Goal: Contribute content: Add original content to the website for others to see

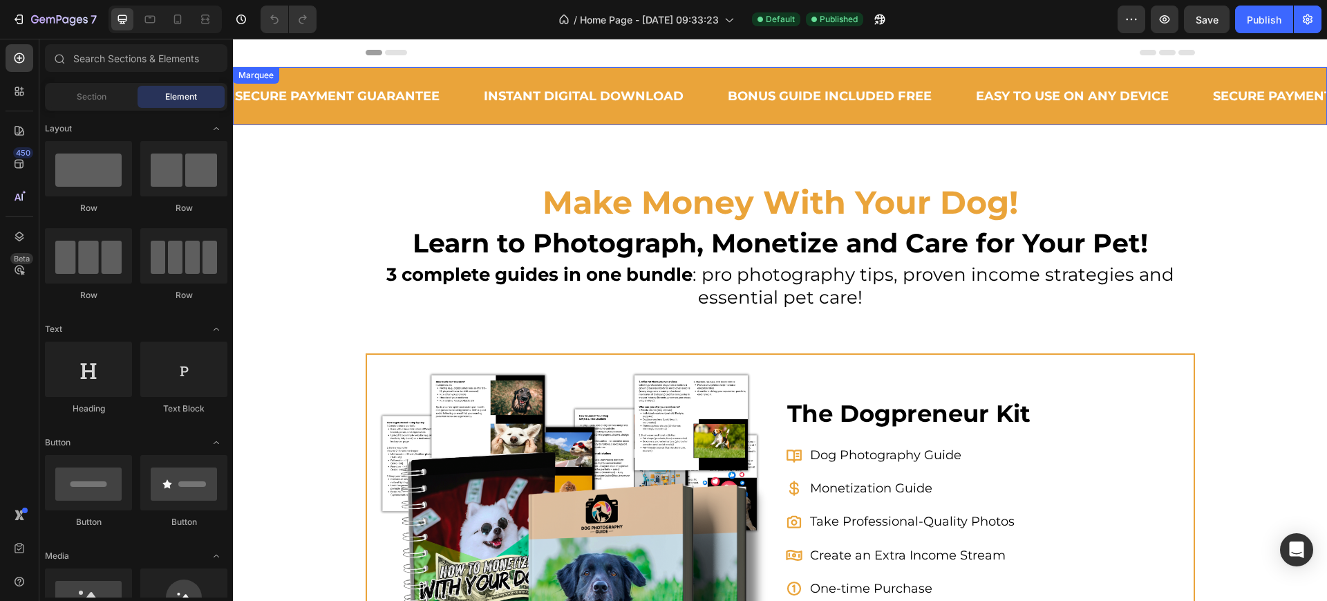
click at [453, 118] on div "SECURE PAYMENT GUARANTEE Text Block INSTANT DIGITAL DOWNLOAD Text Block BONUS G…" at bounding box center [780, 96] width 1094 height 58
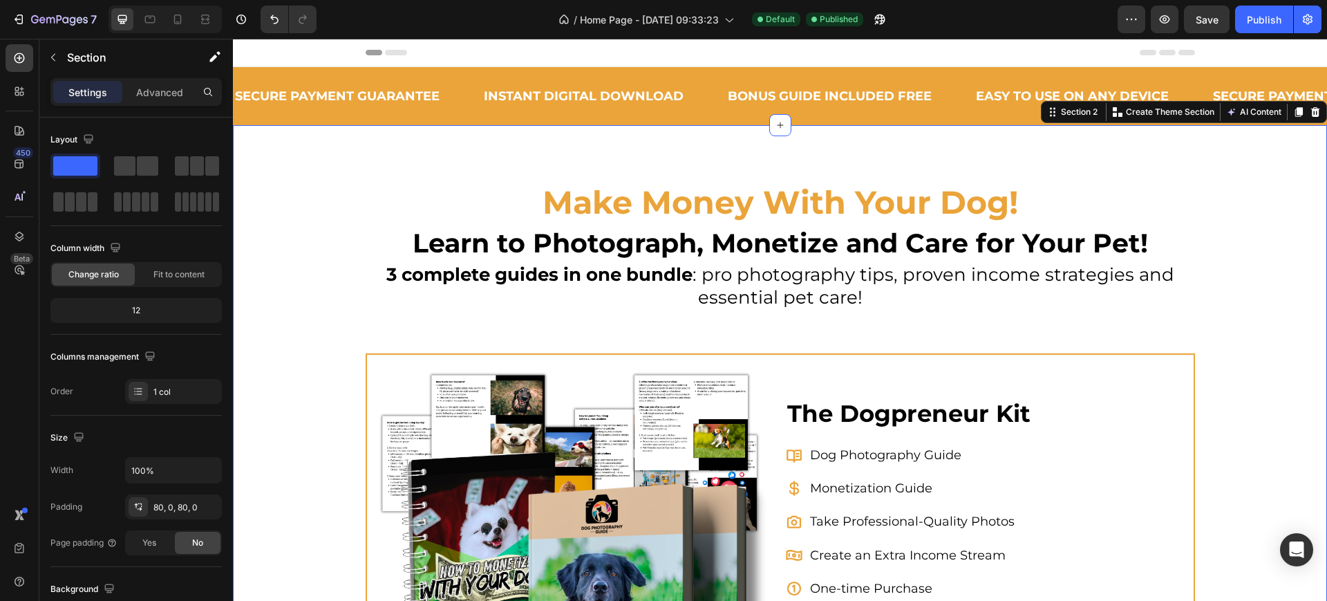
click at [353, 162] on div "Make Money With Your Dog! Heading Learn to Photograph, Monetize and Care for Yo…" at bounding box center [780, 527] width 1094 height 804
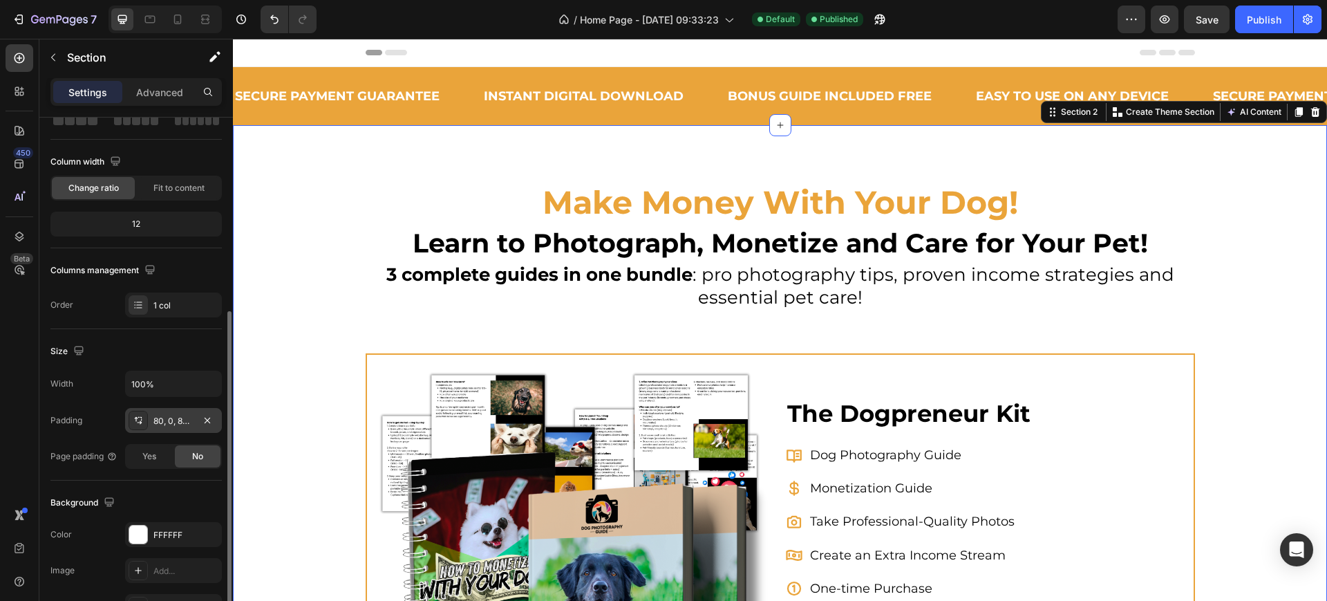
scroll to position [173, 0]
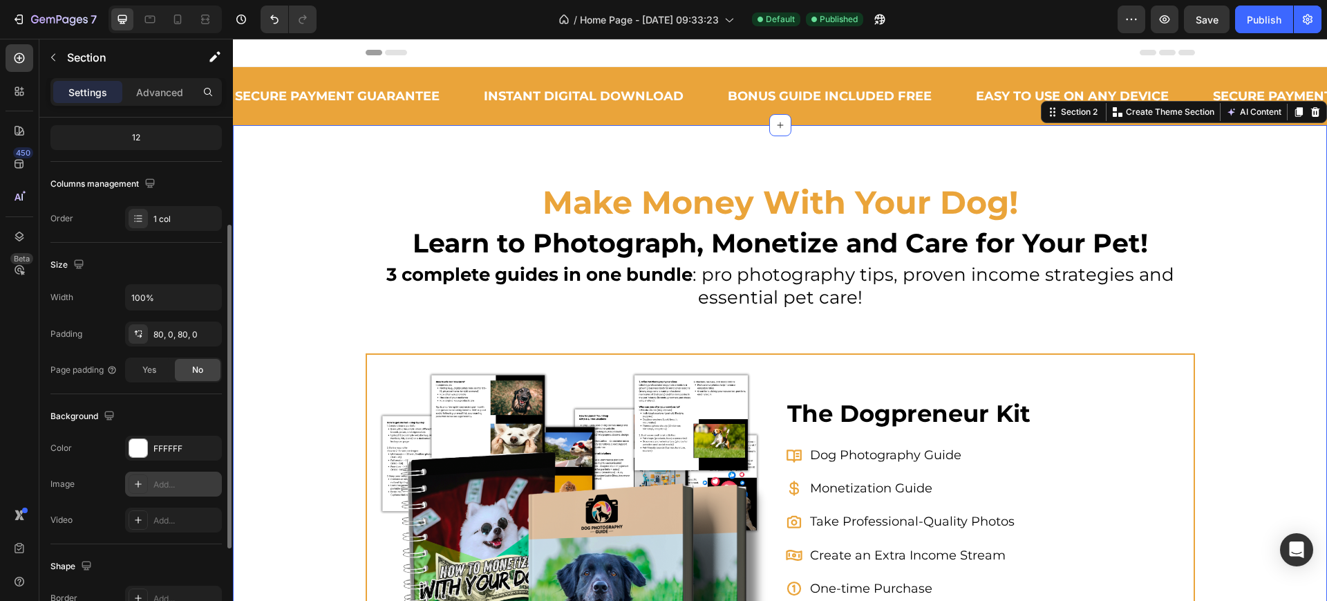
click at [140, 492] on div at bounding box center [138, 483] width 19 height 19
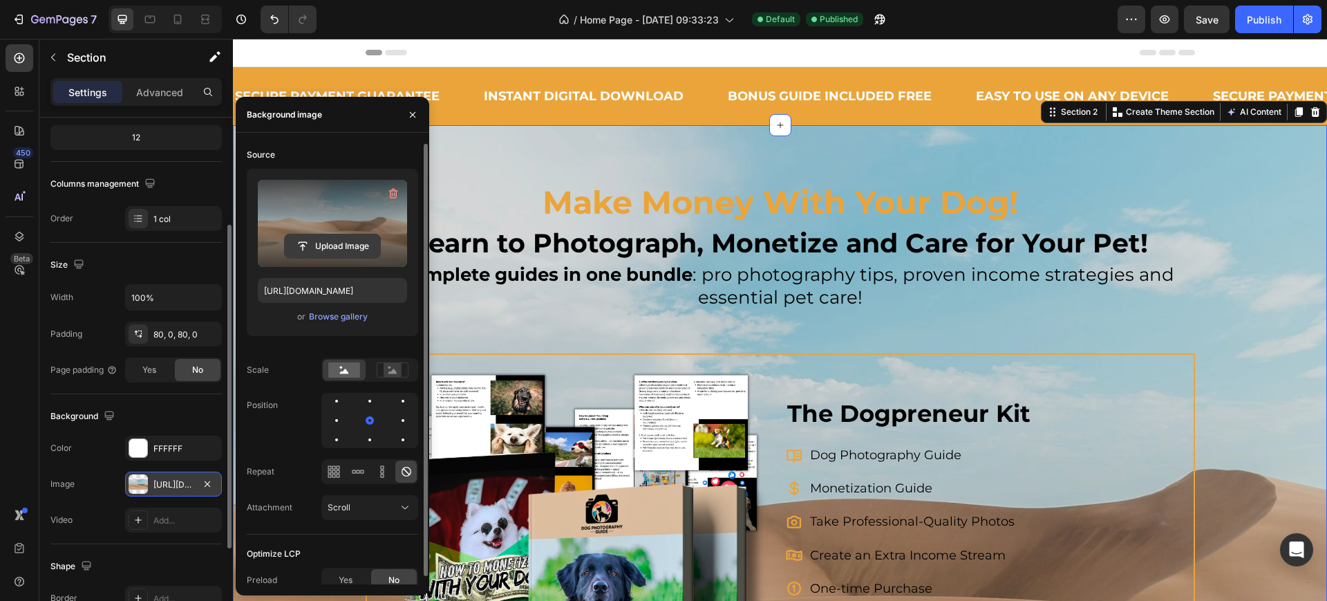
click at [360, 243] on input "file" at bounding box center [332, 246] width 95 height 24
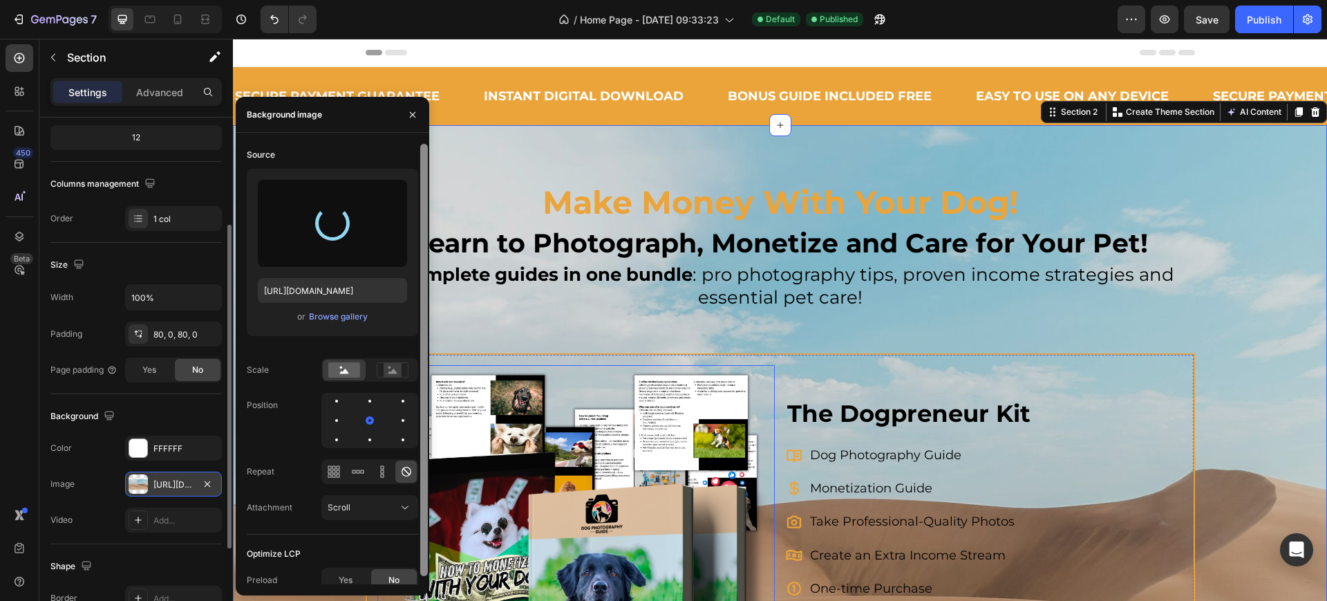
type input "[URL][DOMAIN_NAME]"
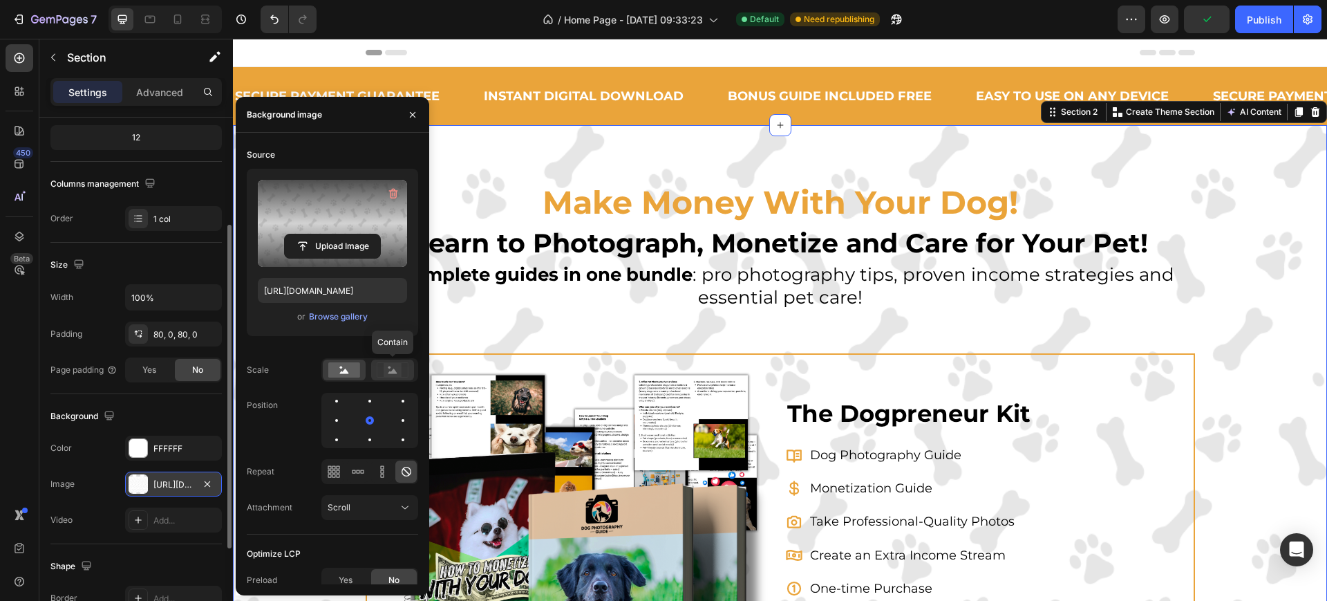
click at [391, 371] on icon at bounding box center [393, 370] width 9 height 5
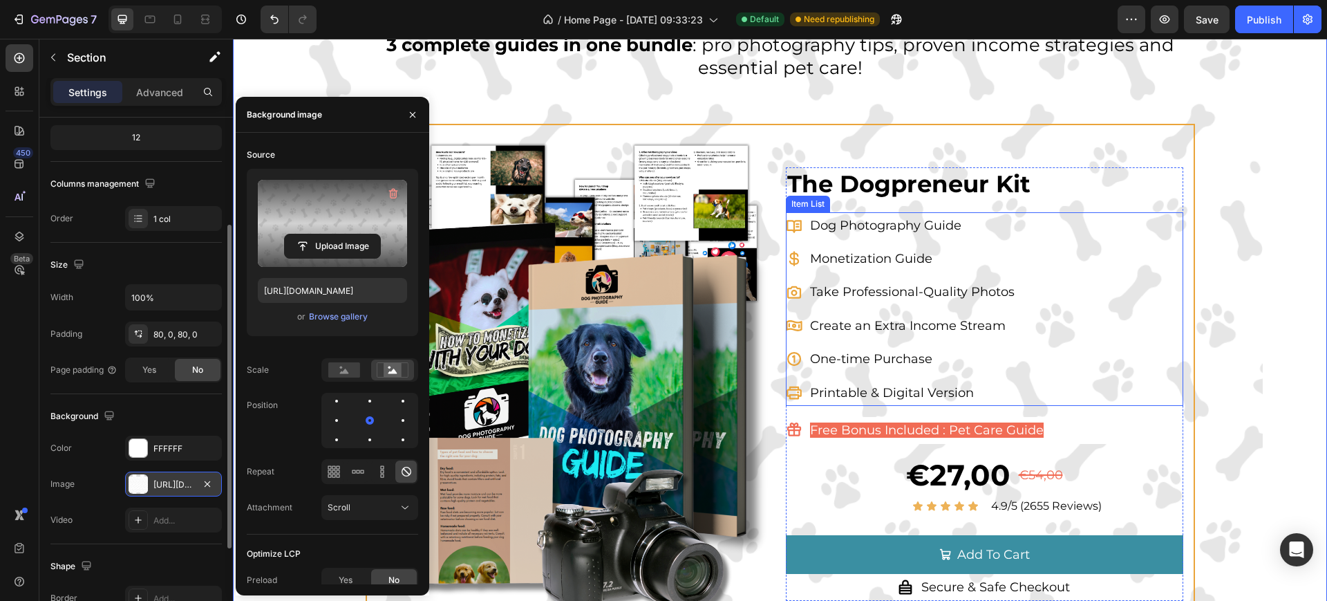
scroll to position [259, 0]
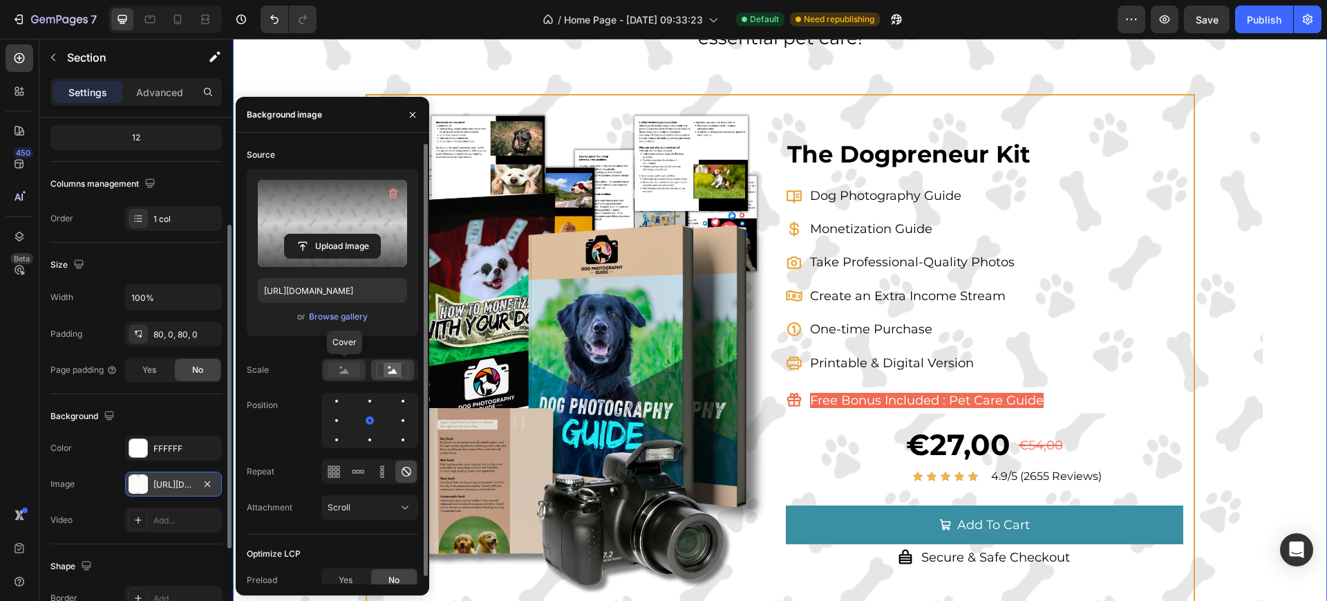
click at [364, 373] on div at bounding box center [344, 369] width 43 height 21
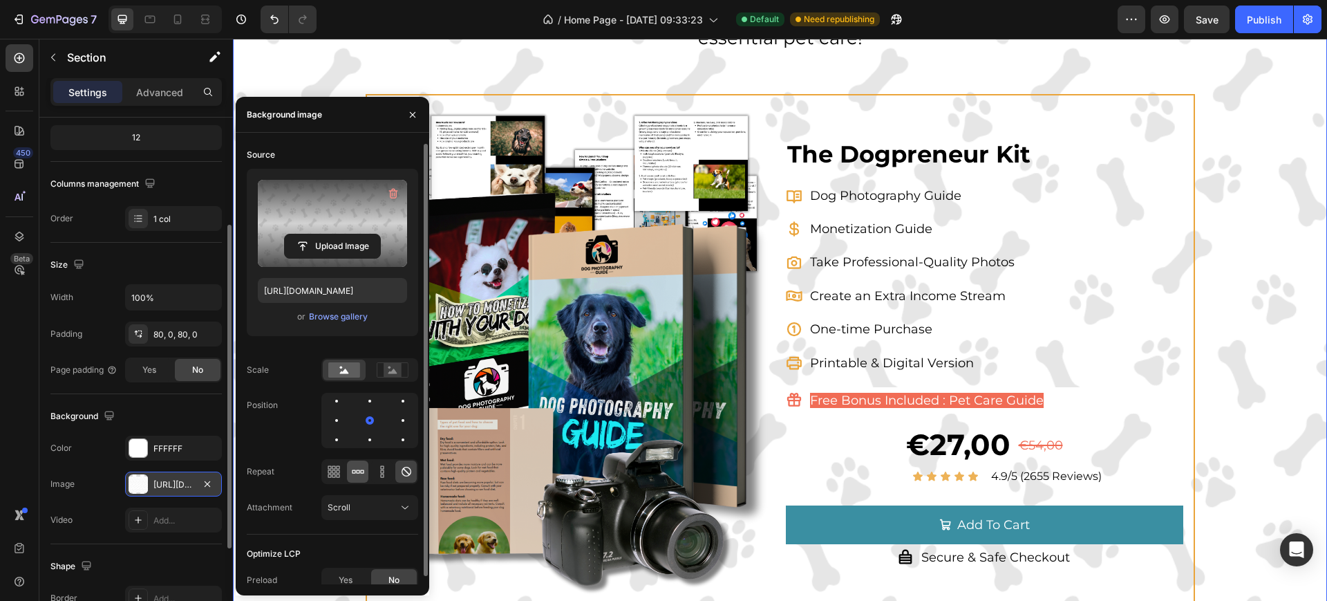
click at [364, 475] on icon at bounding box center [358, 472] width 14 height 14
click at [382, 475] on icon at bounding box center [382, 472] width 14 height 14
click at [381, 505] on div "Scroll" at bounding box center [363, 507] width 71 height 12
click at [409, 470] on icon at bounding box center [407, 472] width 14 height 14
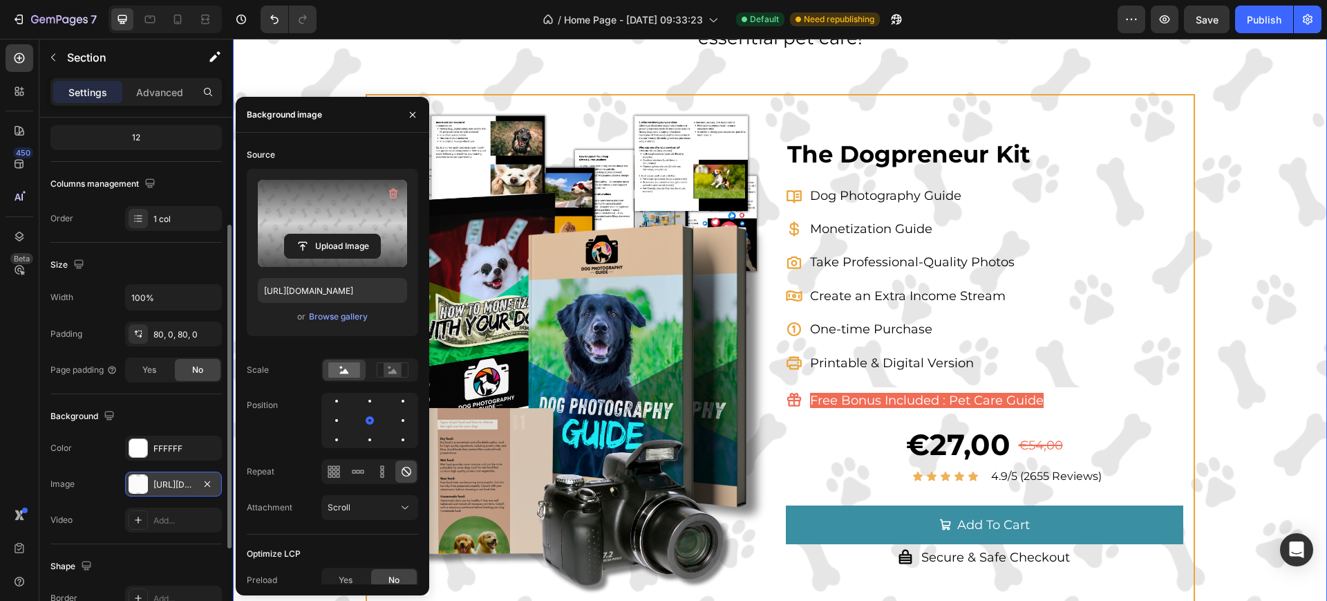
click at [401, 73] on div "Make Money With Your Dog! Heading Learn to Photograph, Monetize and Care for Yo…" at bounding box center [781, 2] width 830 height 162
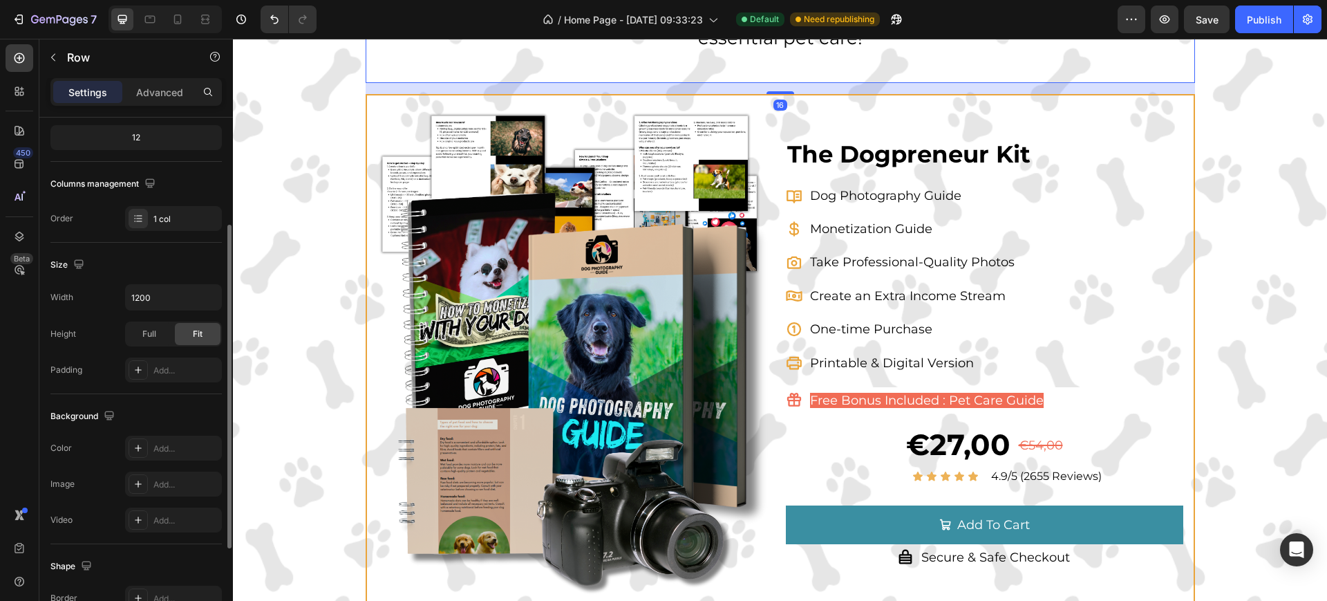
scroll to position [0, 0]
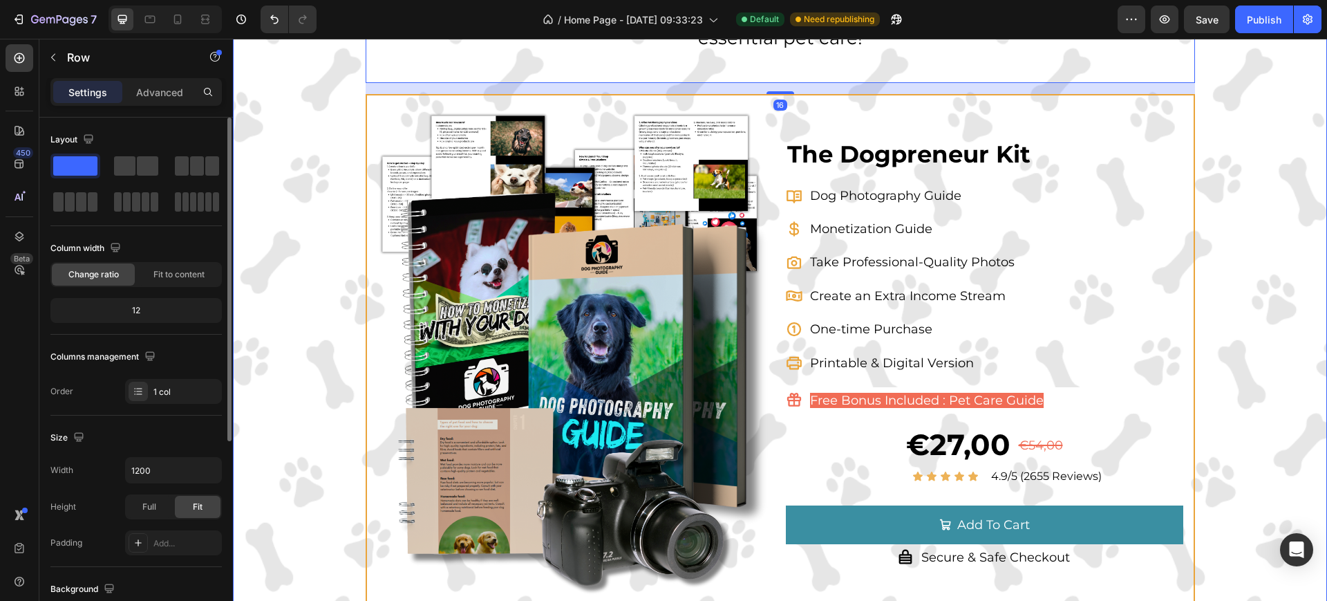
click at [288, 99] on div "Make Money With Your Dog! Heading Learn to Photograph, Monetize and Care for Yo…" at bounding box center [780, 267] width 1094 height 693
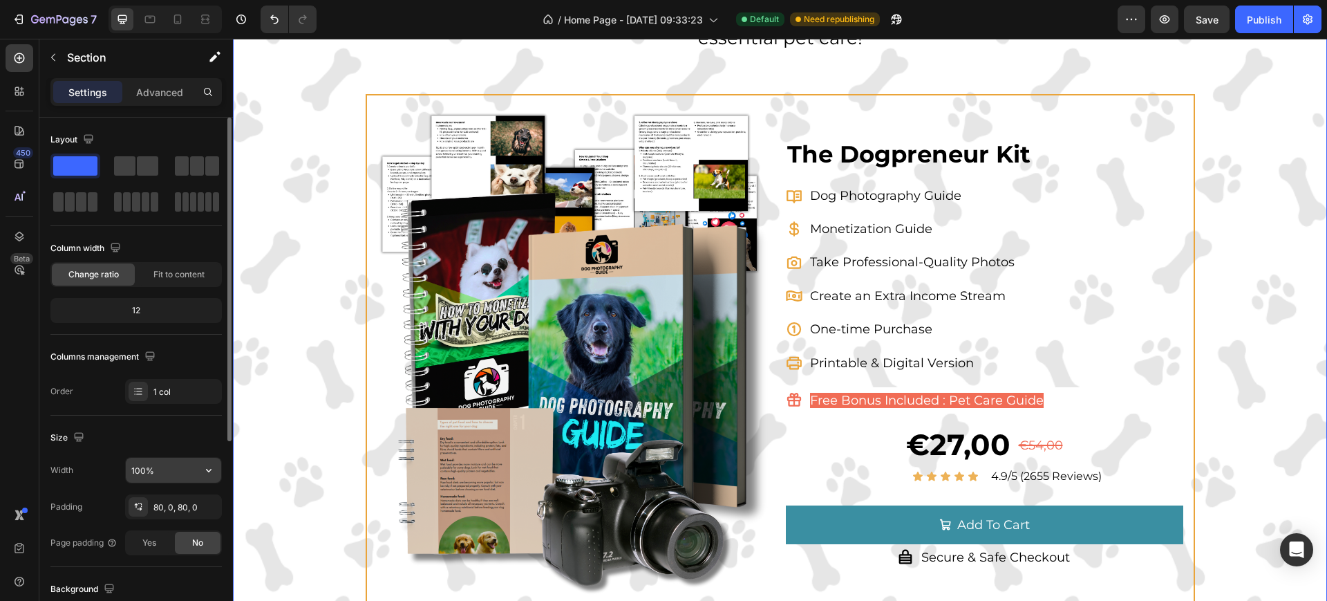
scroll to position [173, 0]
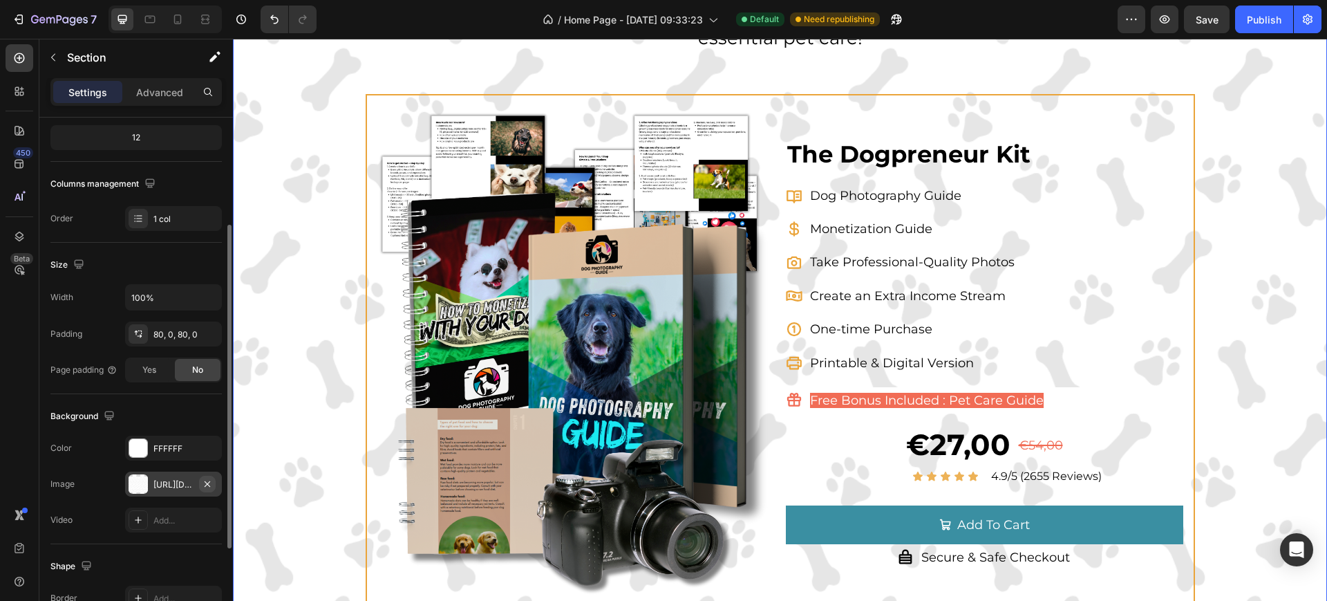
click at [206, 483] on icon "button" at bounding box center [207, 483] width 11 height 11
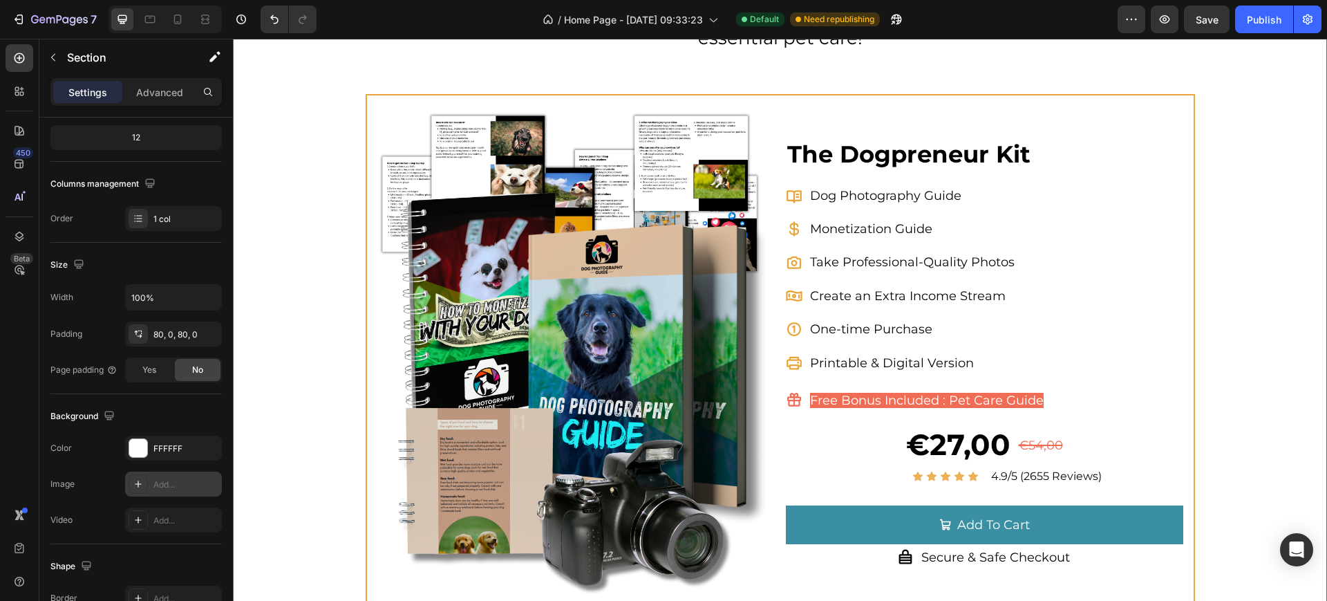
click at [176, 486] on div "Add..." at bounding box center [185, 484] width 65 height 12
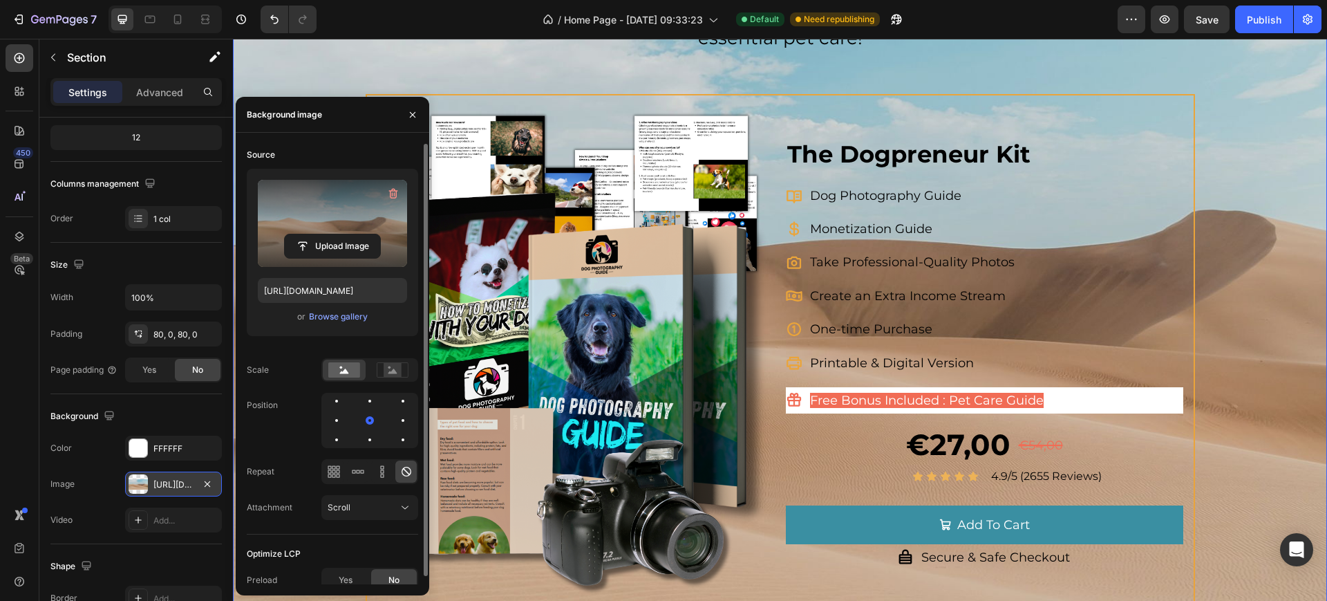
click at [344, 224] on label at bounding box center [332, 223] width 149 height 87
click at [344, 234] on input "file" at bounding box center [332, 246] width 95 height 24
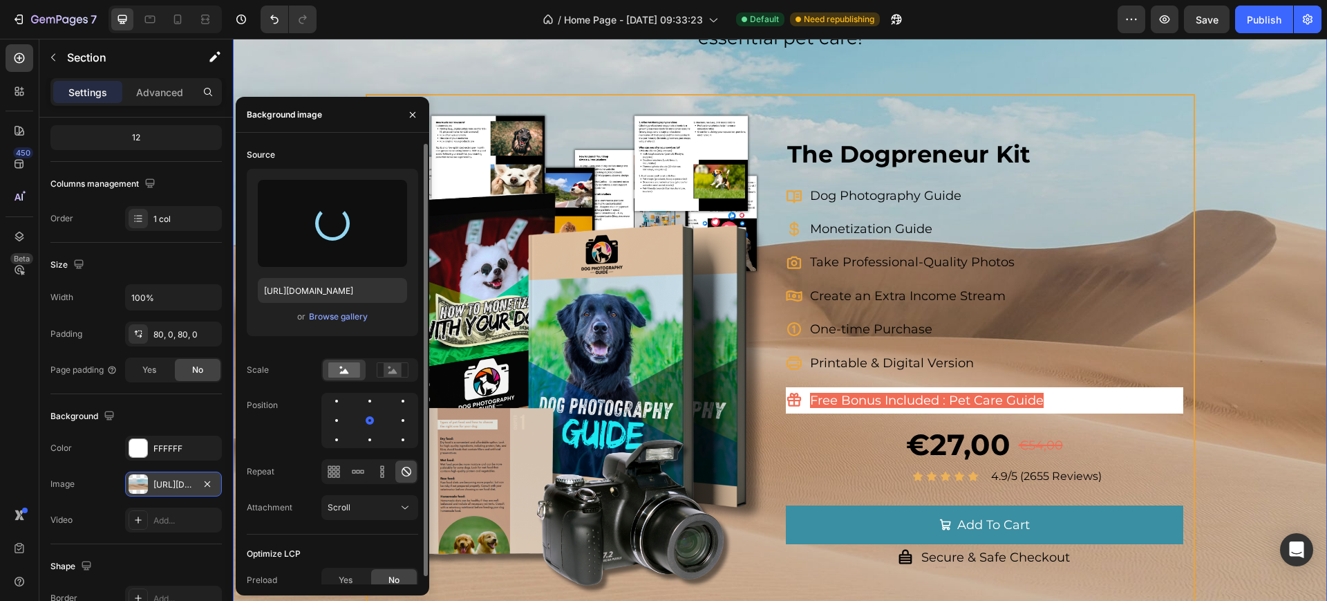
type input "[URL][DOMAIN_NAME]"
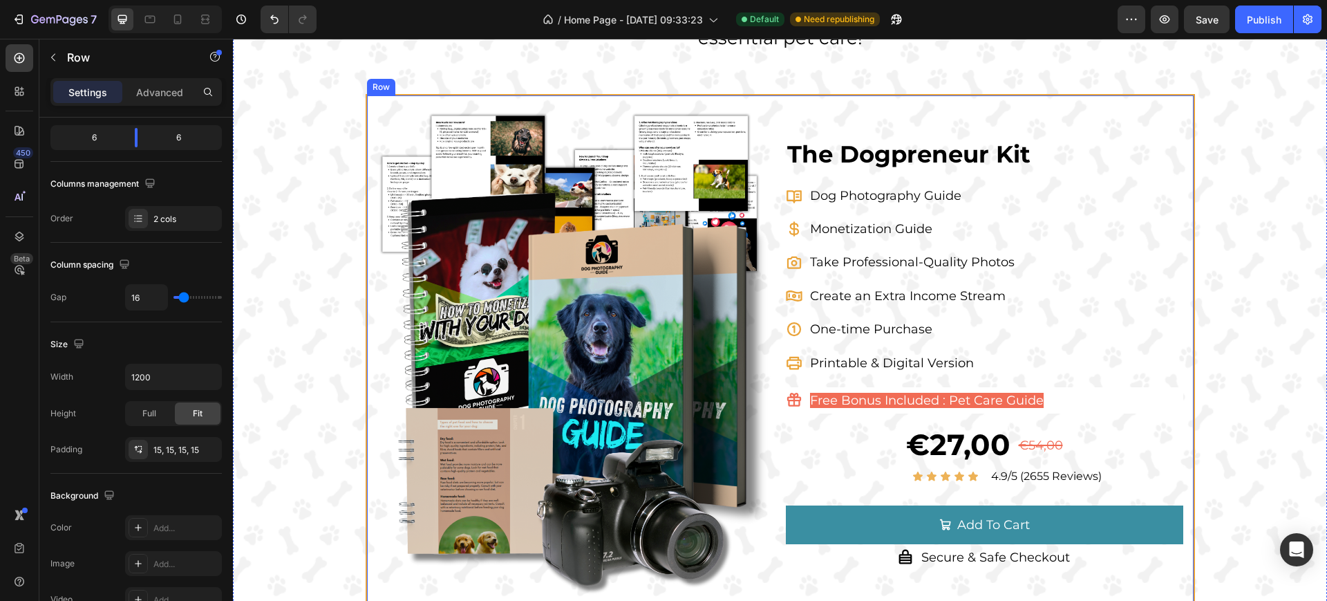
click at [1134, 114] on div "The Dogpreneur Kit Product Title Dog Photography Guide Monetization Guide Take …" at bounding box center [984, 354] width 397 height 497
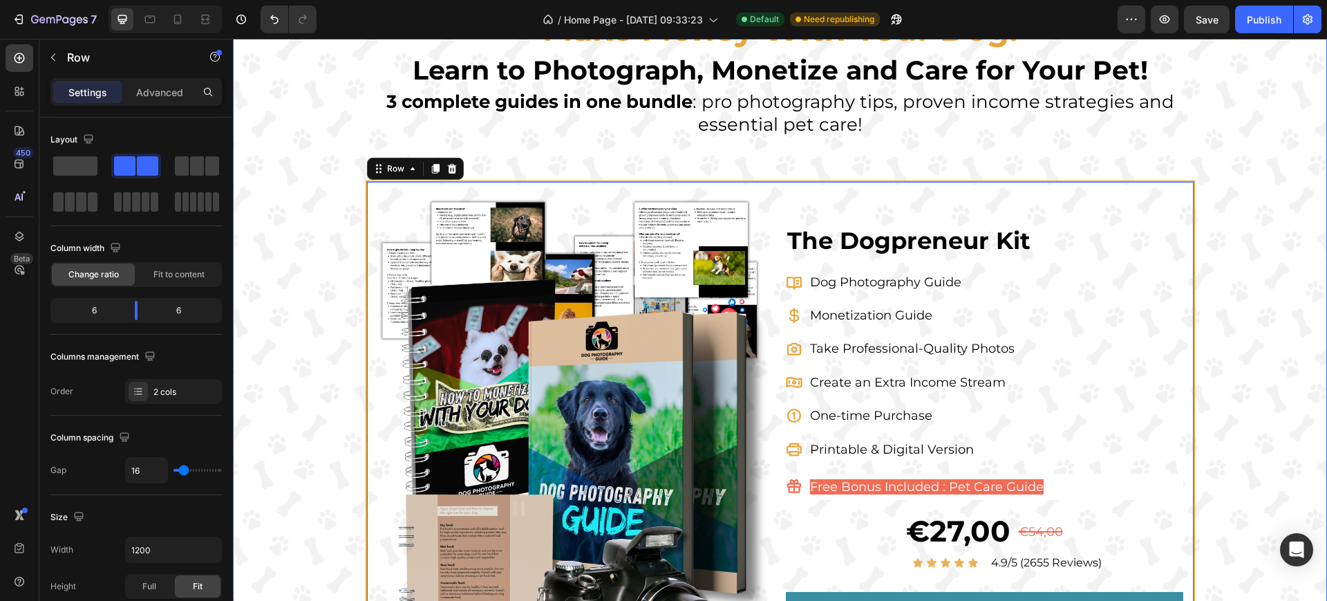
click at [283, 430] on div "Make Money With Your Dog! Heading Learn to Photograph, Monetize and Care for Yo…" at bounding box center [780, 354] width 1094 height 693
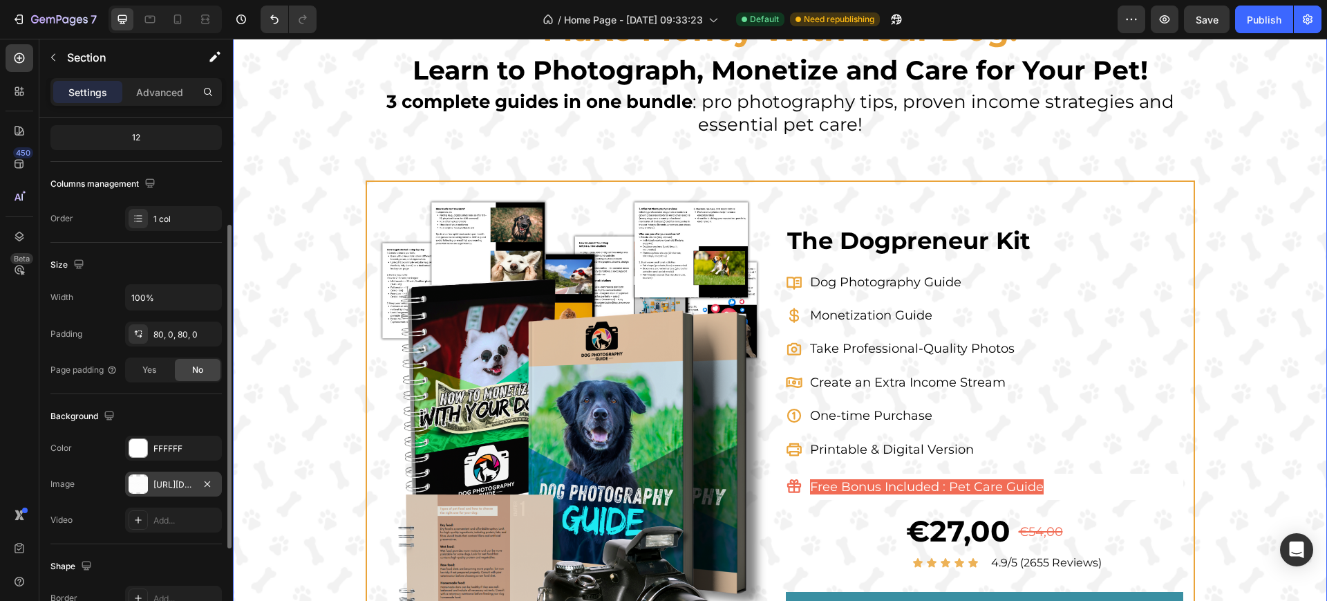
click at [174, 482] on div "[URL][DOMAIN_NAME]" at bounding box center [173, 484] width 40 height 12
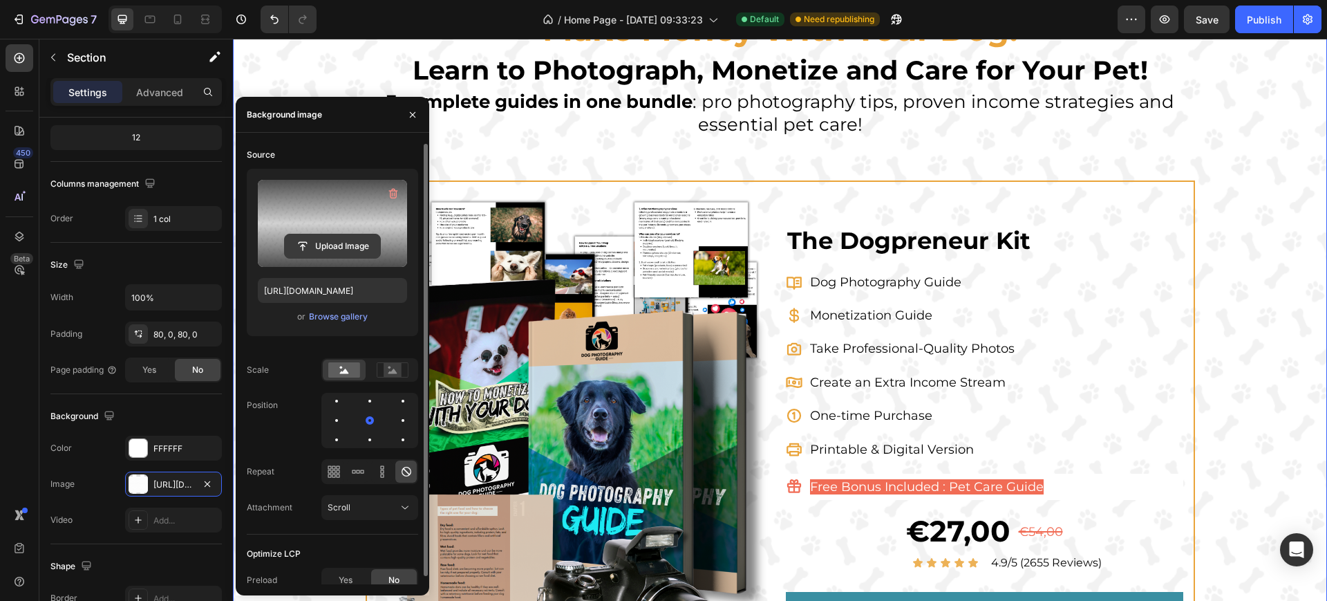
click at [321, 234] on input "file" at bounding box center [332, 246] width 95 height 24
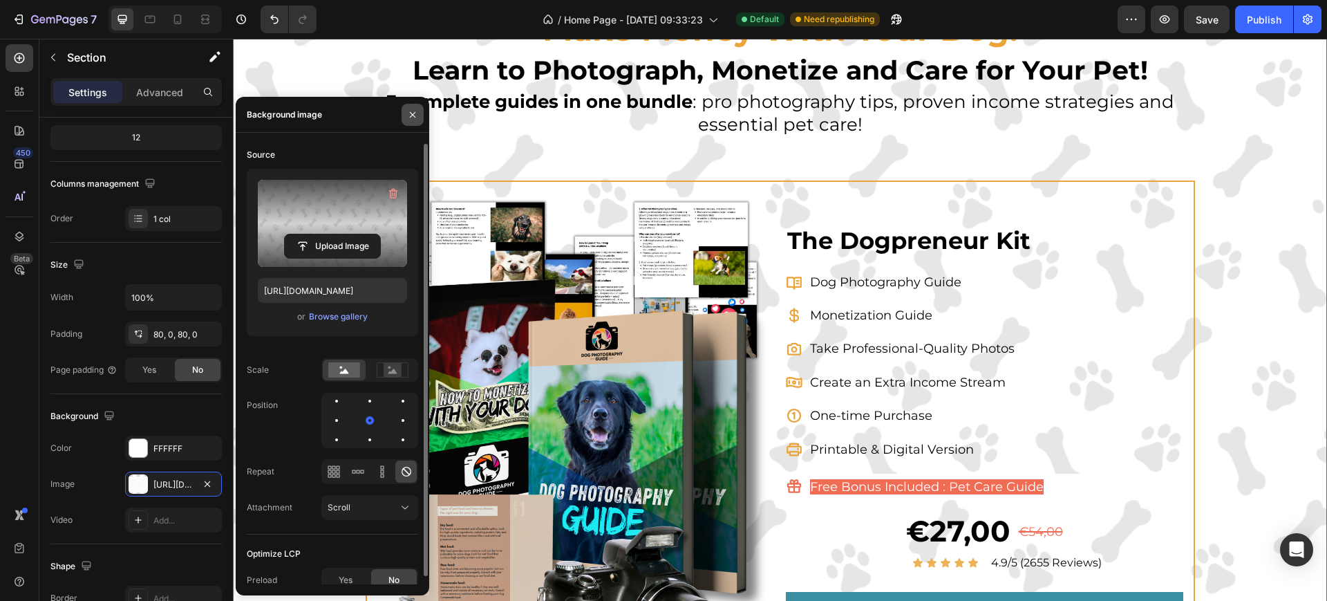
click at [419, 108] on button "button" at bounding box center [413, 115] width 22 height 22
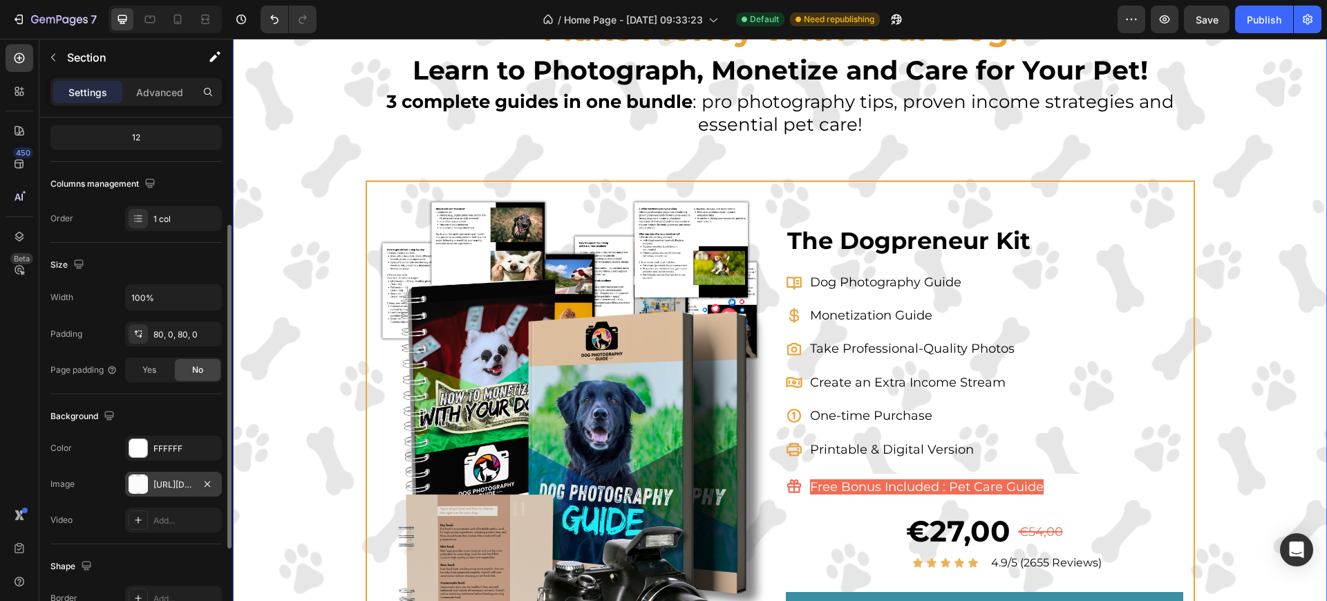
click at [163, 483] on div "[URL][DOMAIN_NAME]" at bounding box center [173, 484] width 40 height 12
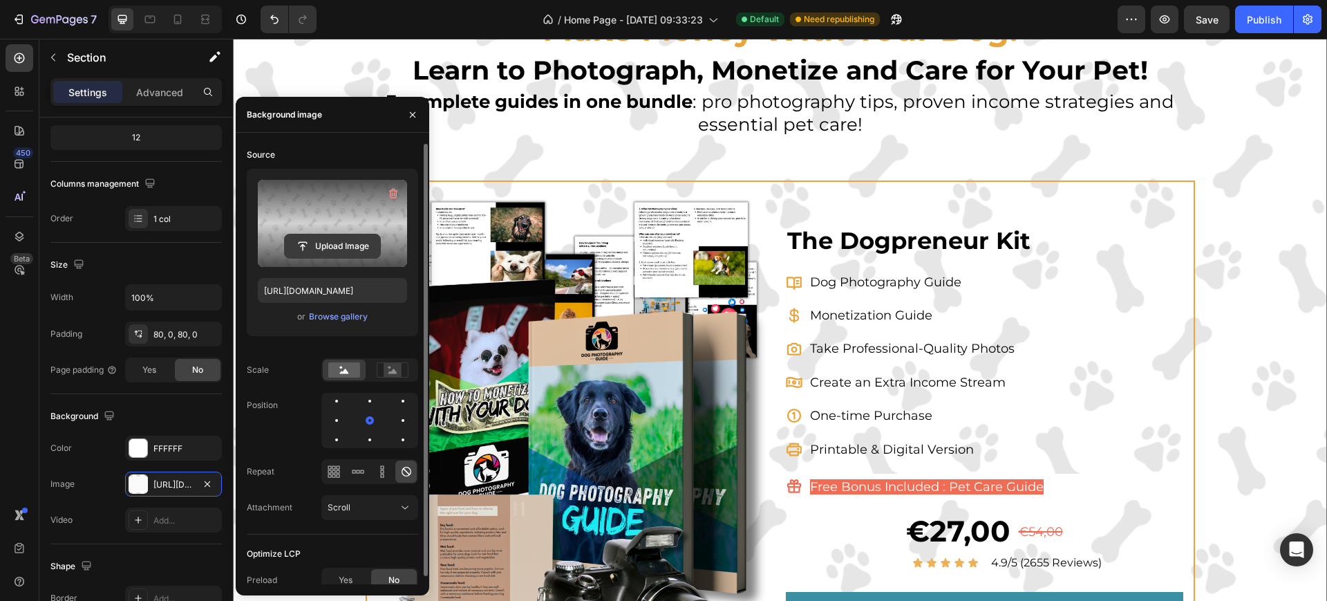
click at [338, 247] on input "file" at bounding box center [332, 246] width 95 height 24
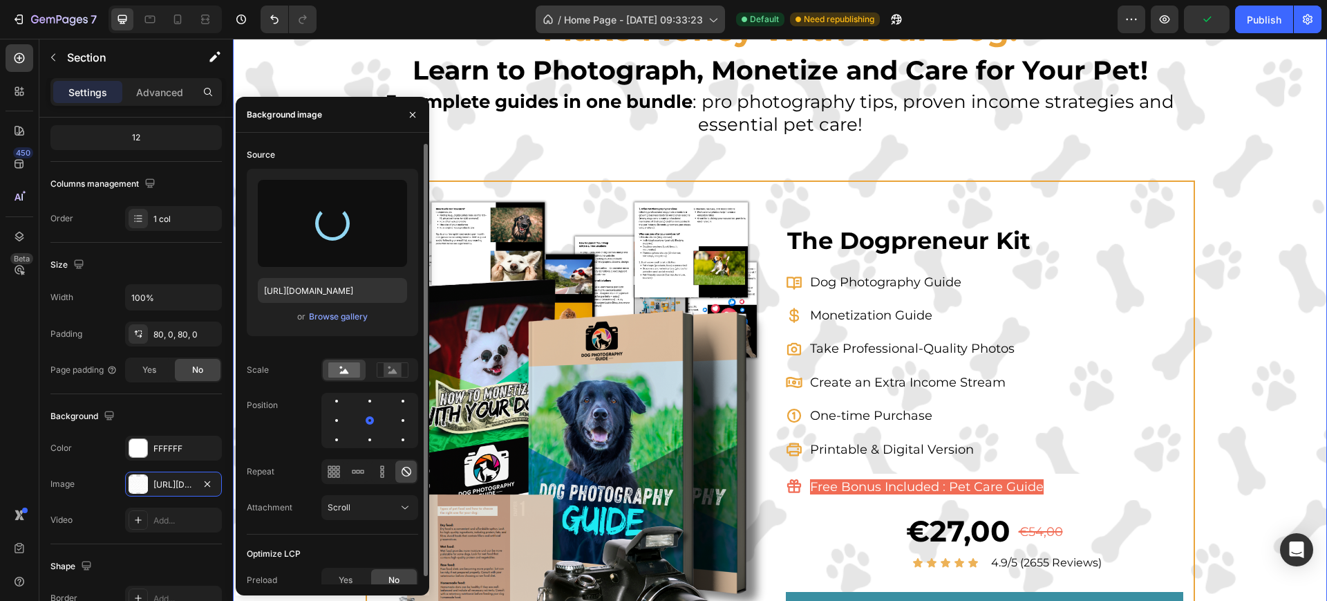
type input "[URL][DOMAIN_NAME]"
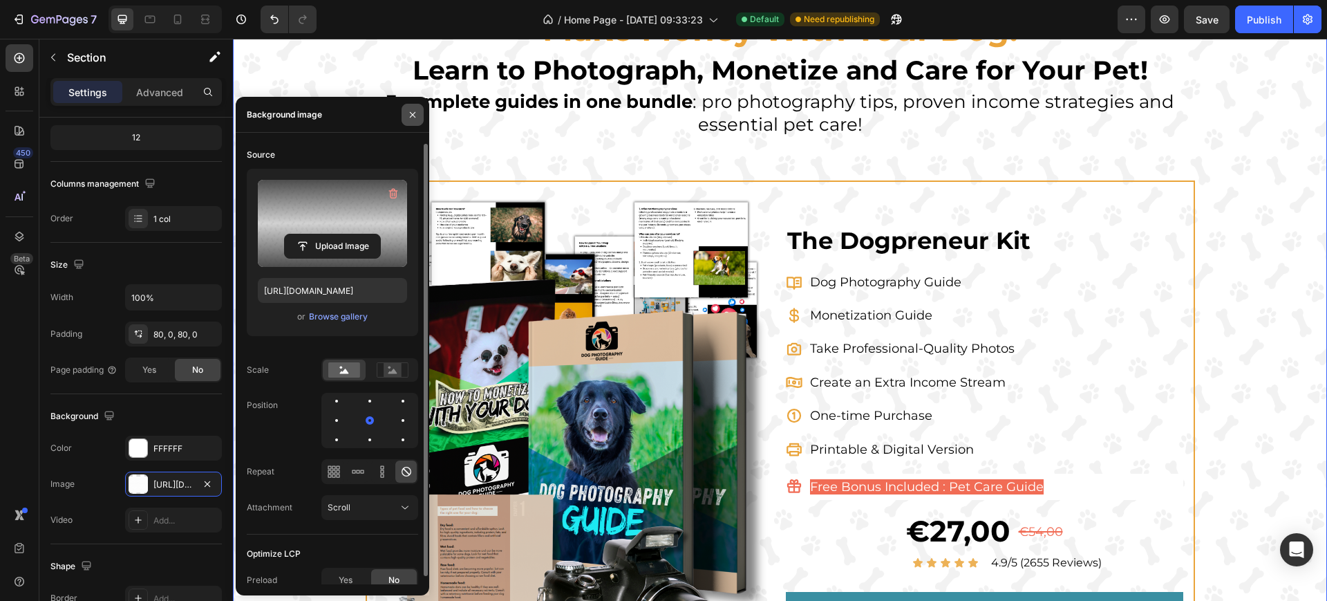
click at [416, 113] on icon "button" at bounding box center [412, 114] width 11 height 11
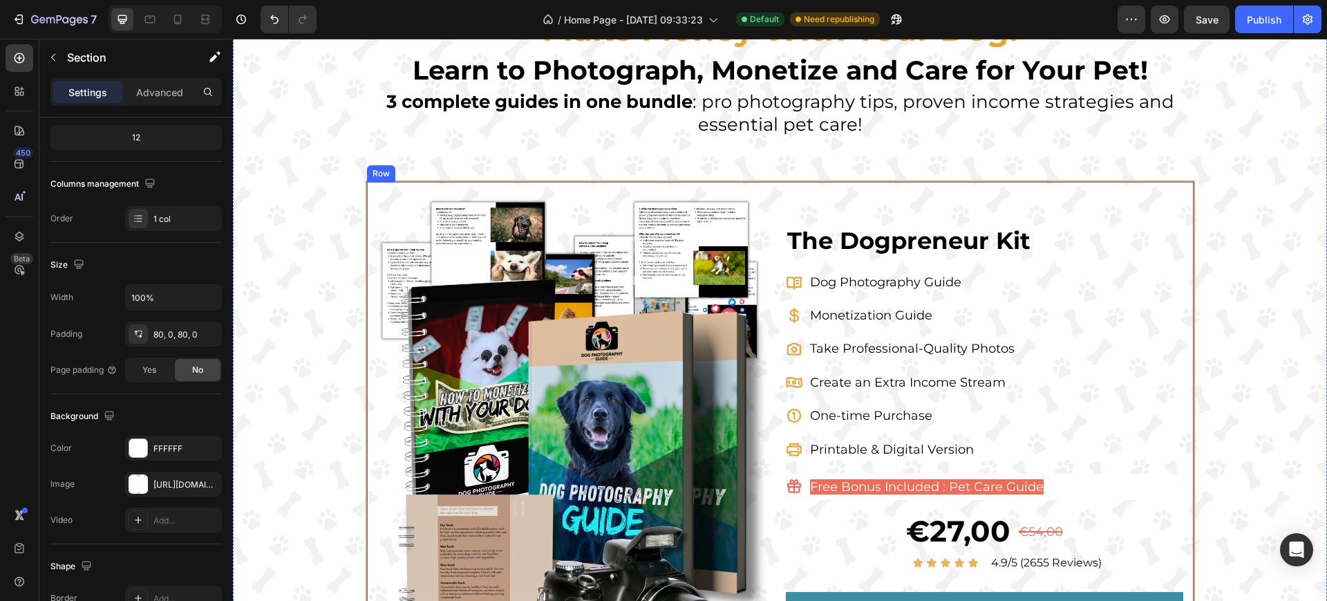
click at [393, 185] on div "Image The Dogpreneur Kit Product Title Dog Photography Guide Monetization Guide…" at bounding box center [781, 440] width 830 height 521
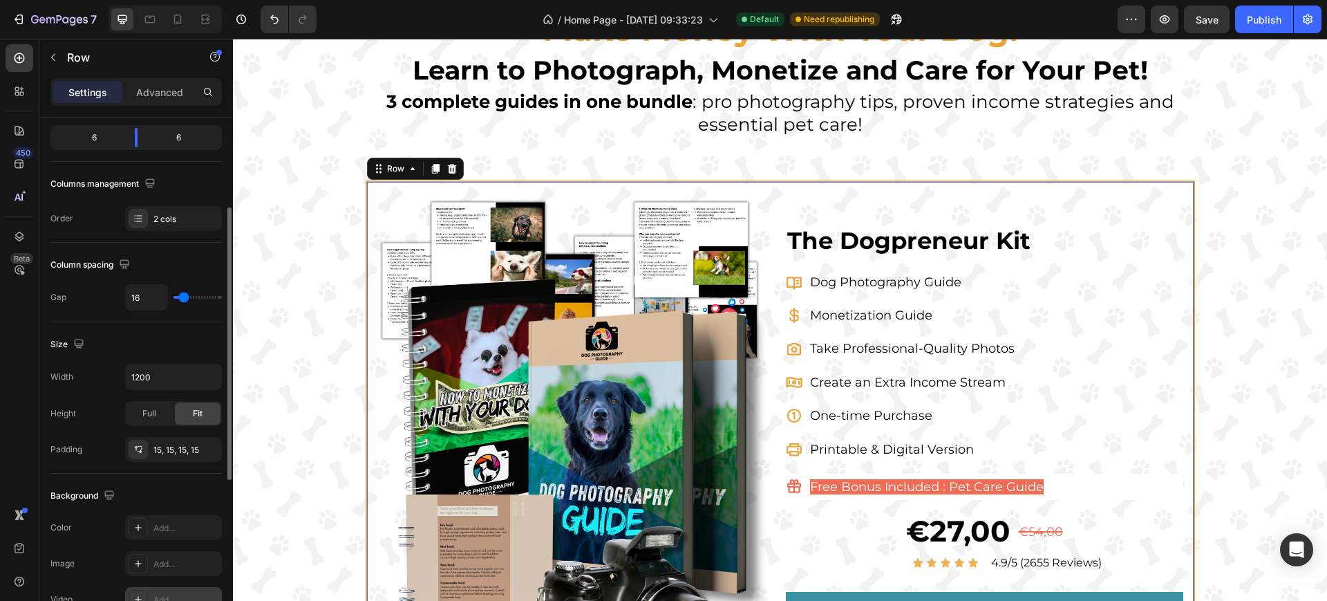
scroll to position [259, 0]
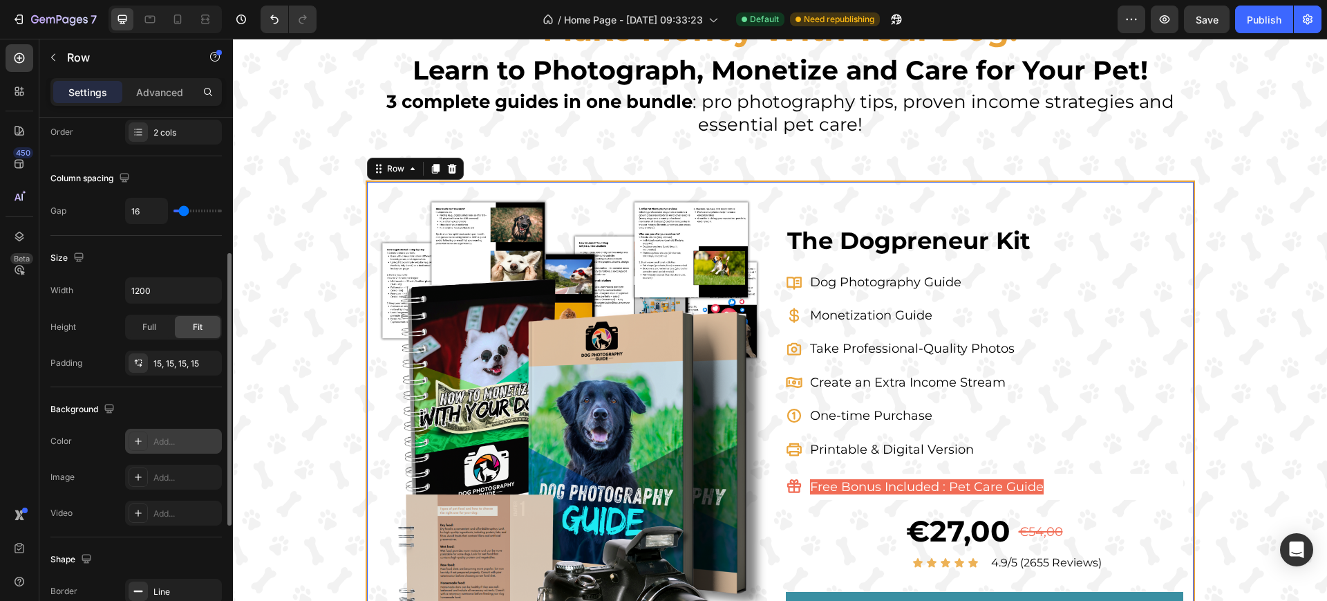
click at [182, 449] on div "Add..." at bounding box center [173, 441] width 97 height 25
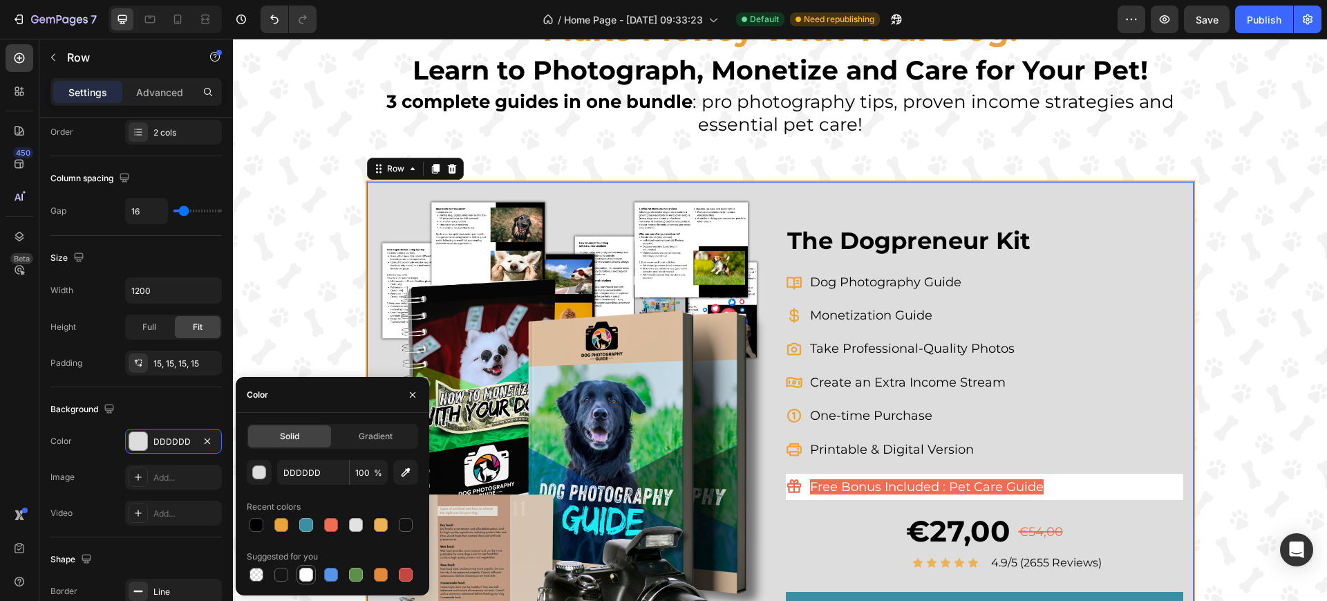
click at [299, 583] on div at bounding box center [306, 574] width 19 height 19
type input "FFFFFF"
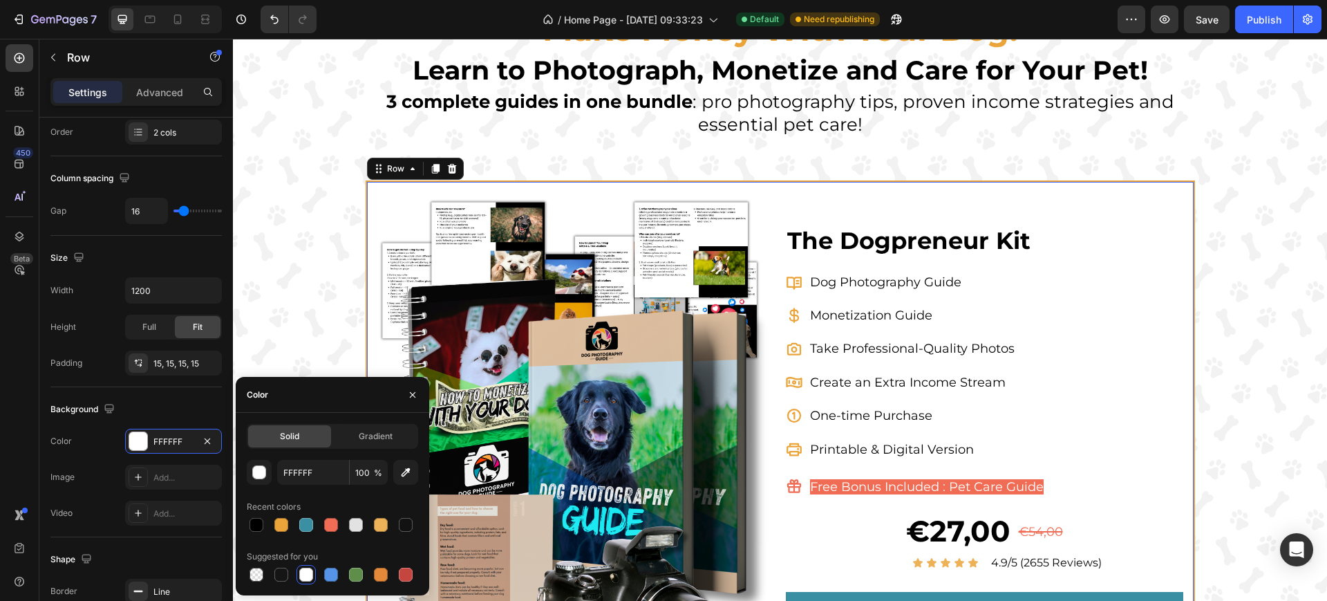
click at [309, 572] on div at bounding box center [306, 575] width 14 height 14
click at [412, 393] on icon "button" at bounding box center [413, 394] width 6 height 6
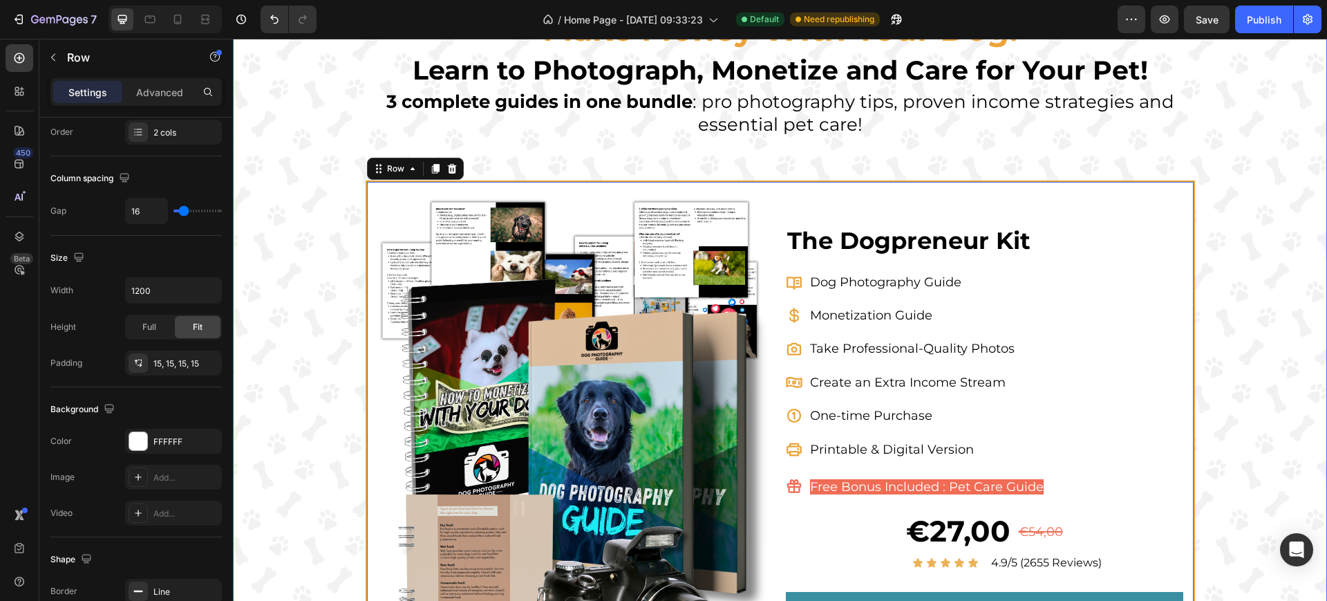
click at [1268, 321] on div "Make Money With Your Dog! Heading Learn to Photograph, Monetize and Care for Yo…" at bounding box center [780, 354] width 1094 height 693
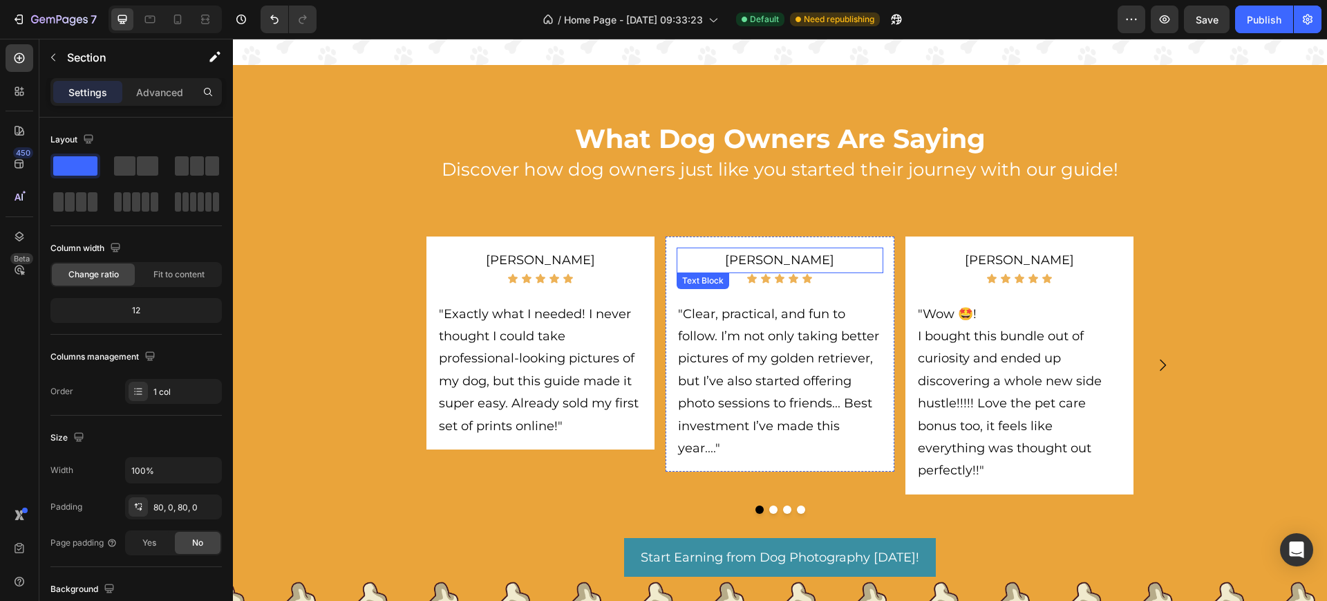
scroll to position [778, 0]
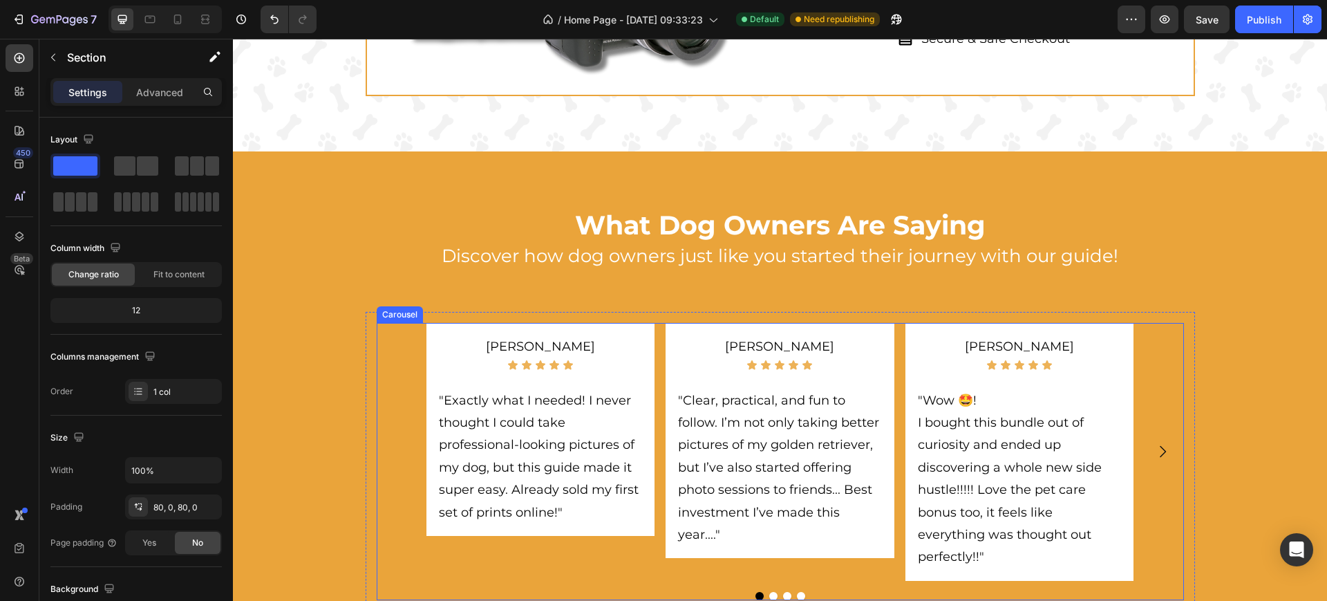
click at [1154, 450] on icon "Carousel Next Arrow" at bounding box center [1162, 451] width 17 height 17
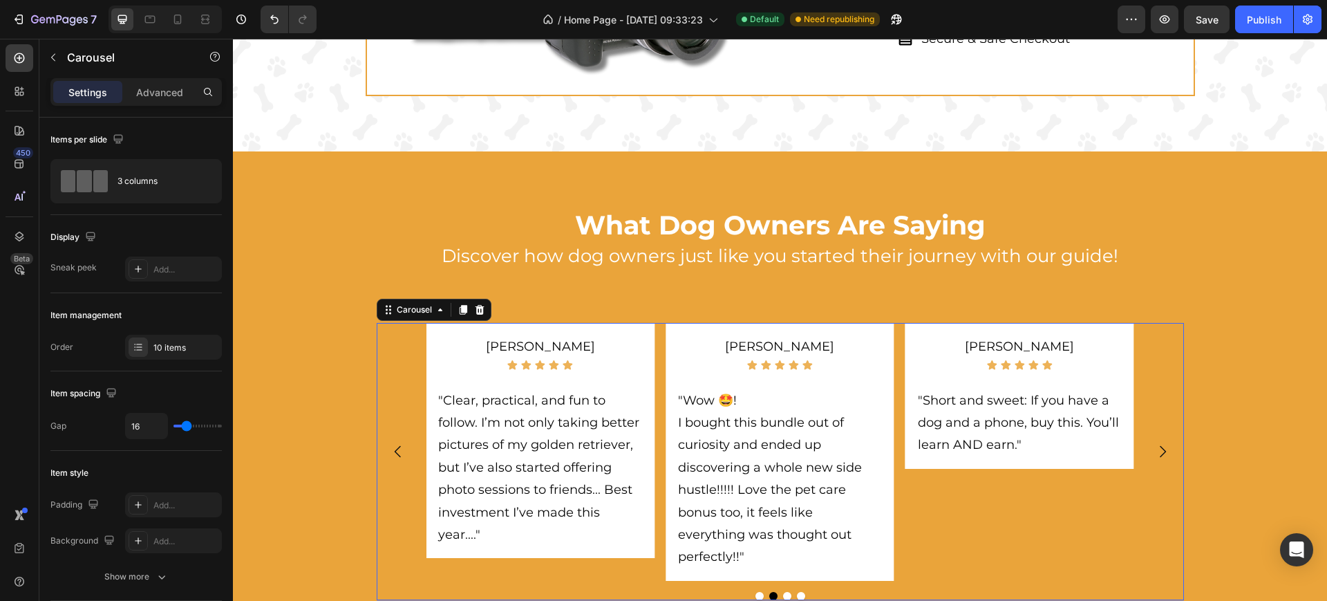
click at [1154, 450] on icon "Carousel Next Arrow" at bounding box center [1162, 451] width 17 height 17
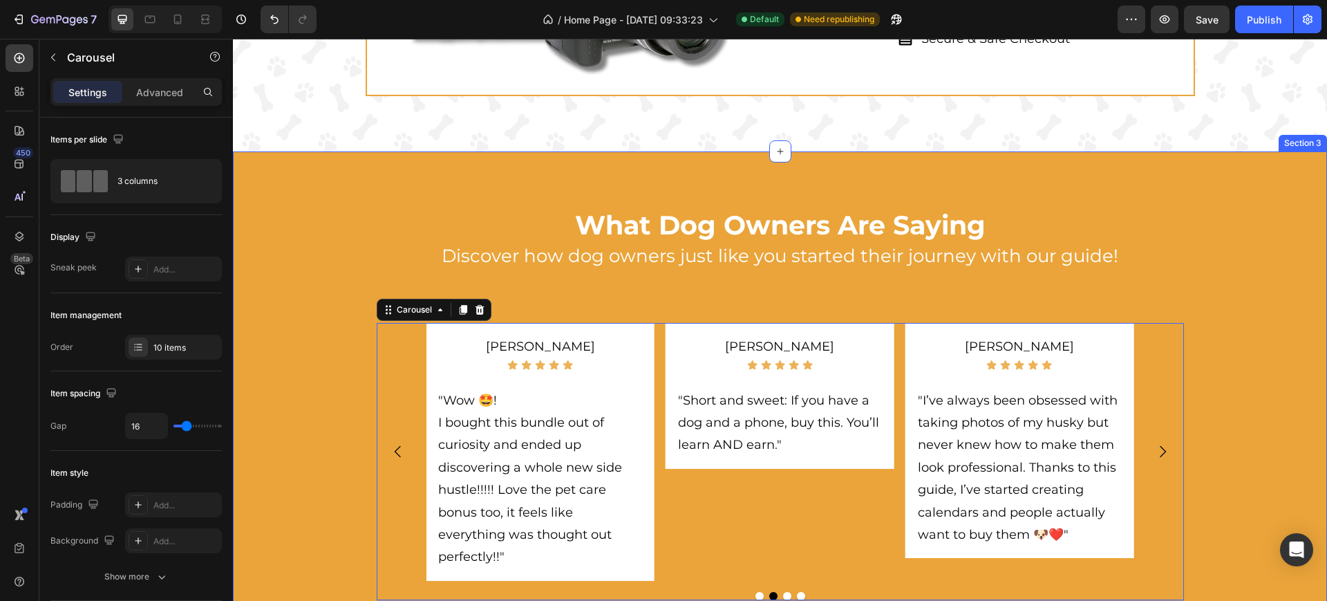
click at [1232, 404] on div "What Dog Owners Are Saying Heading Discover how dog owners just like you starte…" at bounding box center [780, 440] width 1094 height 467
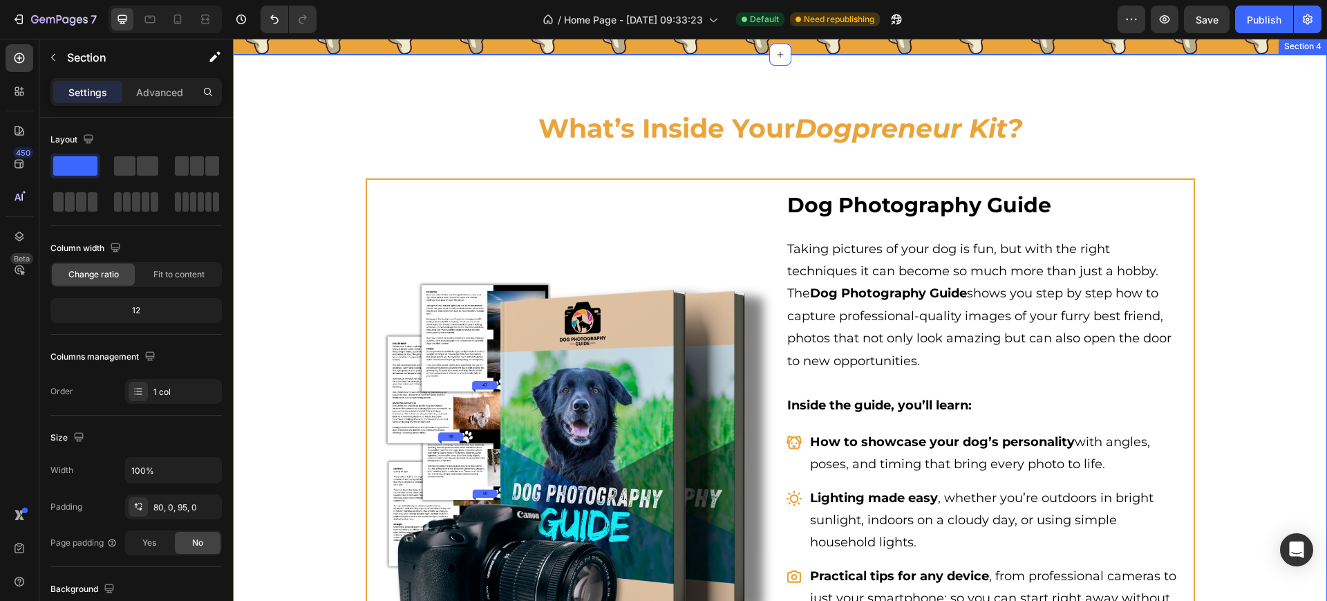
scroll to position [1469, 0]
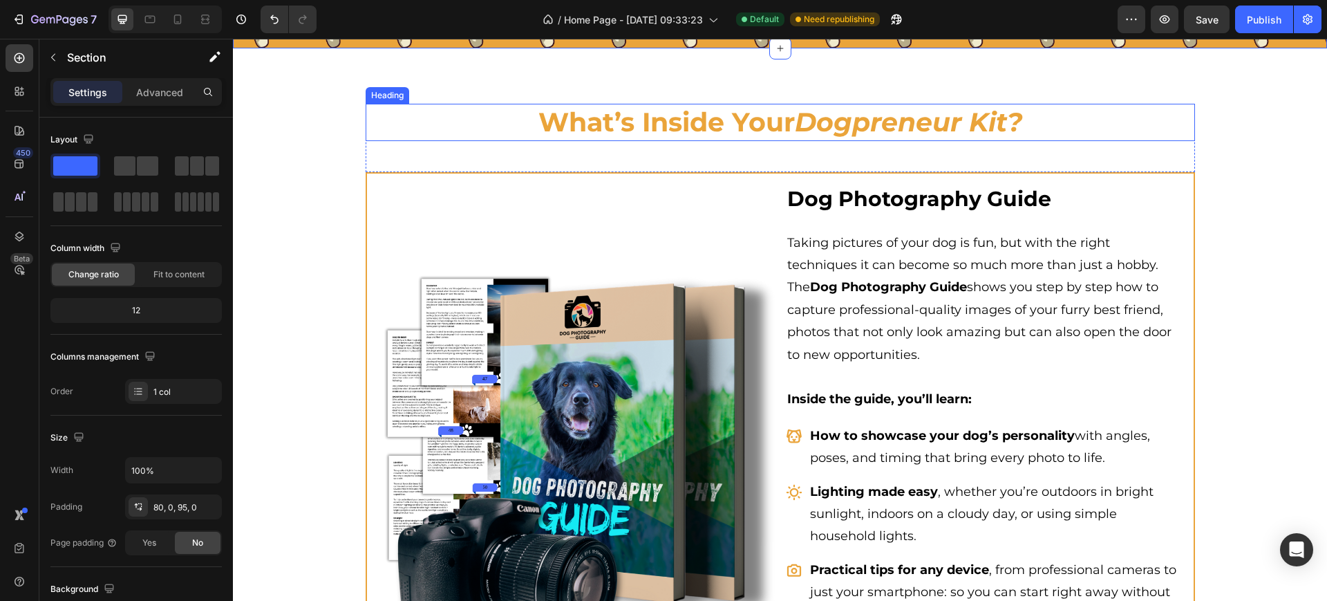
click at [801, 122] on icon "Dogpreneur Kit?" at bounding box center [908, 122] width 227 height 32
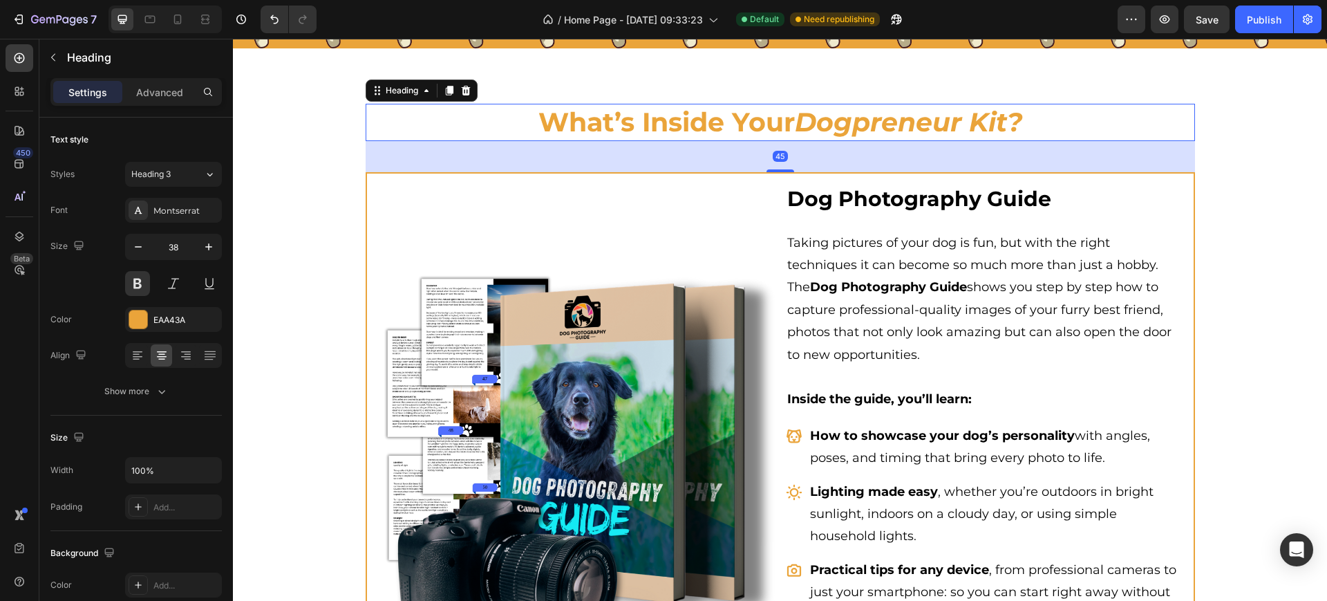
click at [727, 115] on h2 "What’s Inside Your Dogpreneur Kit?" at bounding box center [781, 122] width 830 height 37
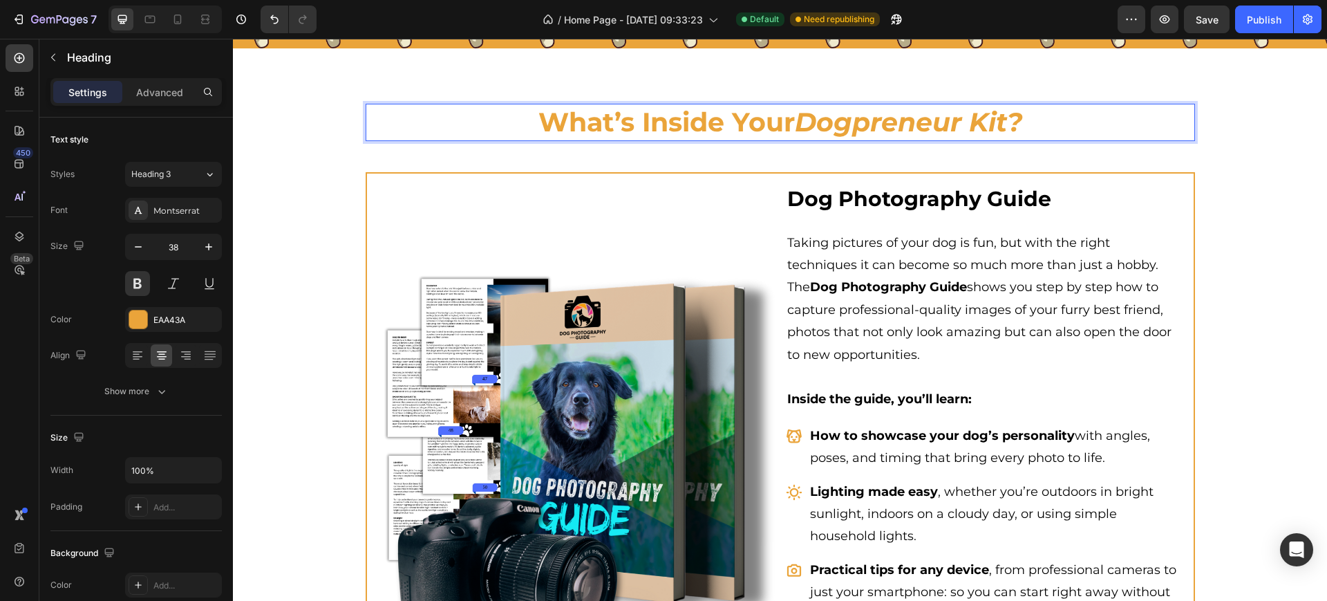
click at [795, 127] on icon "Dogpreneur Kit?" at bounding box center [908, 122] width 227 height 32
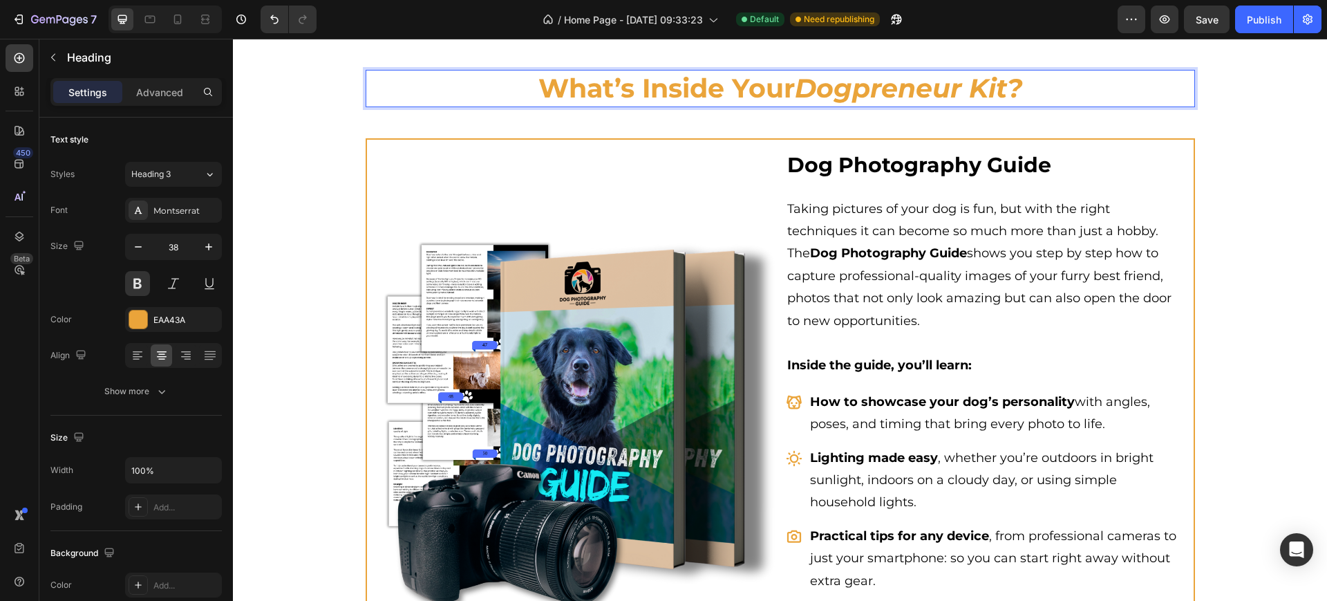
scroll to position [1123, 0]
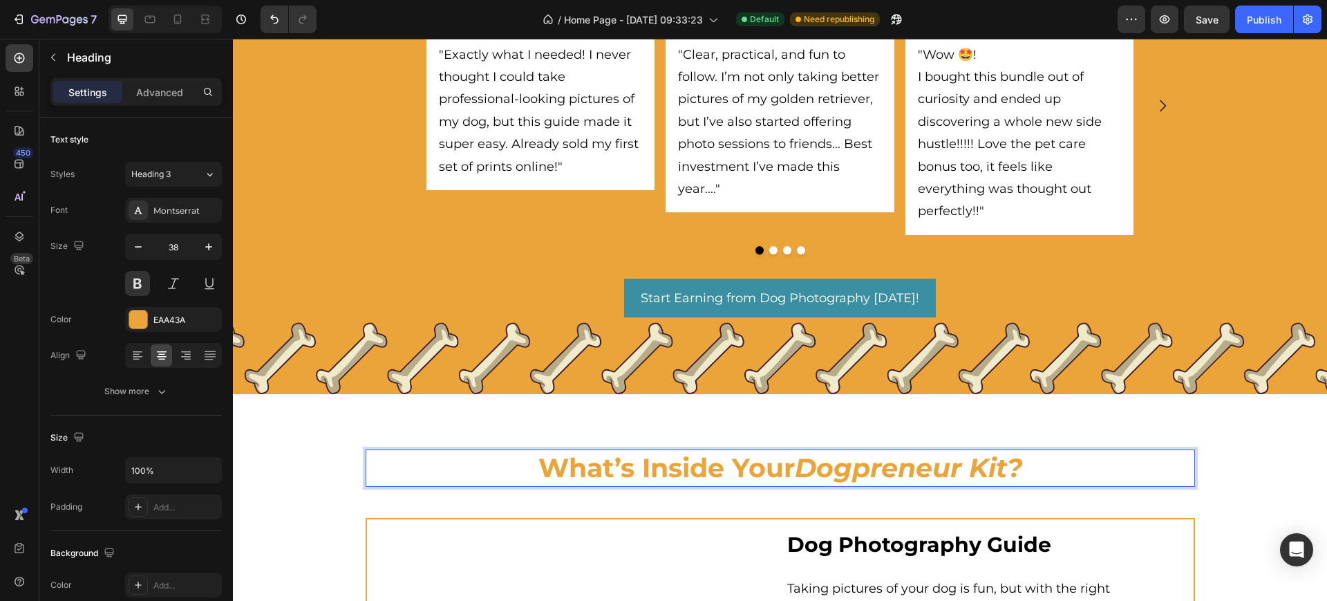
click at [422, 462] on p "What’s Inside Your Dogpreneur Kit?" at bounding box center [780, 468] width 827 height 34
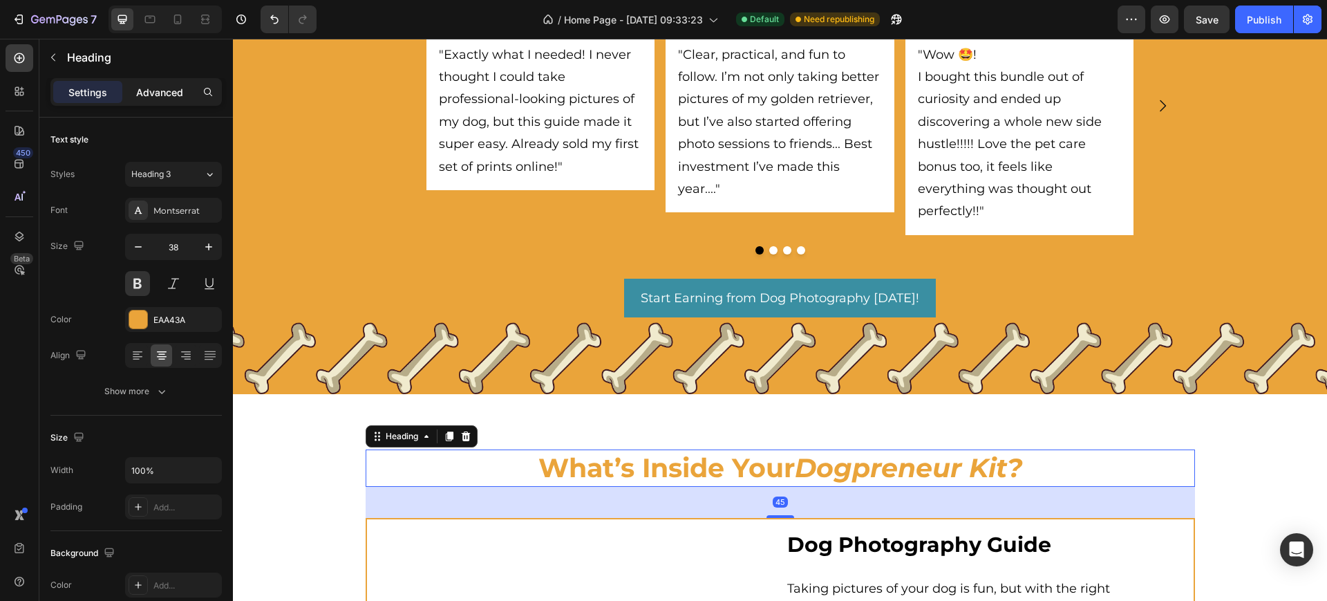
click at [174, 83] on div "Advanced" at bounding box center [159, 92] width 69 height 22
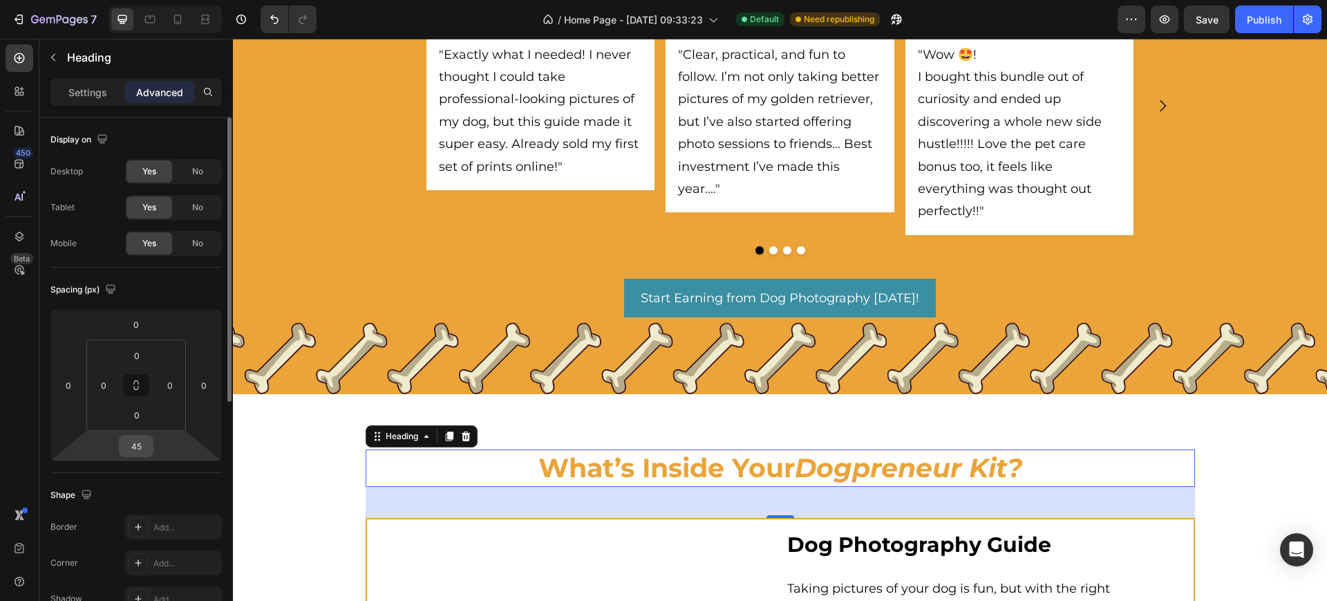
click at [122, 447] on input "45" at bounding box center [136, 446] width 28 height 21
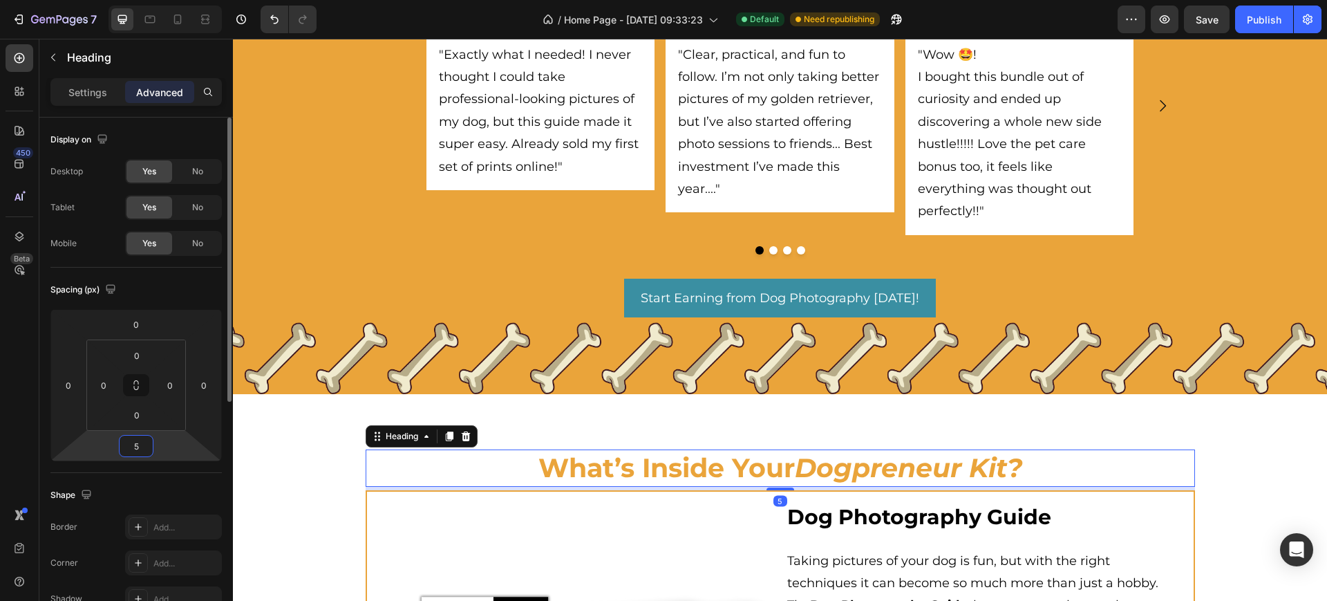
type input "50"
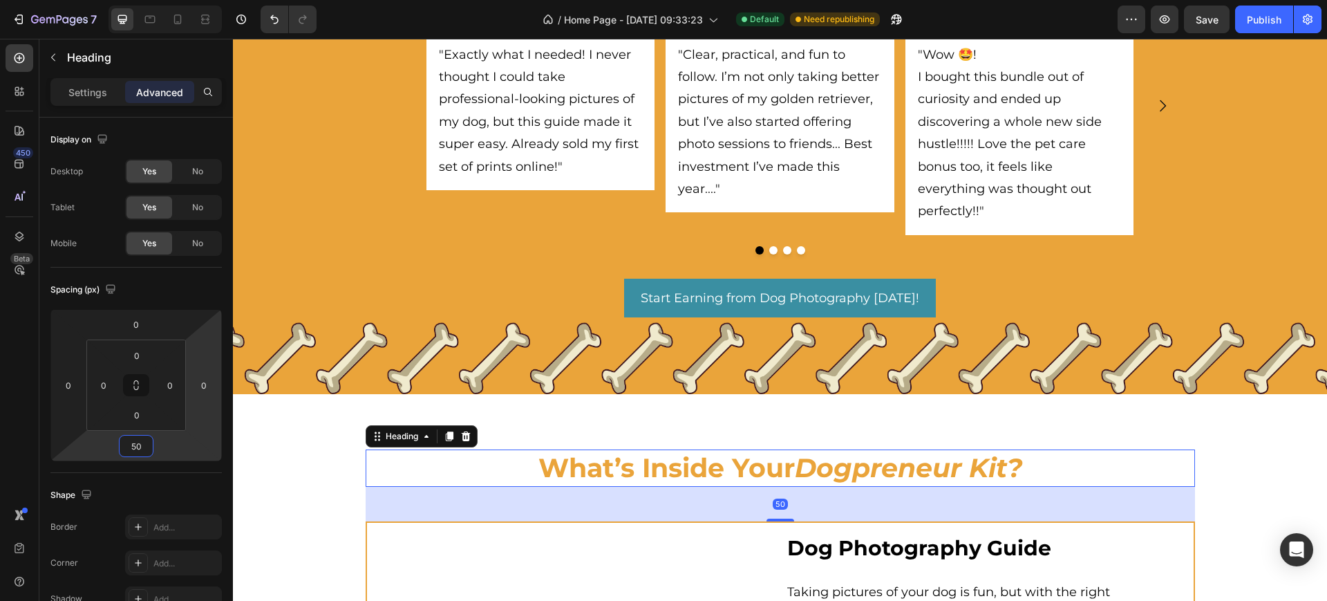
click at [314, 364] on div "What Dog Owners Are Saying Heading Discover how dog owners just like you starte…" at bounding box center [780, 100] width 1094 height 588
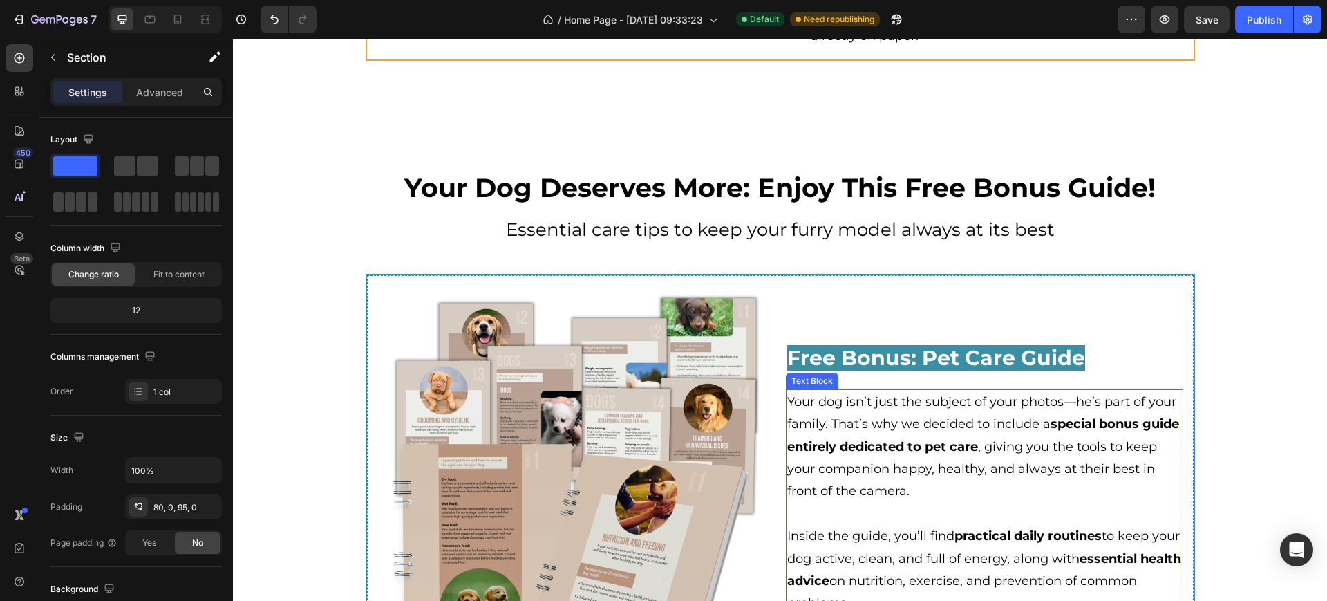
scroll to position [3197, 0]
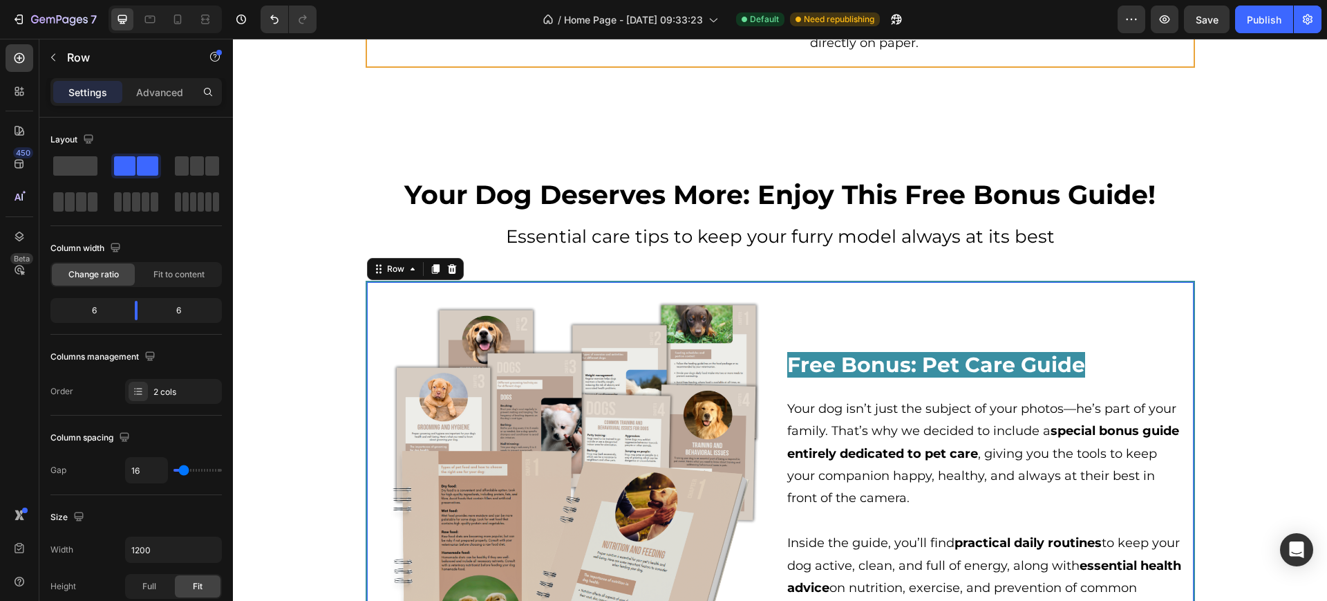
click at [420, 304] on div "Image Free Bonus: Pet Care Guide Heading Your dog isn’t just the subject of you…" at bounding box center [781, 491] width 830 height 421
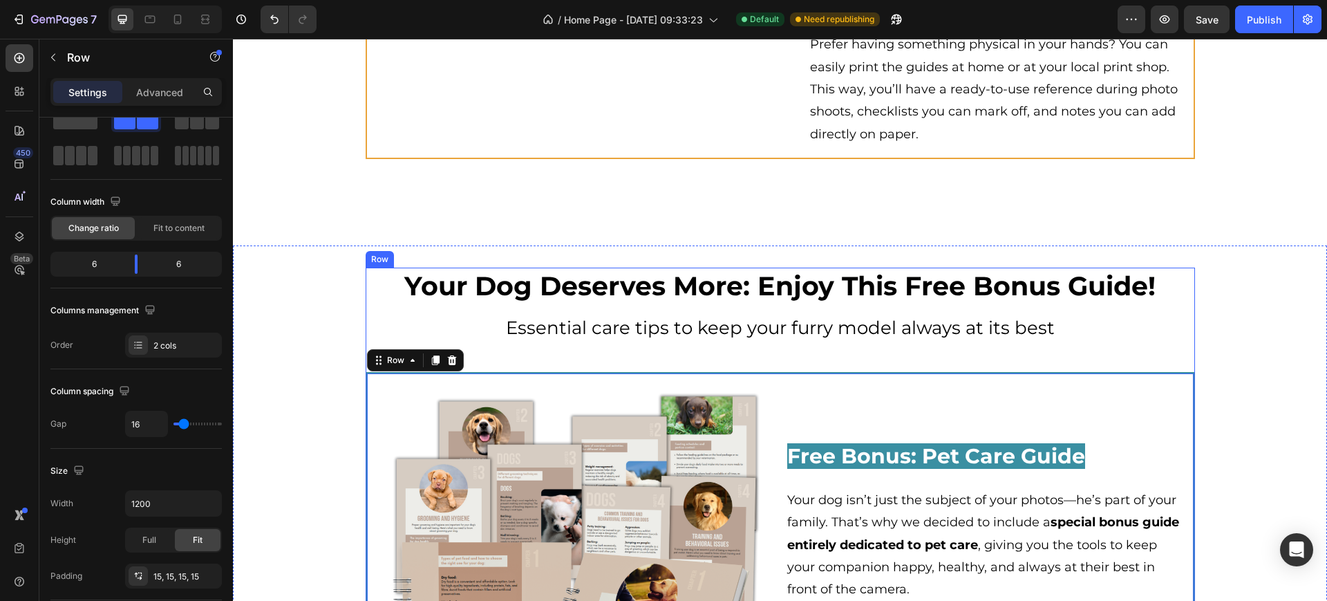
scroll to position [3111, 0]
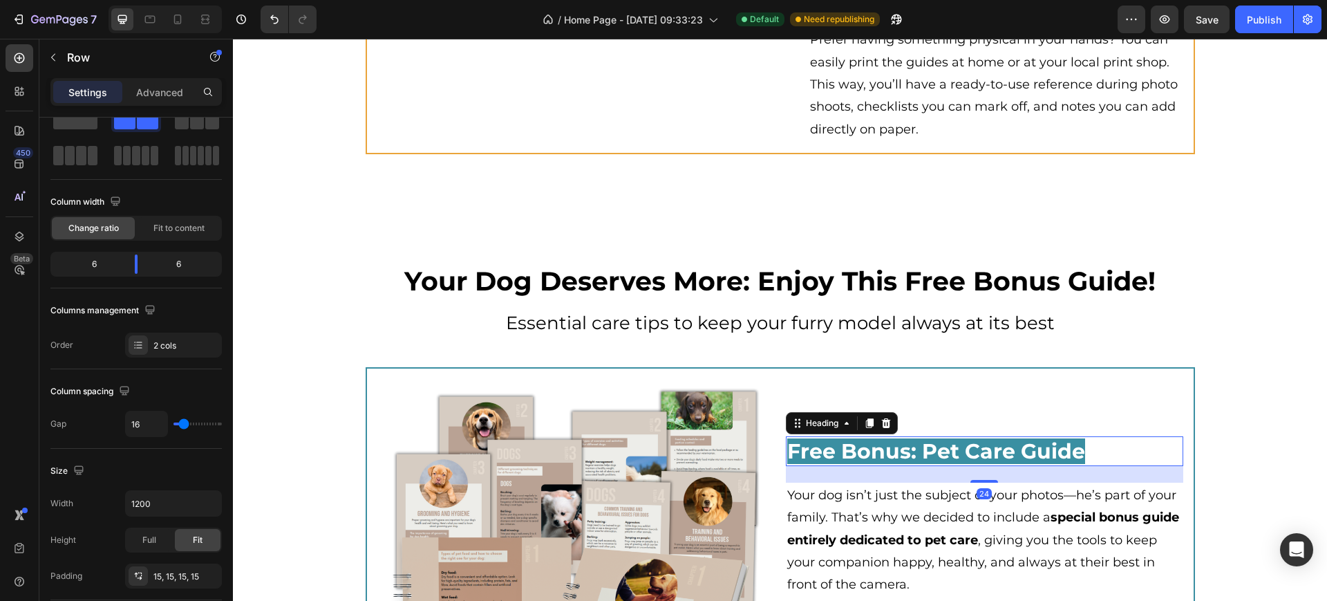
click at [881, 464] on span "Free Bonus: Pet Care Guide" at bounding box center [936, 451] width 298 height 26
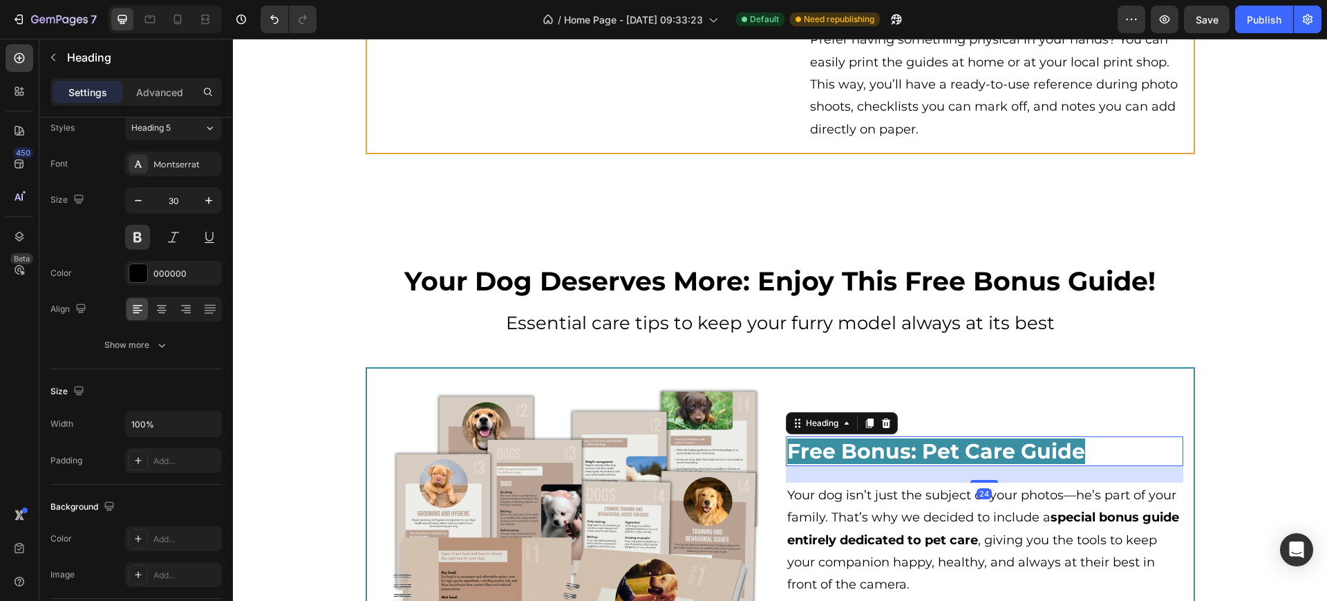
scroll to position [0, 0]
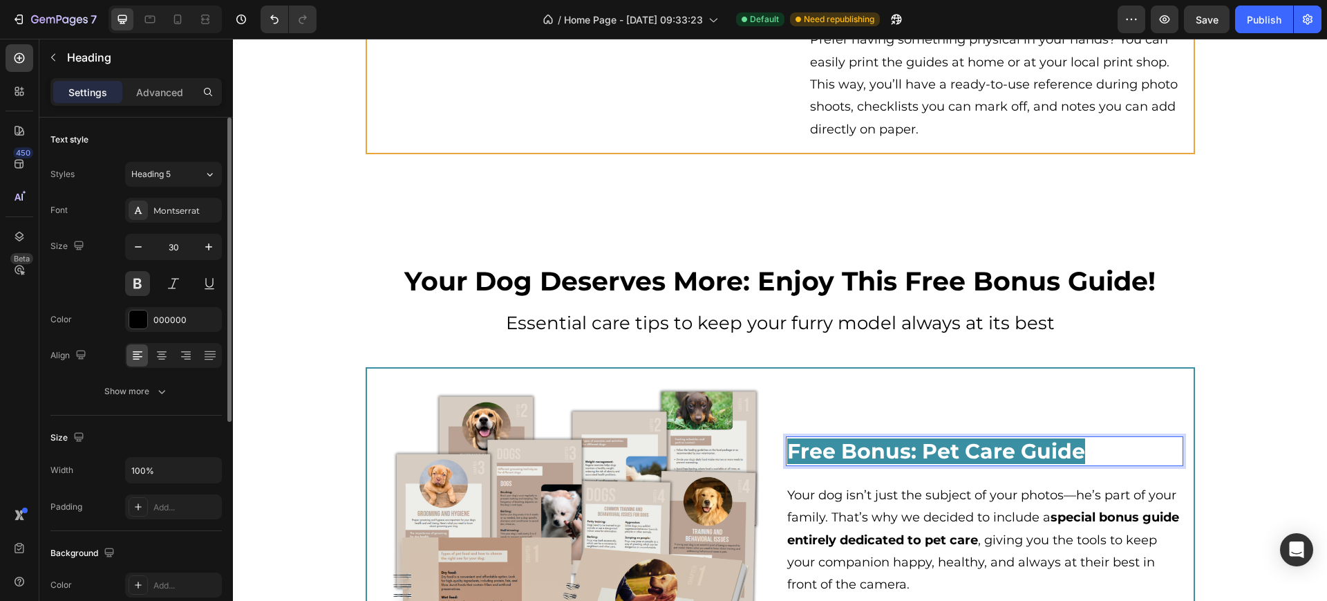
click at [881, 464] on span "Free Bonus: Pet Care Guide" at bounding box center [936, 451] width 298 height 26
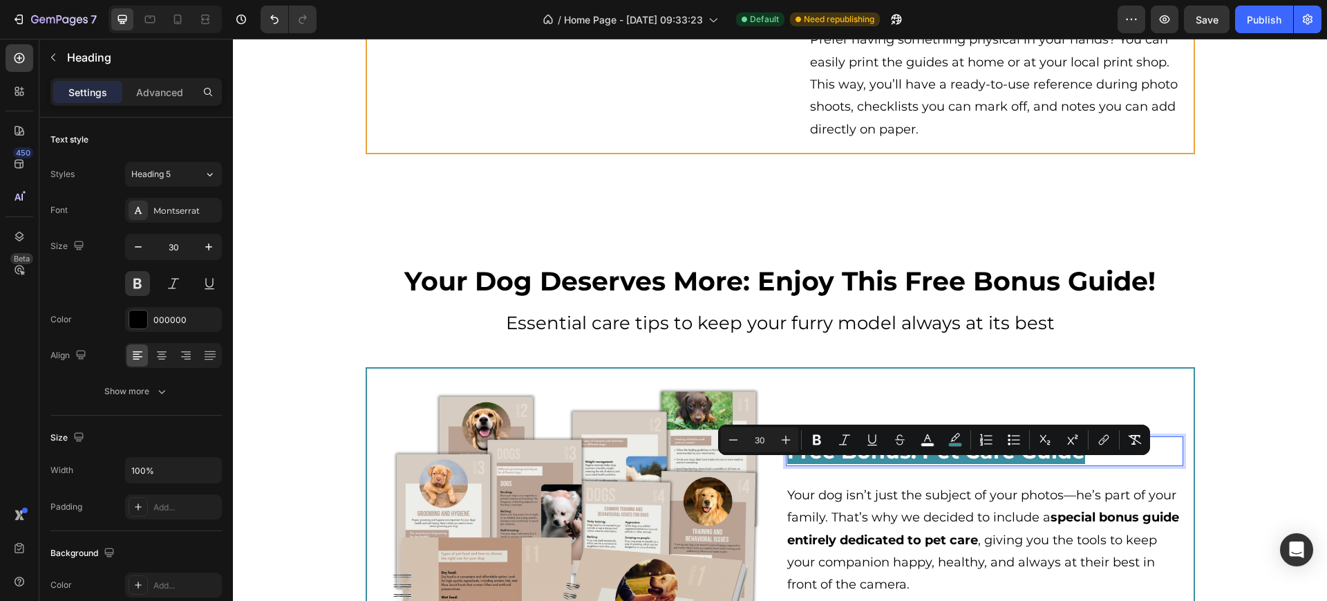
click at [165, 79] on div "Settings Advanced" at bounding box center [135, 92] width 171 height 28
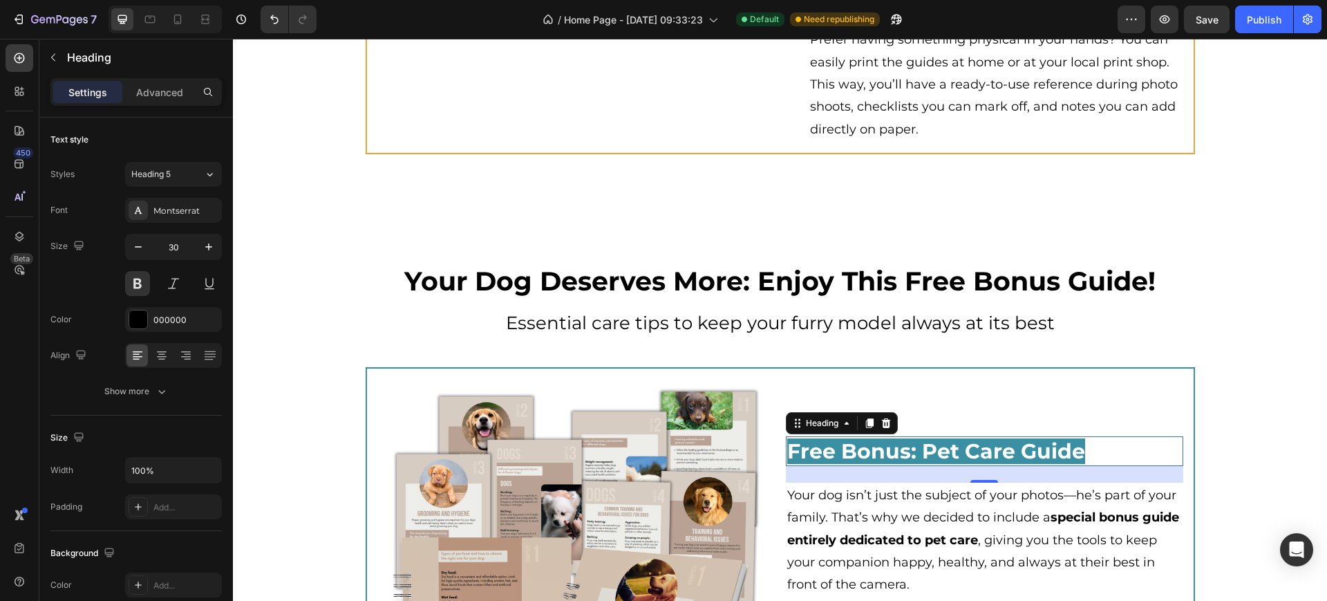
click at [167, 78] on div "Settings Advanced" at bounding box center [135, 92] width 171 height 28
click at [169, 88] on p "Advanced" at bounding box center [159, 92] width 47 height 15
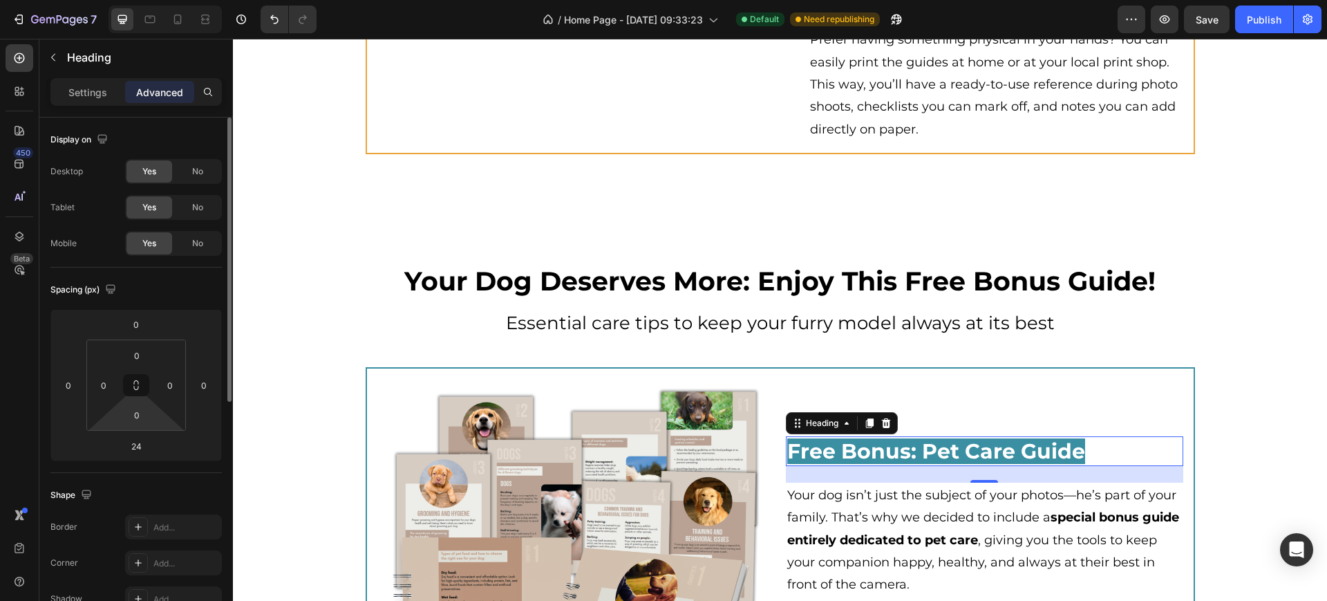
scroll to position [259, 0]
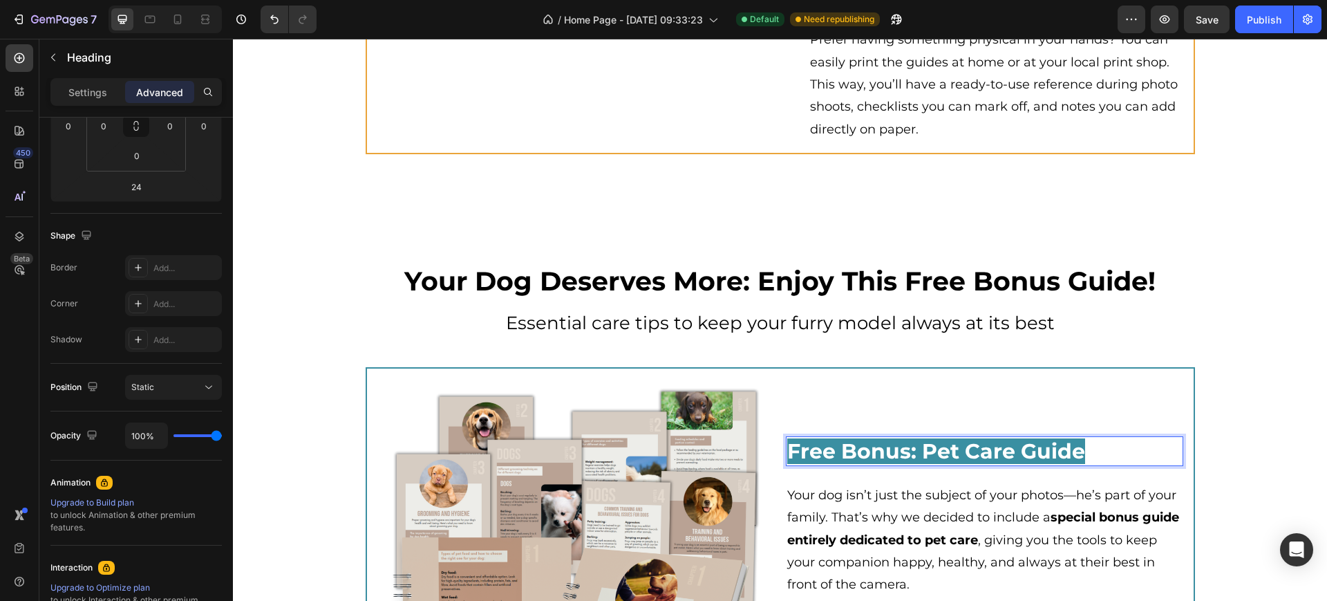
click at [959, 464] on span "Free Bonus: Pet Care Guide" at bounding box center [936, 451] width 298 height 26
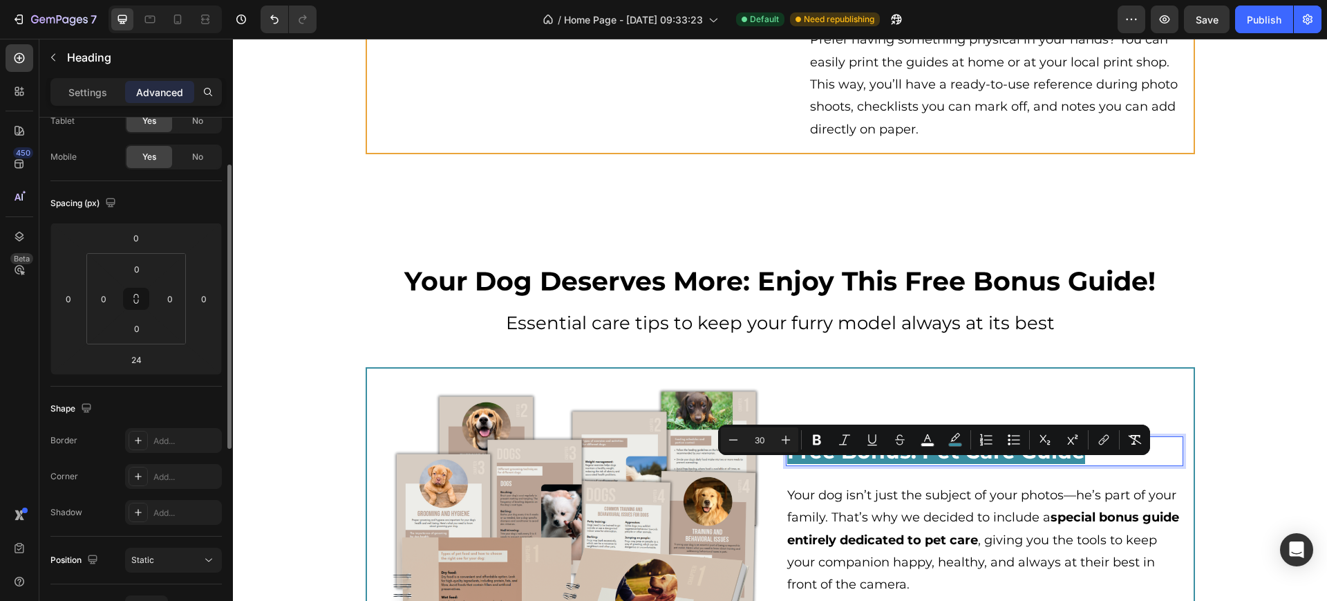
scroll to position [0, 0]
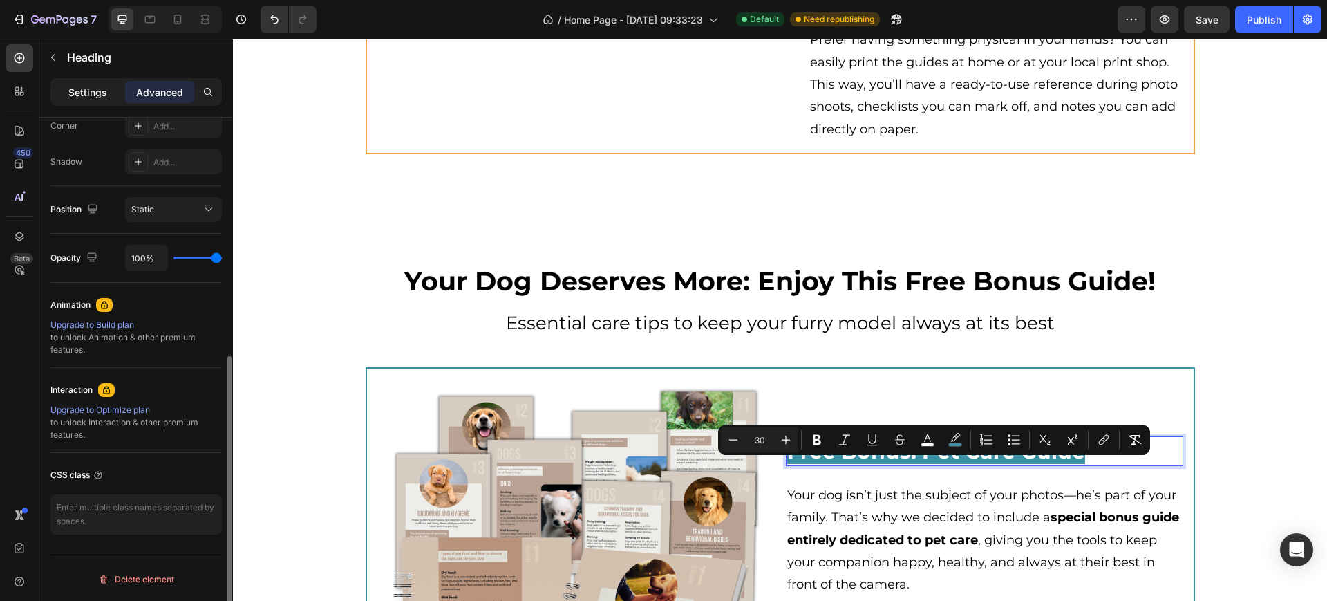
click at [88, 99] on div "Settings" at bounding box center [87, 92] width 69 height 22
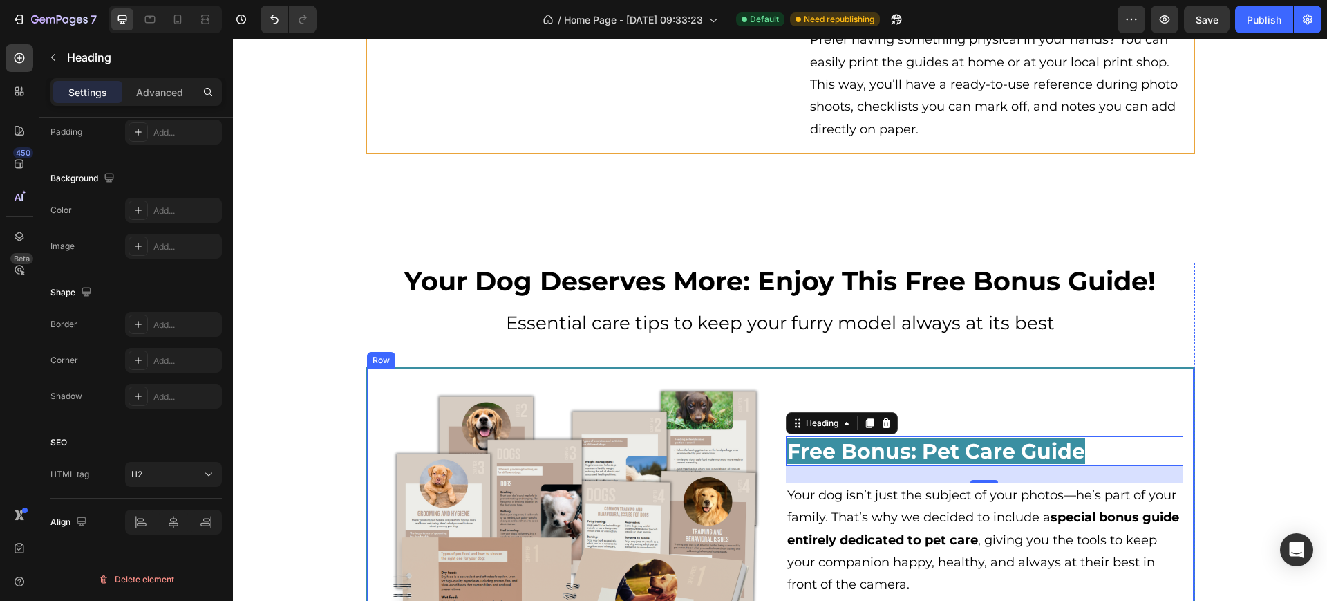
click at [715, 384] on div "Your Dog Deserves More: Enjoy This Free Bonus Guide! Heading Essential care tip…" at bounding box center [781, 561] width 830 height 596
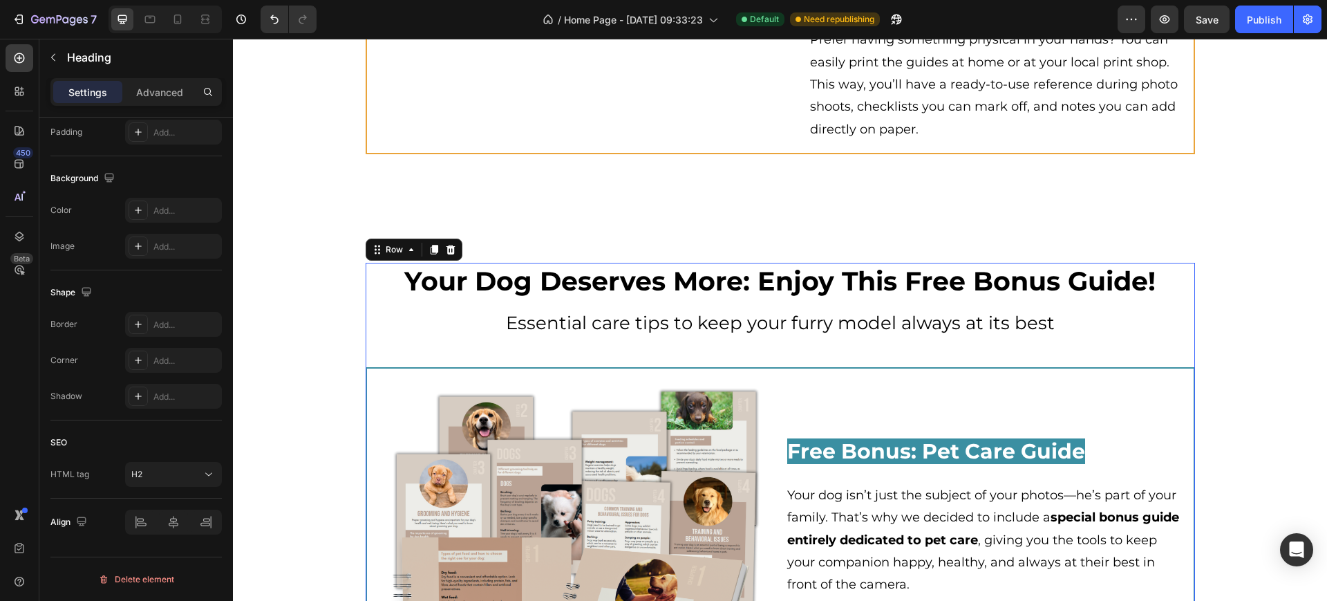
scroll to position [0, 0]
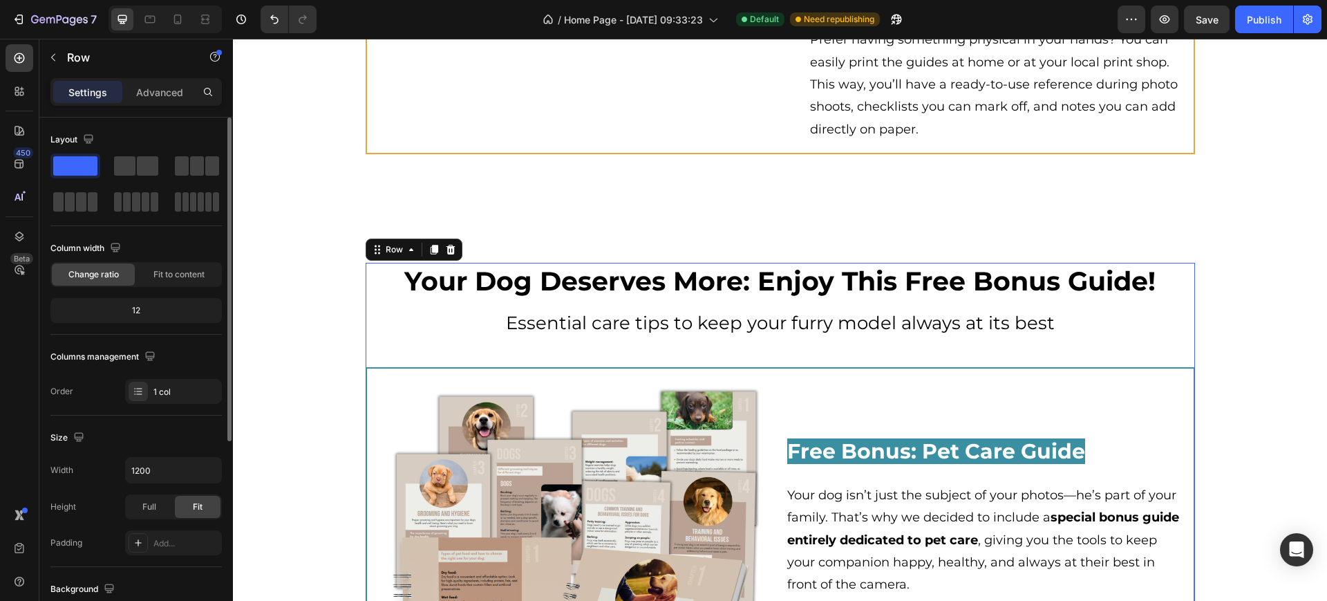
click at [715, 386] on div "Your Dog Deserves More: Enjoy This Free Bonus Guide! Heading Essential care tip…" at bounding box center [781, 561] width 830 height 596
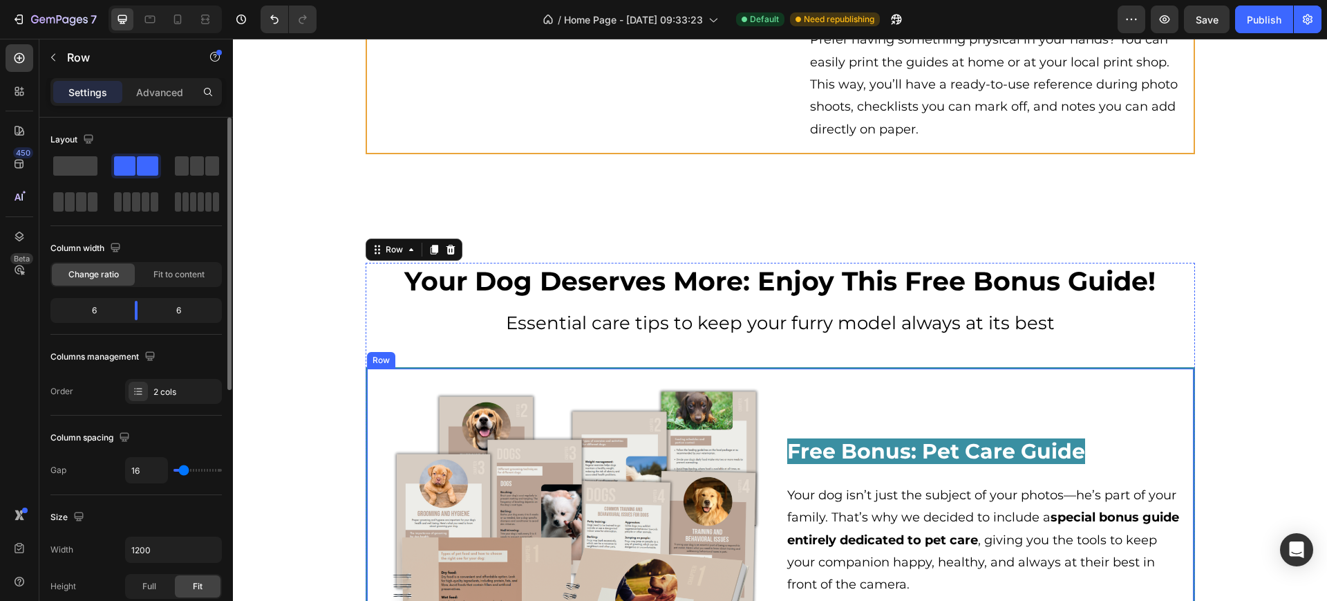
click at [716, 392] on div "Image ⁠⁠⁠⁠⁠⁠⁠ Free Bonus: Pet Care Guide Heading Your dog isn’t just the subjec…" at bounding box center [781, 577] width 830 height 421
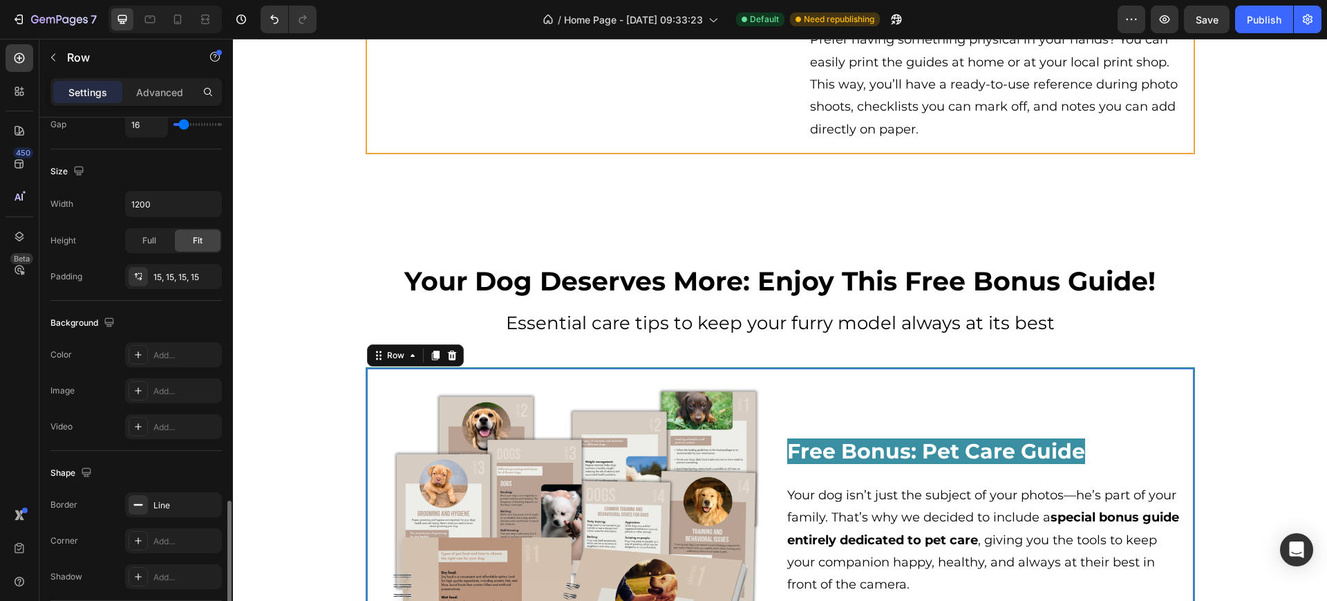
scroll to position [478, 0]
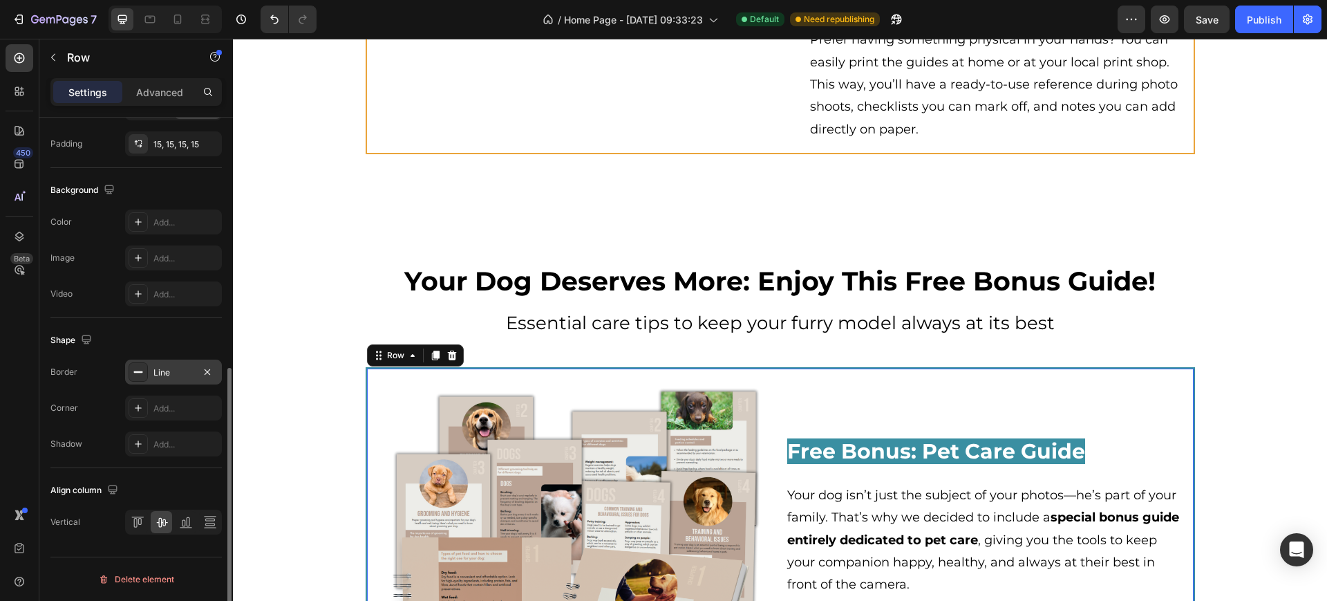
click at [165, 380] on div "Line" at bounding box center [173, 371] width 97 height 25
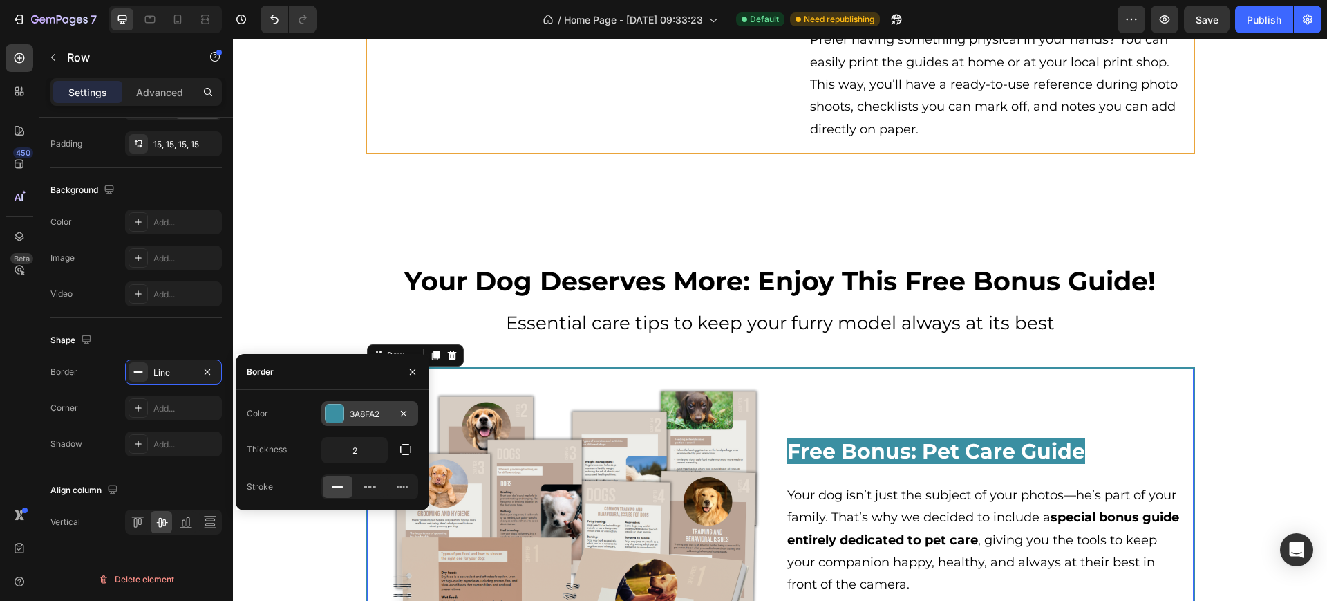
click at [361, 422] on div "3A8FA2" at bounding box center [369, 413] width 97 height 25
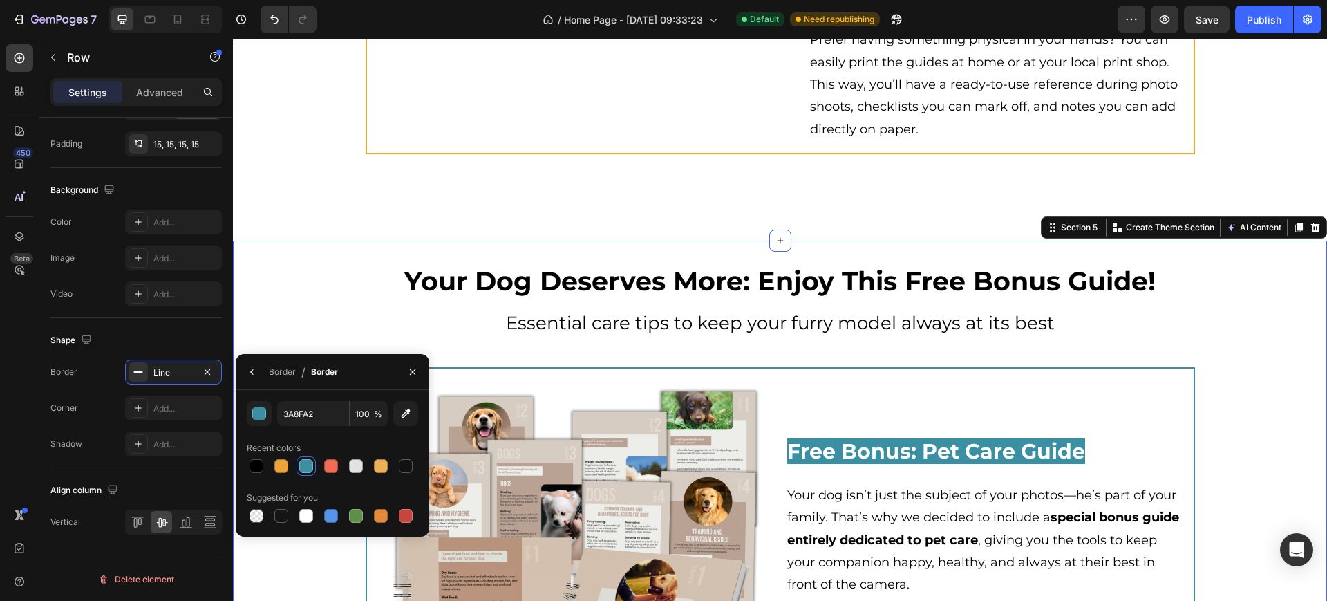
click at [347, 298] on div "Your Dog Deserves More: Enjoy This Free Bonus Guide! Heading Essential care tip…" at bounding box center [780, 561] width 1094 height 596
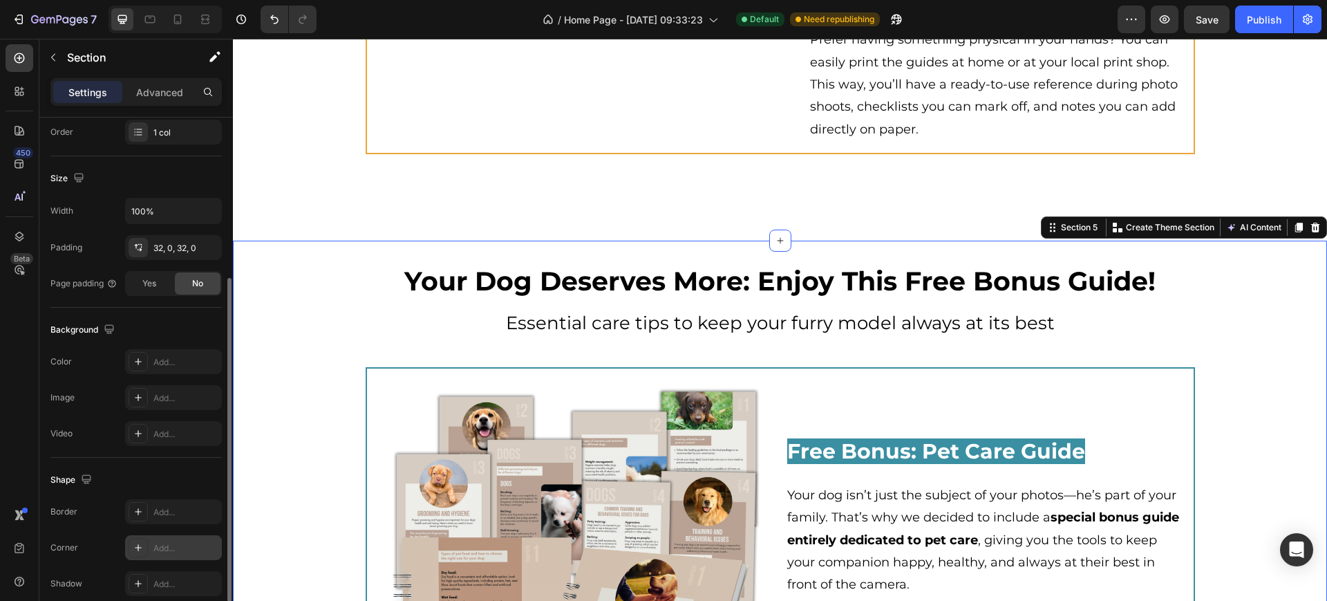
scroll to position [321, 0]
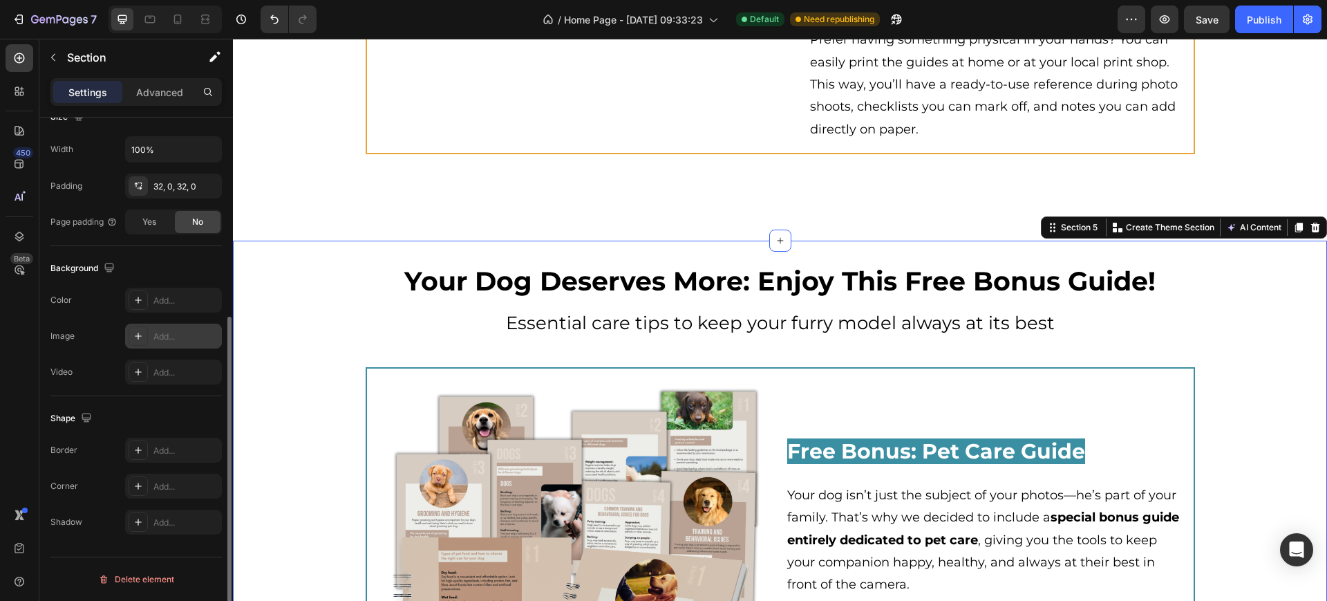
click at [158, 328] on div "Add..." at bounding box center [173, 336] width 97 height 25
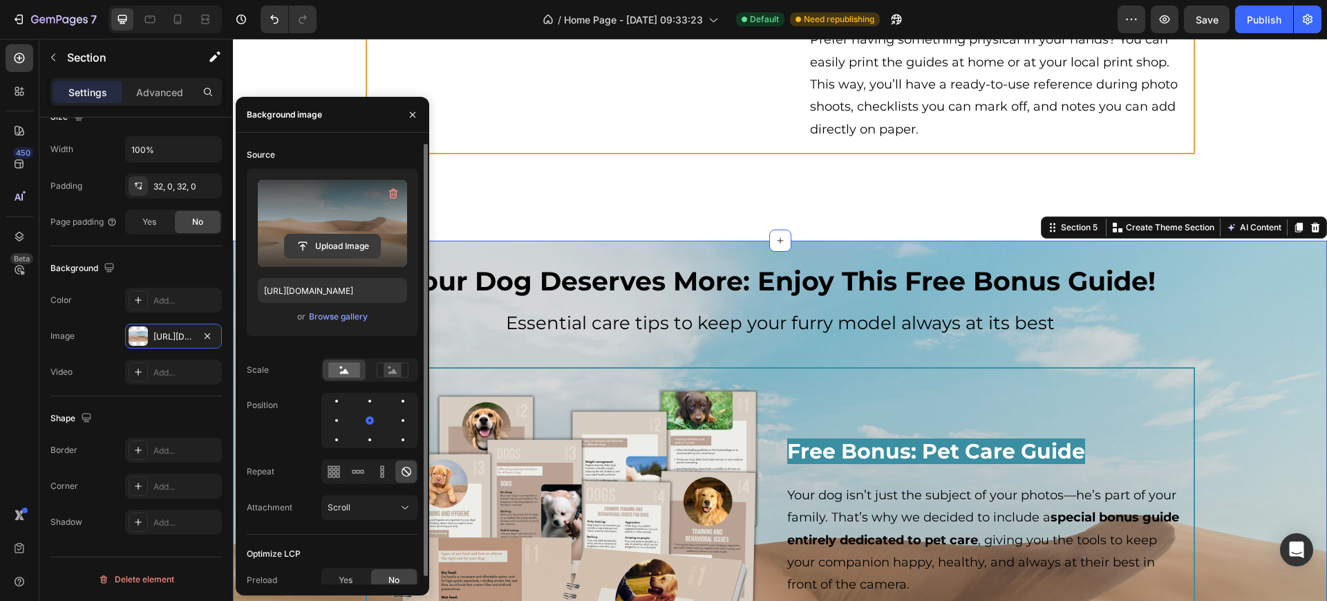
click at [336, 243] on input "file" at bounding box center [332, 246] width 95 height 24
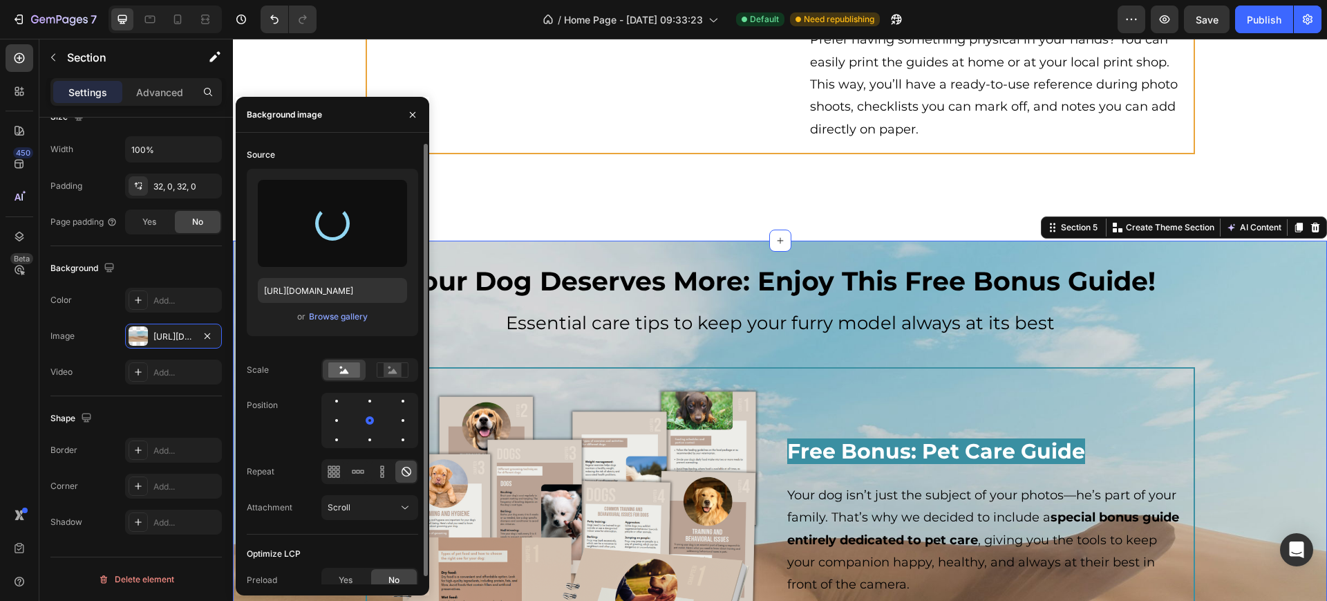
type input "[URL][DOMAIN_NAME]"
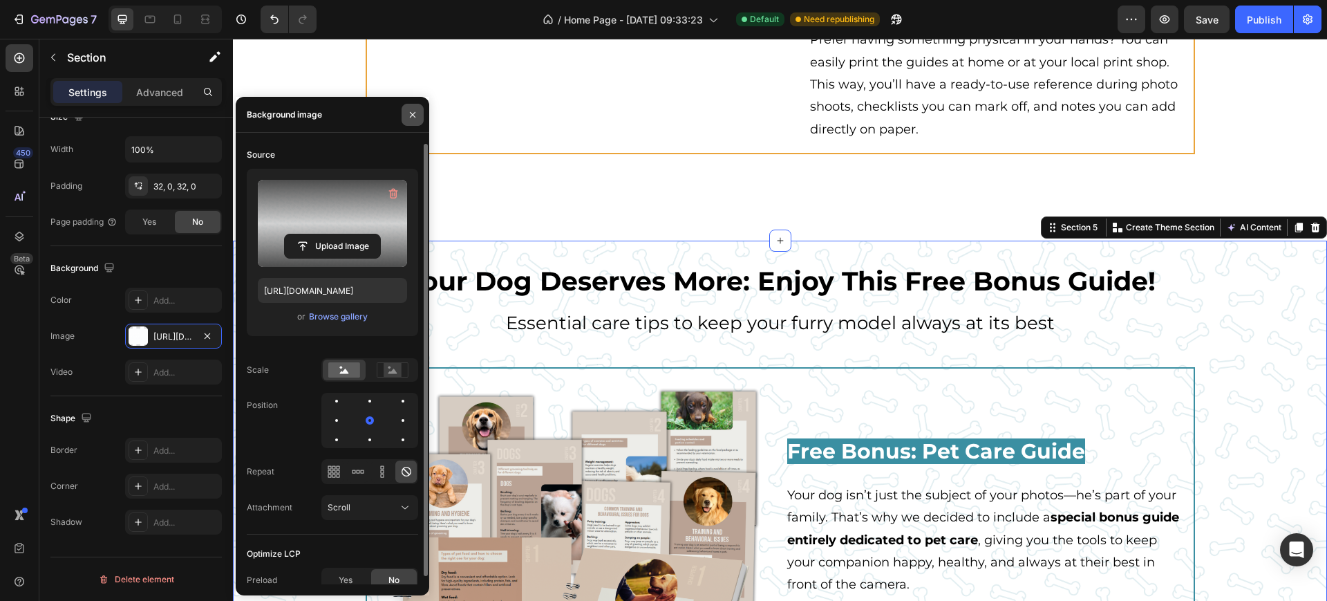
click at [415, 115] on icon "button" at bounding box center [412, 114] width 11 height 11
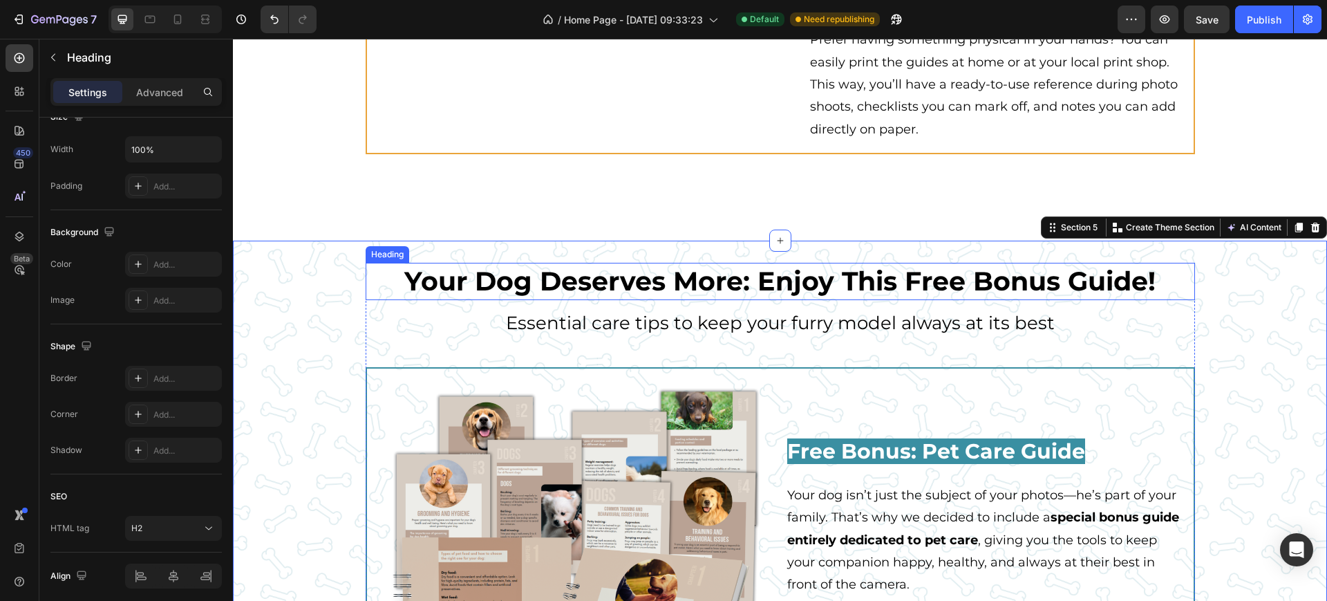
click at [857, 292] on span "Your Dog Deserves More: Enjoy This Free Bonus Guide!" at bounding box center [779, 281] width 751 height 32
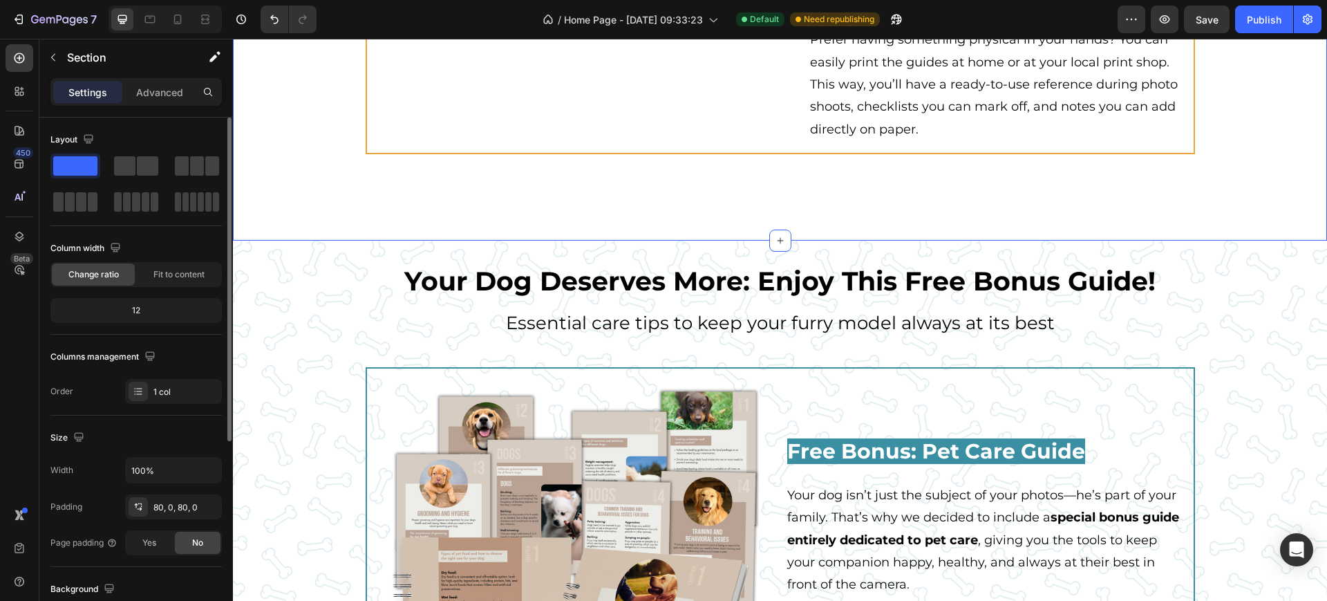
click at [1233, 344] on div "Your Dog Deserves More: Enjoy This Free Bonus Guide! Heading Essential care tip…" at bounding box center [780, 561] width 1094 height 596
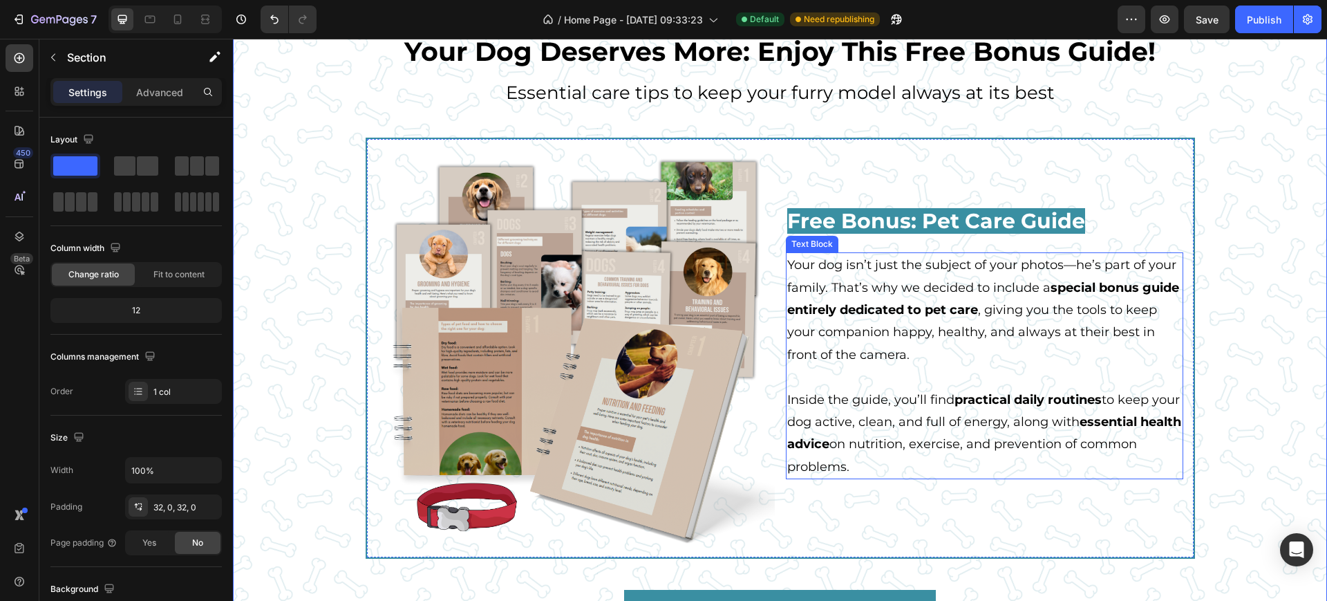
scroll to position [3370, 0]
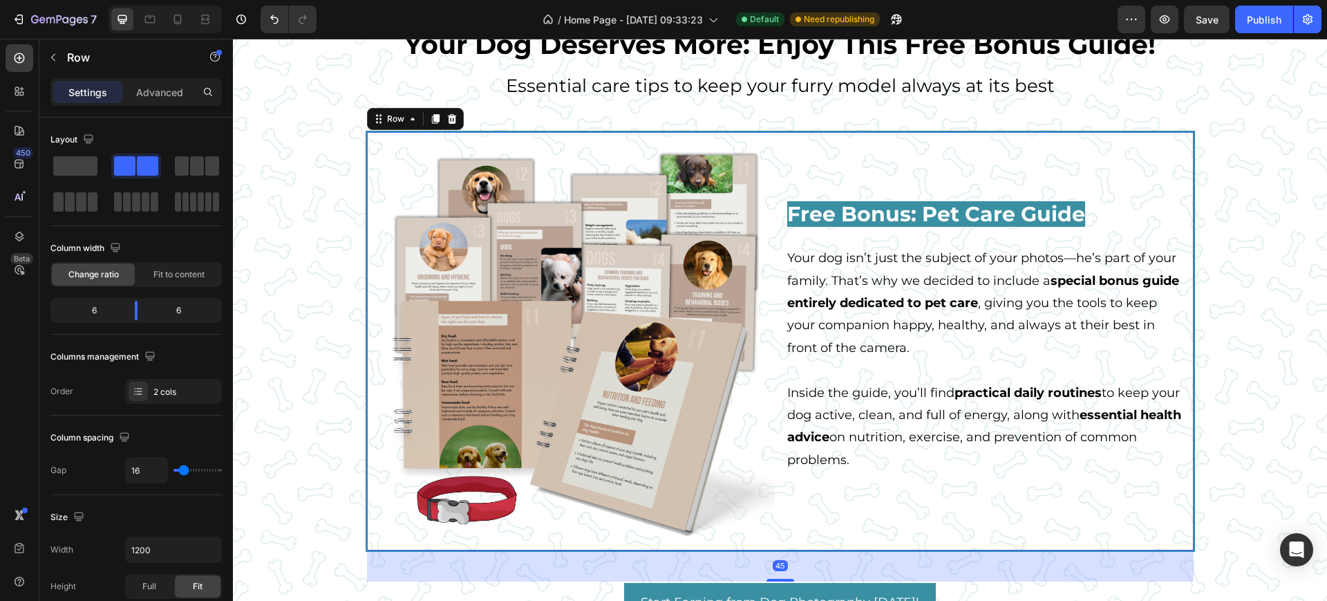
click at [918, 174] on div "⁠⁠⁠⁠⁠⁠⁠ Free Bonus: Pet Care Guide Heading Your dog isn’t just the subject of y…" at bounding box center [984, 340] width 397 height 397
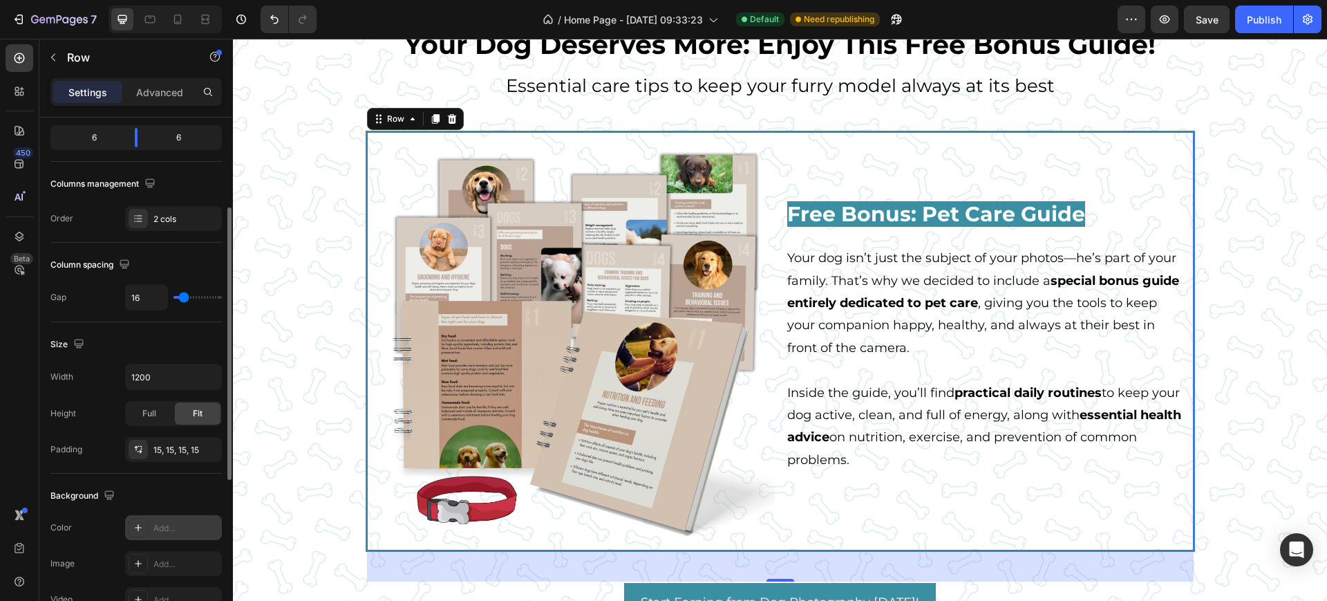
click at [152, 515] on div "Add..." at bounding box center [173, 527] width 97 height 25
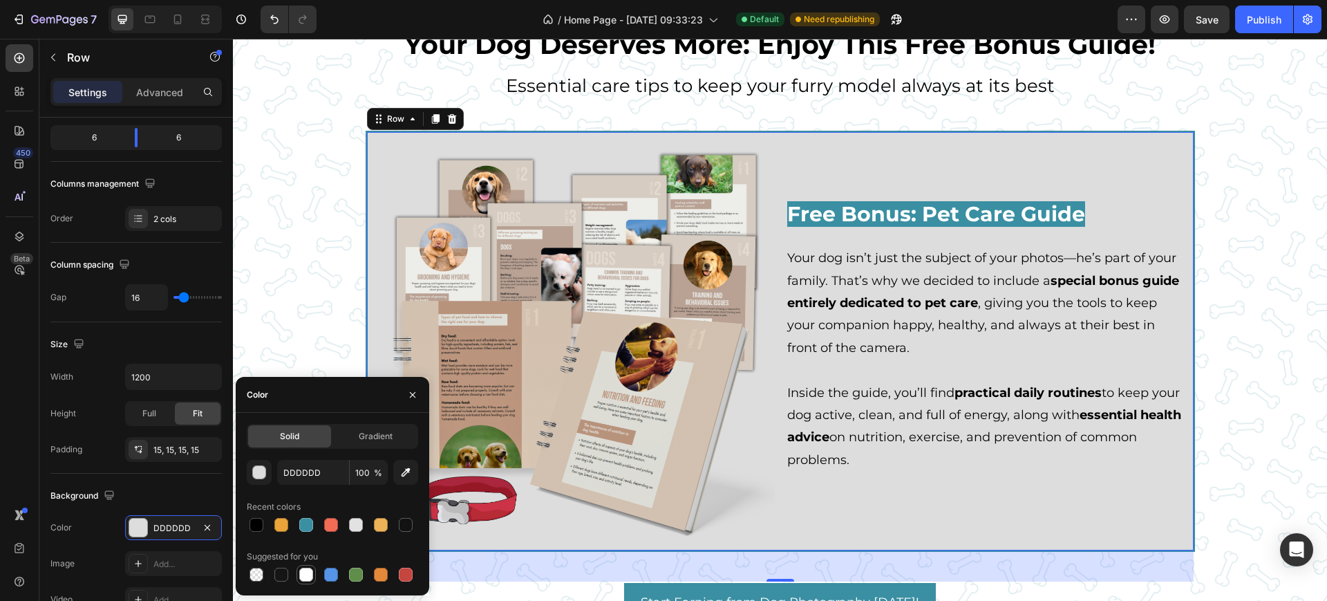
click at [308, 578] on div at bounding box center [306, 575] width 14 height 14
type input "FFFFFF"
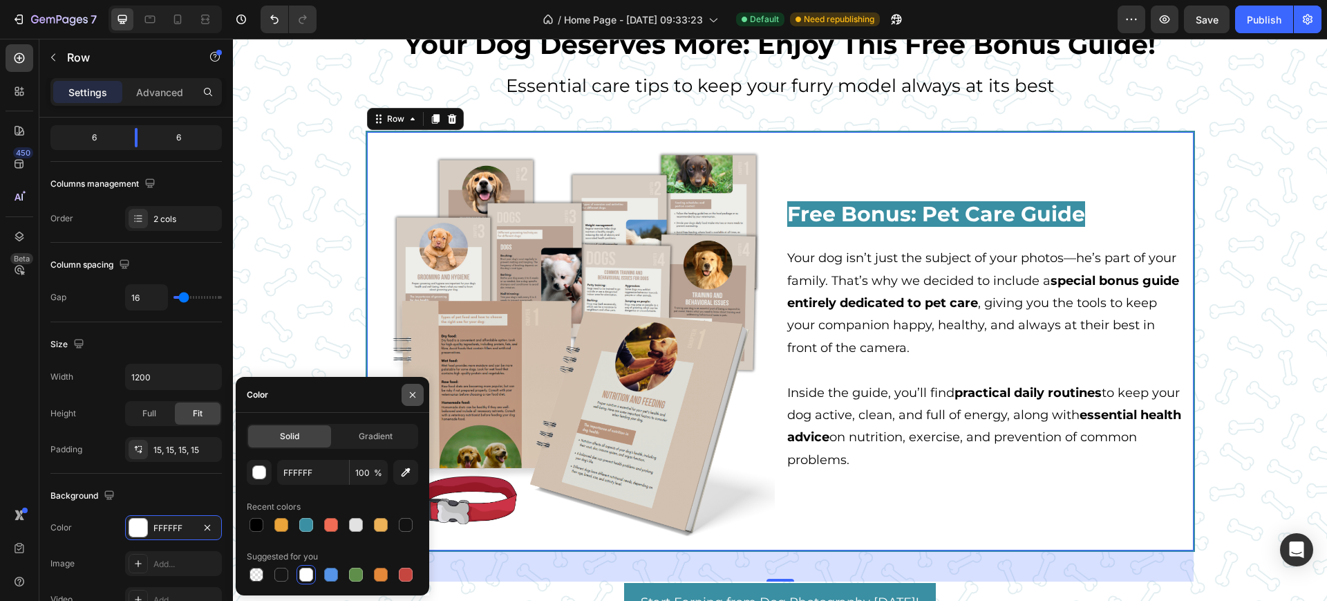
click at [402, 394] on button "button" at bounding box center [413, 395] width 22 height 22
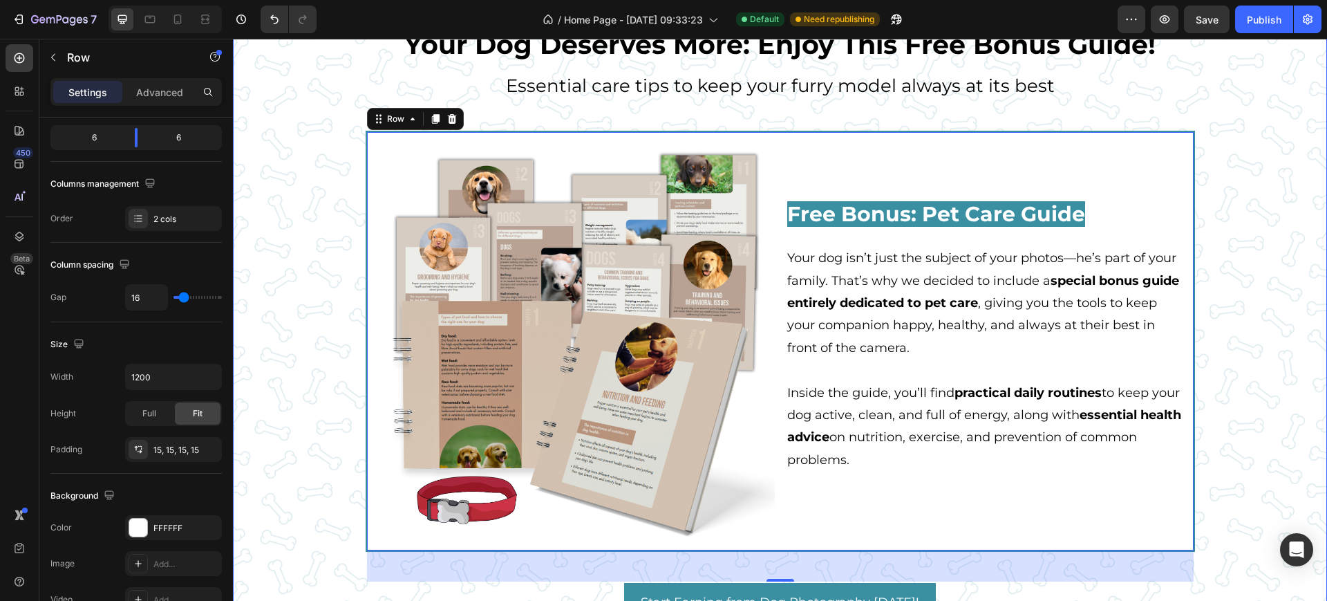
click at [319, 279] on div "Your Dog Deserves More: Enjoy This Free Bonus Guide! Heading Essential care tip…" at bounding box center [780, 324] width 1094 height 596
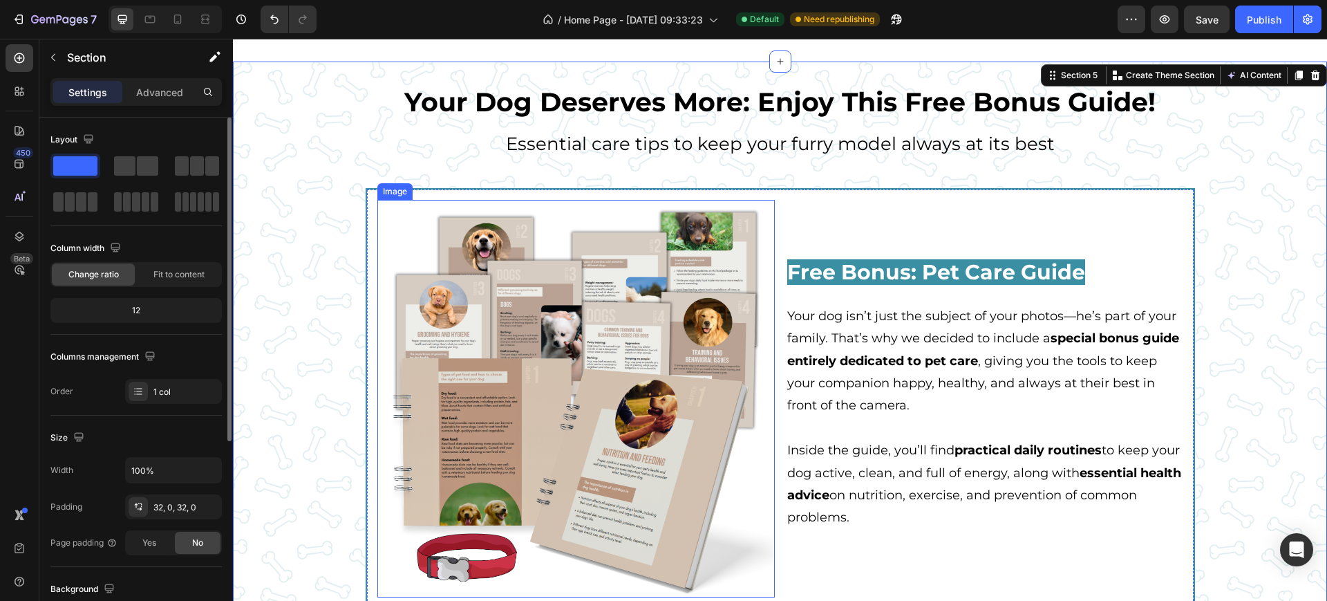
scroll to position [3284, 0]
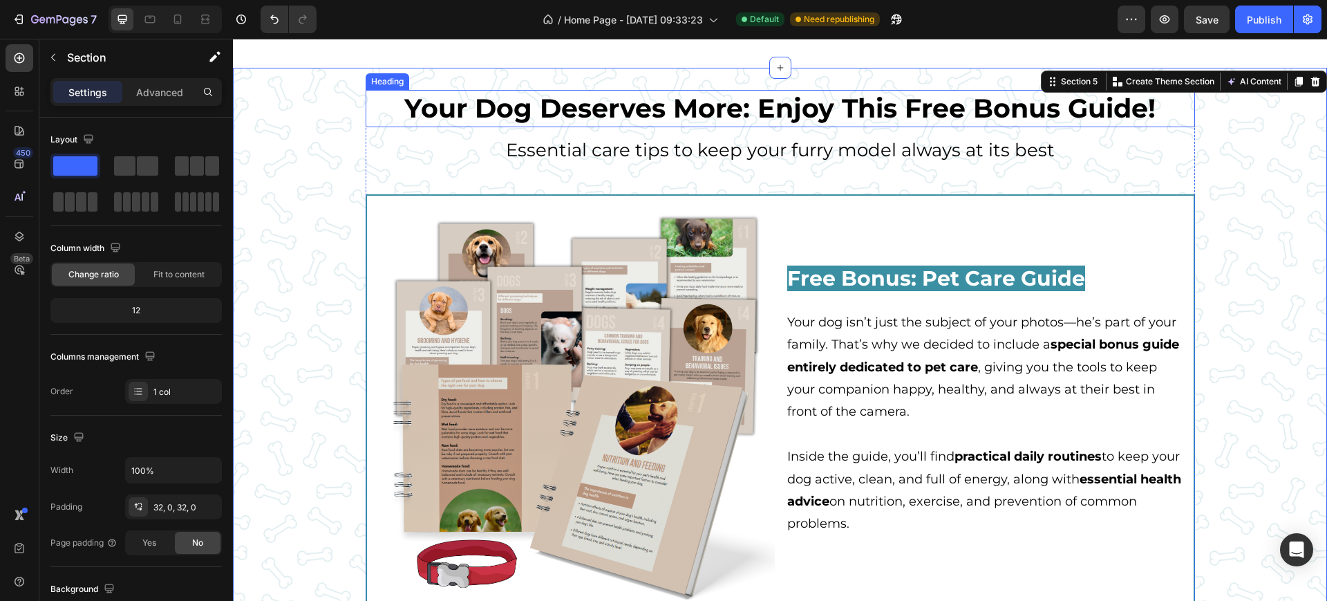
click at [603, 124] on span "Your Dog Deserves More: Enjoy This Free Bonus Guide!" at bounding box center [779, 108] width 751 height 32
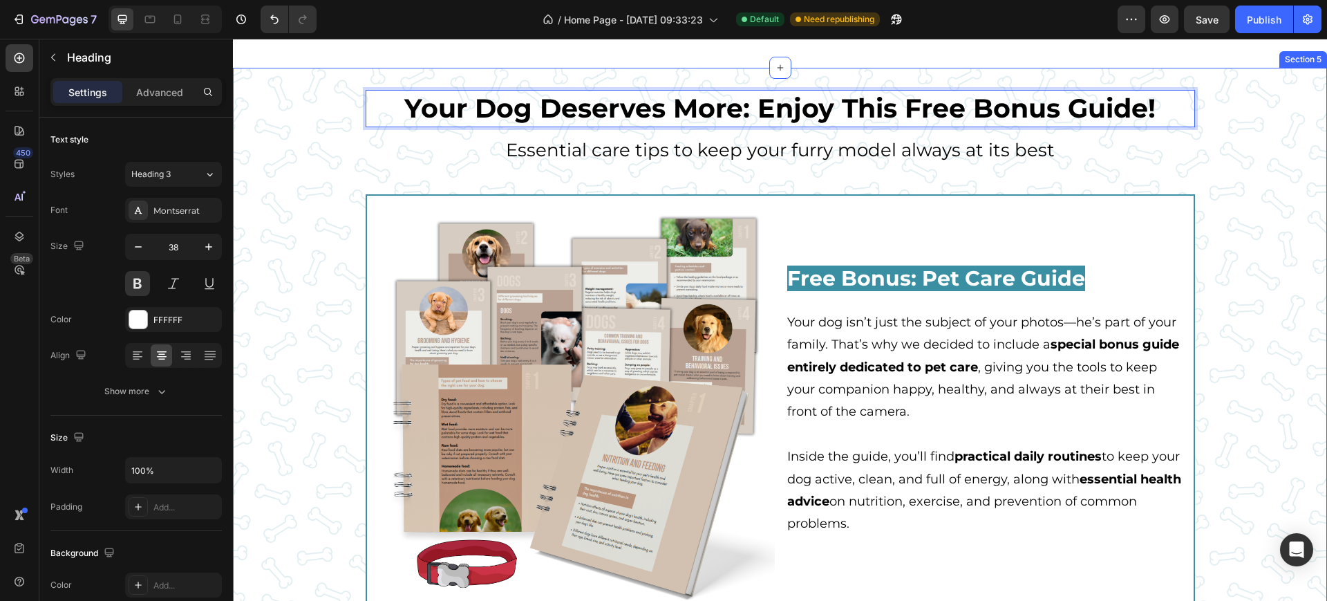
click at [759, 121] on span "Your Dog Deserves More: Enjoy This Free Bonus Guide!" at bounding box center [779, 108] width 751 height 32
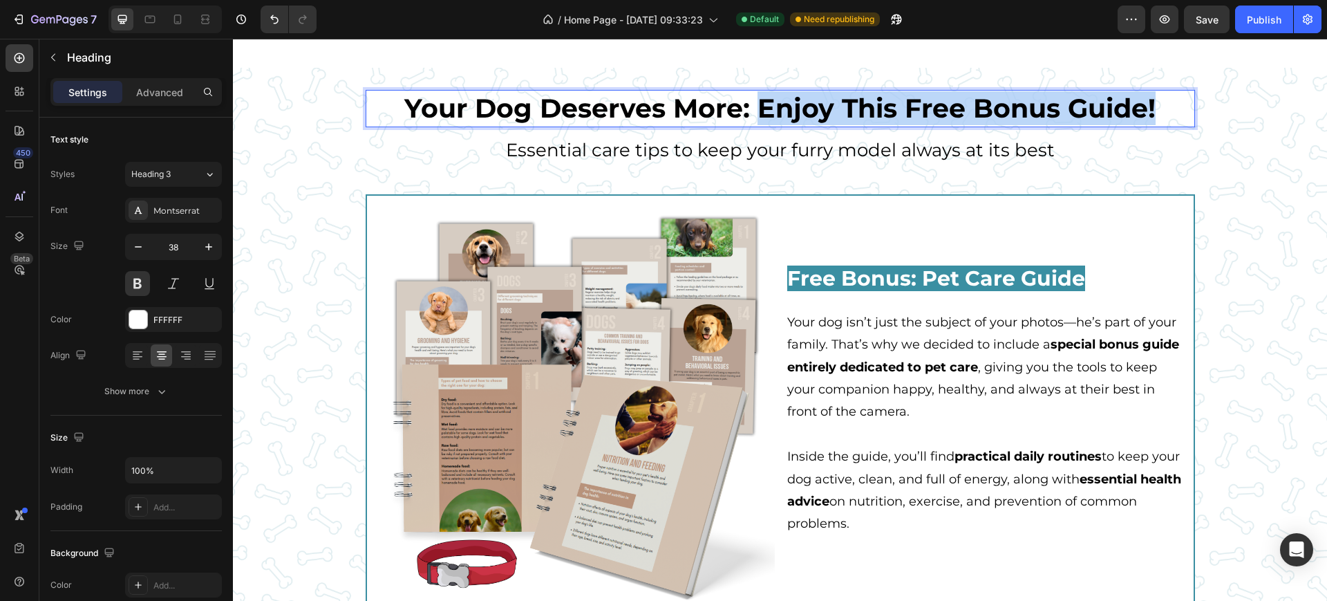
drag, startPoint x: 756, startPoint y: 129, endPoint x: 1151, endPoint y: 131, distance: 394.7
click at [1151, 125] on p "Your Dog Deserves More: Enjoy This Free Bonus Guide!" at bounding box center [780, 108] width 827 height 34
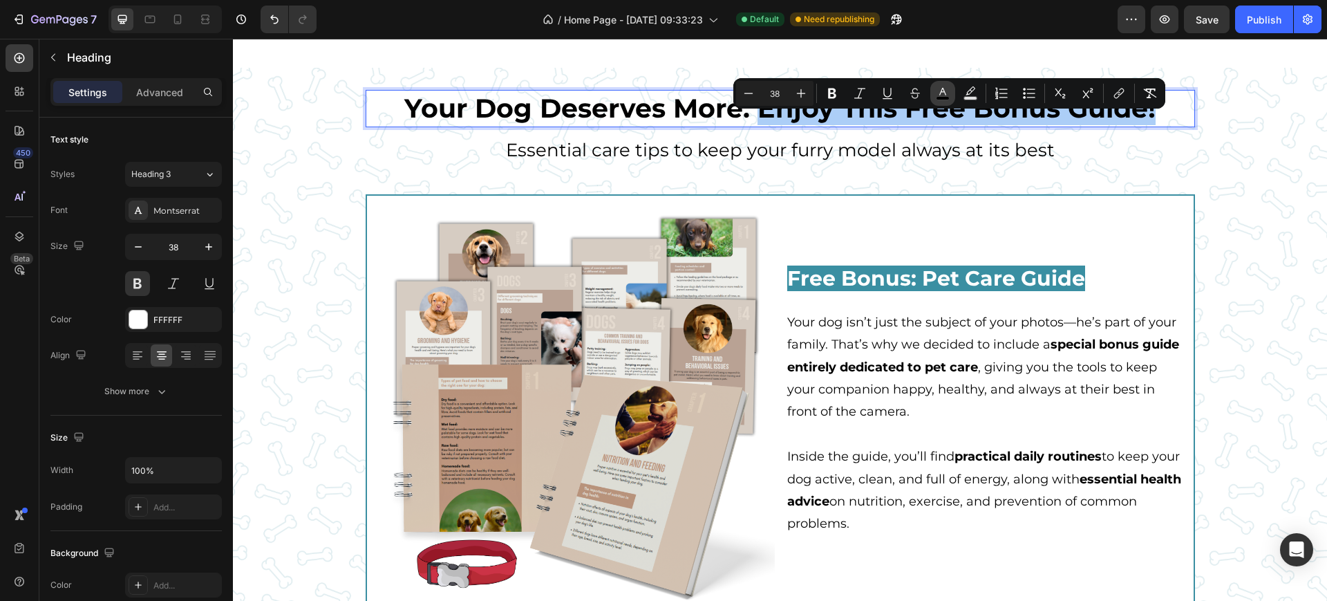
click at [952, 91] on button "color" at bounding box center [942, 93] width 25 height 25
type input "000000"
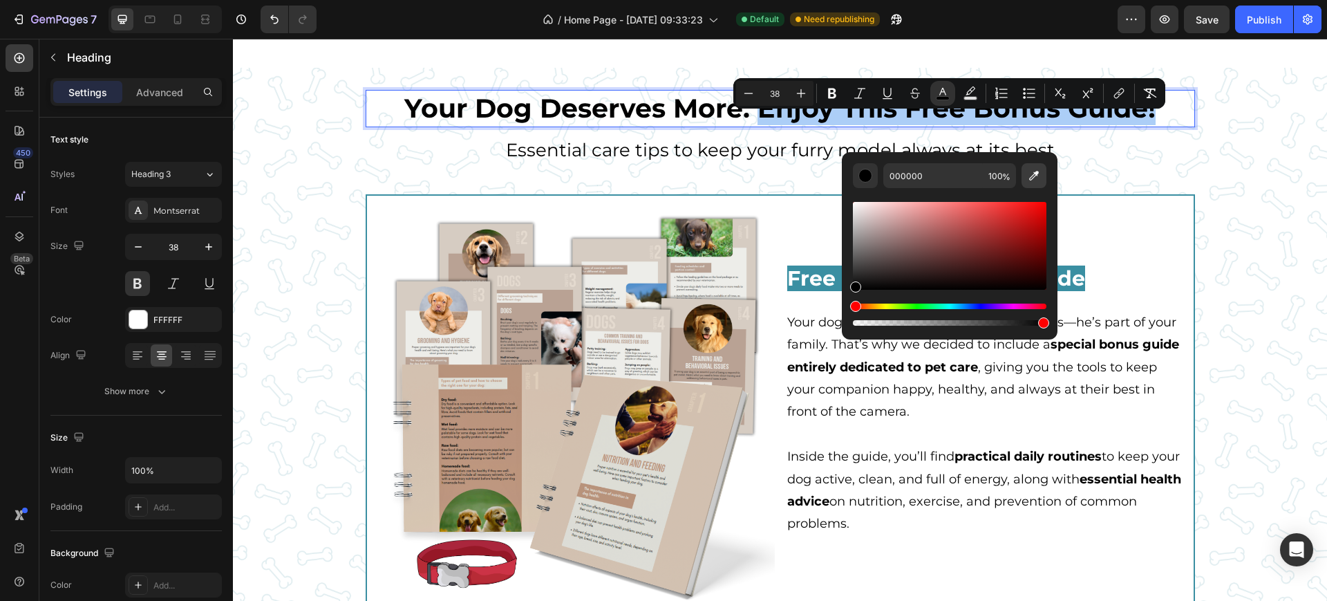
click at [1036, 180] on icon "Editor contextual toolbar" at bounding box center [1034, 176] width 14 height 14
type input "3A8FA2"
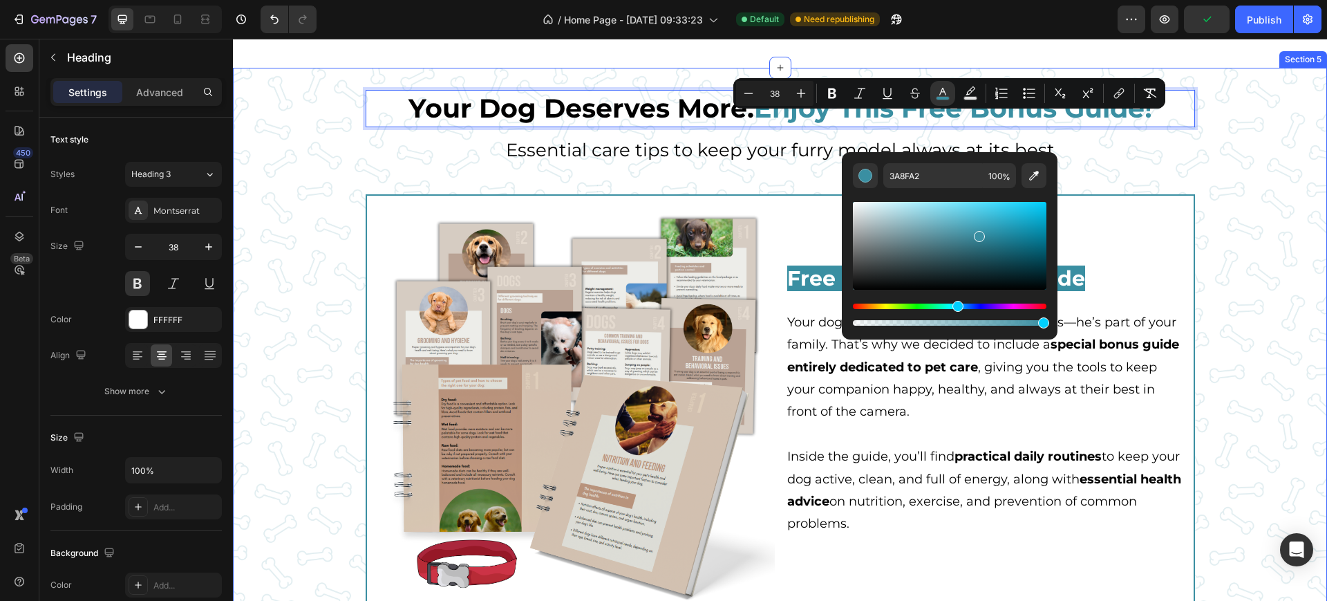
click at [1206, 163] on div "Your Dog Deserves More: Enjoy This Free Bonus Guide! Heading 15 Essential care …" at bounding box center [780, 388] width 1094 height 596
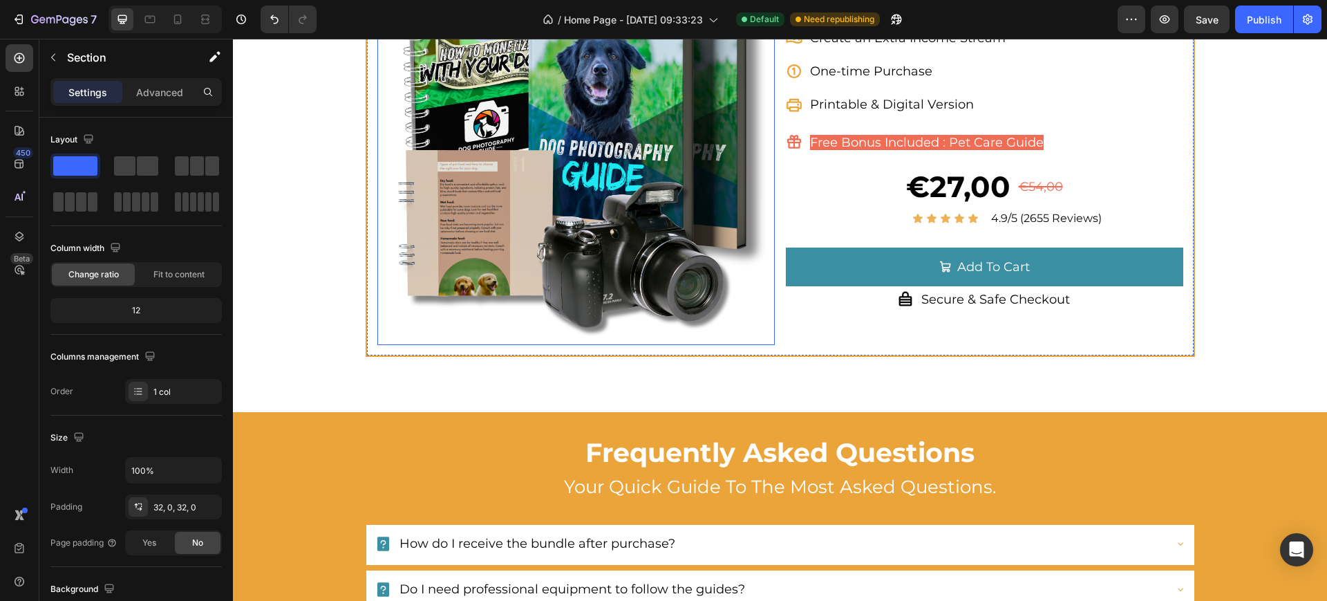
scroll to position [4839, 0]
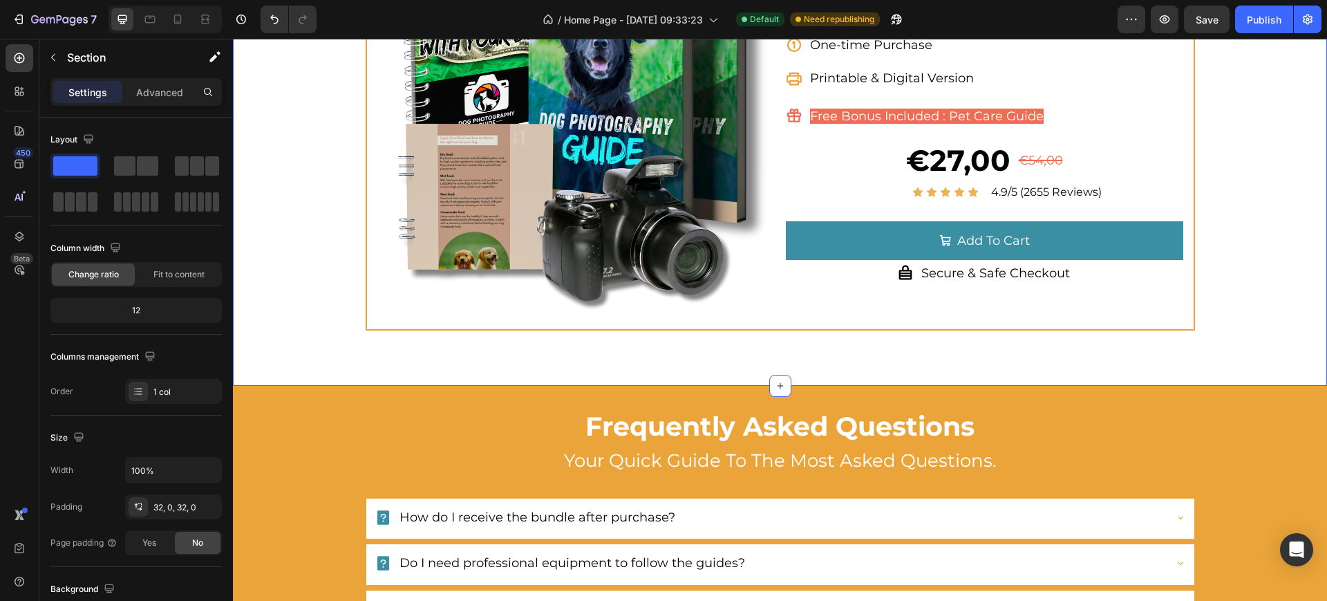
click at [402, 368] on div "Learn to Photograph, Monetize and Care for Your Dog! Heading 3 complete guides …" at bounding box center [780, 6] width 1094 height 760
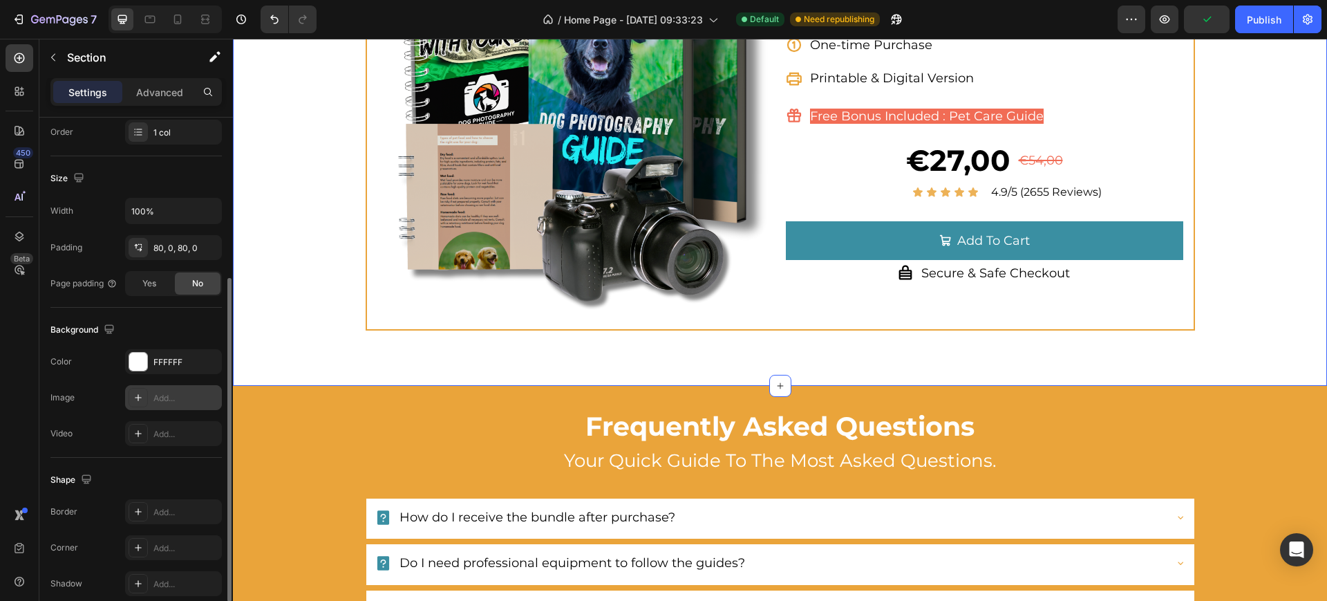
click at [170, 407] on div "Add..." at bounding box center [173, 397] width 97 height 25
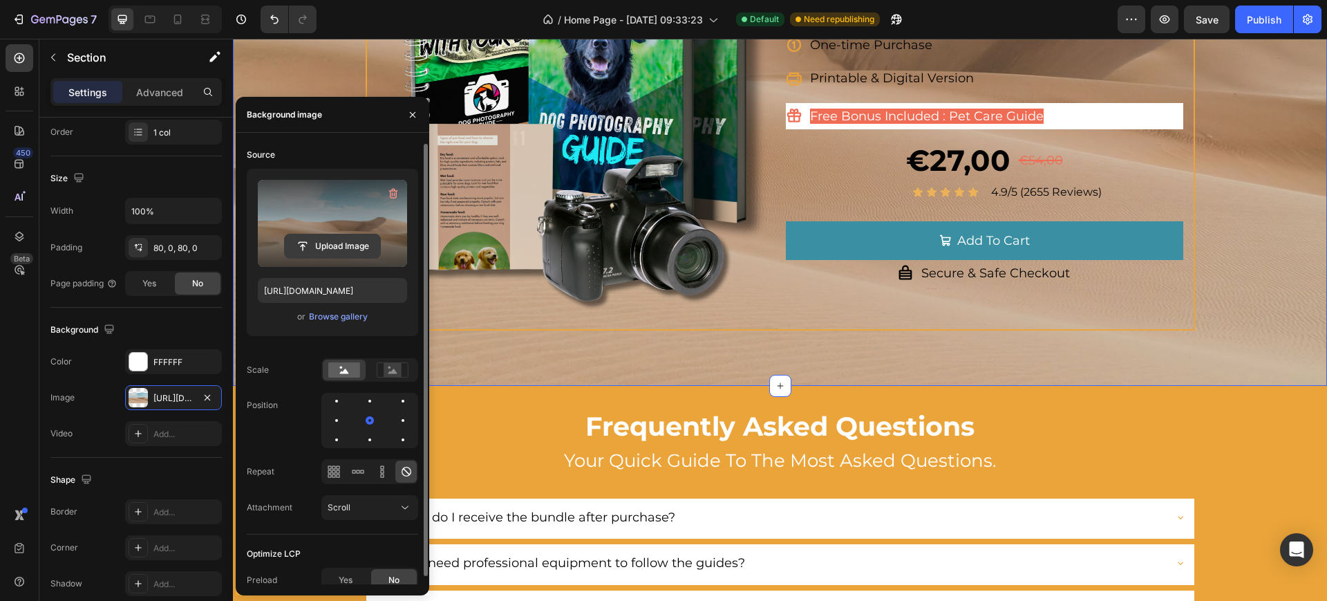
click at [339, 257] on input "file" at bounding box center [332, 246] width 95 height 24
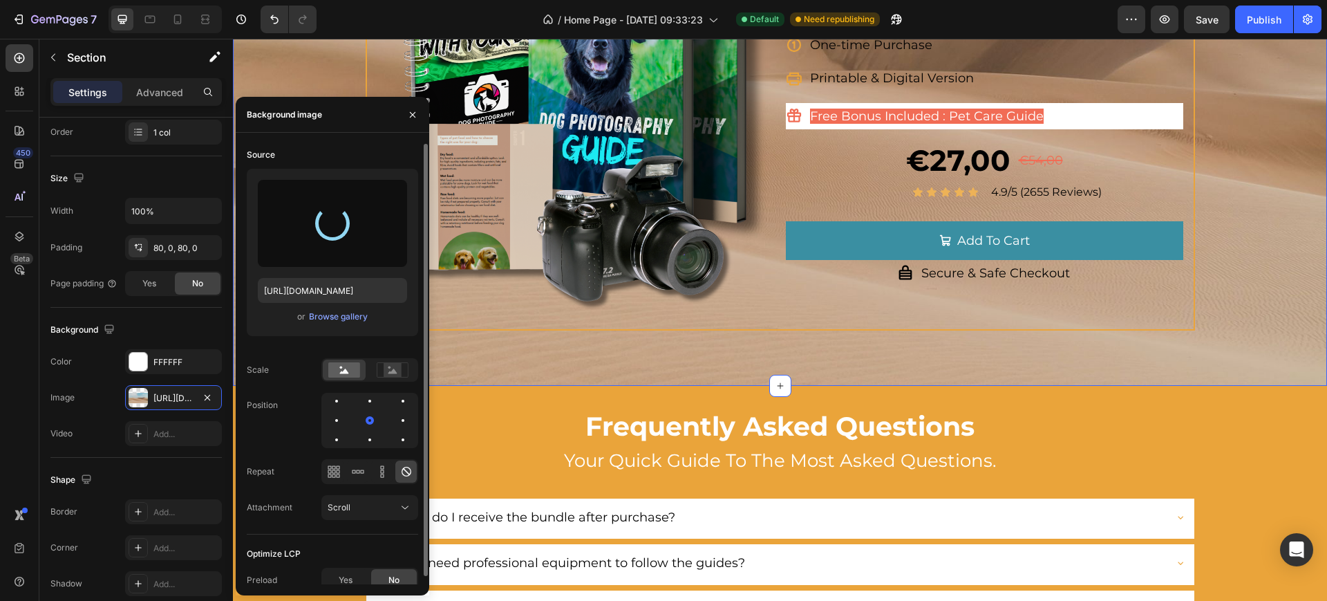
type input "[URL][DOMAIN_NAME]"
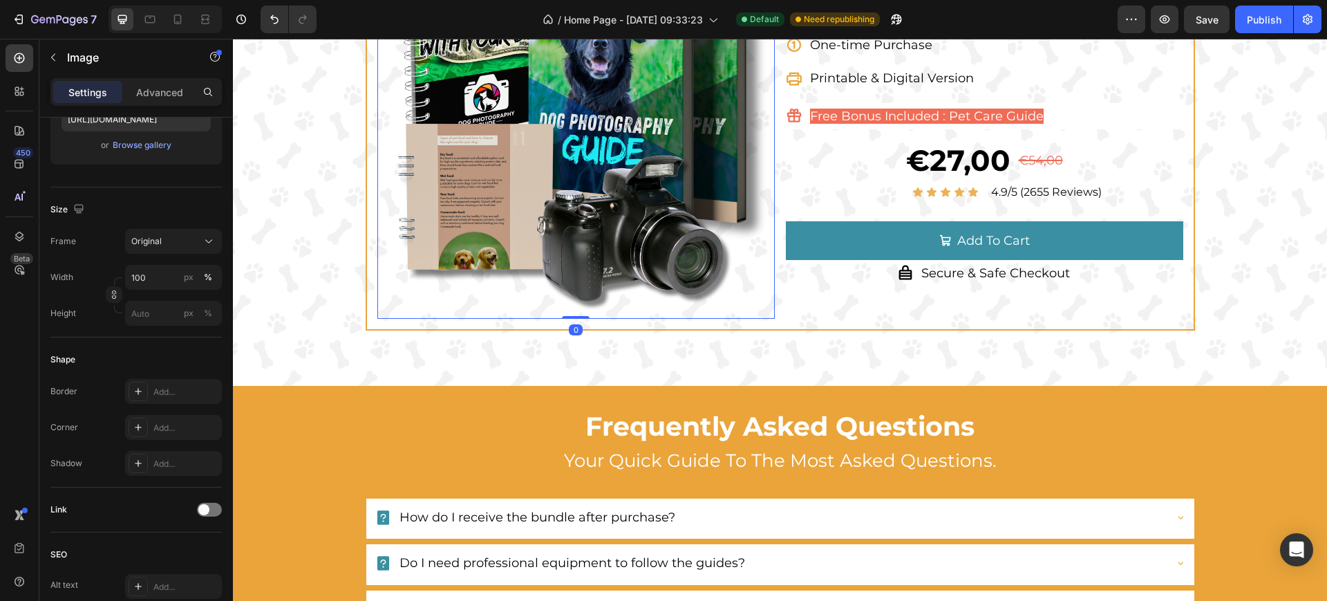
click at [552, 316] on img at bounding box center [575, 70] width 397 height 497
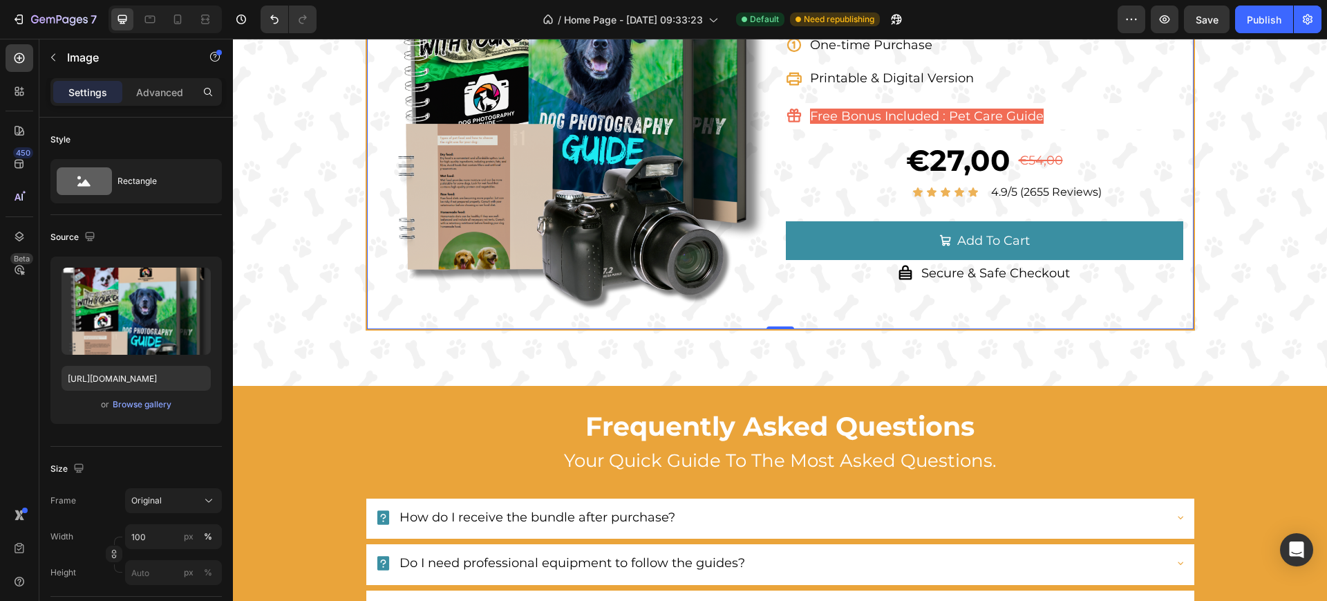
click at [1025, 316] on div "The Dogpreneur Kit Product Title Dog Photography Guide Monetization Guide Take …" at bounding box center [984, 70] width 397 height 497
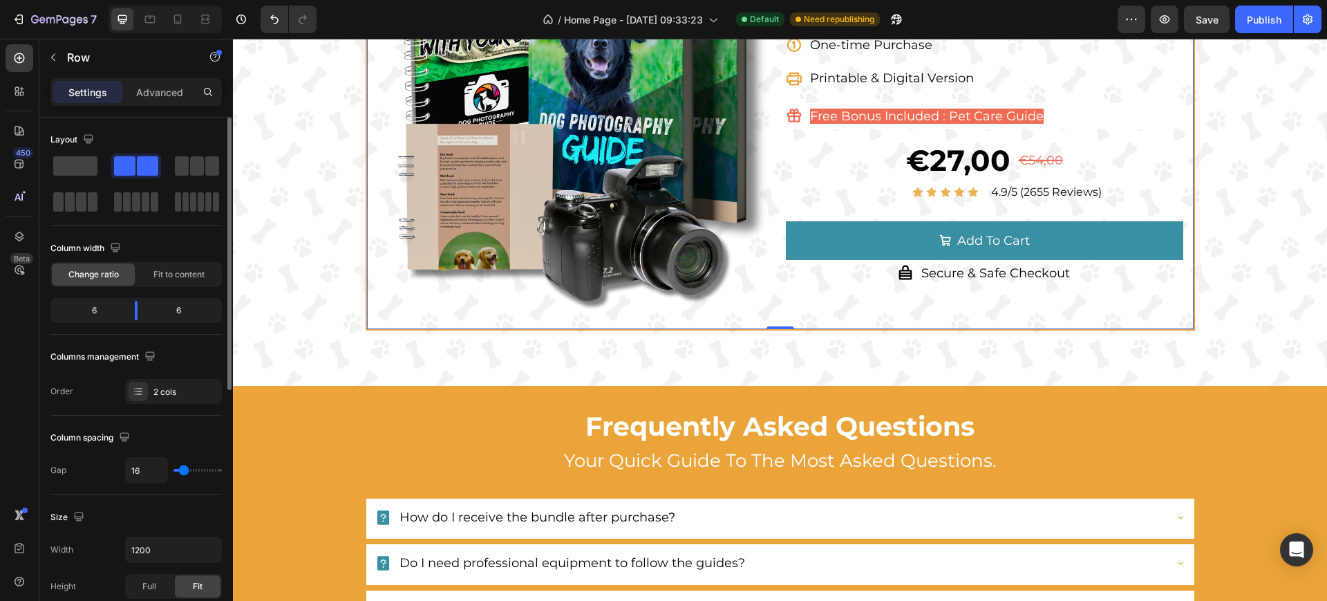
scroll to position [173, 0]
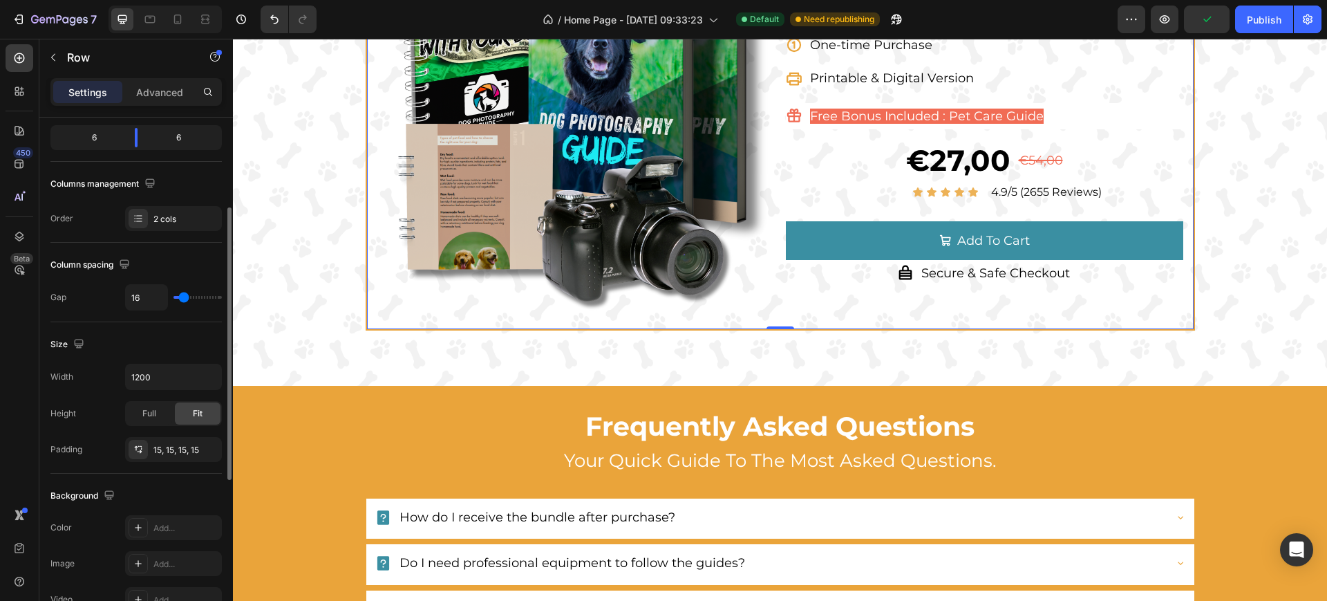
click at [156, 543] on div "The changes might be hidden by the video. Color Add... Image Add... Video Add..." at bounding box center [135, 563] width 171 height 97
click at [160, 529] on div "Add..." at bounding box center [185, 528] width 65 height 12
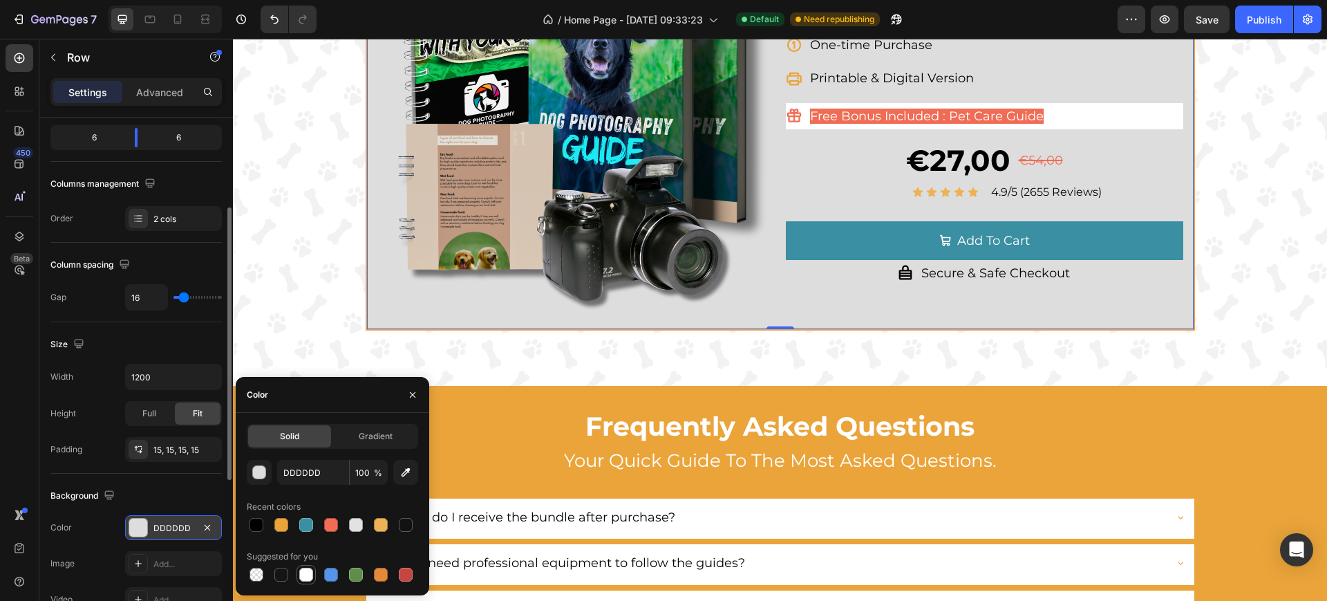
click at [303, 579] on div at bounding box center [306, 575] width 14 height 14
type input "FFFFFF"
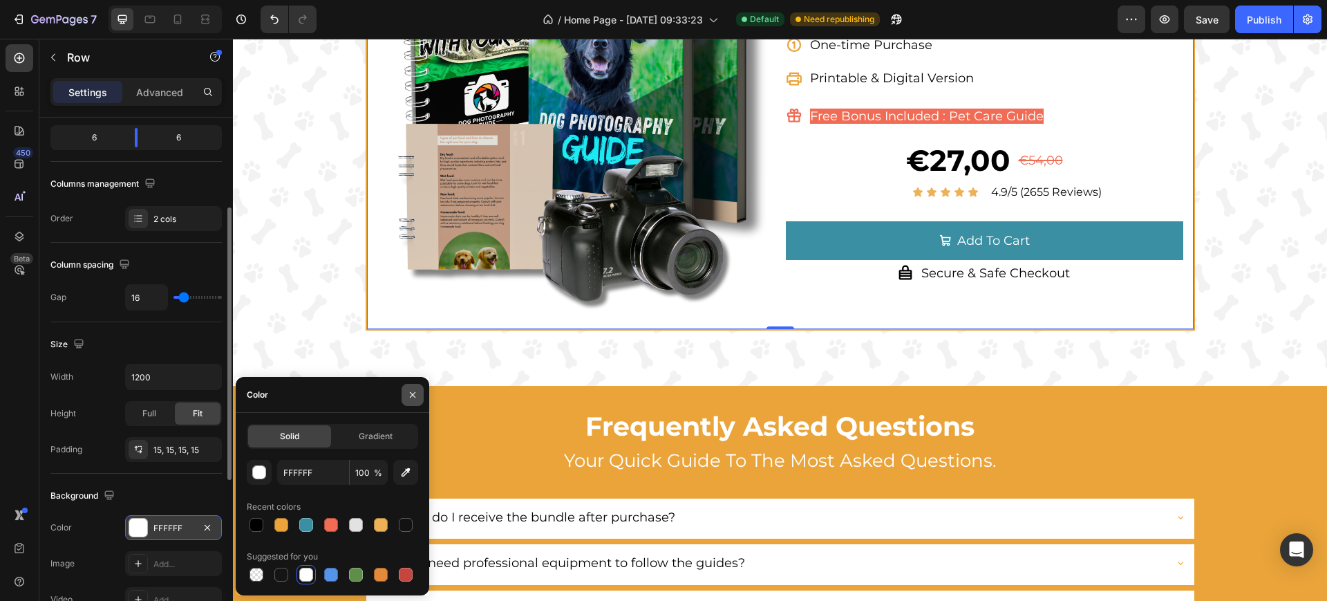
drag, startPoint x: 417, startPoint y: 388, endPoint x: 171, endPoint y: 330, distance: 252.0
click at [417, 389] on icon "button" at bounding box center [412, 394] width 11 height 11
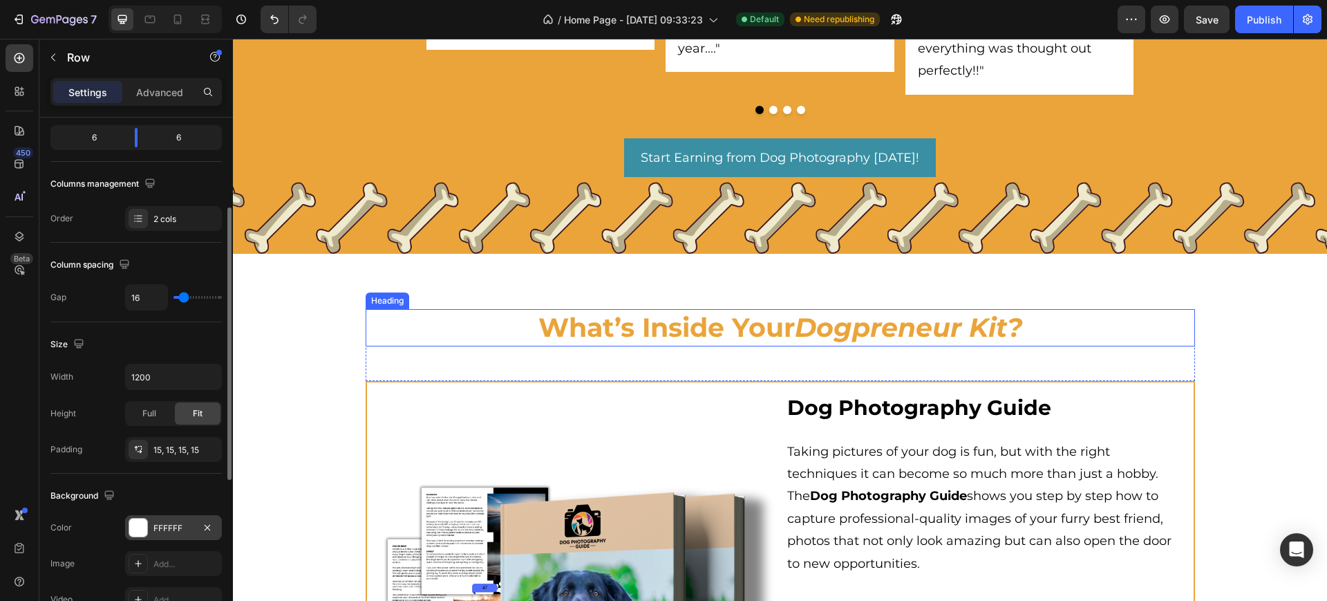
scroll to position [1296, 0]
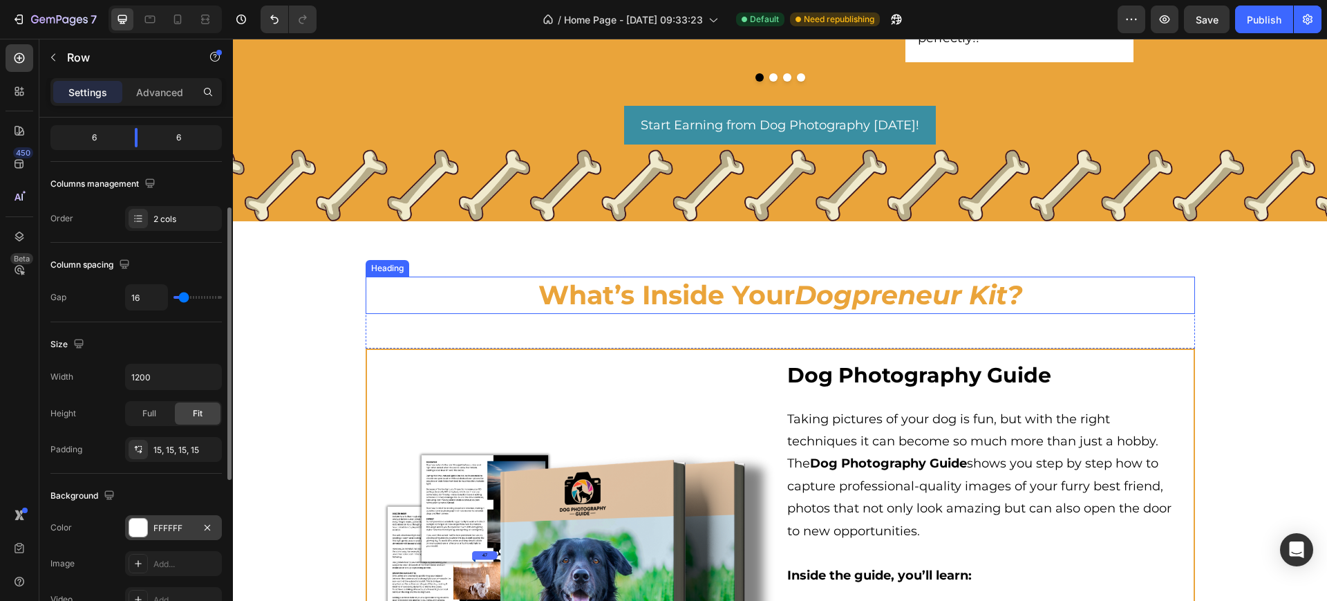
click at [798, 297] on icon "Dogpreneur Kit?" at bounding box center [908, 295] width 227 height 32
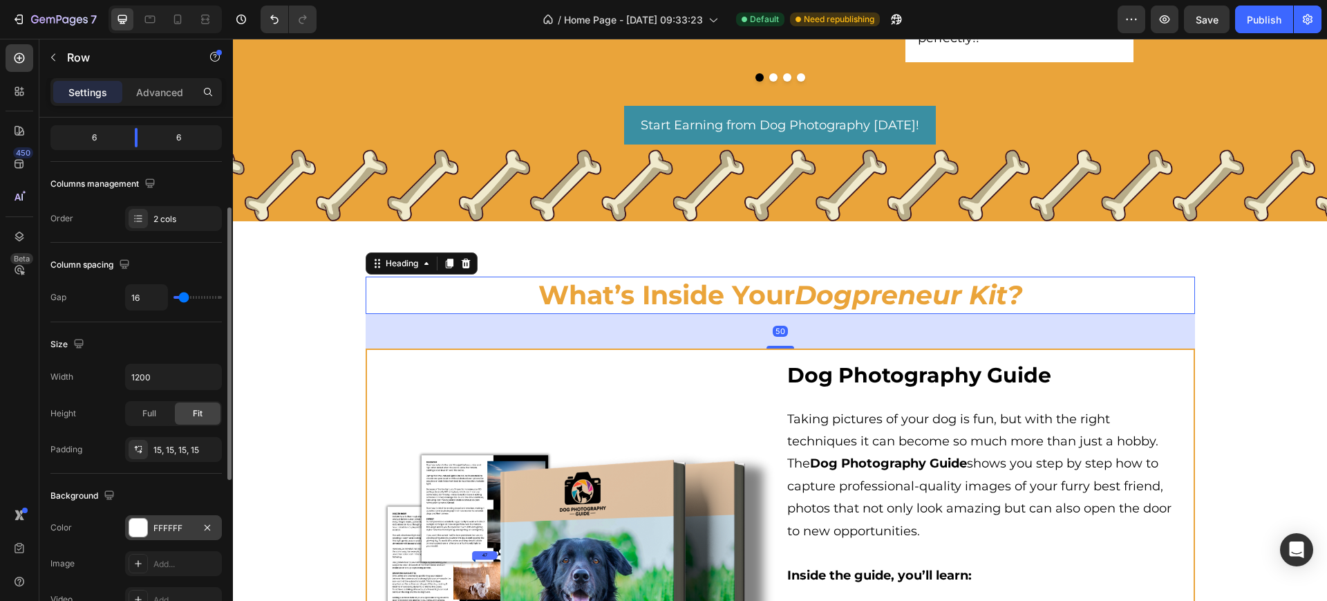
scroll to position [0, 0]
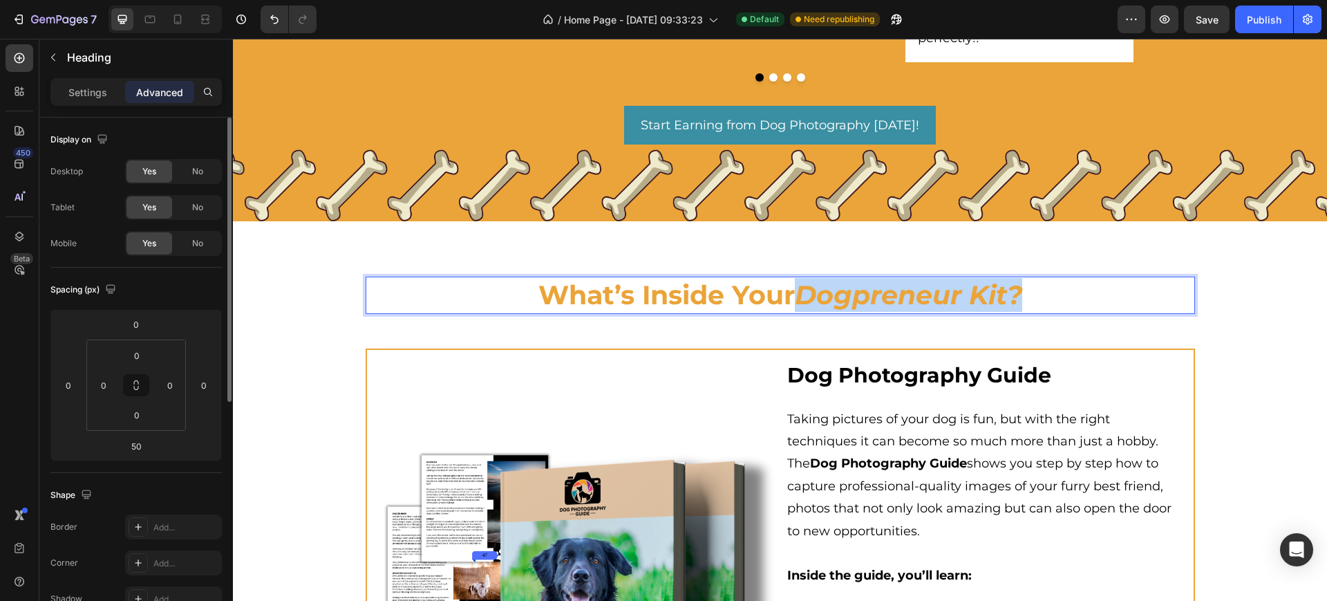
drag, startPoint x: 796, startPoint y: 294, endPoint x: 1076, endPoint y: 294, distance: 280.0
click at [1076, 294] on p "What’s Inside Your Dogpreneur Kit?" at bounding box center [780, 295] width 827 height 34
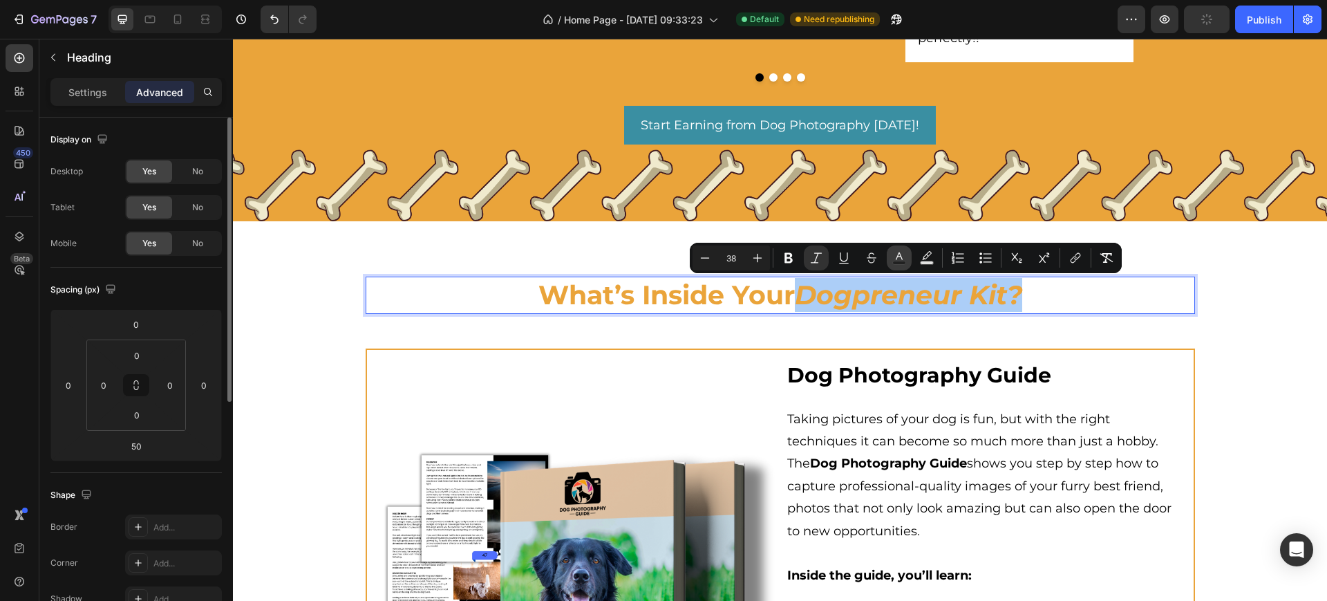
click at [903, 264] on rect "Editor contextual toolbar" at bounding box center [899, 262] width 13 height 3
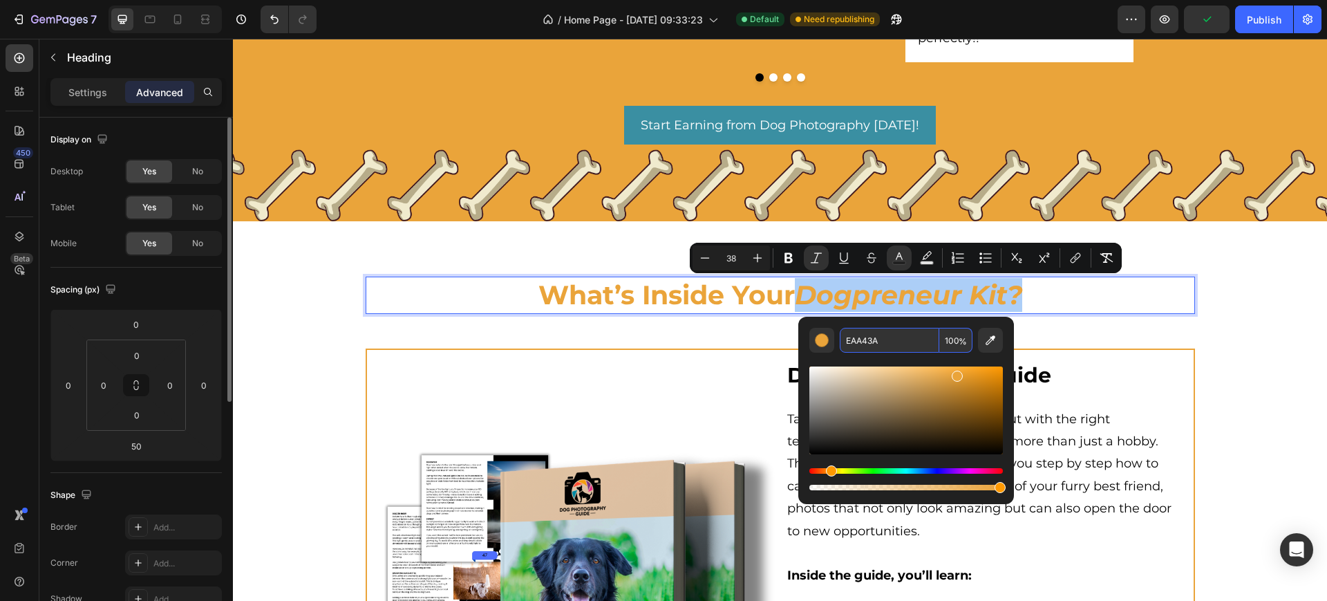
click at [889, 335] on input "EAA43A" at bounding box center [890, 340] width 100 height 25
type input "000000"
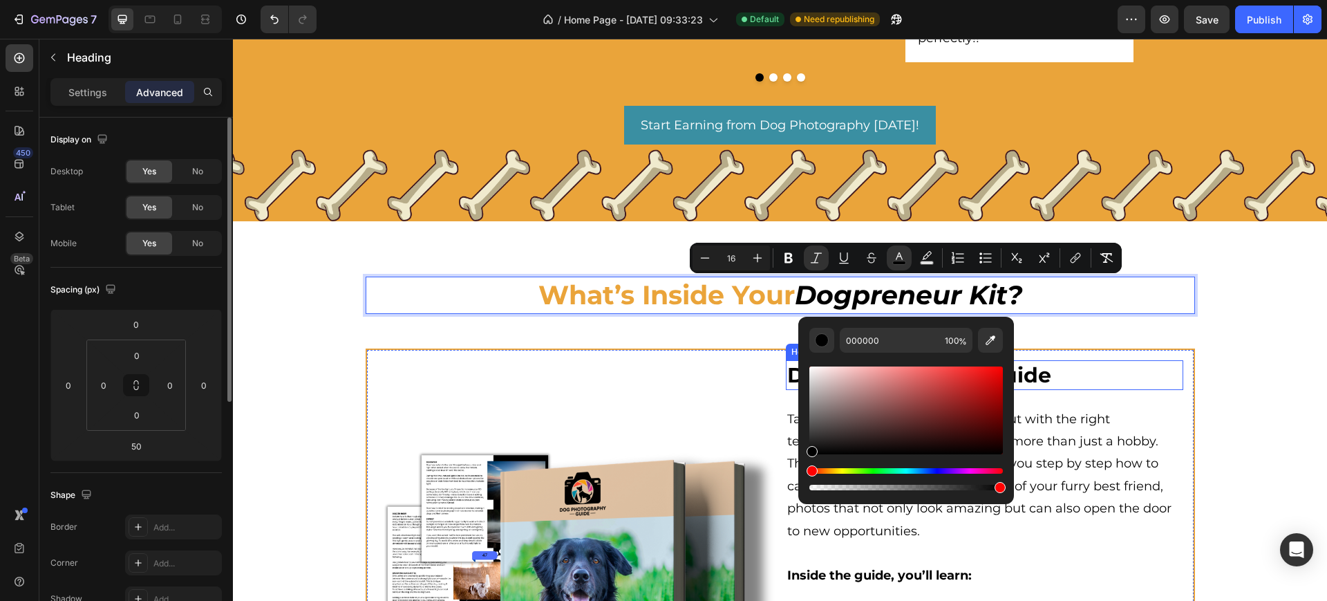
click at [1116, 370] on h2 "Dog Photography Guide" at bounding box center [984, 375] width 397 height 30
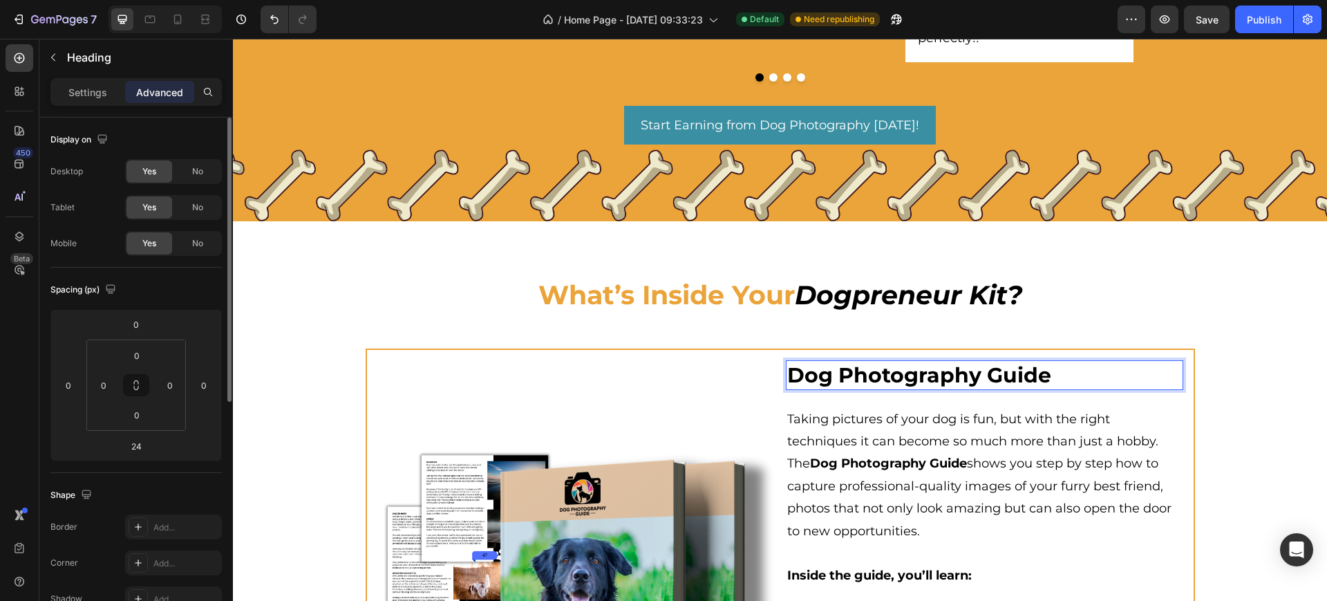
click at [804, 371] on h2 "Dog Photography Guide" at bounding box center [984, 375] width 397 height 30
click at [787, 381] on p "Dog Photography Guide" at bounding box center [984, 375] width 395 height 27
click at [1086, 325] on div "What’s Inside Your Dogpreneur Kit? Heading" at bounding box center [781, 312] width 830 height 71
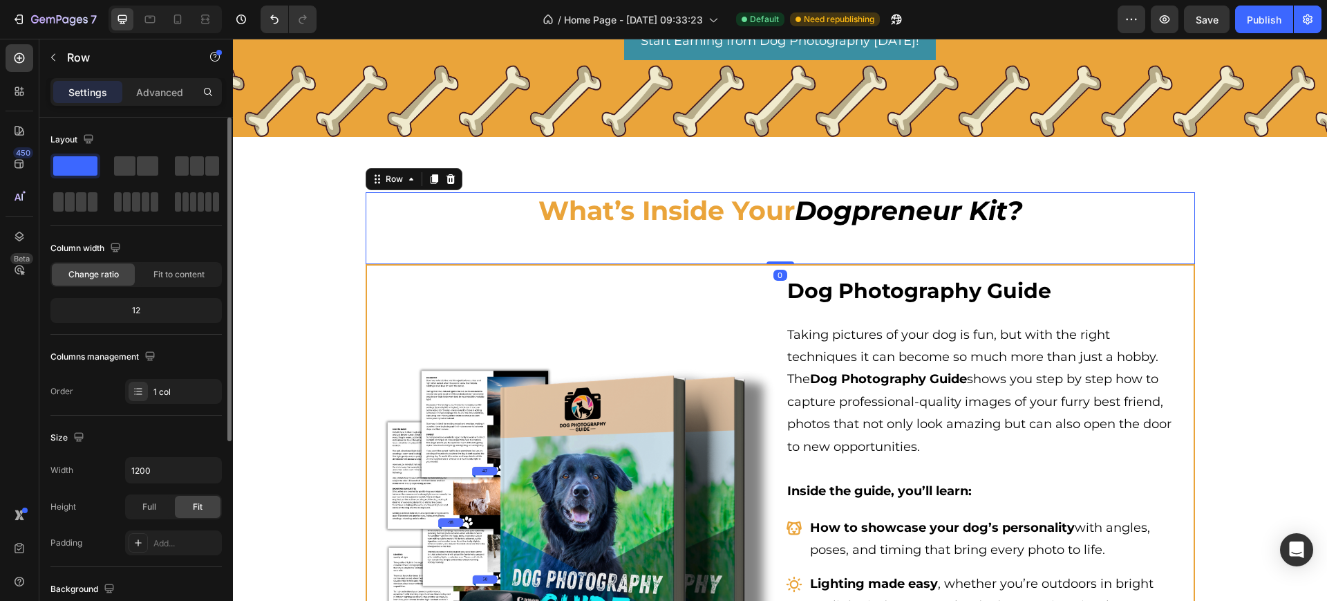
scroll to position [1383, 0]
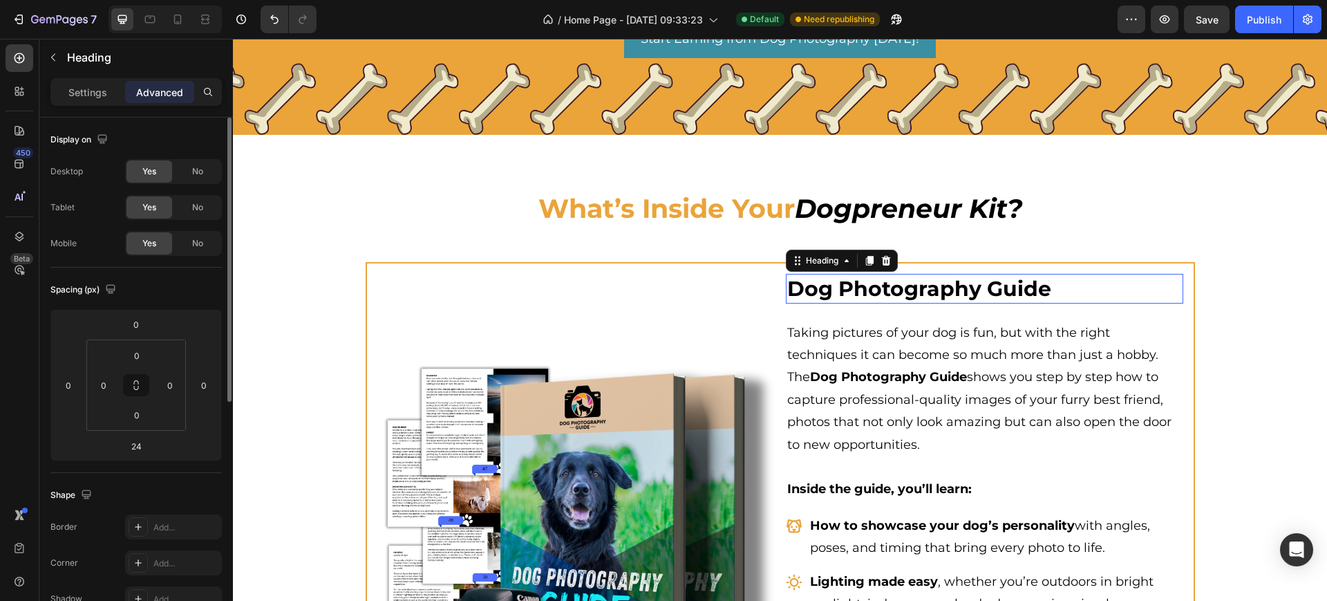
click at [798, 286] on p "Dog Photography Guide" at bounding box center [984, 288] width 395 height 27
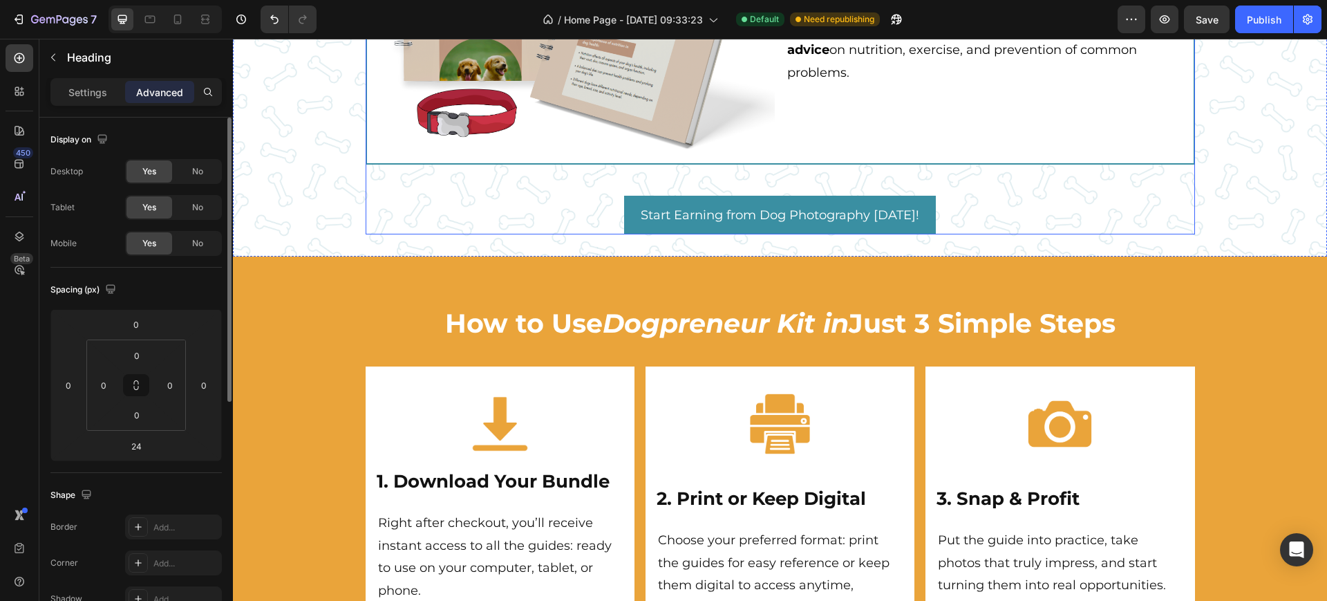
scroll to position [3802, 0]
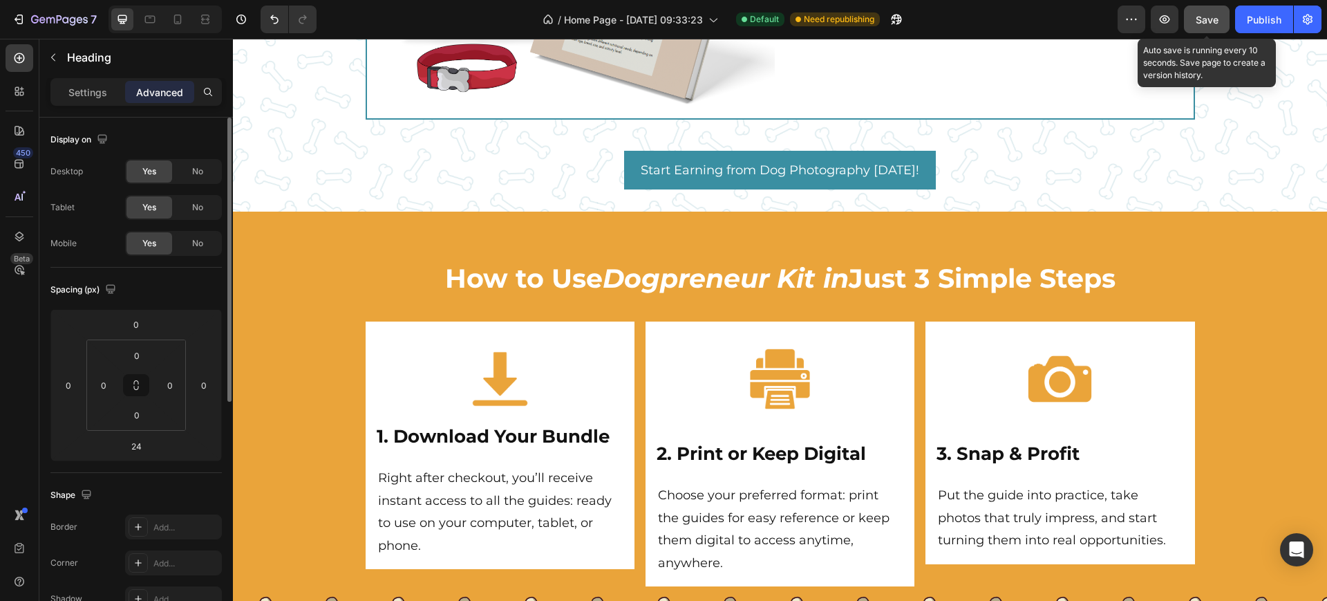
drag, startPoint x: 1224, startPoint y: 27, endPoint x: 1011, endPoint y: 32, distance: 213.7
click at [1224, 26] on button "Save" at bounding box center [1207, 20] width 46 height 28
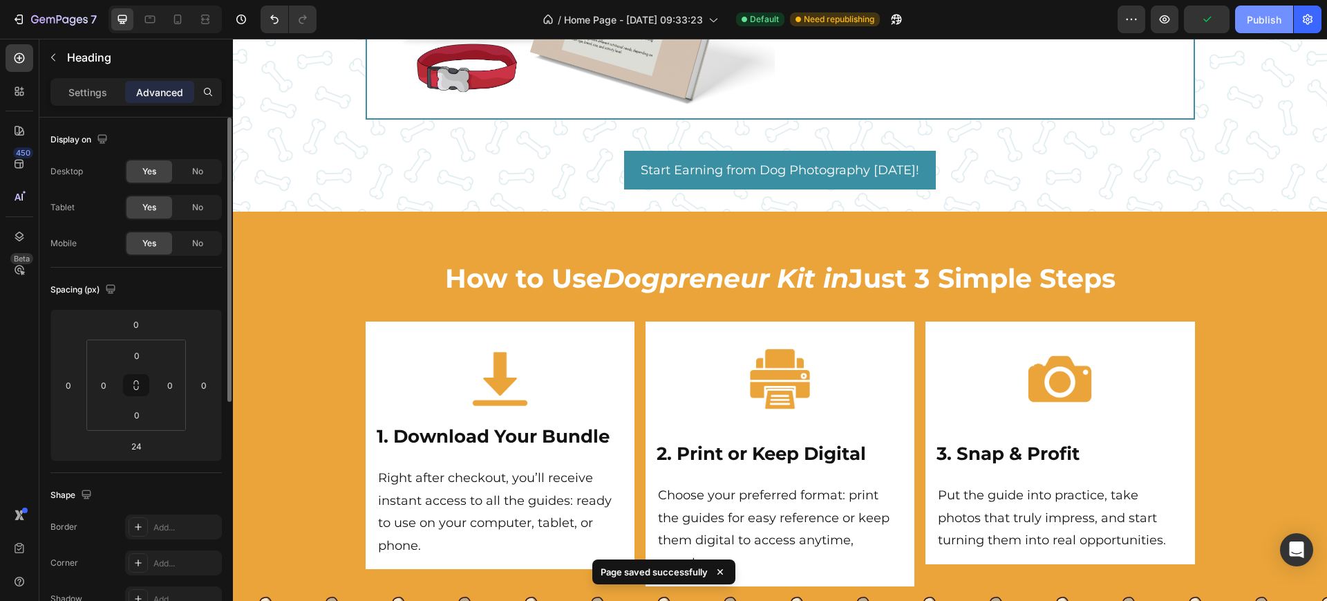
click at [1253, 18] on div "Publish" at bounding box center [1264, 19] width 35 height 15
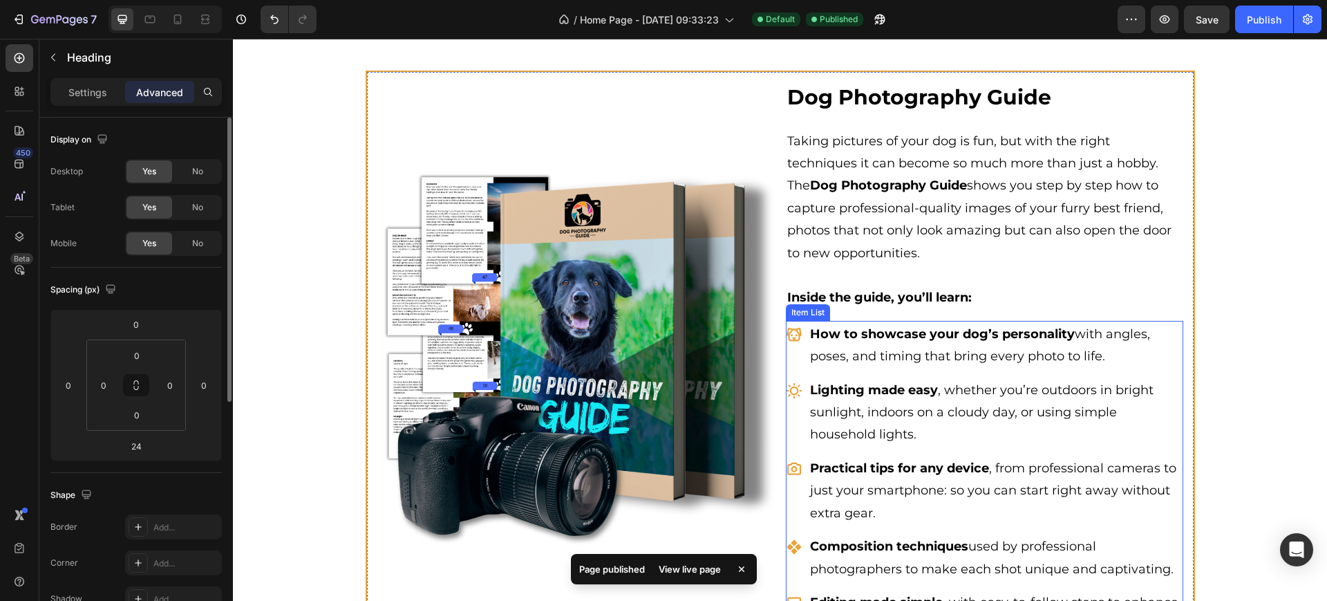
scroll to position [1558, 0]
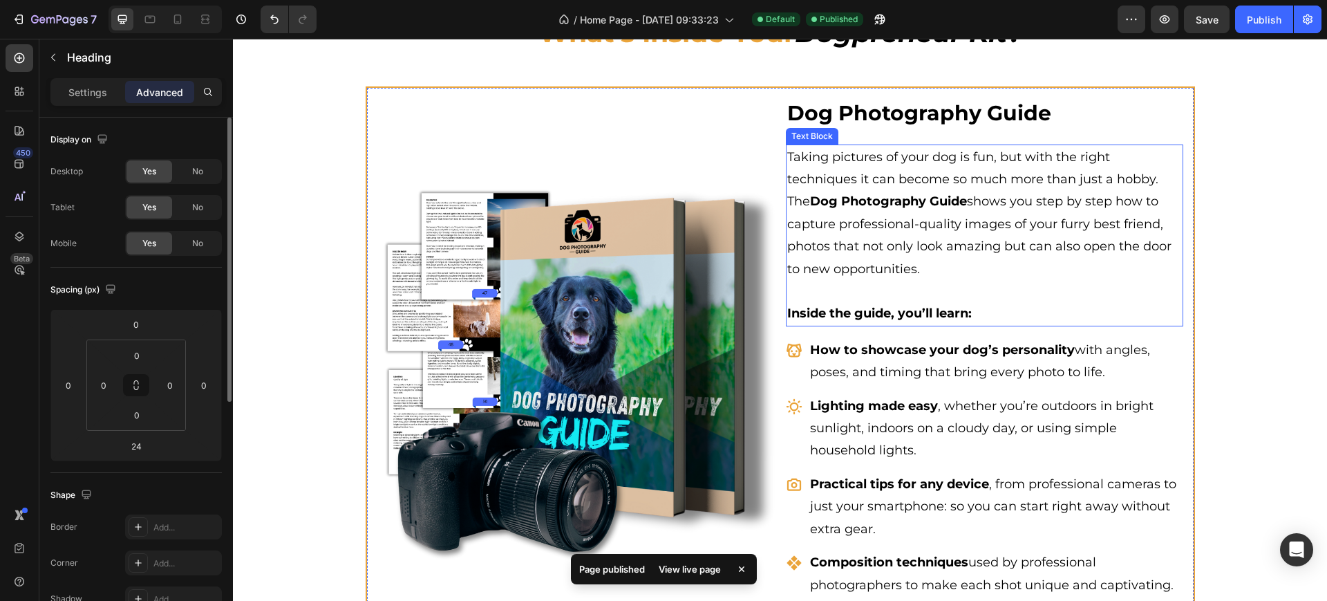
click at [834, 213] on p "Taking pictures of your dog is fun, but with the right techniques it can become…" at bounding box center [984, 213] width 395 height 134
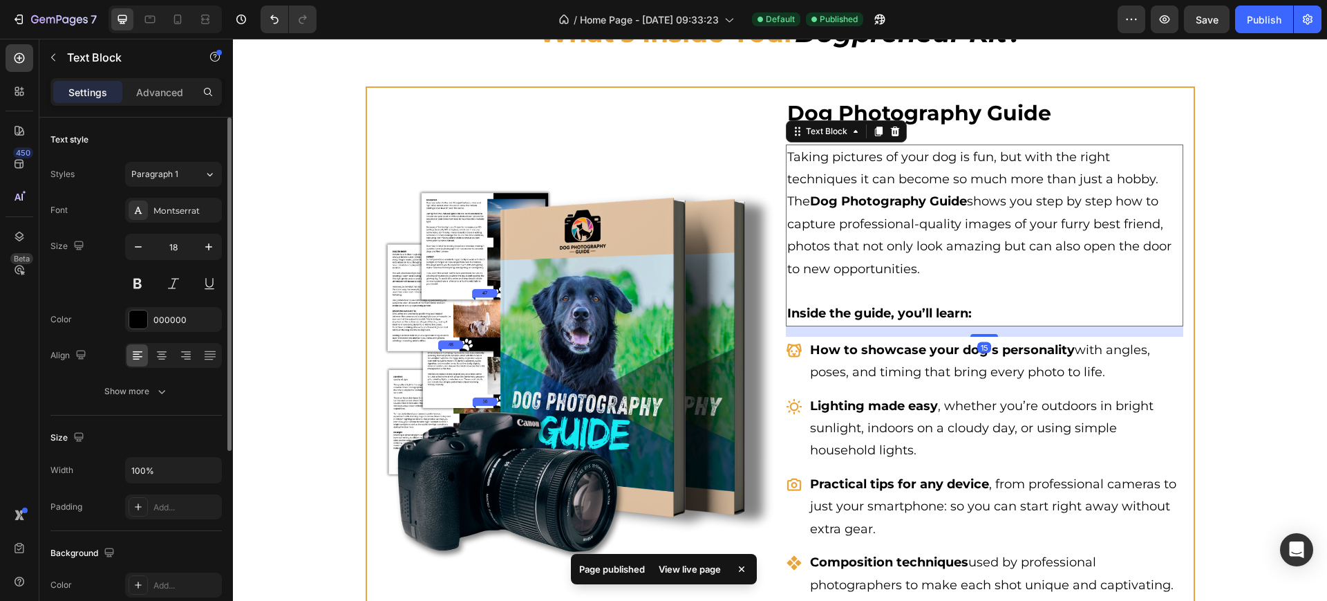
click at [889, 167] on p "Taking pictures of your dog is fun, but with the right techniques it can become…" at bounding box center [984, 213] width 395 height 134
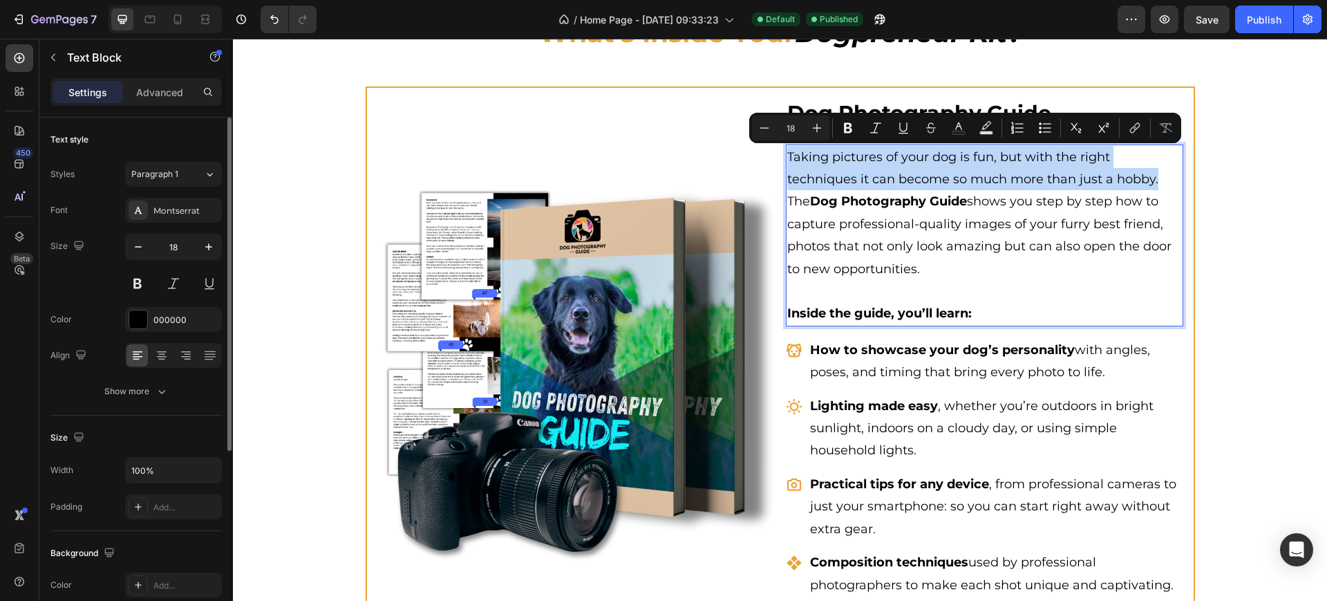
drag, startPoint x: 782, startPoint y: 158, endPoint x: 1154, endPoint y: 182, distance: 372.7
click at [1154, 182] on p "Taking pictures of your dog is fun, but with the right techniques it can become…" at bounding box center [984, 213] width 395 height 134
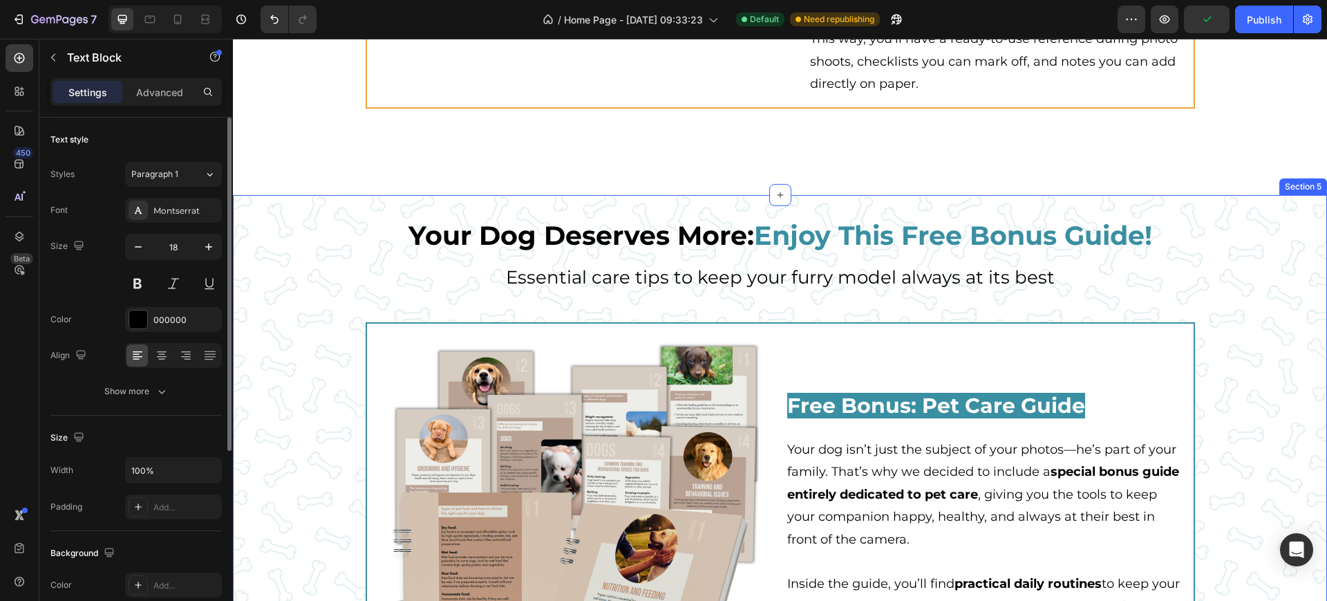
scroll to position [3114, 0]
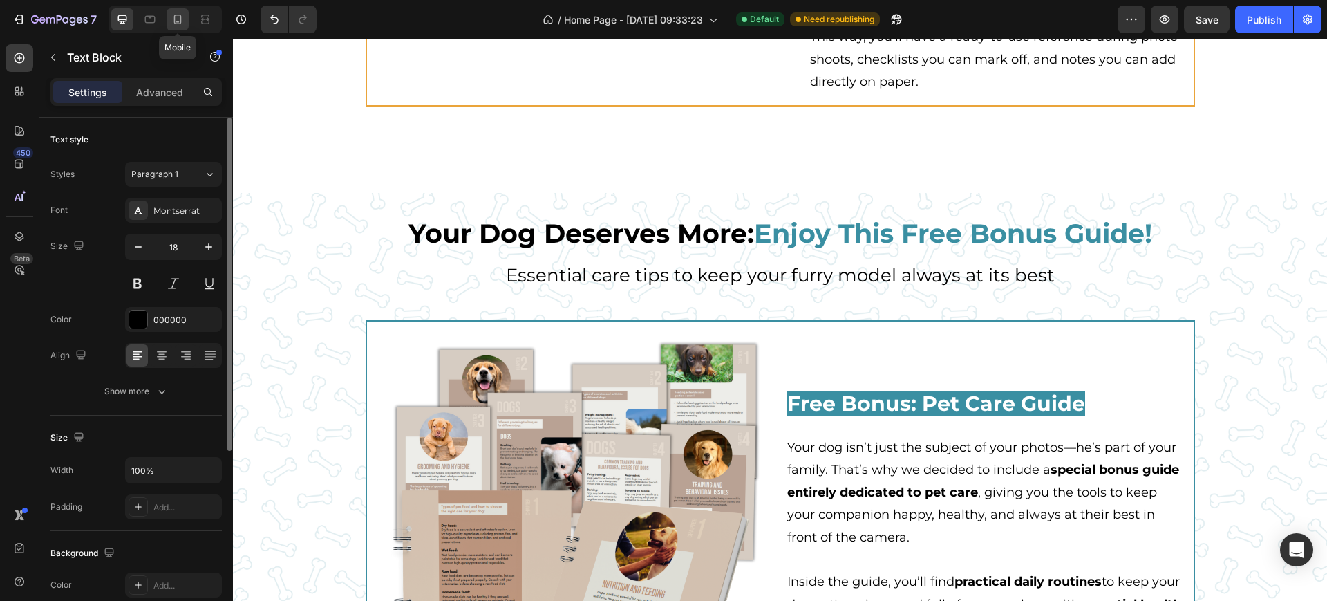
click at [172, 17] on icon at bounding box center [178, 19] width 14 height 14
type input "16"
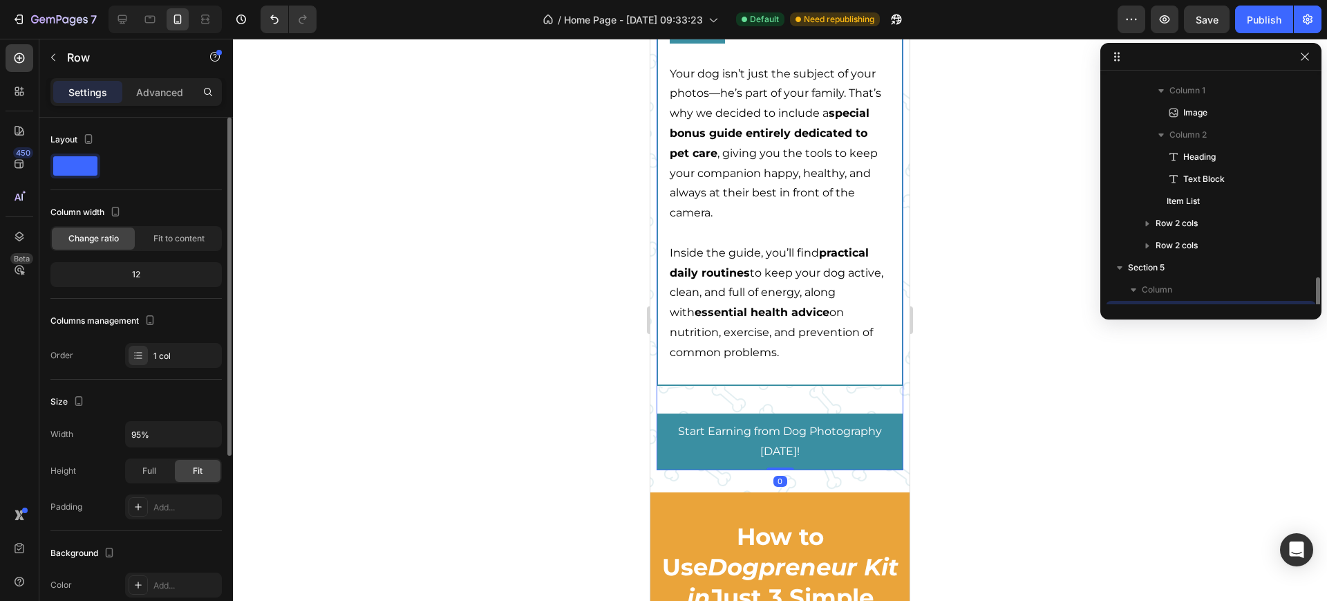
scroll to position [236, 0]
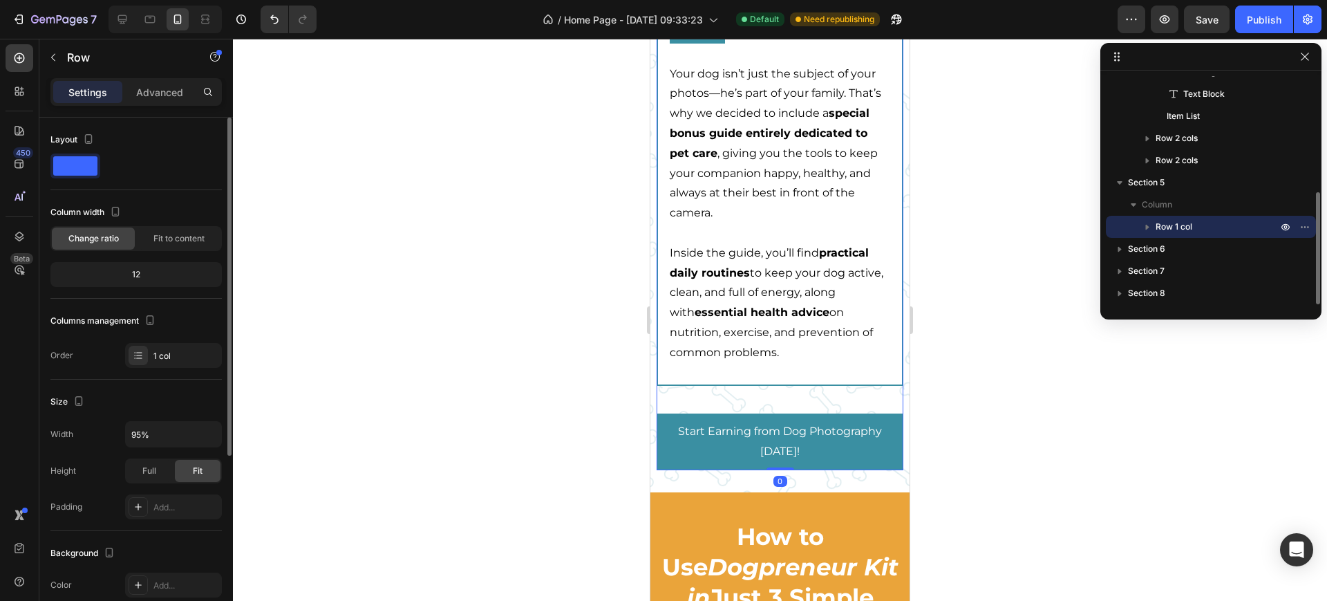
click at [709, 436] on div "Your Dog Deserves More: Enjoy This Free Bonus Guide! Heading Essential care tip…" at bounding box center [780, 23] width 246 height 894
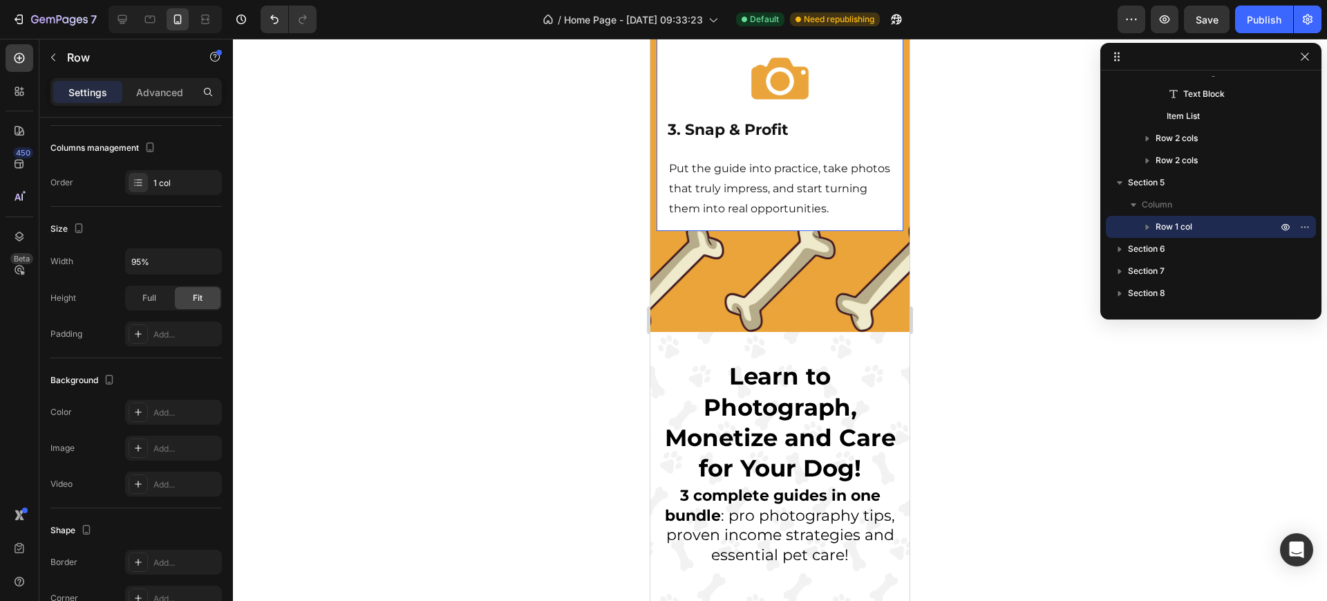
scroll to position [6024, 0]
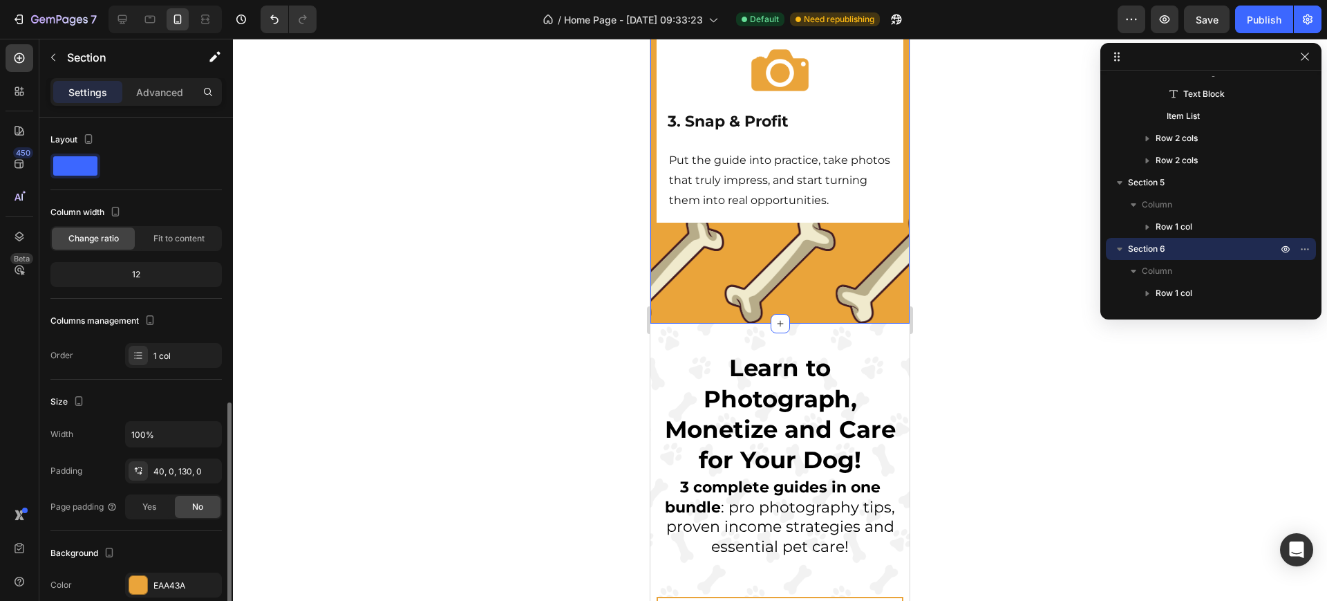
scroll to position [173, 0]
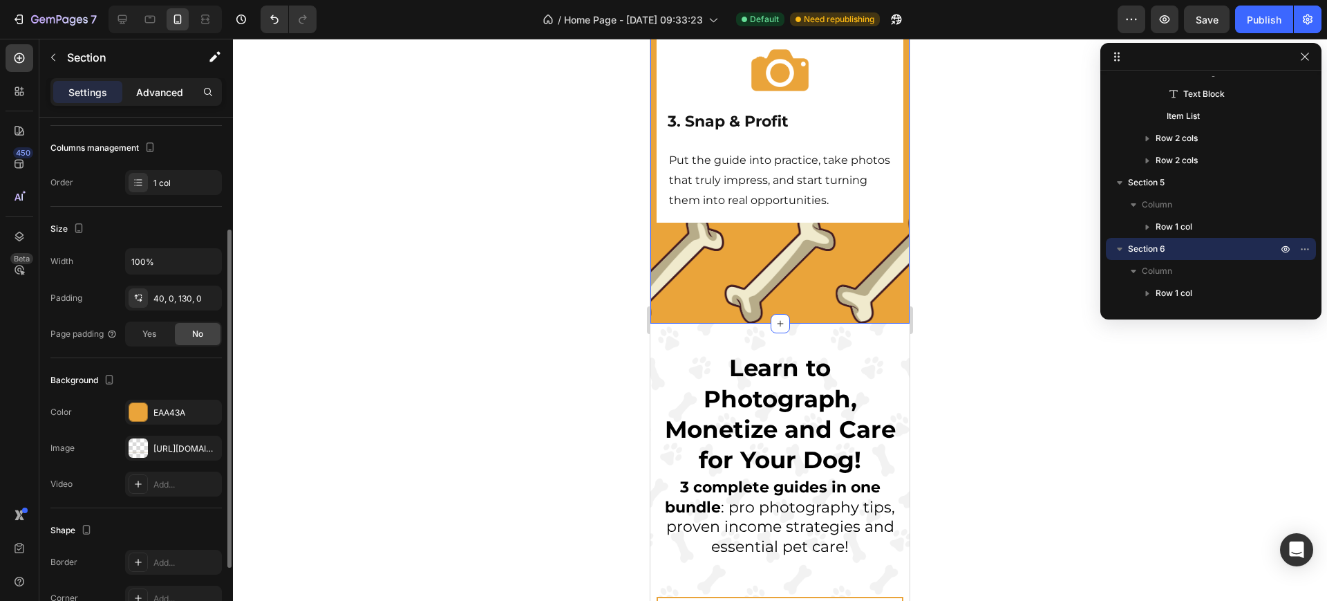
click at [169, 87] on p "Advanced" at bounding box center [159, 92] width 47 height 15
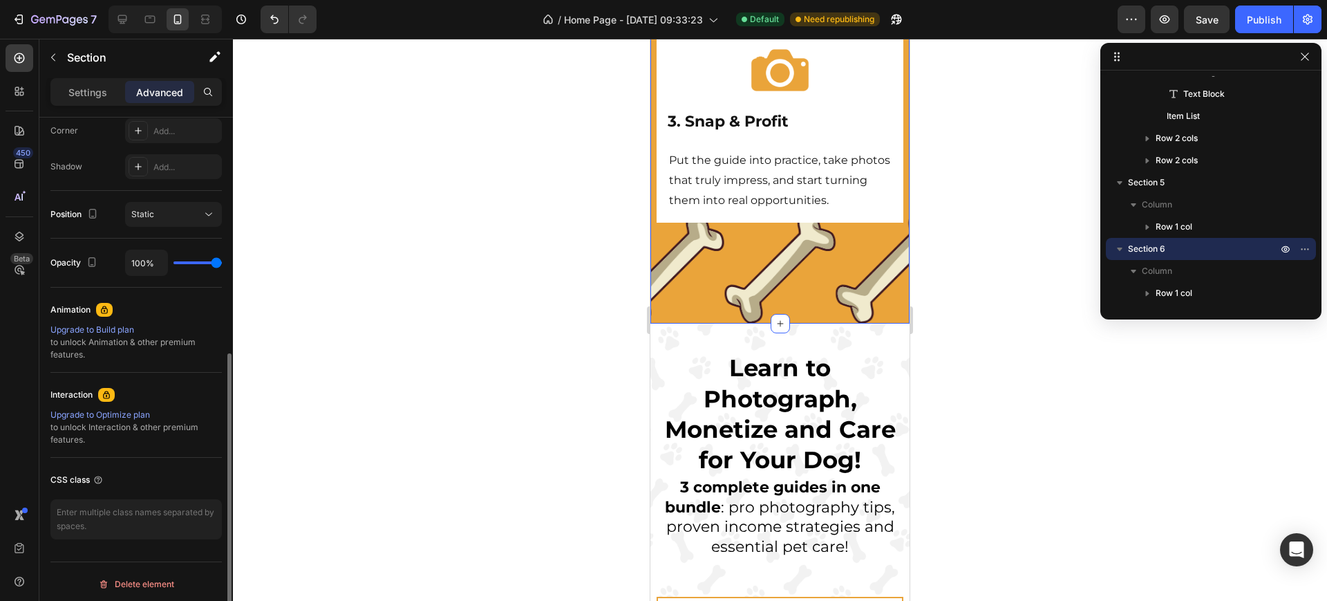
scroll to position [437, 0]
click at [91, 104] on div "Settings Advanced" at bounding box center [135, 92] width 171 height 28
click at [88, 95] on p "Settings" at bounding box center [87, 92] width 39 height 15
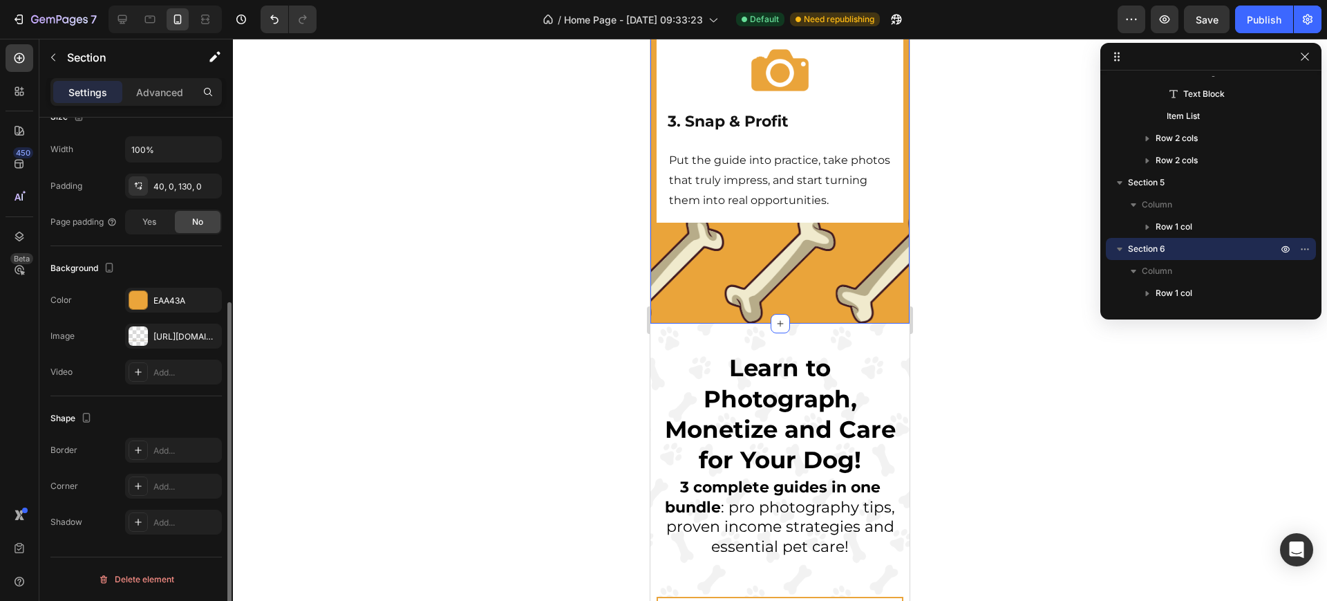
scroll to position [285, 0]
click at [160, 337] on div "[URL][DOMAIN_NAME]" at bounding box center [173, 336] width 40 height 12
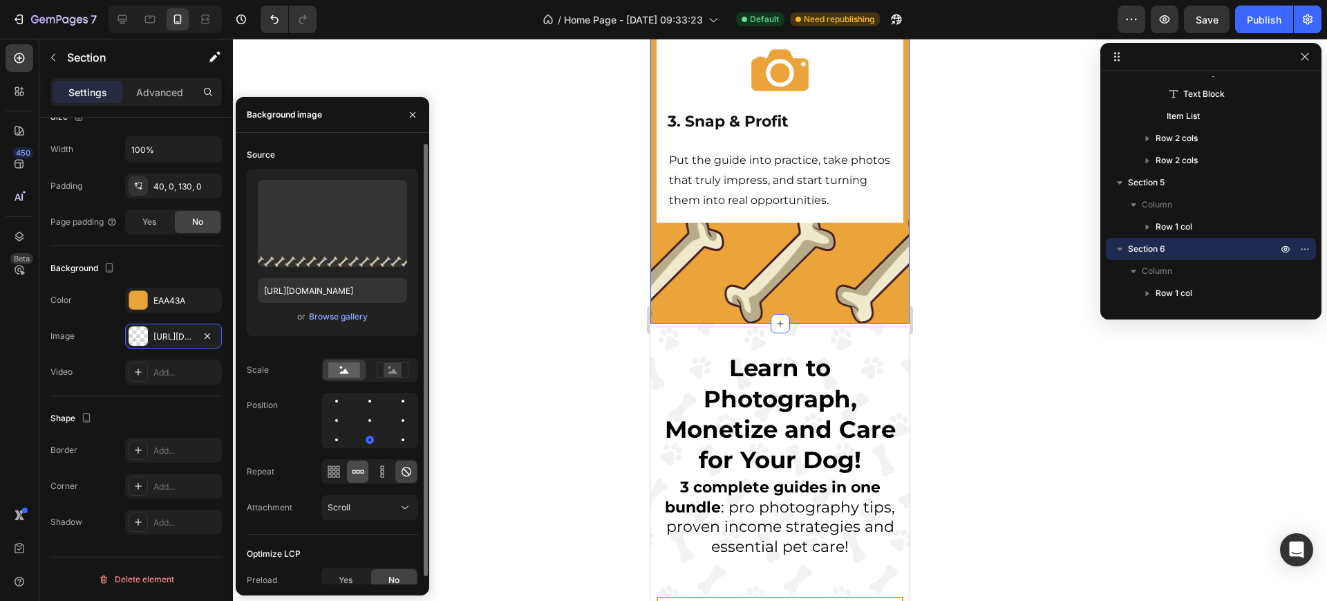
click at [365, 469] on div at bounding box center [357, 471] width 21 height 22
click at [377, 496] on button "Scroll" at bounding box center [369, 507] width 97 height 25
click at [376, 496] on button "Scroll" at bounding box center [369, 507] width 97 height 25
click at [384, 373] on rect at bounding box center [393, 370] width 18 height 14
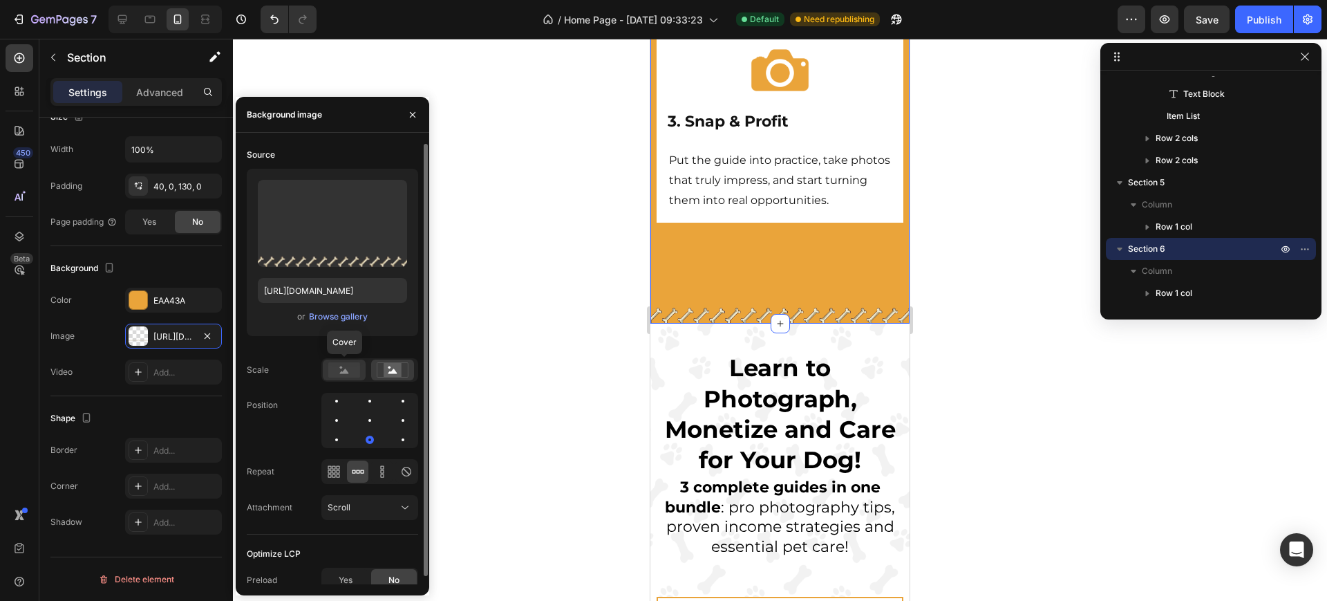
click at [348, 371] on rect at bounding box center [344, 369] width 32 height 15
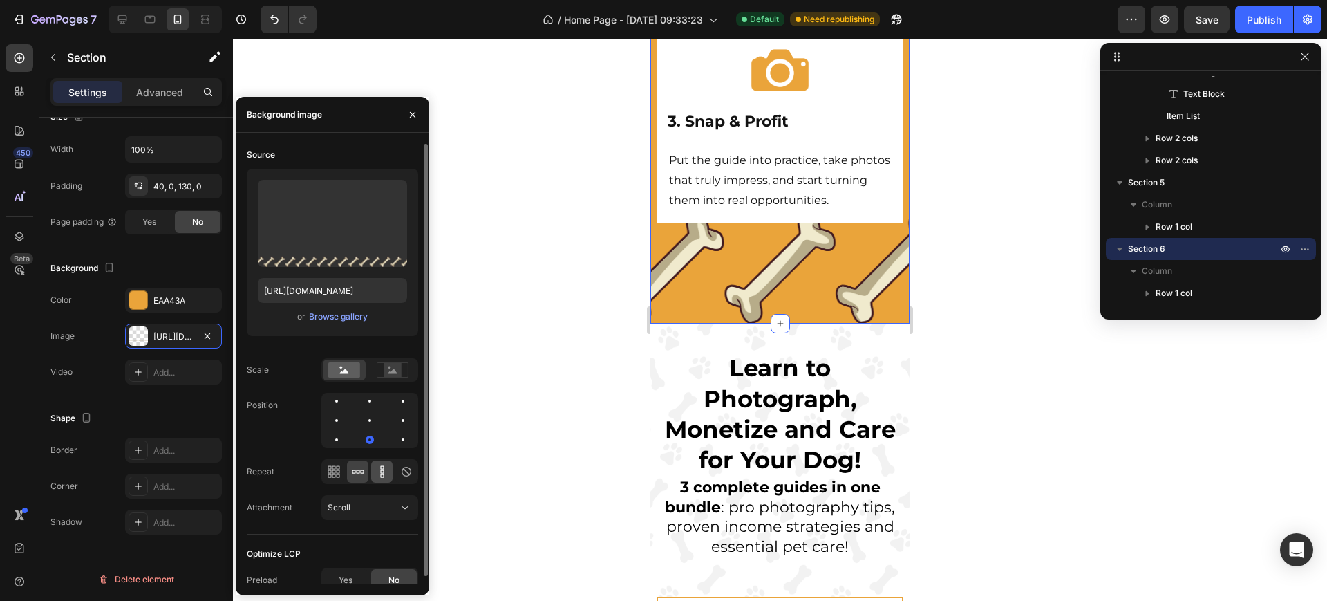
scroll to position [8, 0]
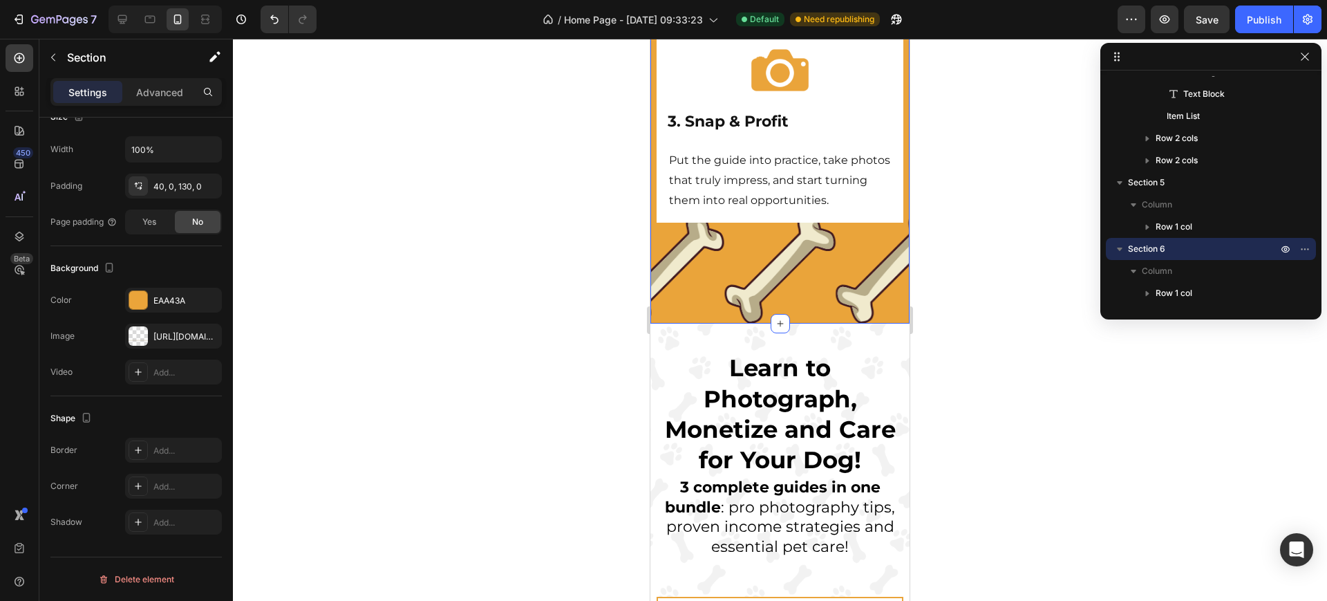
click at [158, 334] on div "[URL][DOMAIN_NAME]" at bounding box center [173, 336] width 40 height 12
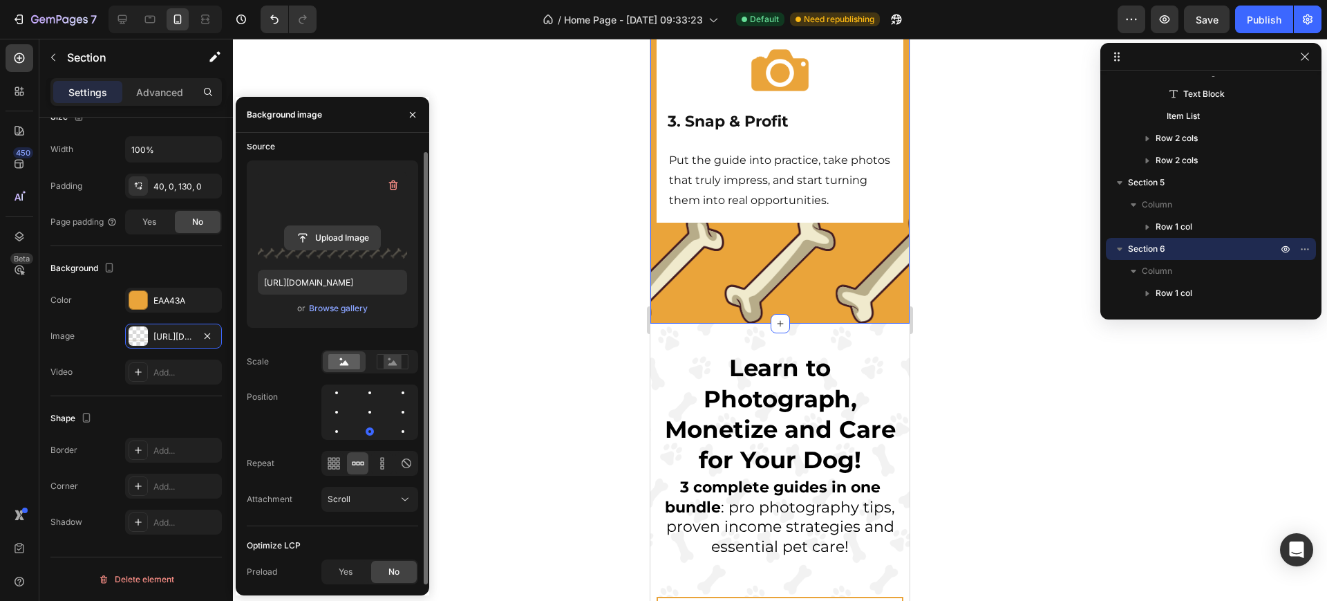
click at [328, 238] on input "file" at bounding box center [332, 238] width 95 height 24
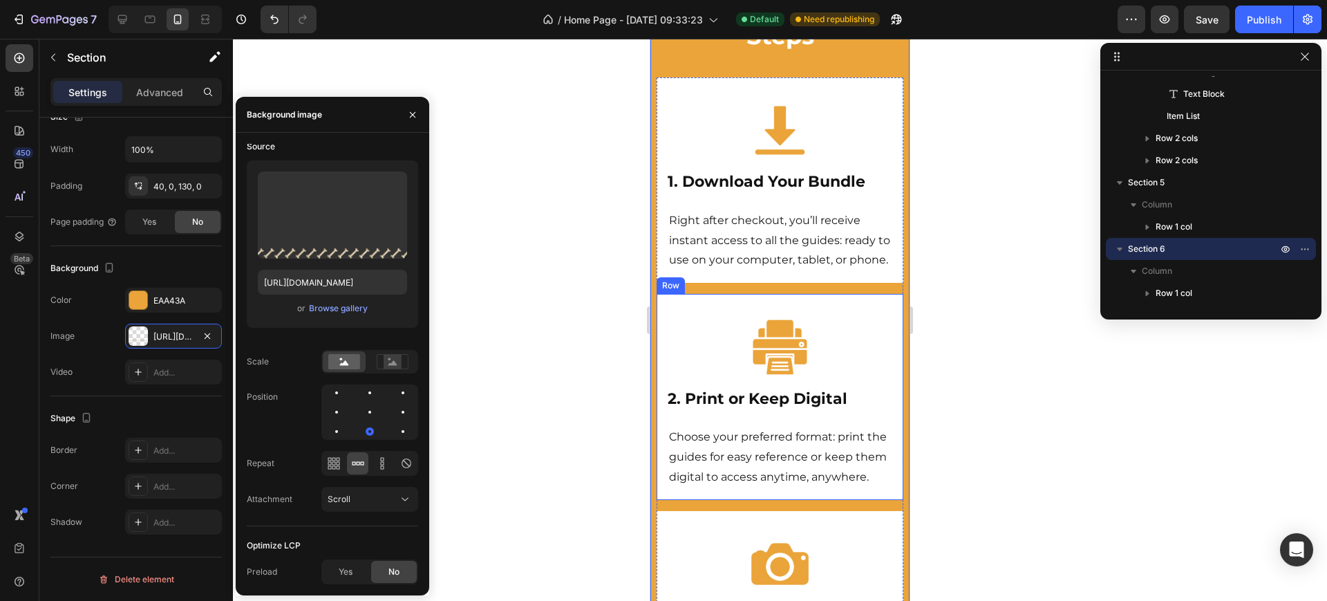
scroll to position [5333, 0]
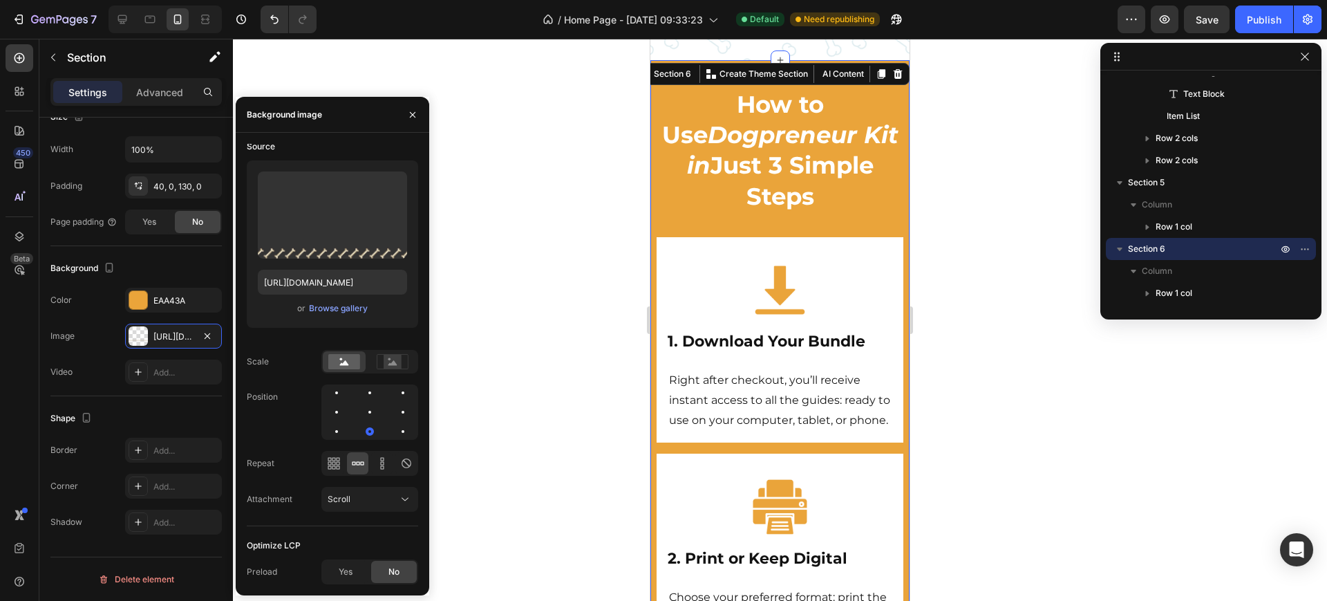
click at [1027, 162] on div at bounding box center [780, 320] width 1094 height 562
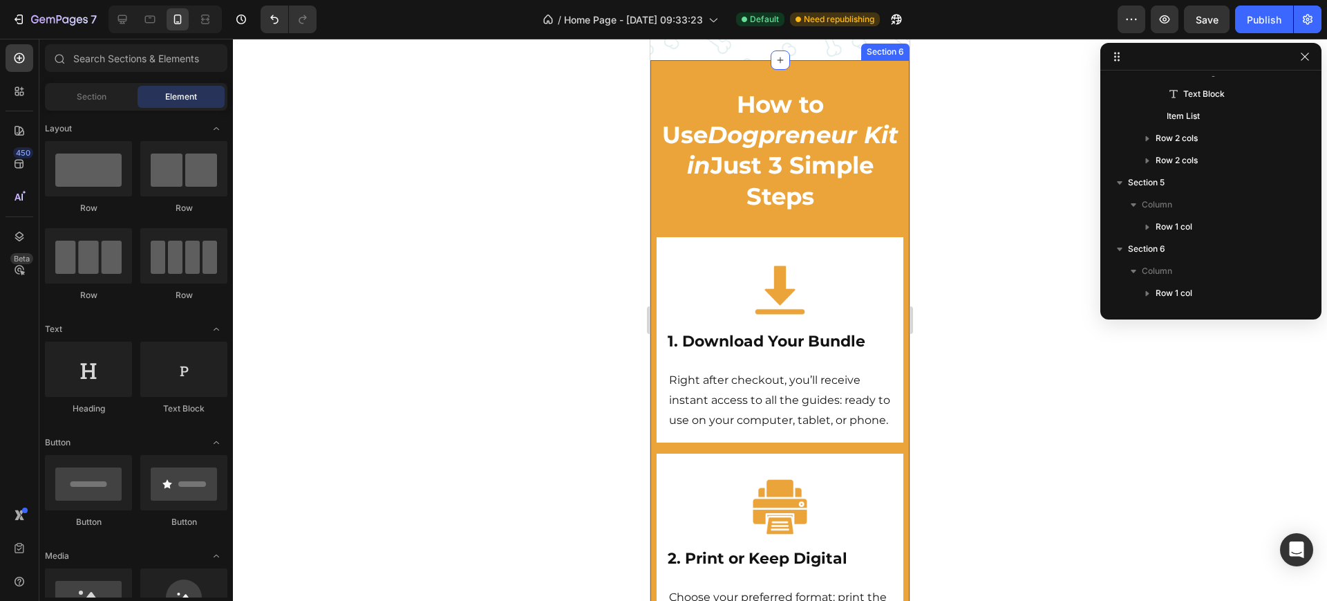
click at [881, 108] on div "How to Use Dogpreneur Kit in Just 3 Simple Steps Heading Image 1. Download Your…" at bounding box center [780, 518] width 259 height 917
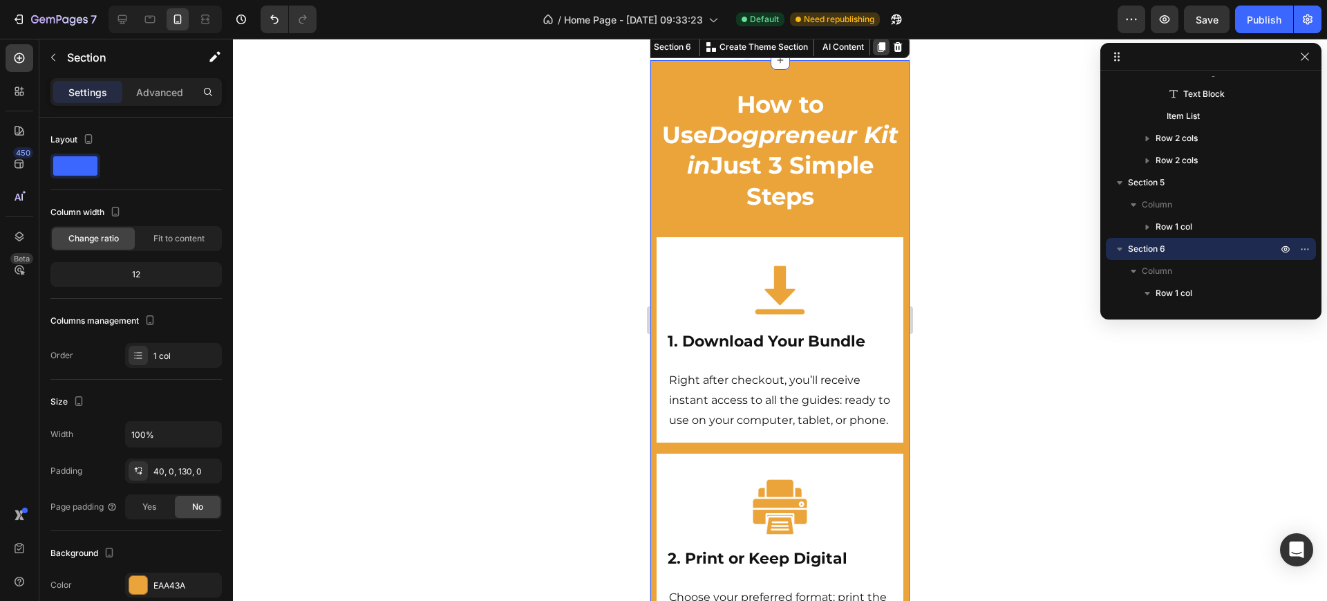
click at [878, 52] on icon at bounding box center [882, 47] width 8 height 10
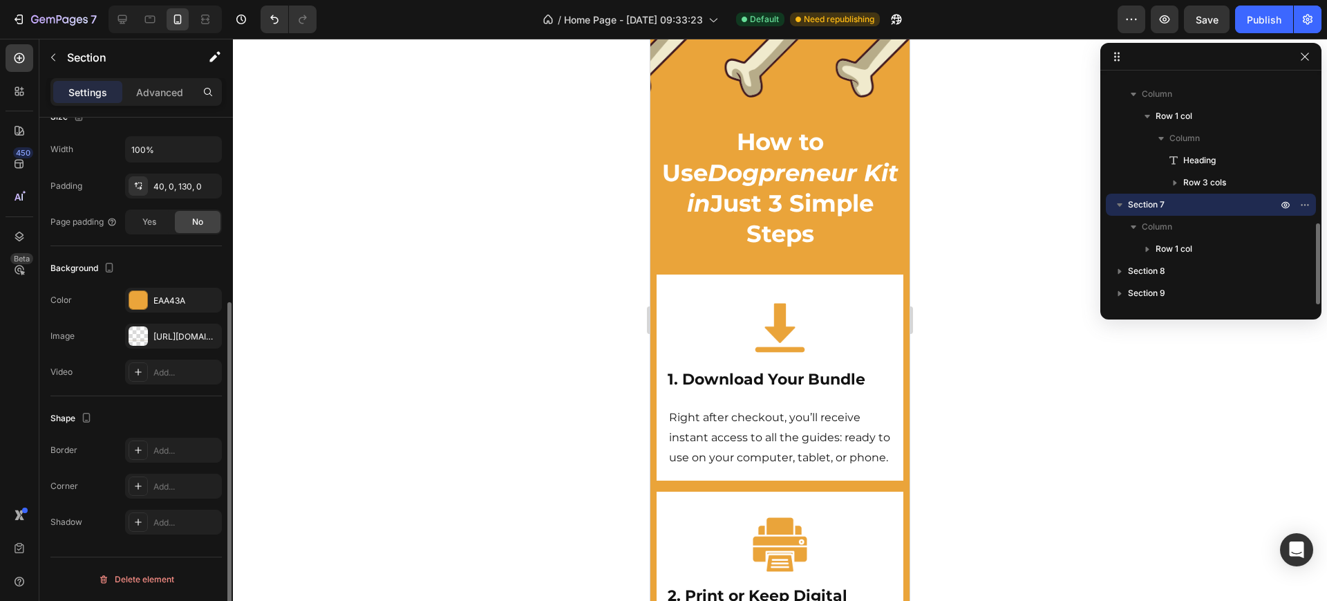
scroll to position [6287, 0]
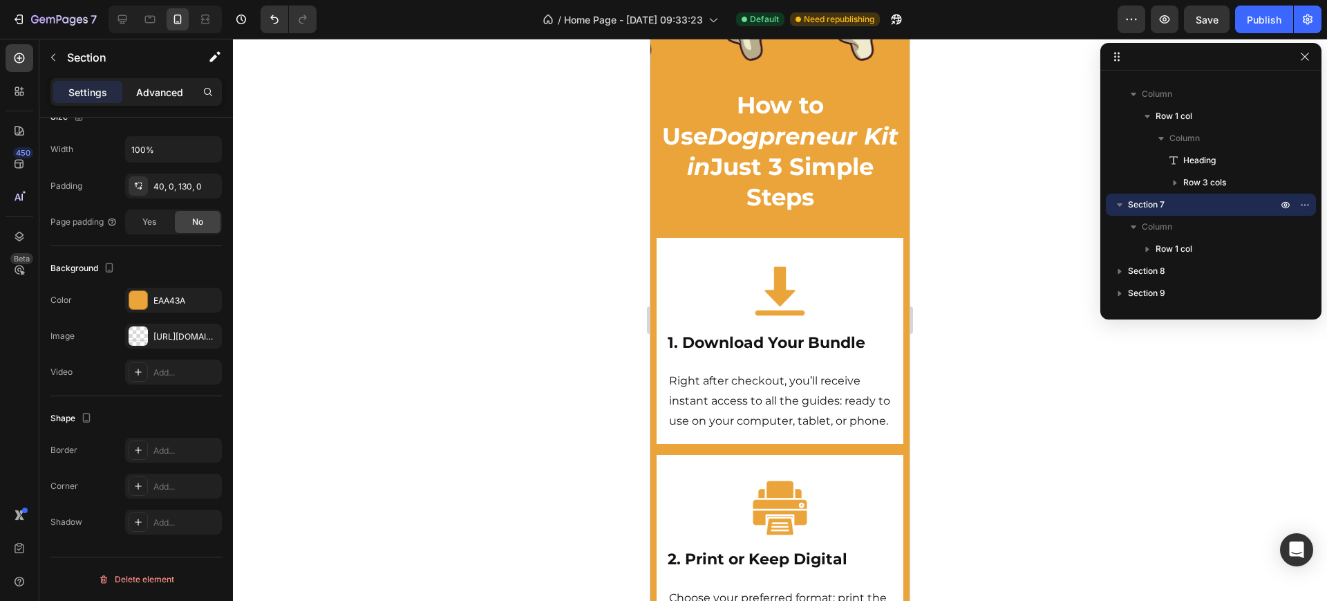
click at [163, 93] on p "Advanced" at bounding box center [159, 92] width 47 height 15
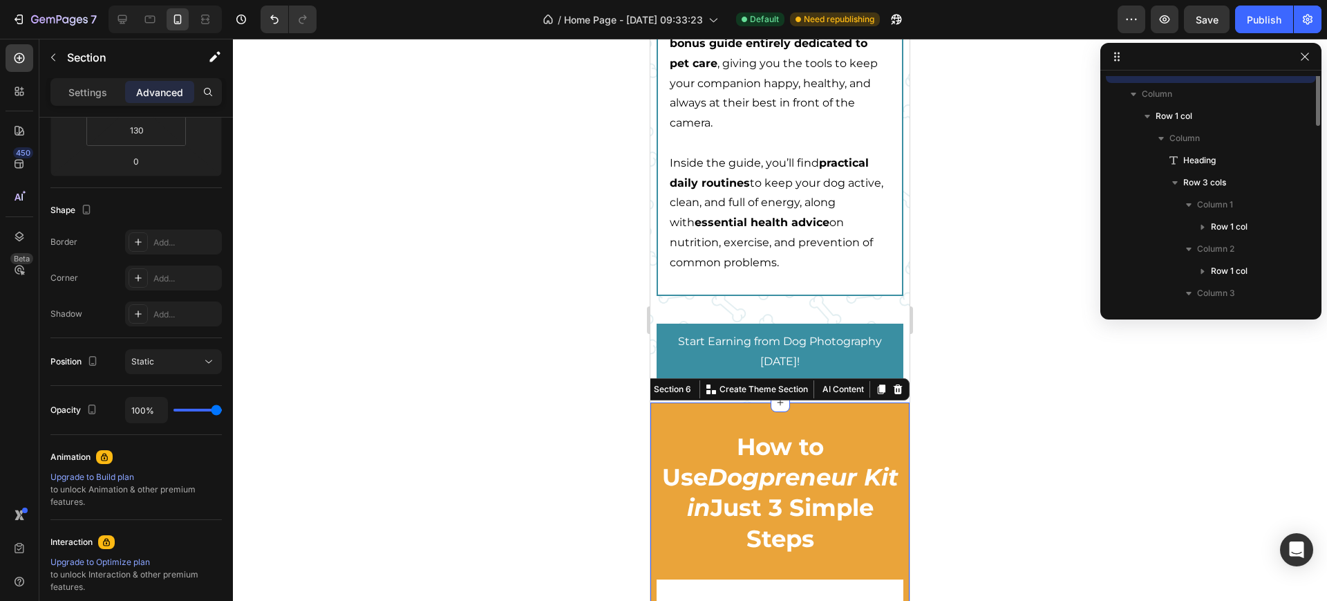
scroll to position [306, 0]
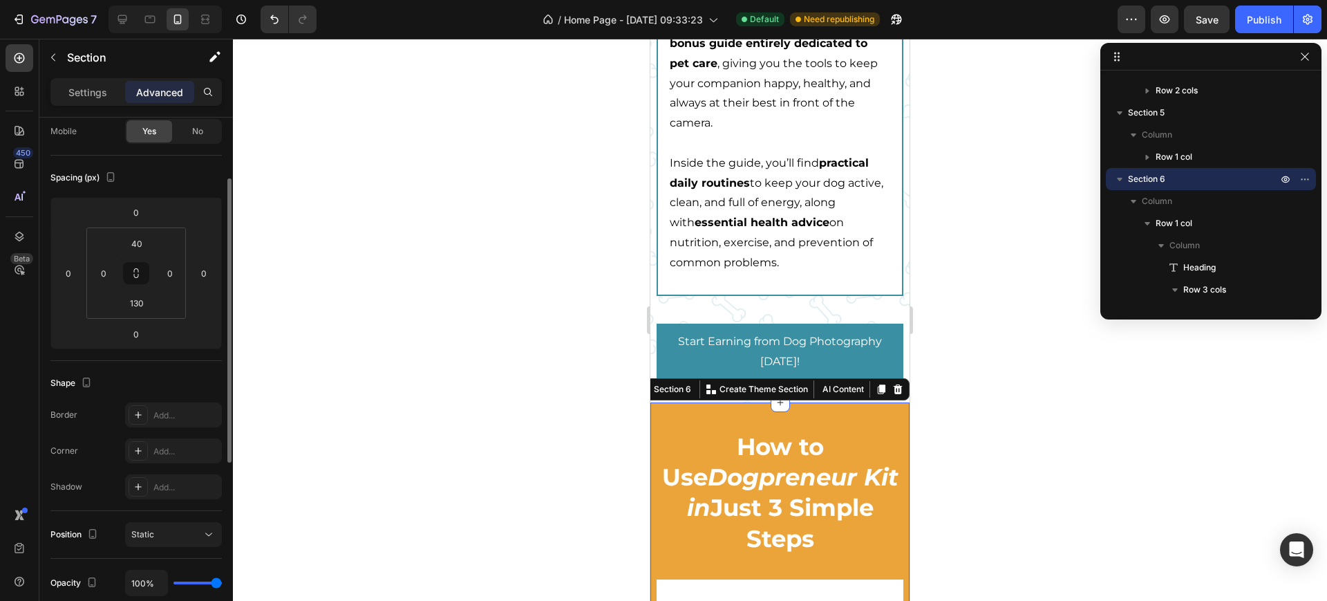
scroll to position [0, 0]
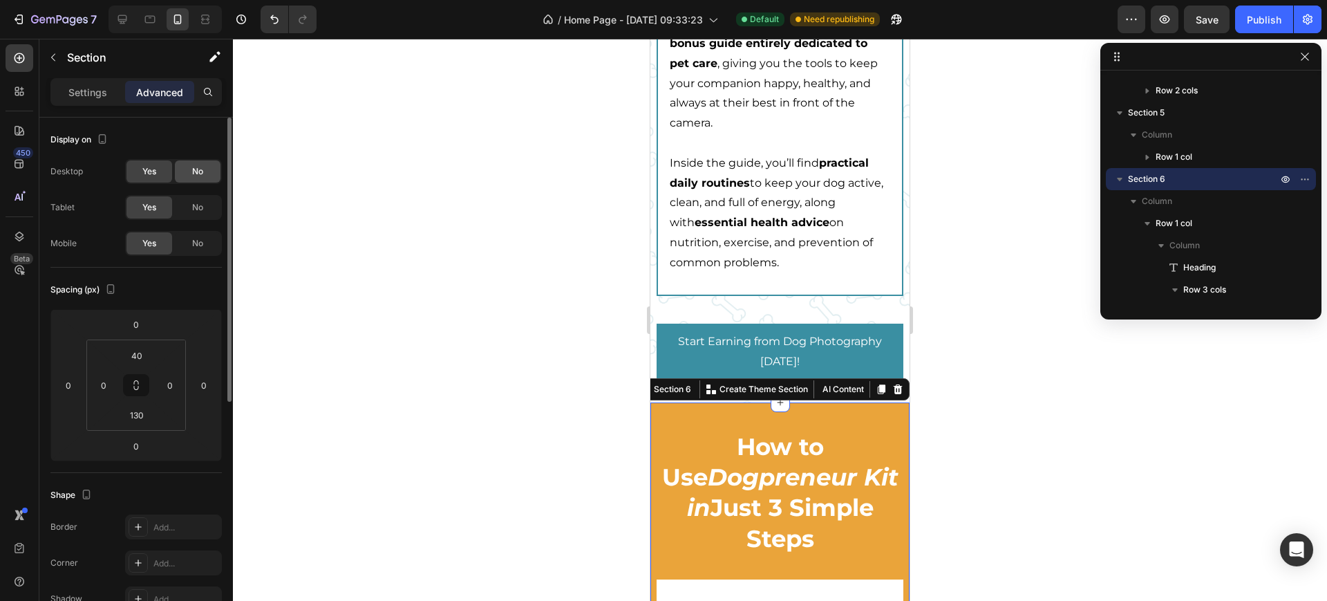
click at [192, 168] on span "No" at bounding box center [197, 171] width 11 height 12
click at [200, 205] on span "No" at bounding box center [197, 207] width 11 height 12
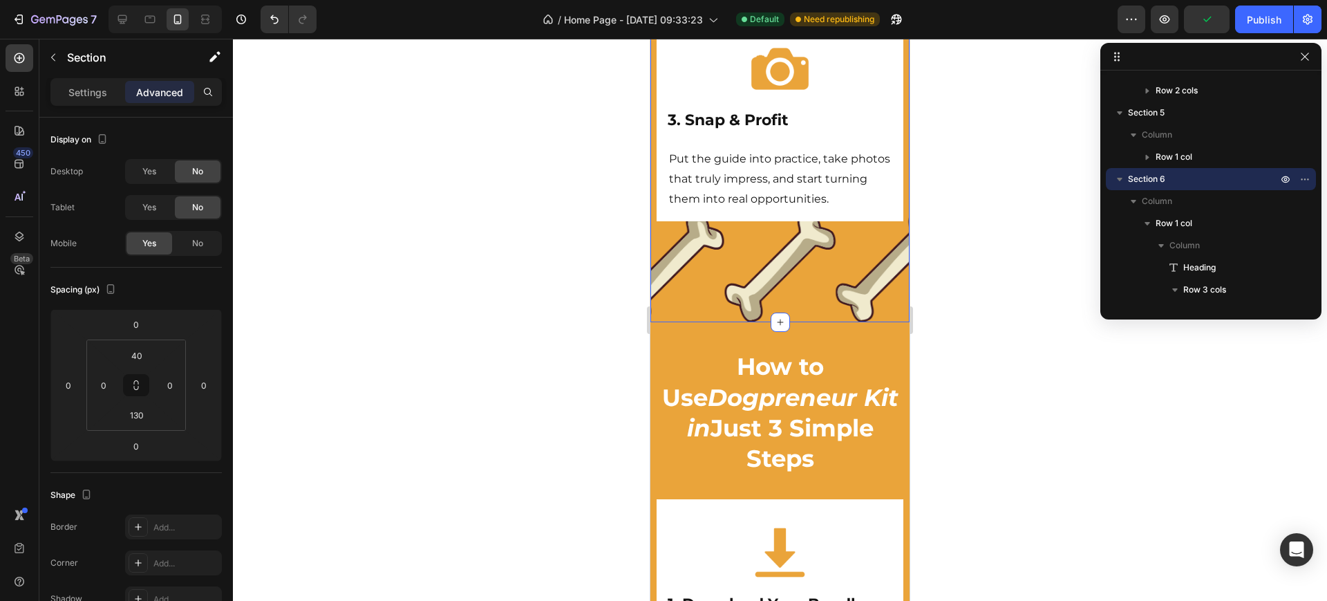
scroll to position [6027, 0]
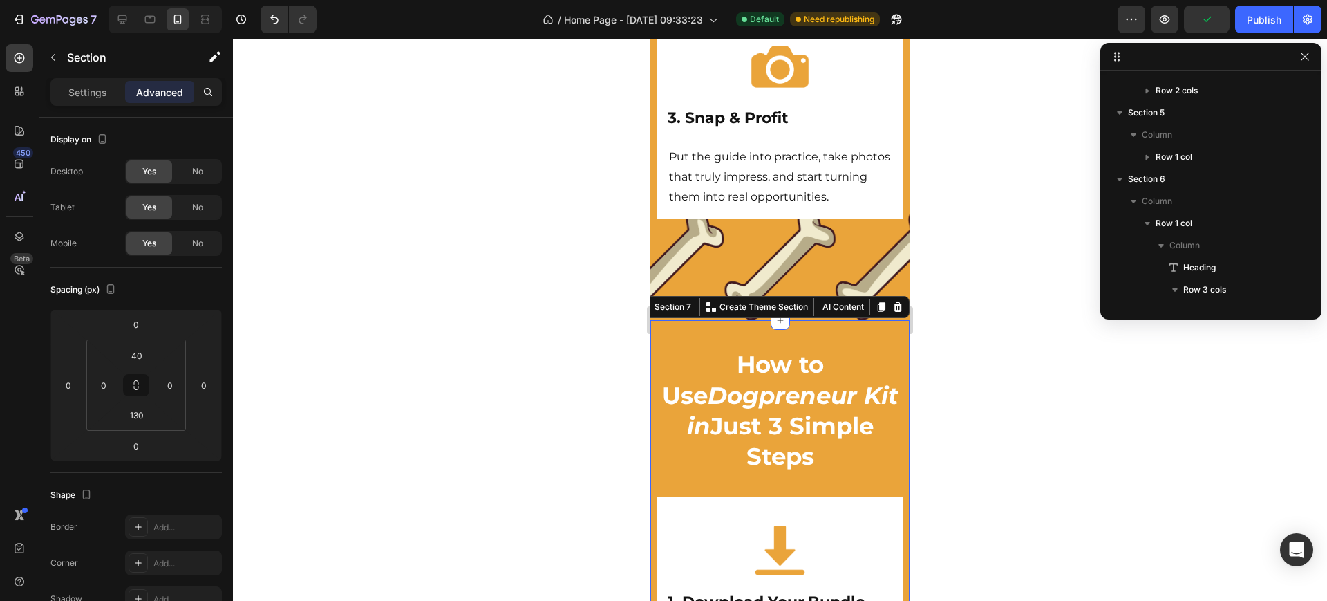
scroll to position [572, 0]
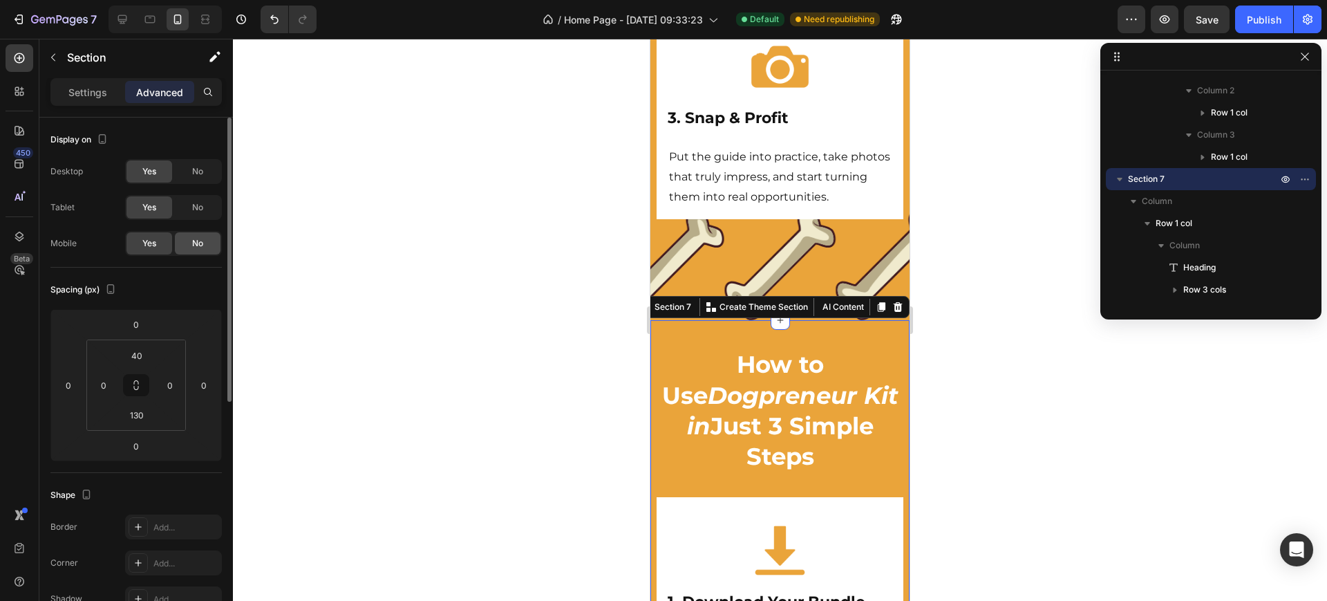
click at [198, 248] on span "No" at bounding box center [197, 243] width 11 height 12
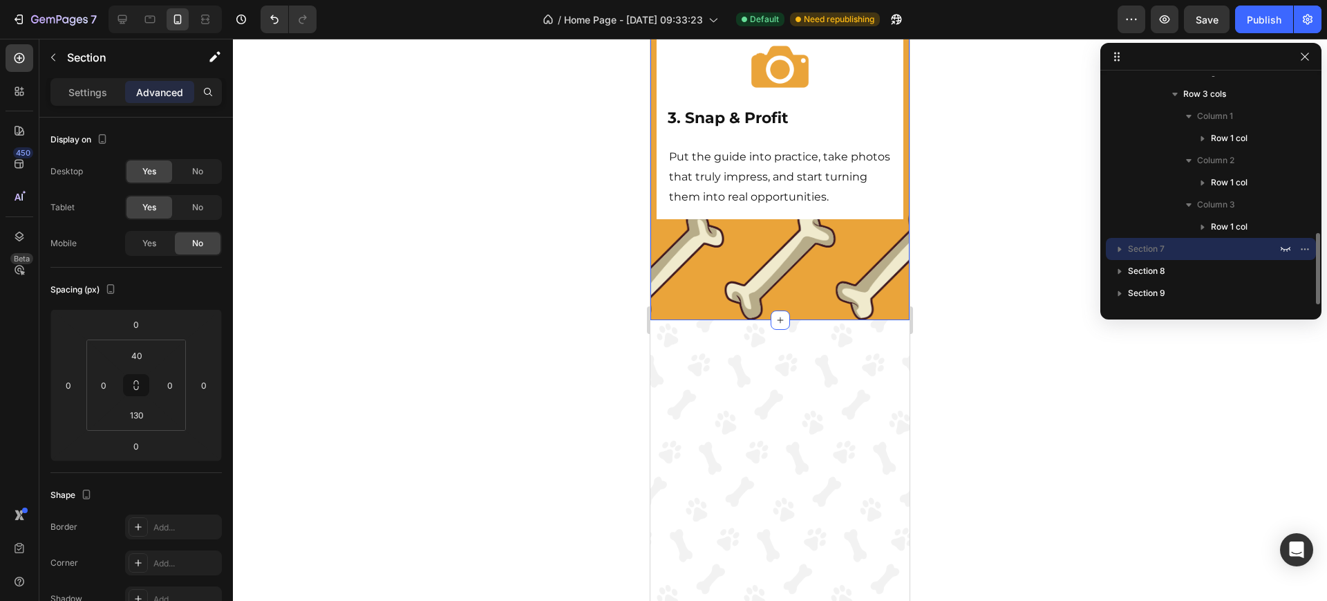
scroll to position [306, 0]
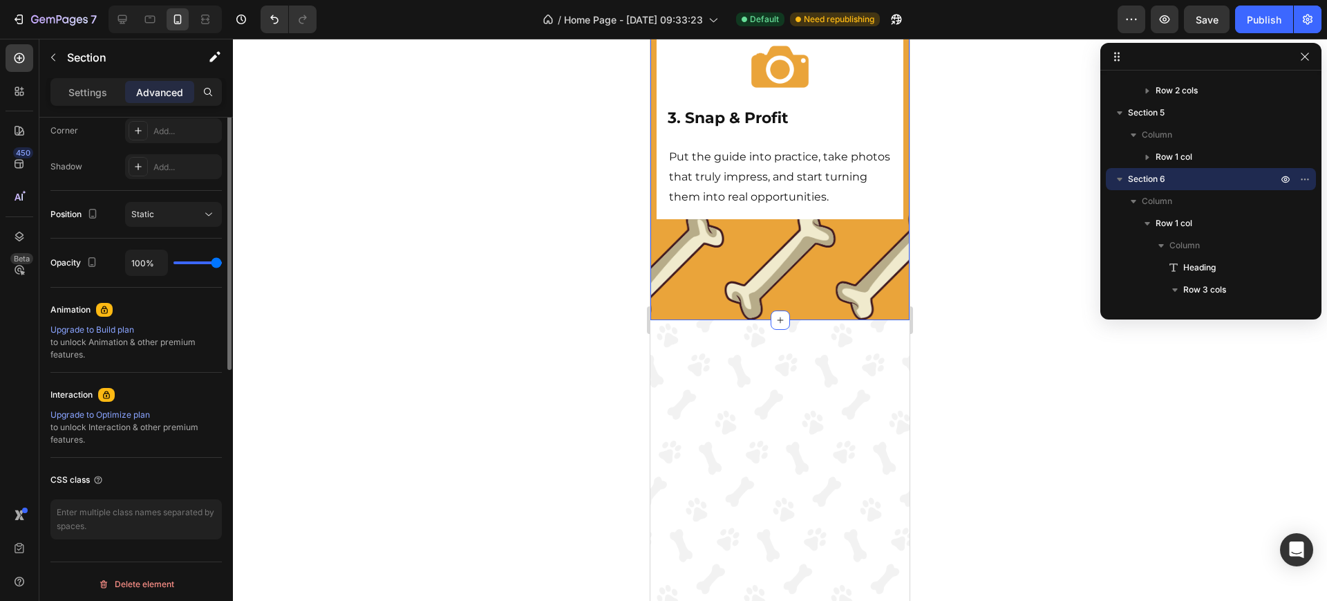
scroll to position [0, 0]
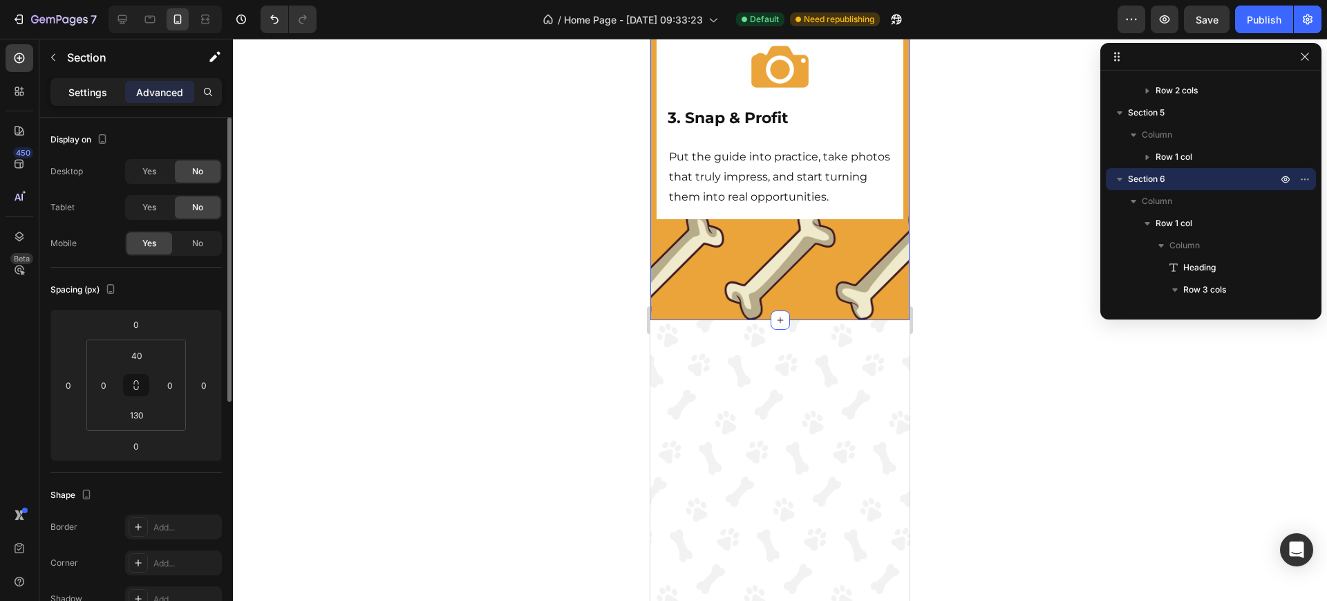
click at [97, 96] on p "Settings" at bounding box center [87, 92] width 39 height 15
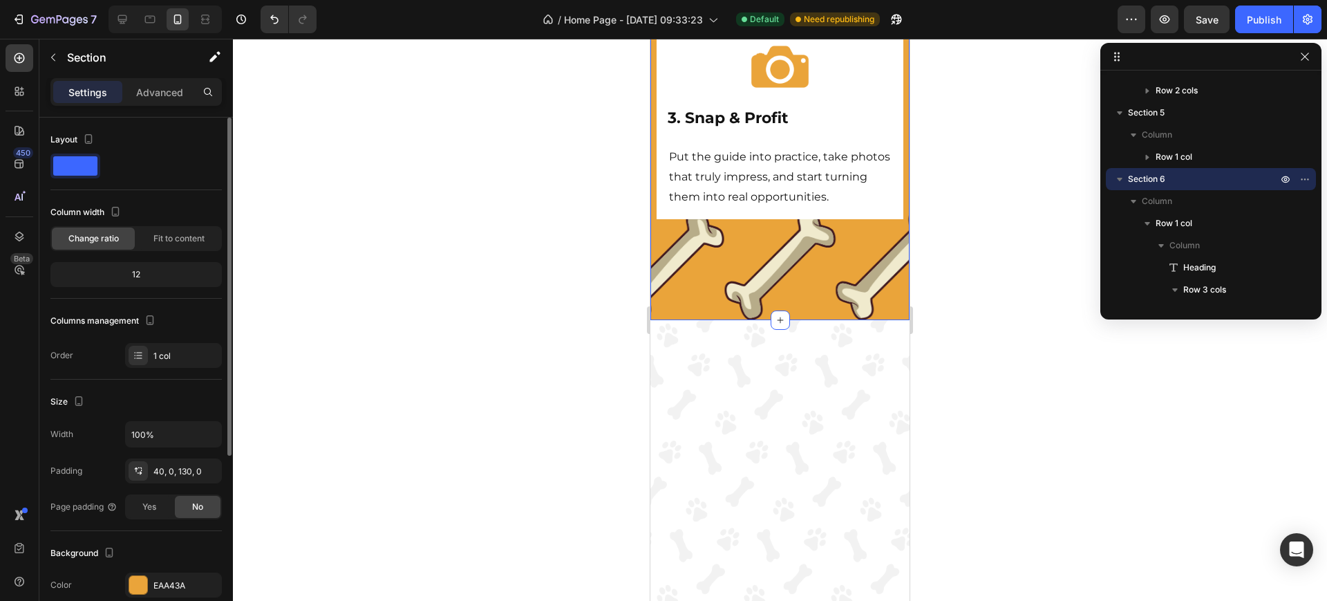
scroll to position [173, 0]
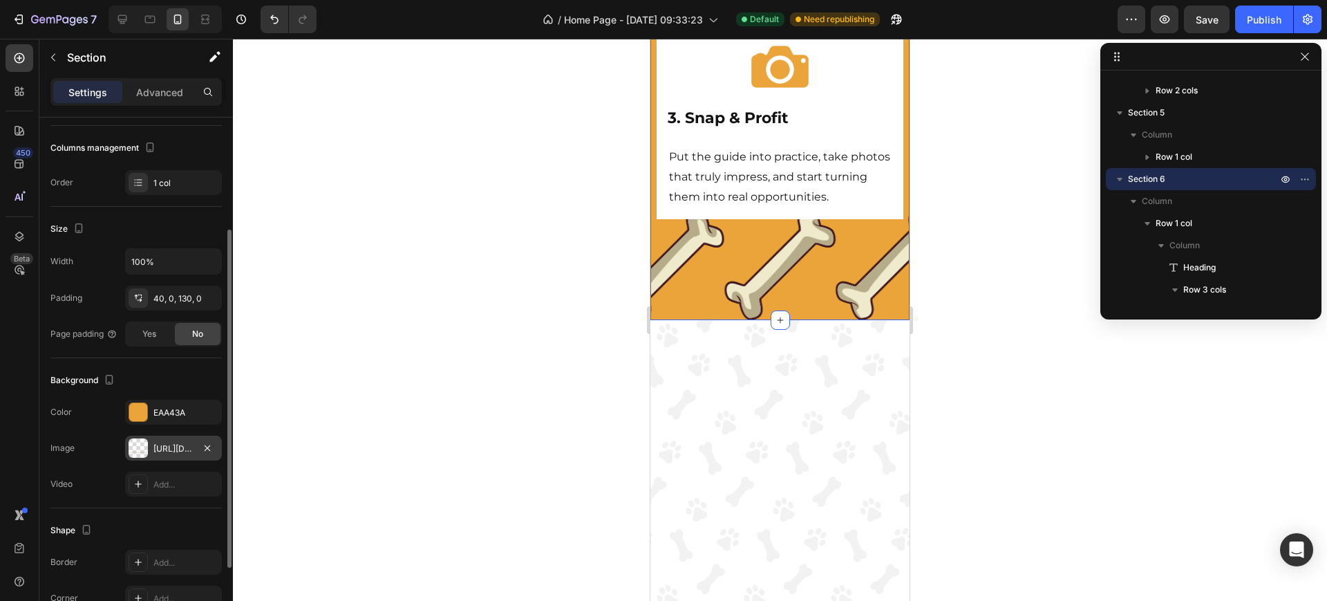
click at [176, 438] on div "[URL][DOMAIN_NAME]" at bounding box center [173, 448] width 97 height 25
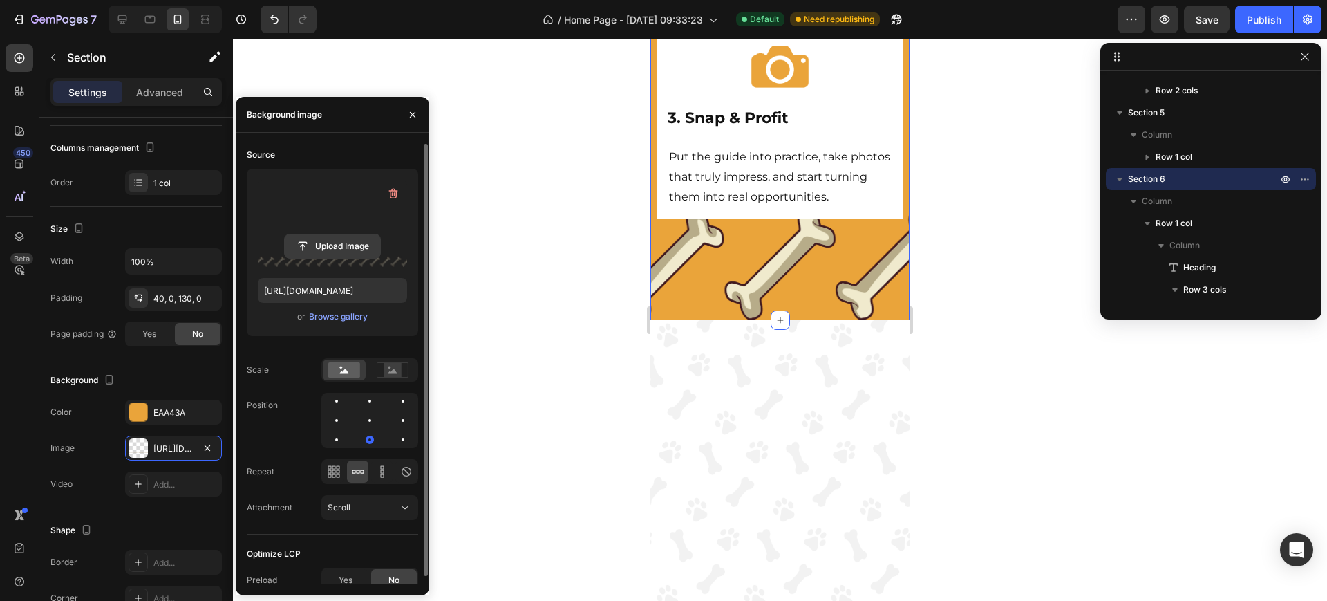
drag, startPoint x: 326, startPoint y: 225, endPoint x: 327, endPoint y: 245, distance: 20.1
click at [326, 241] on div "Upload Image" at bounding box center [332, 223] width 149 height 87
click at [328, 246] on input "file" at bounding box center [332, 246] width 95 height 24
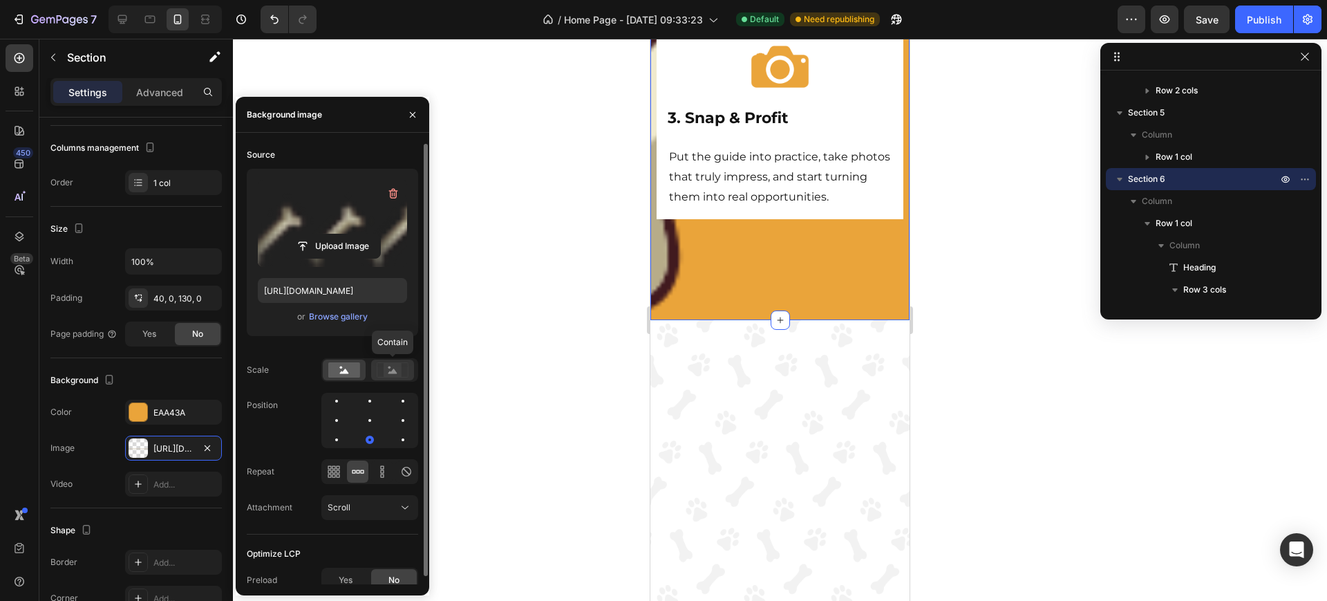
click at [383, 373] on icon at bounding box center [393, 369] width 32 height 15
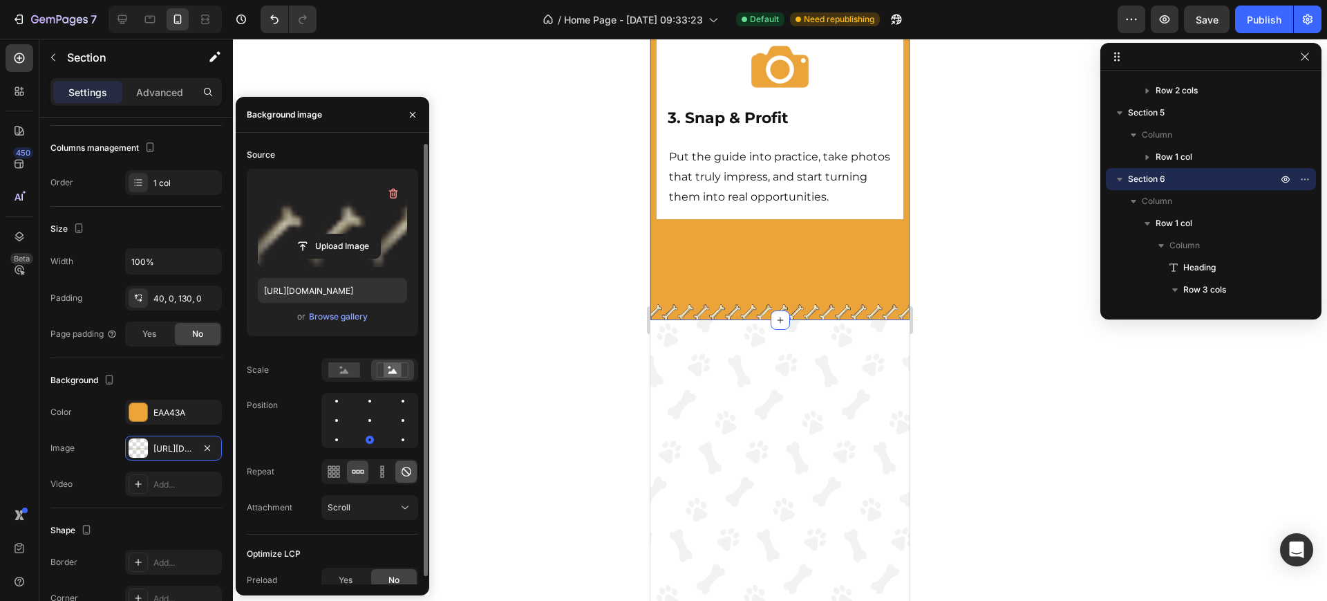
click at [402, 473] on icon at bounding box center [407, 472] width 14 height 14
click at [399, 499] on button "Scroll" at bounding box center [369, 507] width 97 height 25
click at [279, 250] on div "Upload Image" at bounding box center [332, 246] width 149 height 25
click at [294, 244] on input "file" at bounding box center [332, 246] width 95 height 24
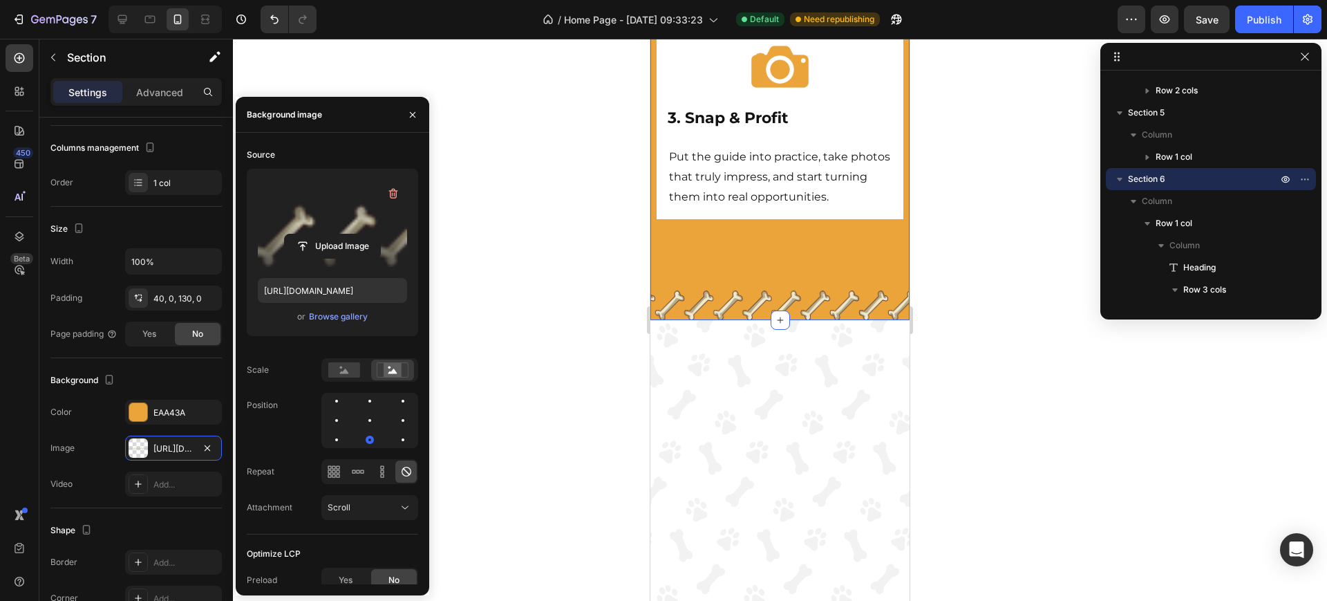
click at [335, 261] on label at bounding box center [332, 223] width 149 height 87
click at [335, 258] on input "file" at bounding box center [332, 246] width 95 height 24
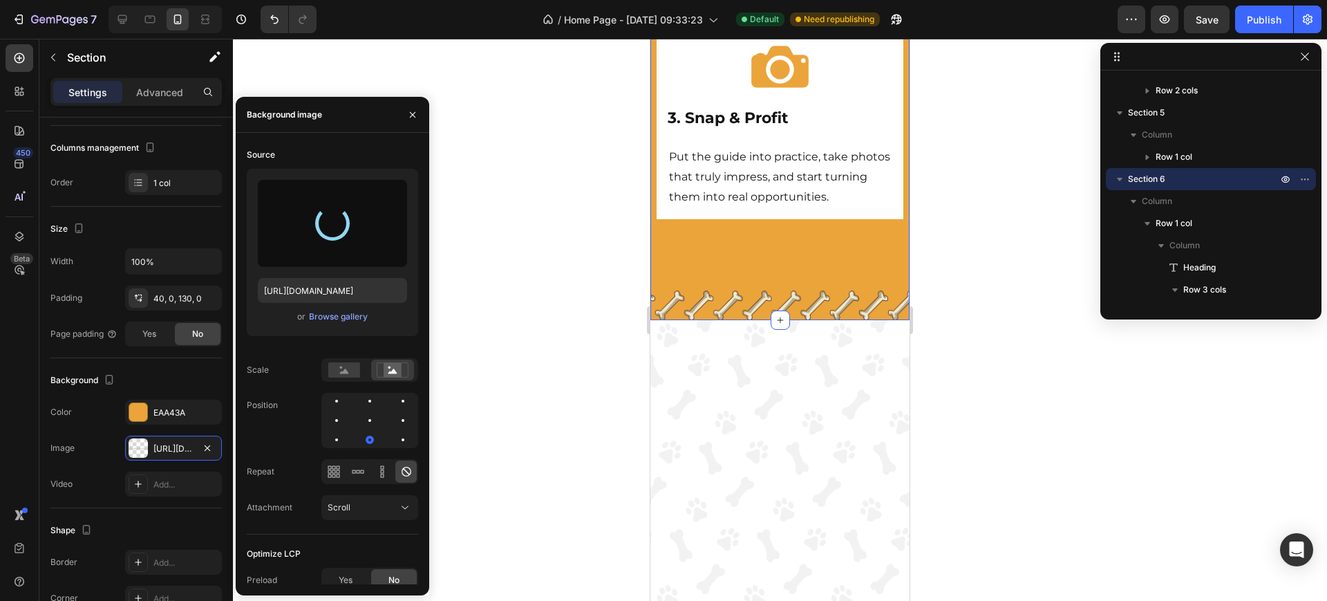
type input "[URL][DOMAIN_NAME]"
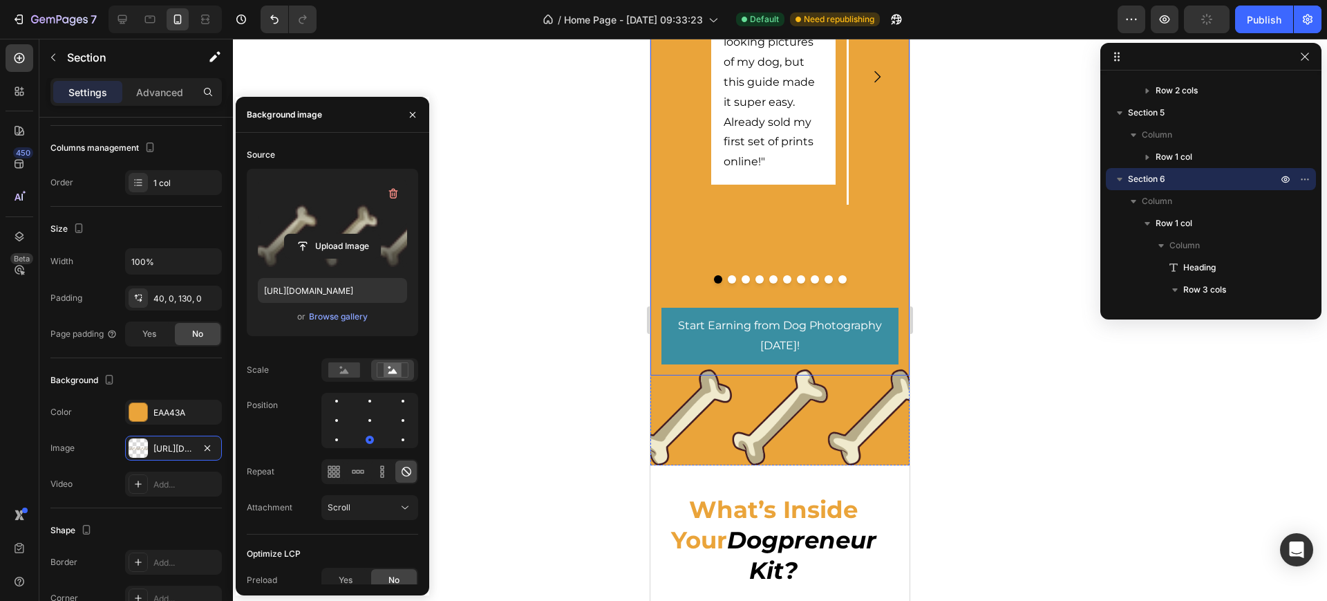
scroll to position [1624, 0]
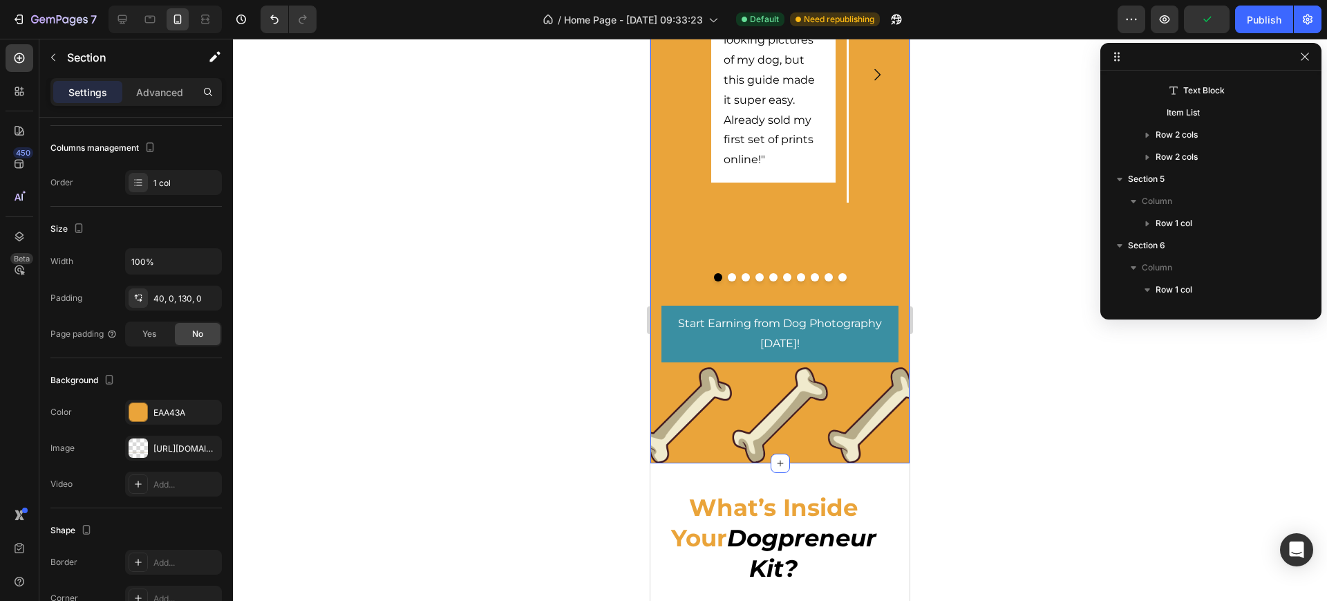
click at [677, 439] on div "What Dog Owners Are Saying Heading Discover how dog owners just like you starte…" at bounding box center [780, 68] width 259 height 789
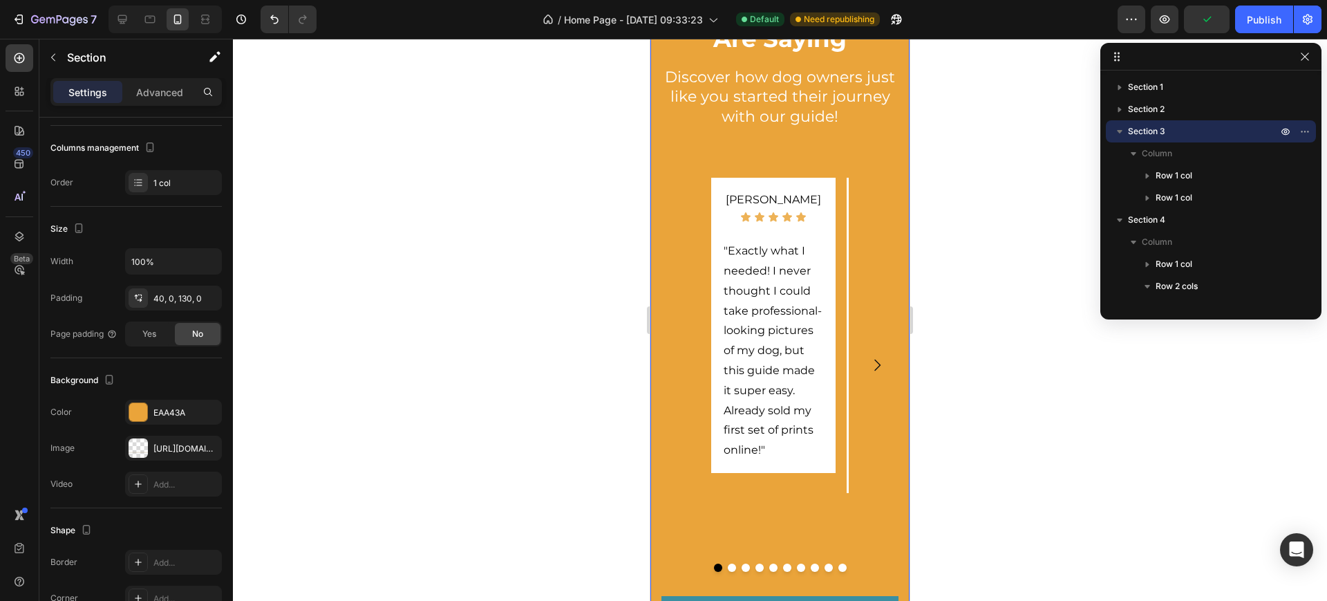
scroll to position [1192, 0]
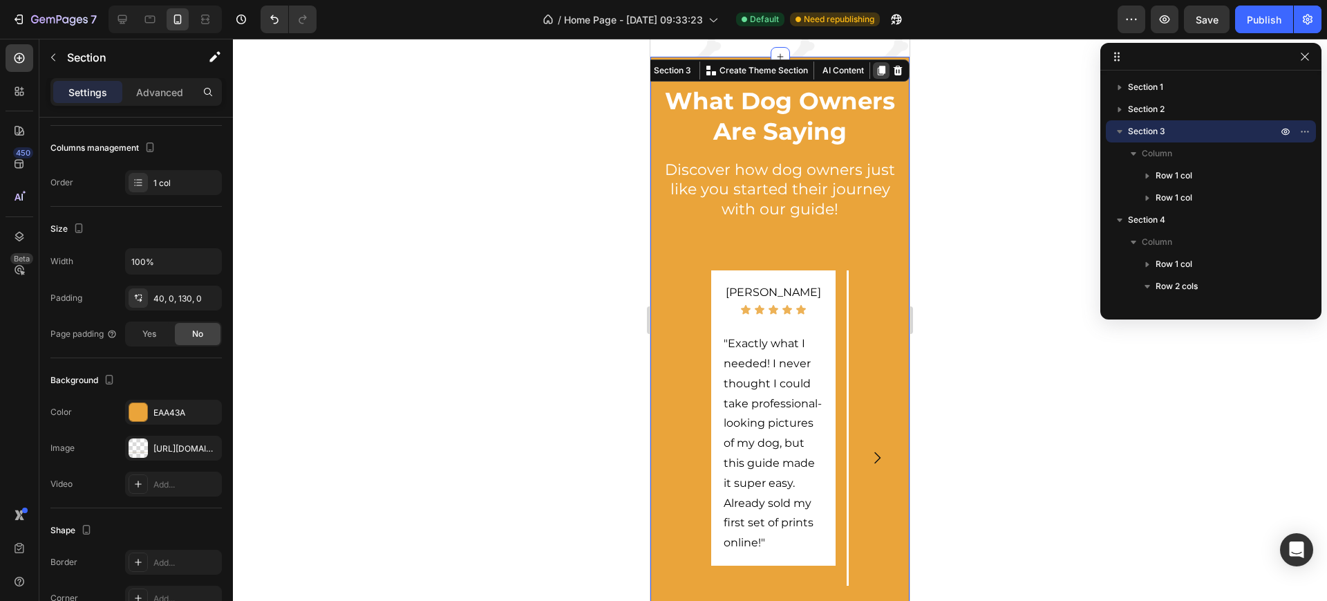
click at [876, 76] on icon at bounding box center [881, 70] width 11 height 11
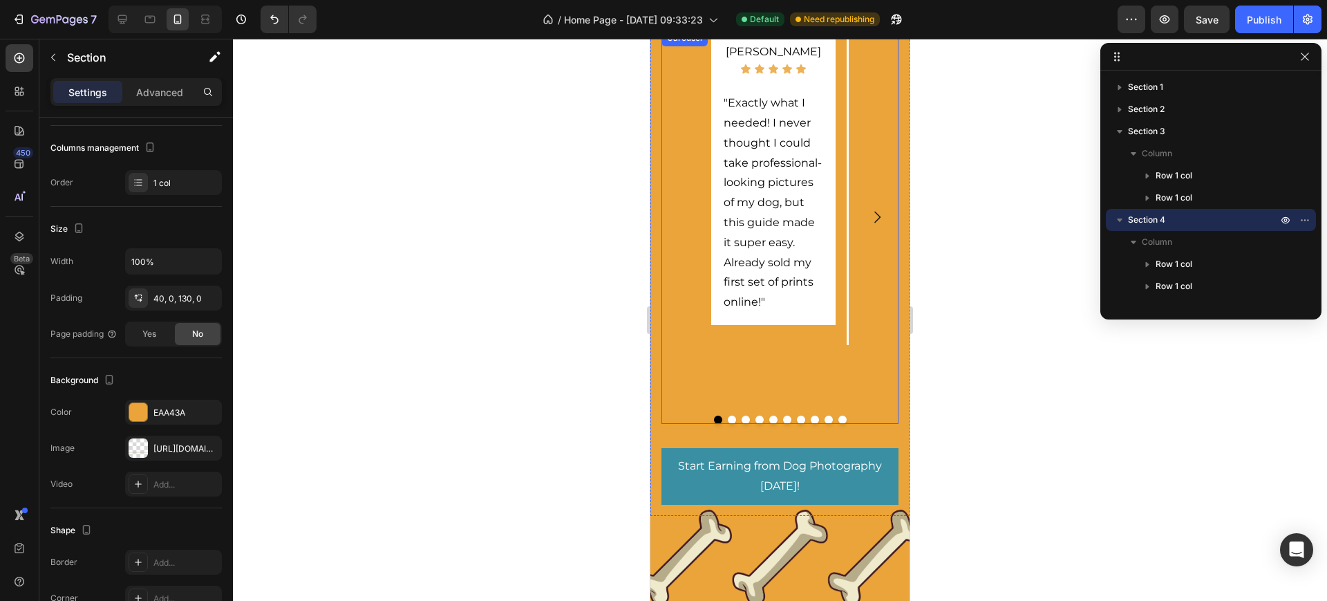
scroll to position [1049, 0]
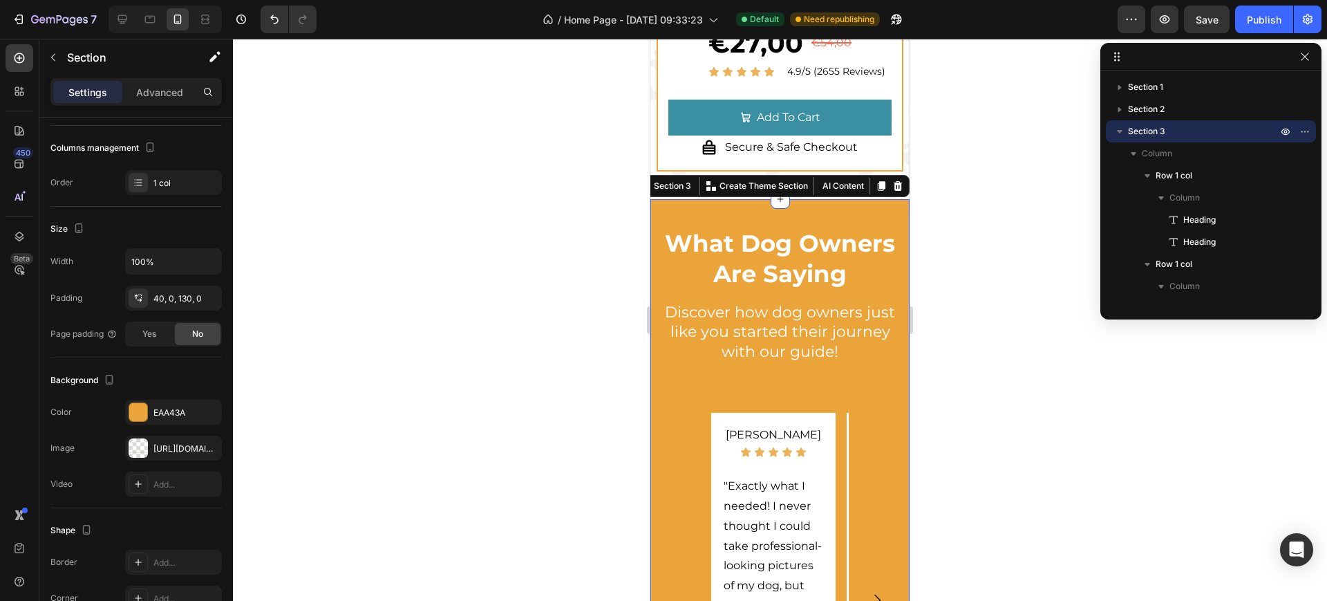
click at [659, 251] on div "What Dog Owners Are Saying Heading Discover how dog owners just like you starte…" at bounding box center [780, 593] width 259 height 789
drag, startPoint x: 169, startPoint y: 111, endPoint x: 162, endPoint y: 102, distance: 11.3
click at [165, 106] on div "Settings Advanced" at bounding box center [136, 97] width 194 height 39
click at [160, 98] on p "Advanced" at bounding box center [159, 92] width 47 height 15
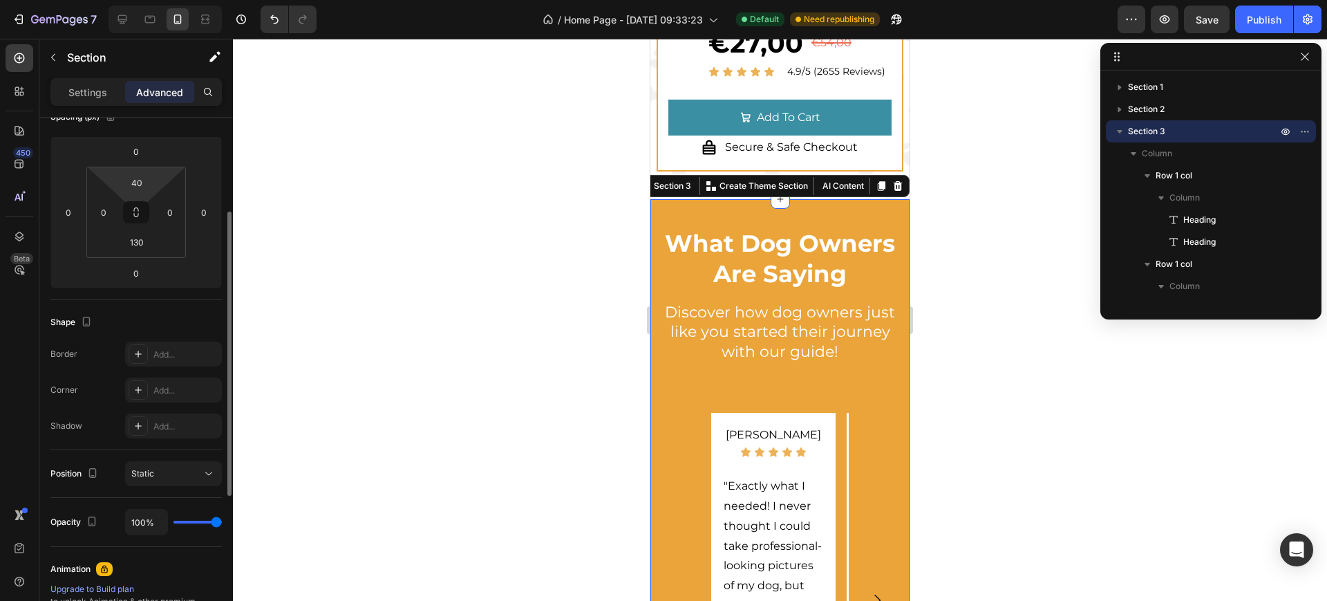
scroll to position [0, 0]
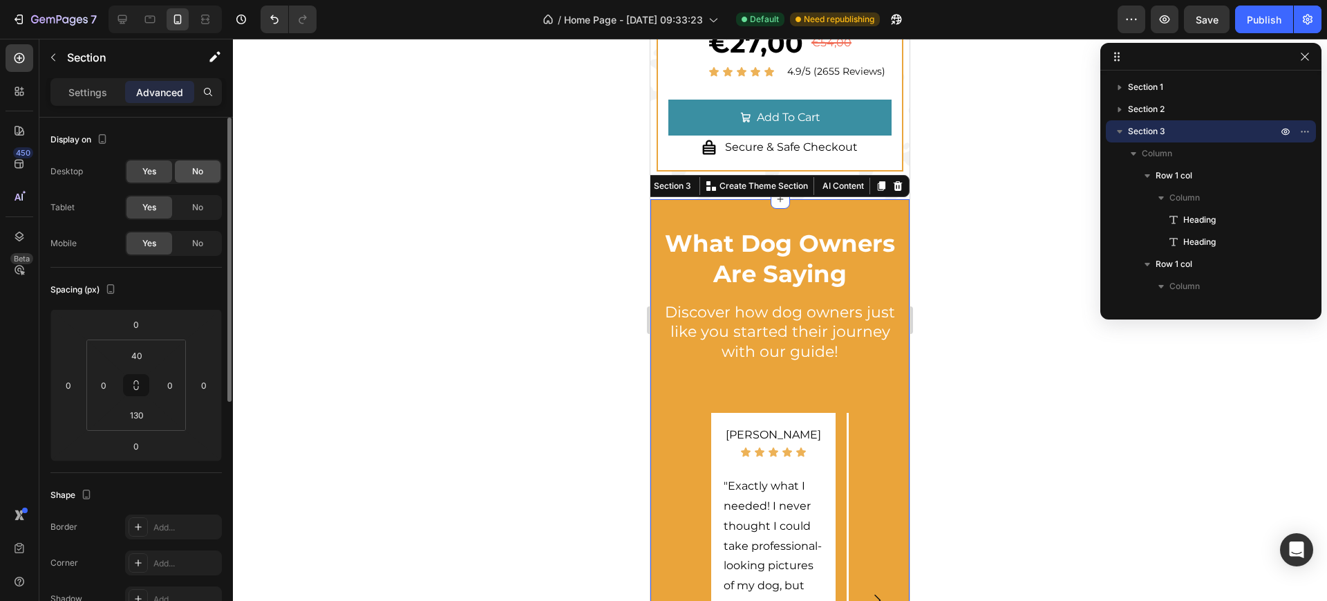
click at [198, 178] on div "No" at bounding box center [198, 171] width 46 height 22
click at [198, 205] on span "No" at bounding box center [197, 207] width 11 height 12
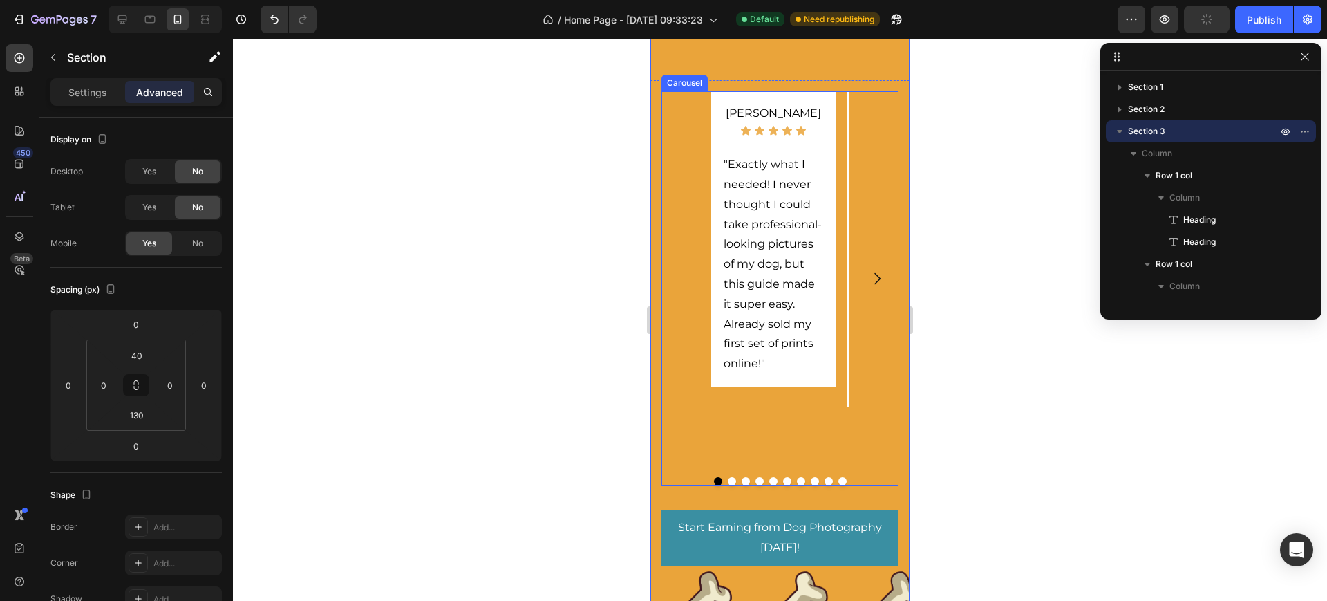
scroll to position [1741, 0]
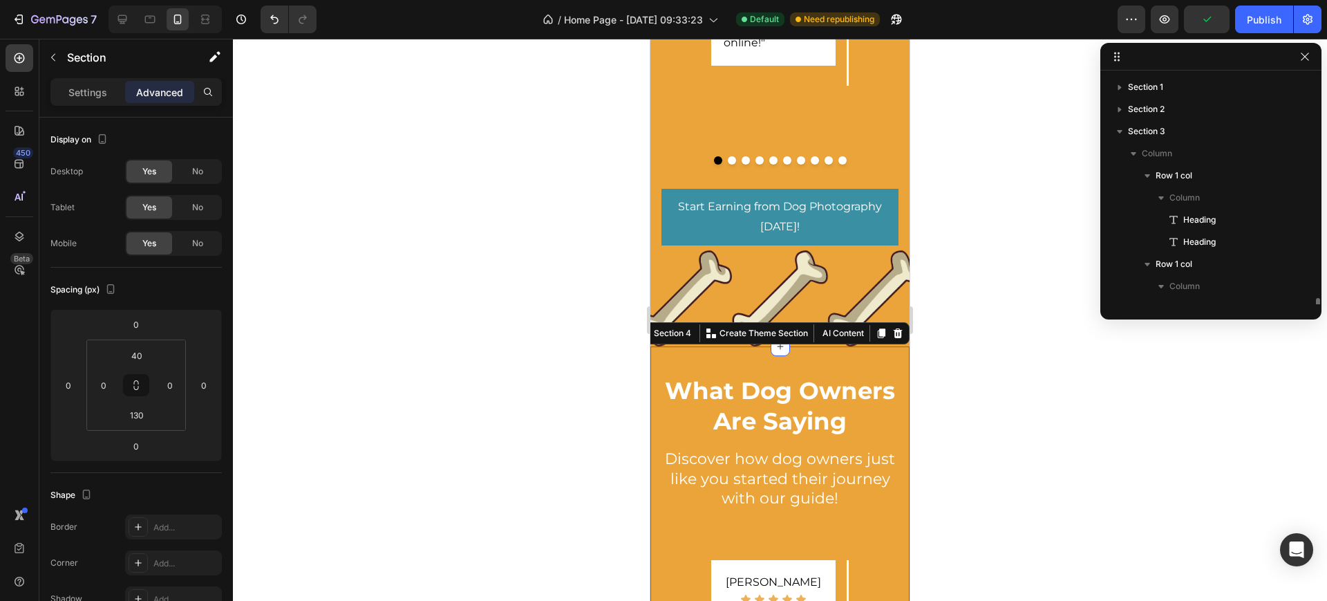
scroll to position [174, 0]
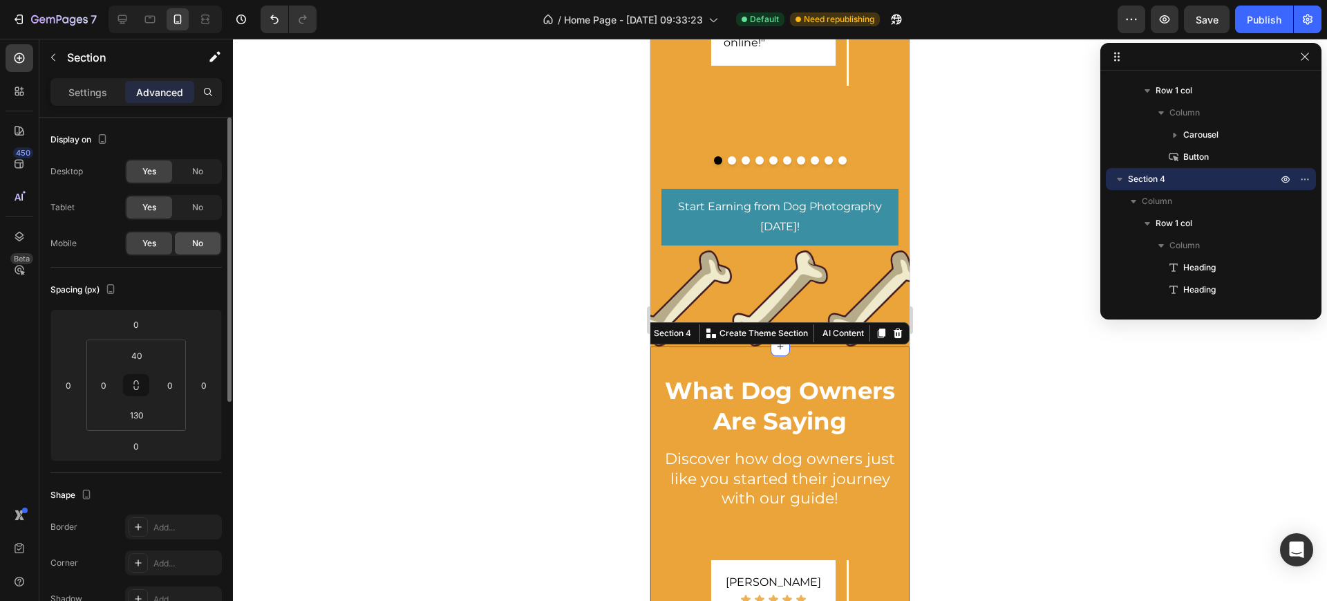
click at [193, 243] on span "No" at bounding box center [197, 243] width 11 height 12
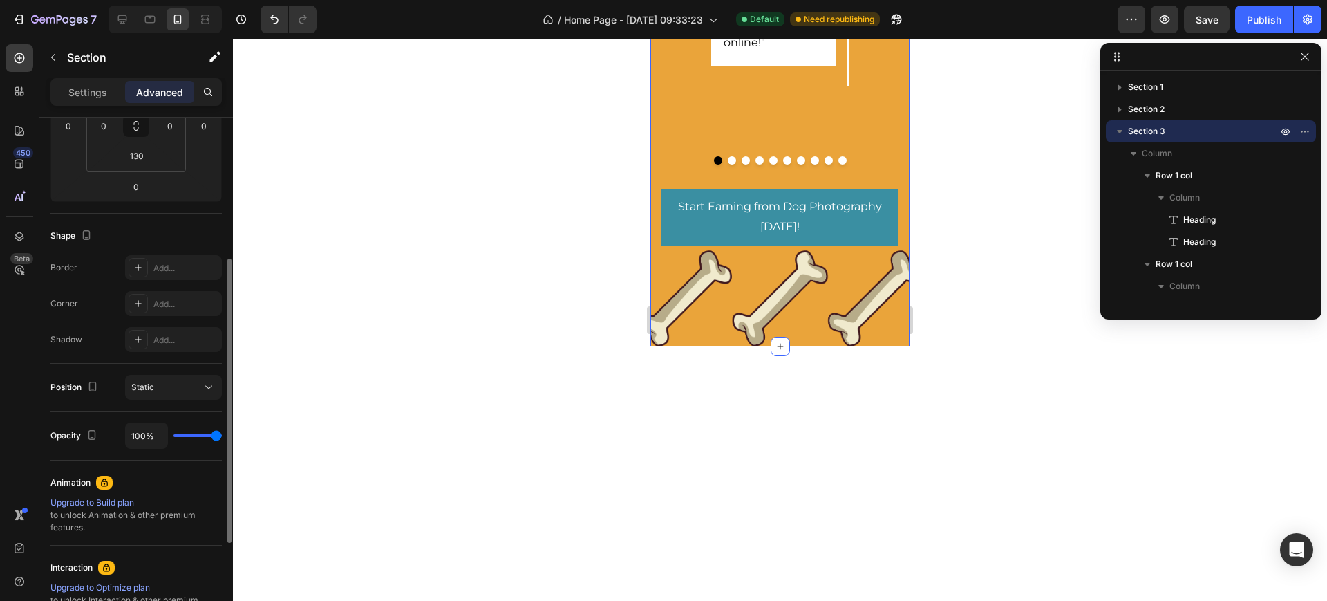
scroll to position [0, 0]
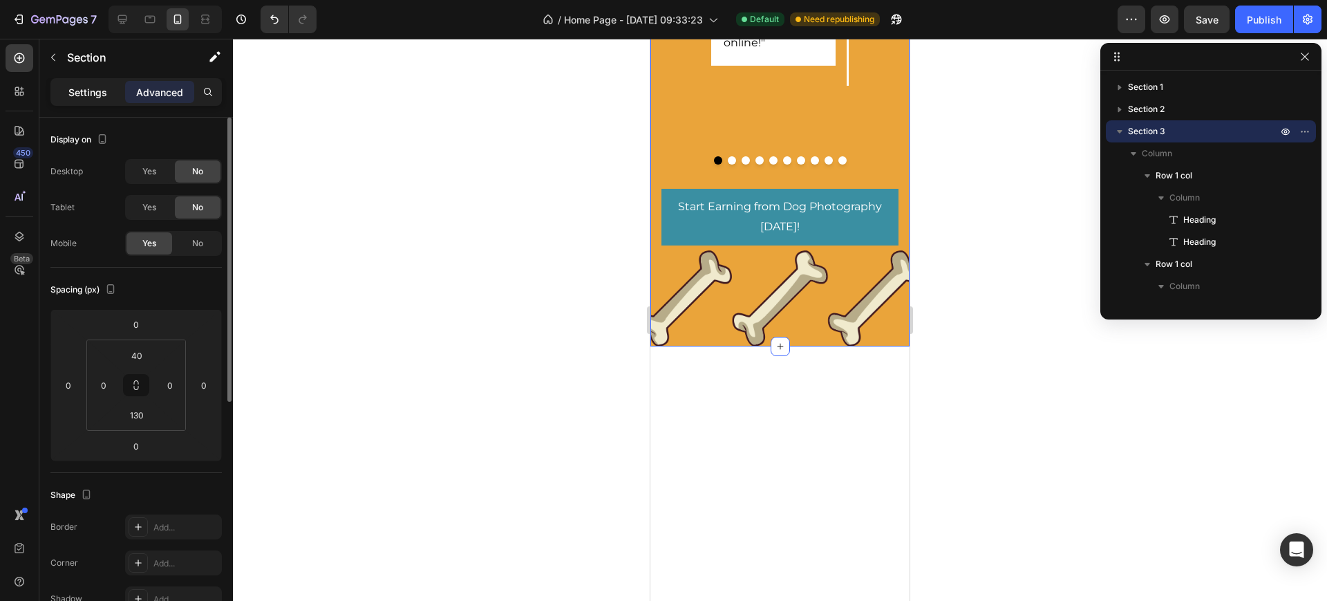
click at [90, 85] on p "Settings" at bounding box center [87, 92] width 39 height 15
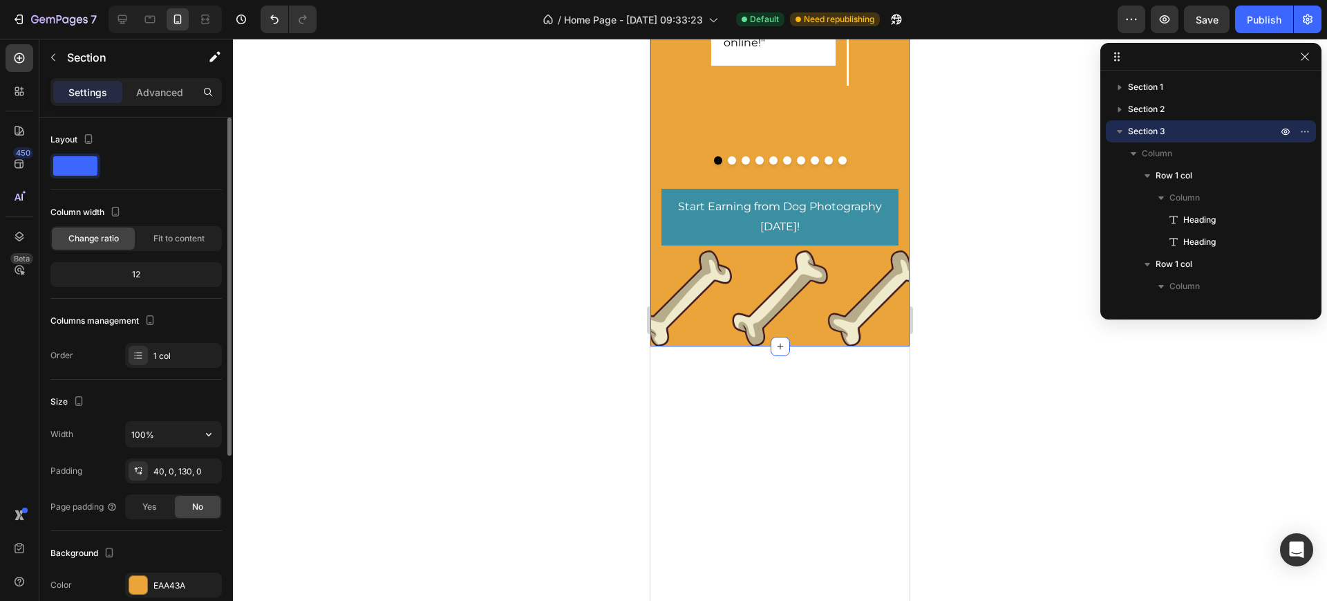
scroll to position [173, 0]
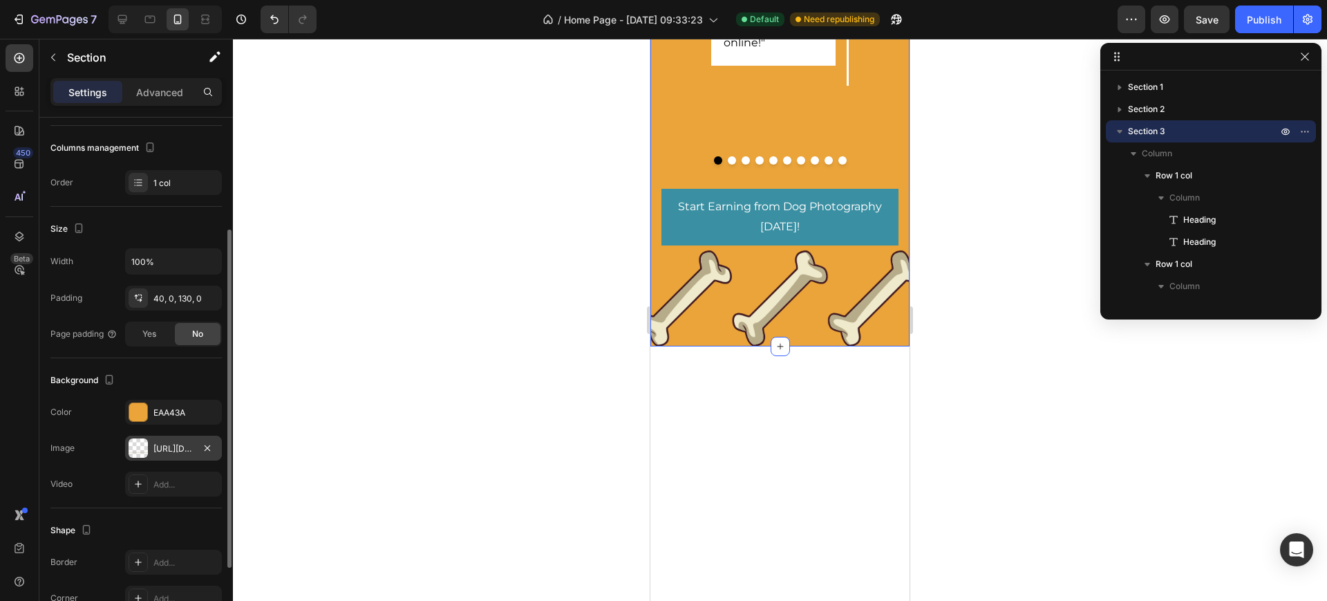
click at [160, 448] on div "[URL][DOMAIN_NAME]" at bounding box center [173, 448] width 40 height 12
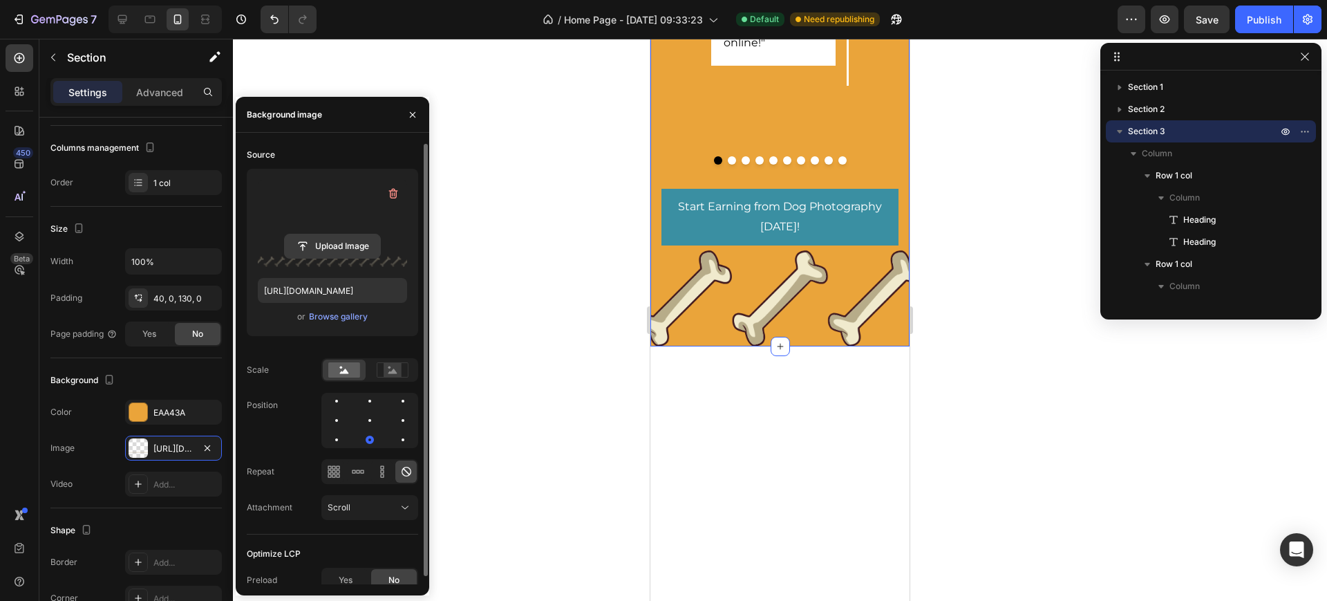
click at [323, 247] on input "file" at bounding box center [332, 246] width 95 height 24
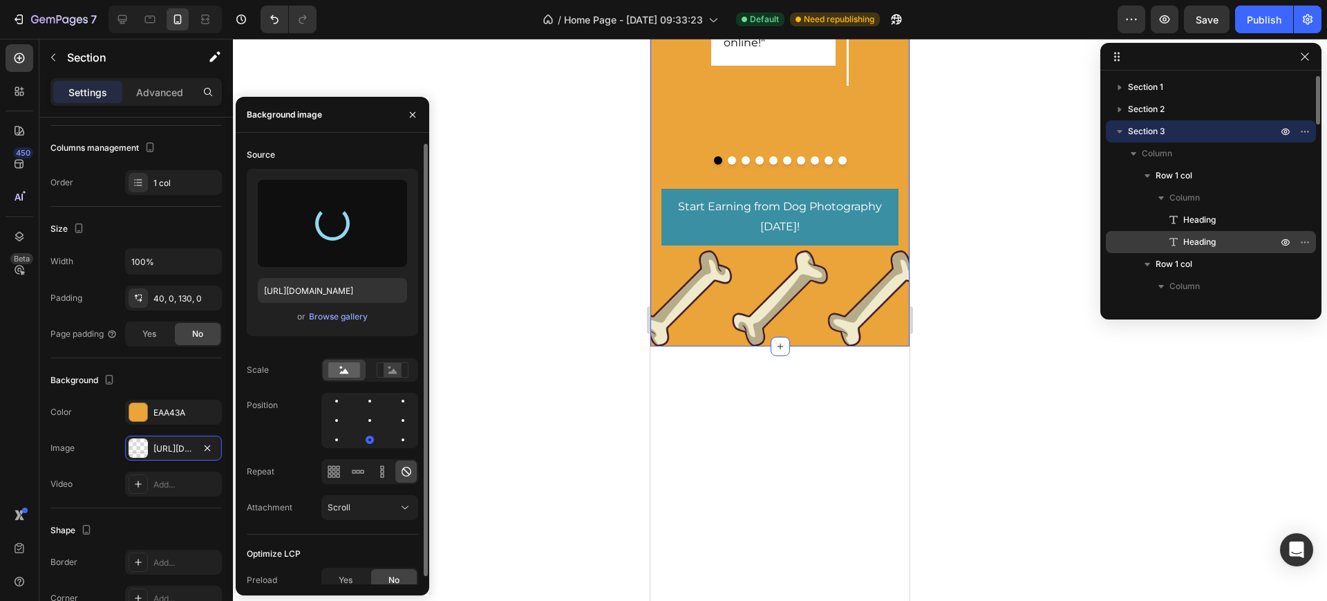
type input "[URL][DOMAIN_NAME]"
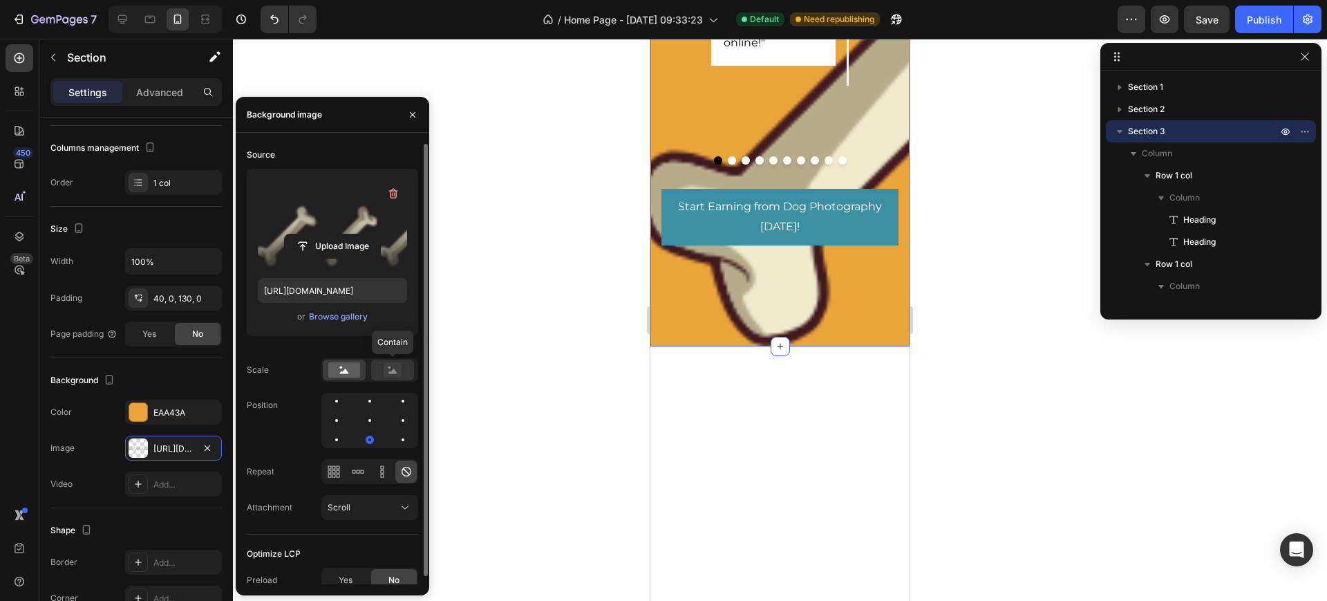
click at [405, 362] on rect at bounding box center [392, 369] width 31 height 15
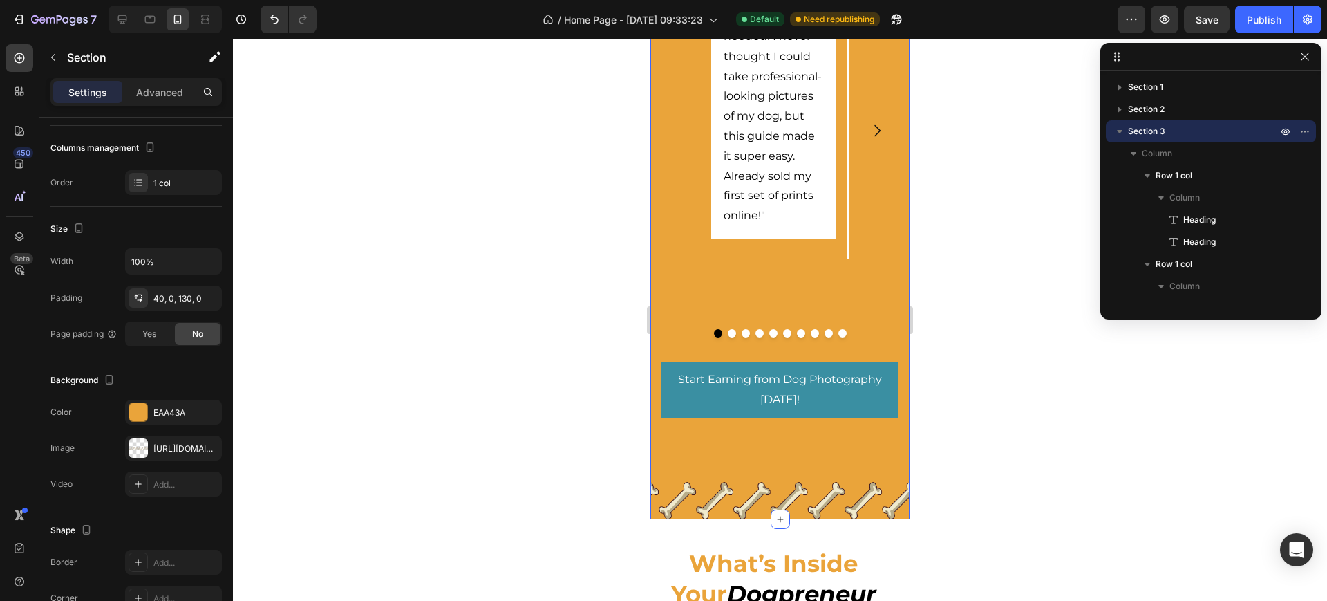
drag, startPoint x: 979, startPoint y: 461, endPoint x: 223, endPoint y: 373, distance: 761.4
click at [979, 461] on div at bounding box center [780, 320] width 1094 height 562
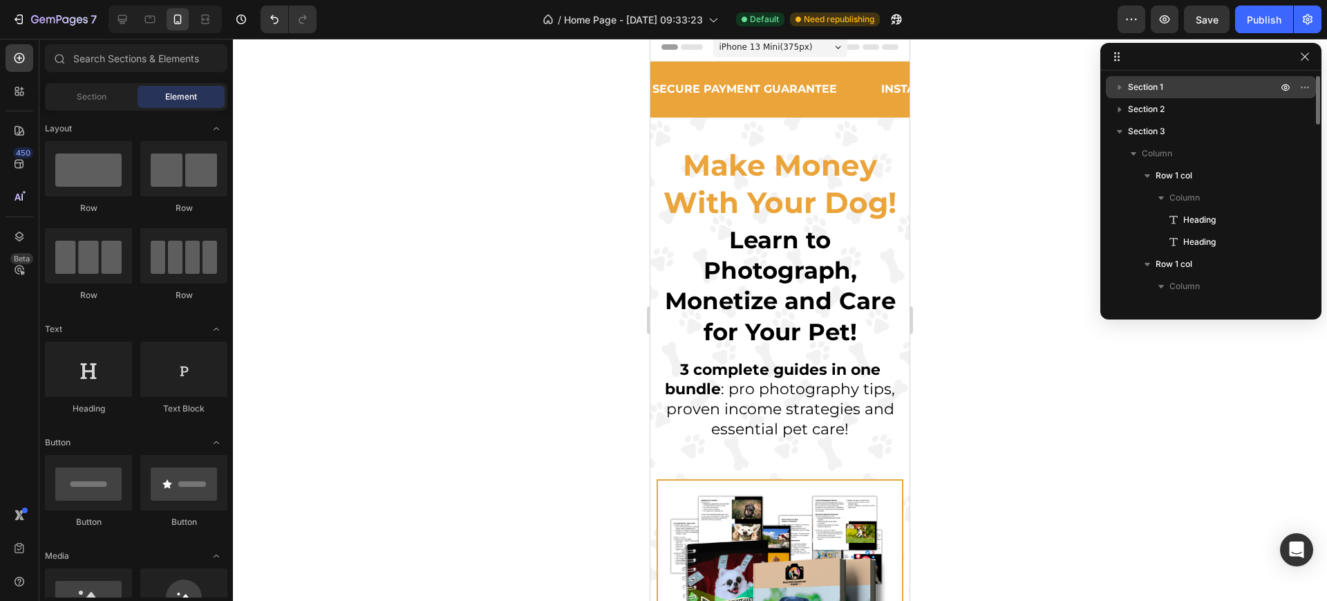
scroll to position [0, 0]
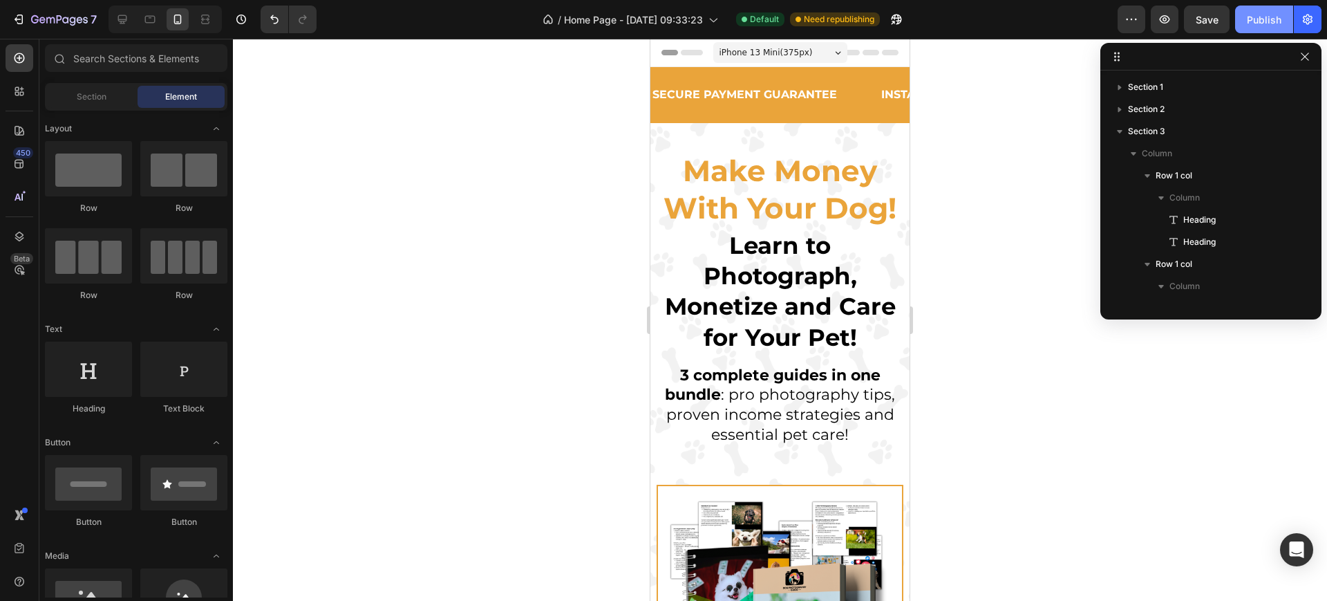
click at [1251, 30] on button "Publish" at bounding box center [1264, 20] width 58 height 28
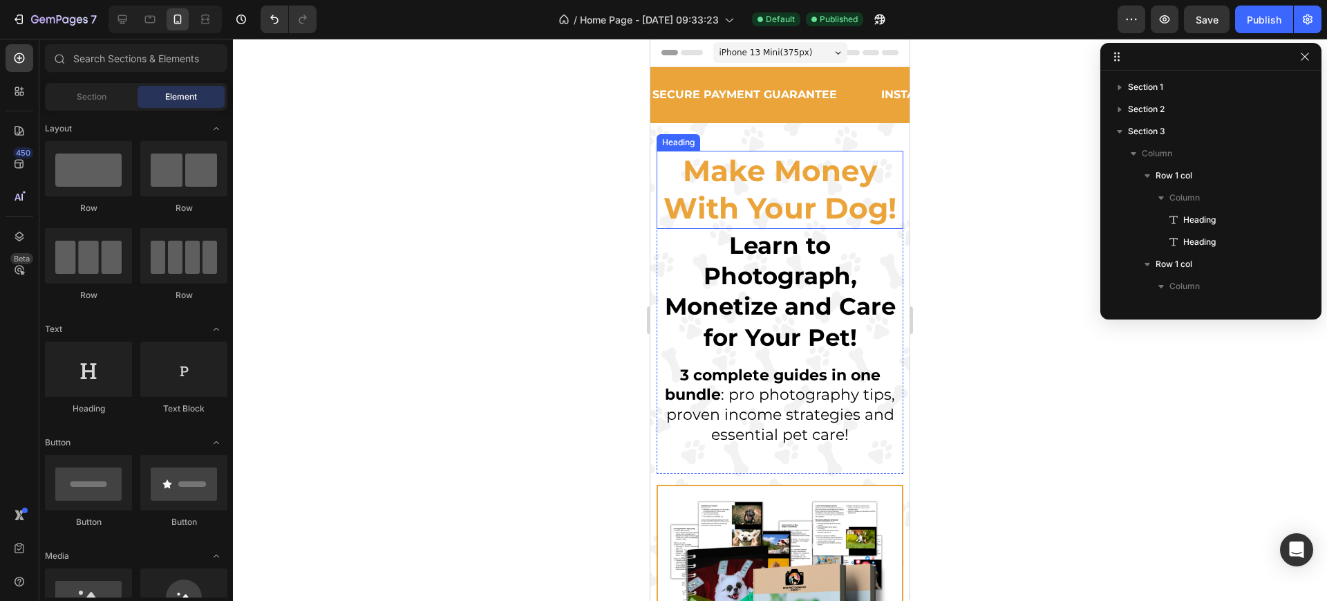
click at [762, 227] on span "Make Money With Your Dog!" at bounding box center [780, 190] width 233 height 74
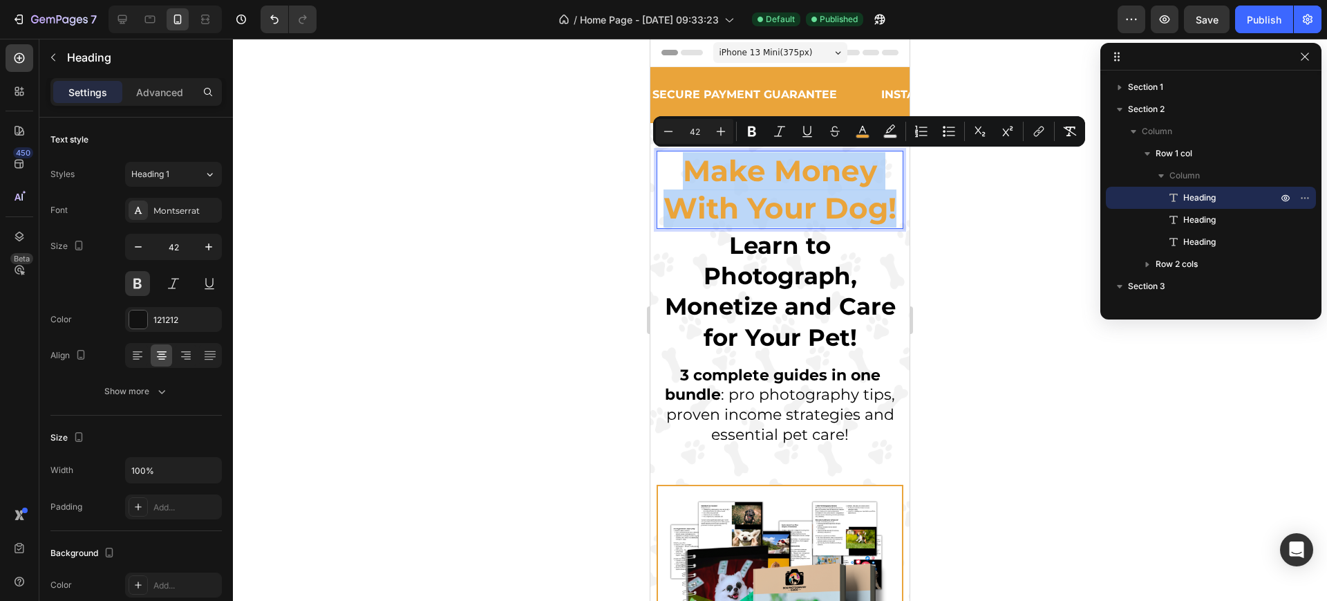
drag, startPoint x: 680, startPoint y: 164, endPoint x: 816, endPoint y: 245, distance: 159.0
click at [816, 227] on p "Make Money With Your Dog!" at bounding box center [779, 189] width 243 height 75
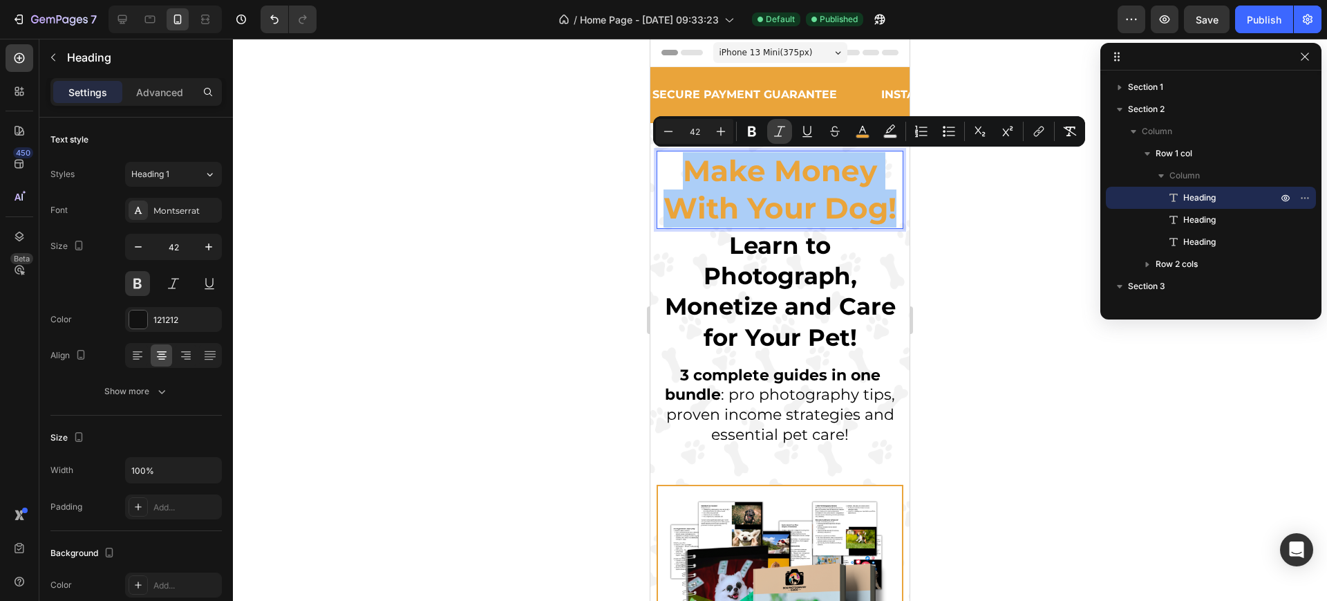
click at [789, 131] on button "Italic" at bounding box center [779, 131] width 25 height 25
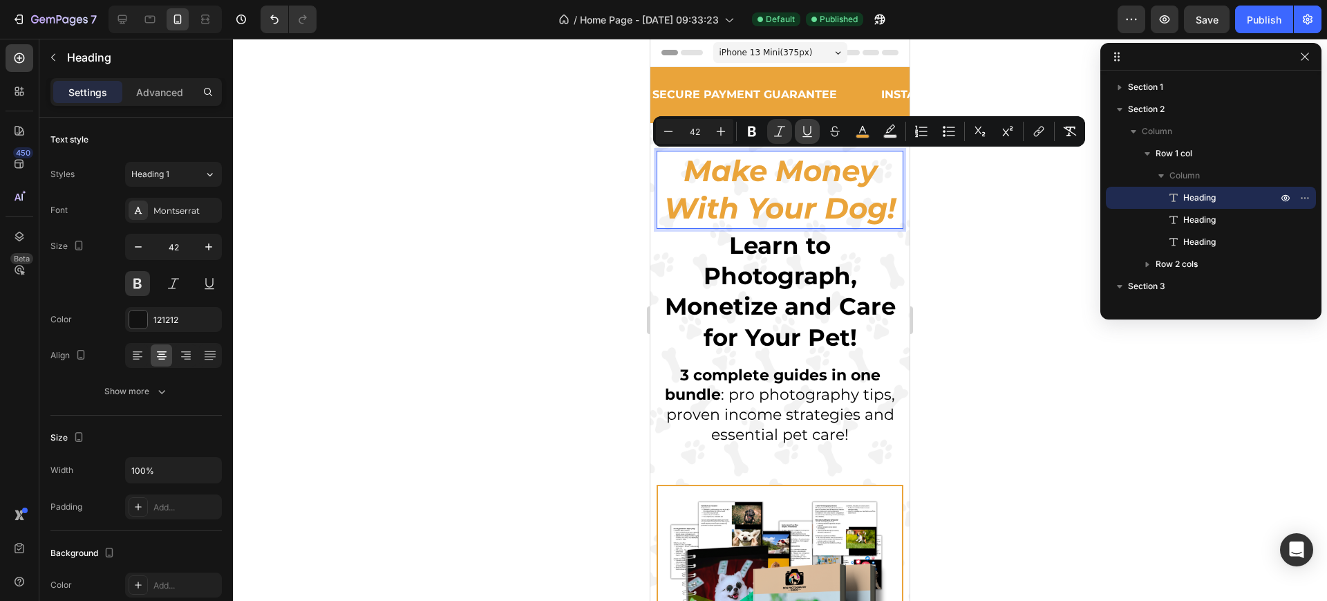
click at [807, 133] on icon "Editor contextual toolbar" at bounding box center [808, 131] width 14 height 14
click at [957, 322] on div at bounding box center [780, 320] width 1094 height 562
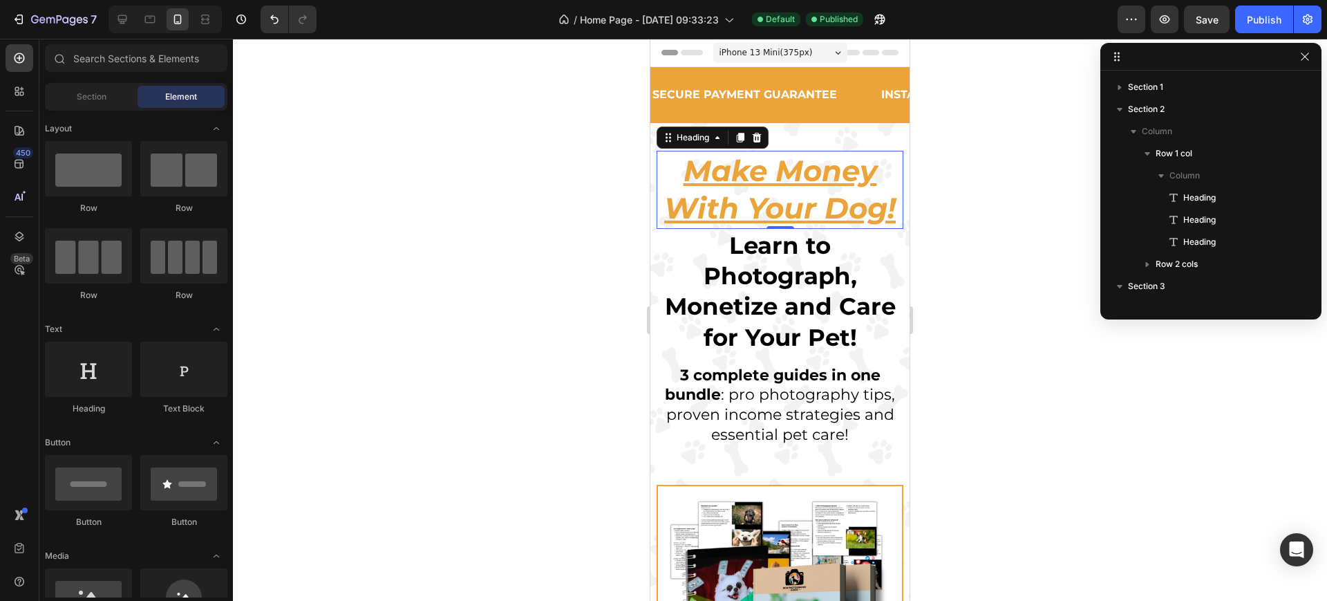
click at [736, 196] on u "Make Money With Your Dog!" at bounding box center [780, 190] width 232 height 74
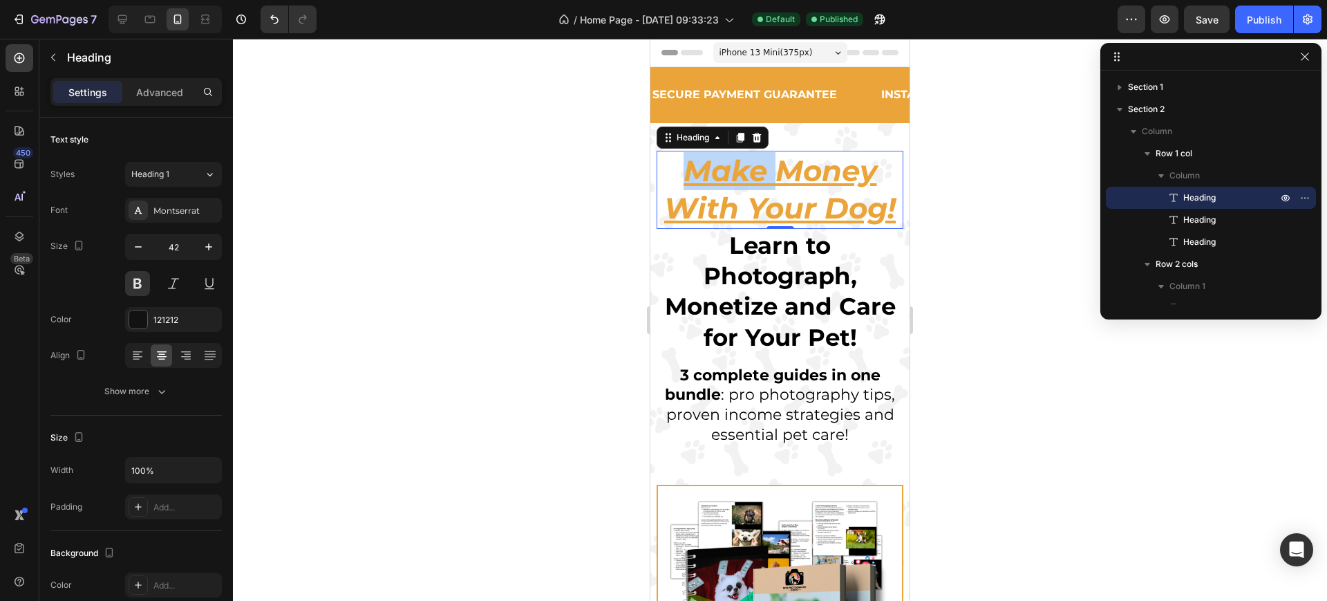
click at [722, 185] on u "Make Money With Your Dog!" at bounding box center [780, 190] width 232 height 74
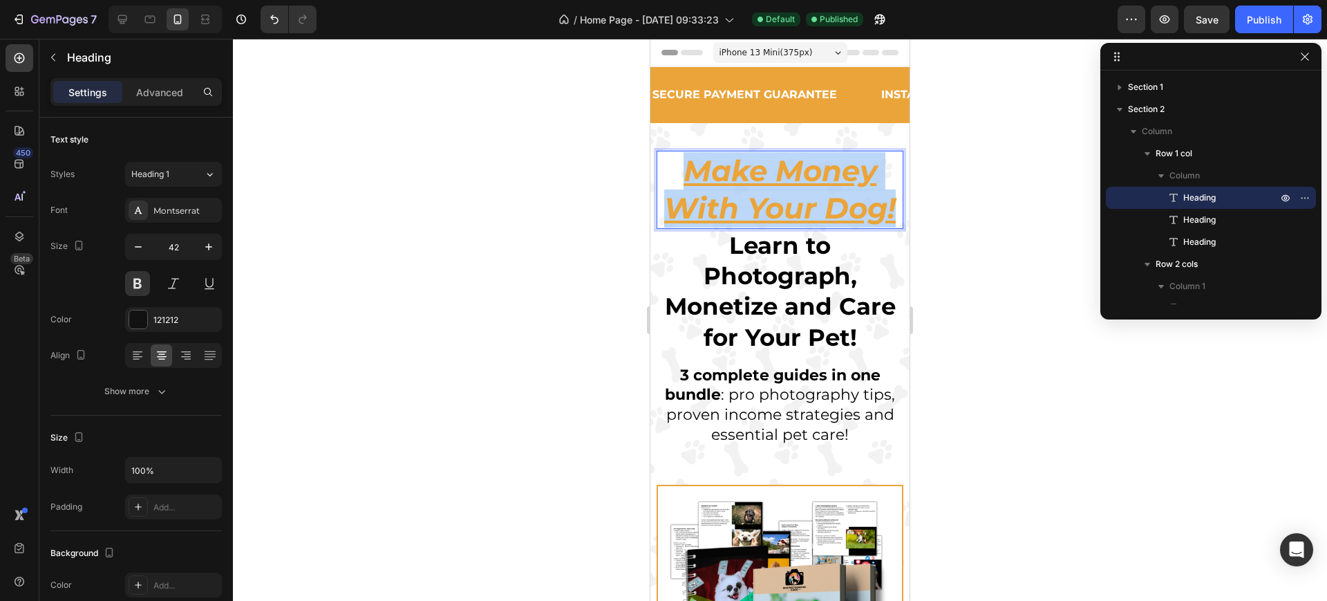
click at [722, 185] on u "Make Money With Your Dog!" at bounding box center [780, 190] width 232 height 74
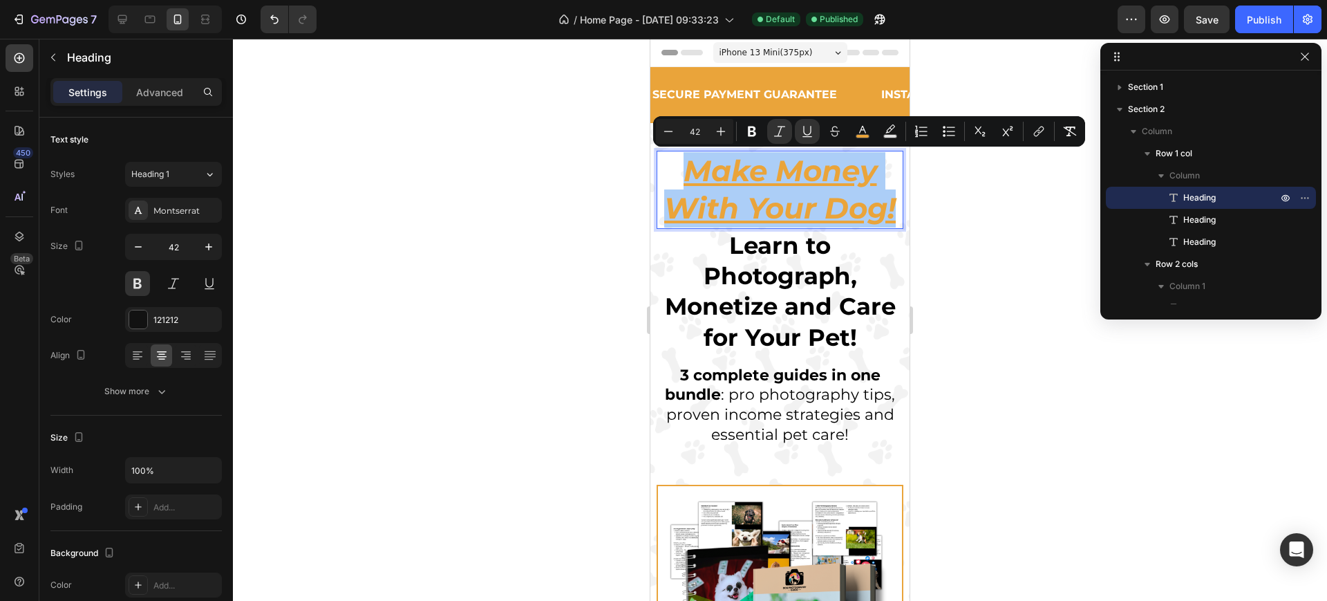
click at [964, 237] on div at bounding box center [780, 320] width 1094 height 562
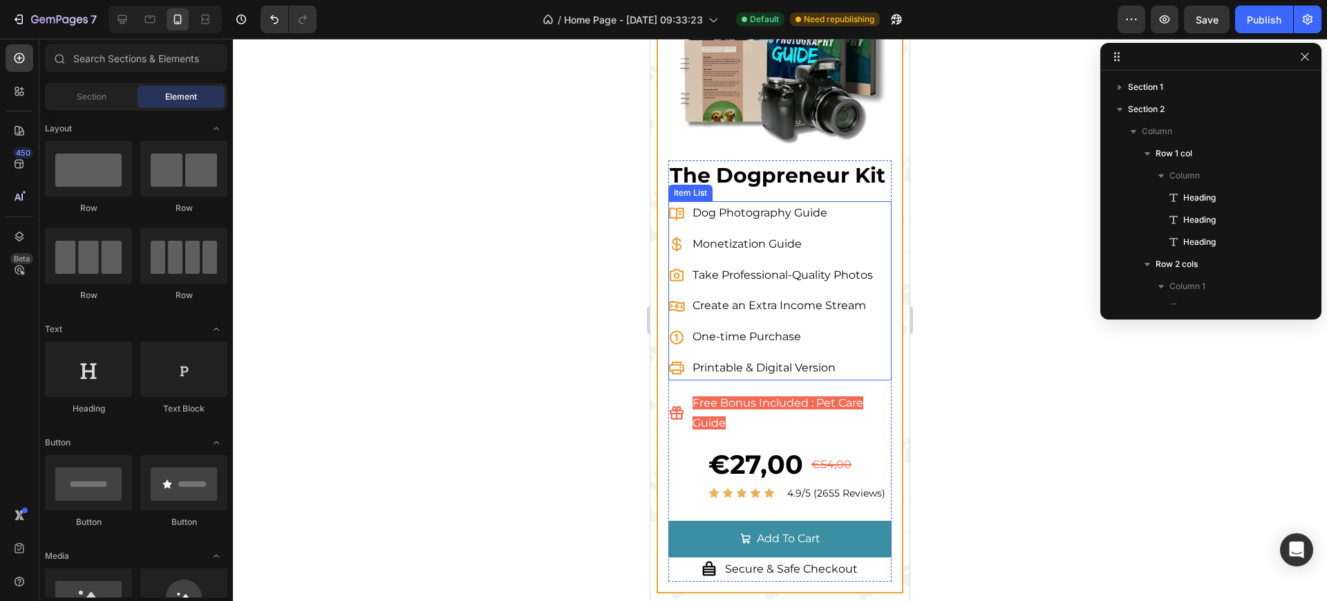
scroll to position [864, 0]
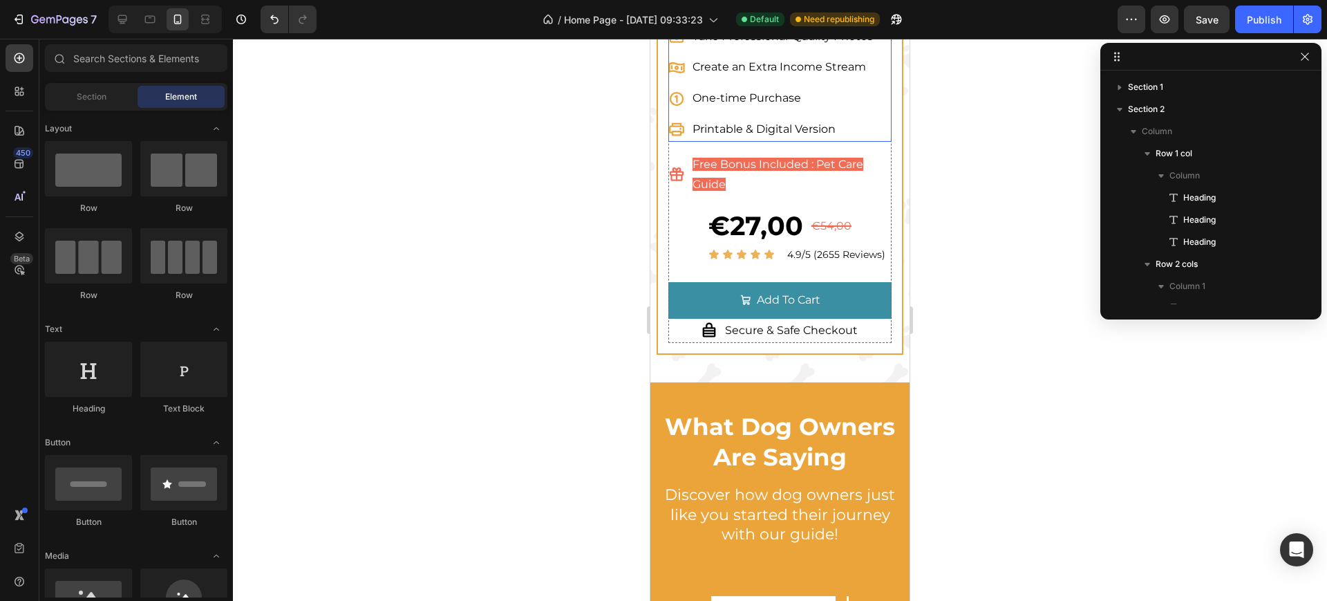
click at [708, 47] on p "Take Professional-Quality Photos" at bounding box center [783, 37] width 180 height 20
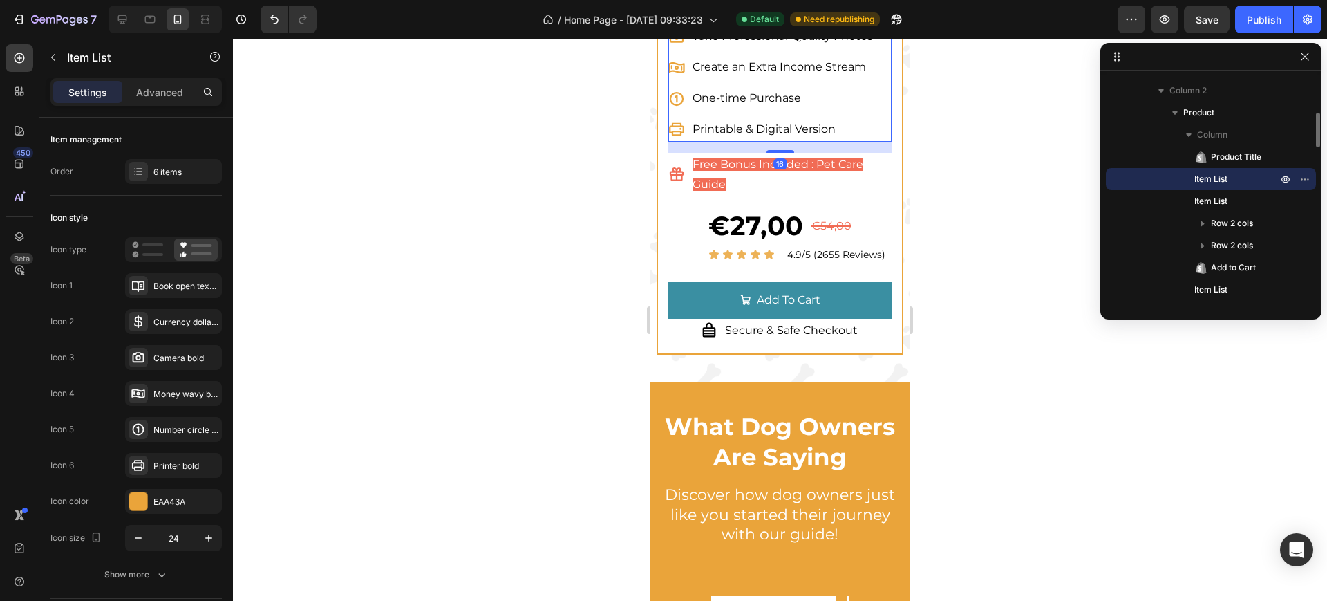
click at [708, 47] on p "Take Professional-Quality Photos" at bounding box center [783, 37] width 180 height 20
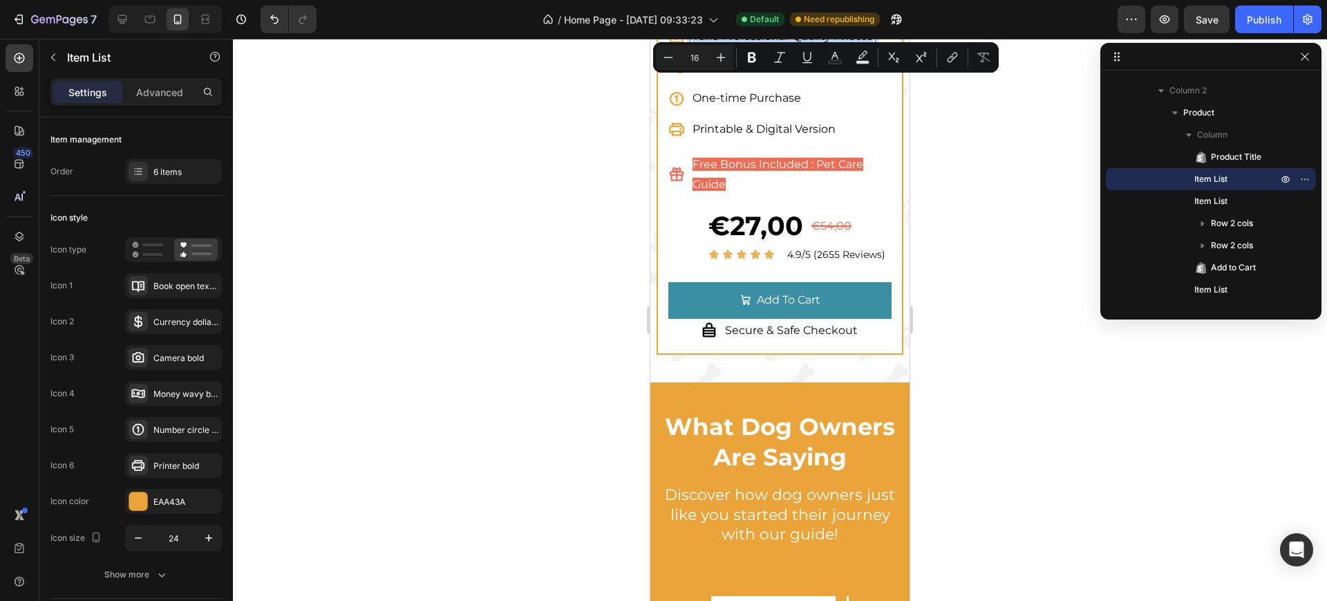
copy p "Take Professional-Quality Photos"
click at [740, 47] on p "Take Professional-Quality Photos" at bounding box center [783, 37] width 180 height 20
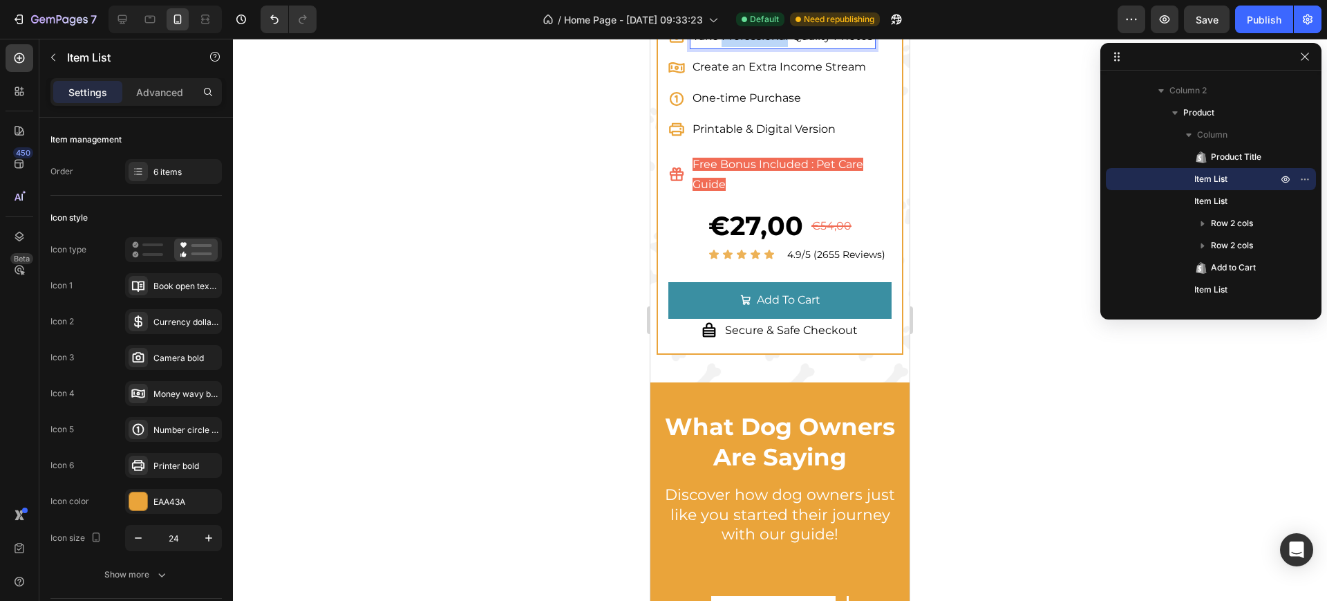
click at [740, 47] on p "Take Professional-Quality Photos" at bounding box center [783, 37] width 180 height 20
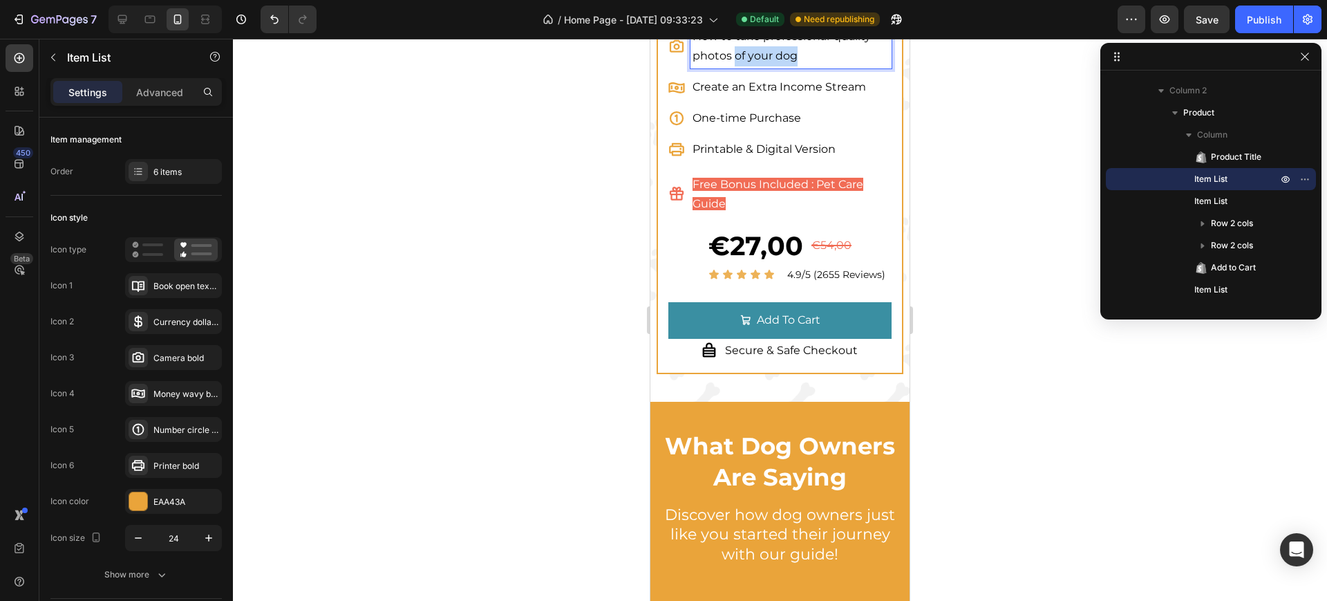
drag, startPoint x: 768, startPoint y: 106, endPoint x: 735, endPoint y: 118, distance: 35.0
click at [735, 118] on div "Dog Photography Guide Monetization Guide How to take professional-quality photo…" at bounding box center [779, 62] width 223 height 199
click at [766, 67] on p "How to take professional-quality photos" at bounding box center [791, 47] width 196 height 40
click at [838, 67] on p "How to take Professional-quality photos" at bounding box center [791, 47] width 196 height 40
click at [700, 67] on p "How to take Professional-Quality photos" at bounding box center [791, 47] width 196 height 40
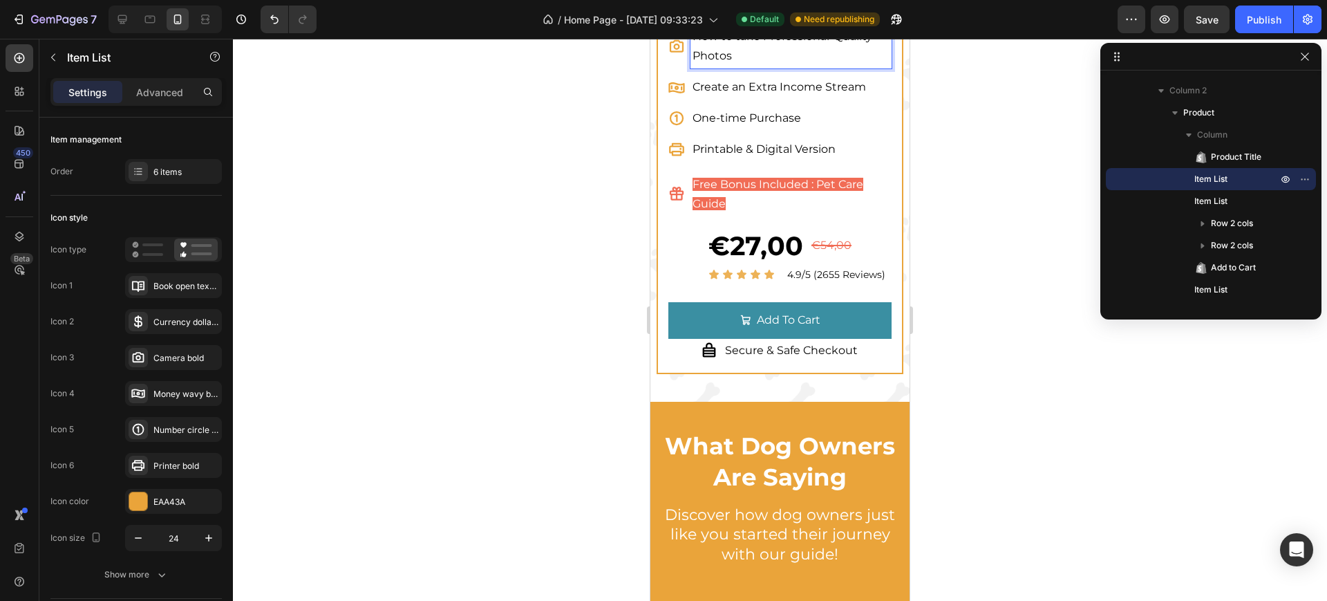
click at [738, 67] on p "How to take Professional-Quality Photos" at bounding box center [791, 47] width 196 height 40
click at [733, 97] on p "Create an Extra Income Stream" at bounding box center [791, 87] width 196 height 20
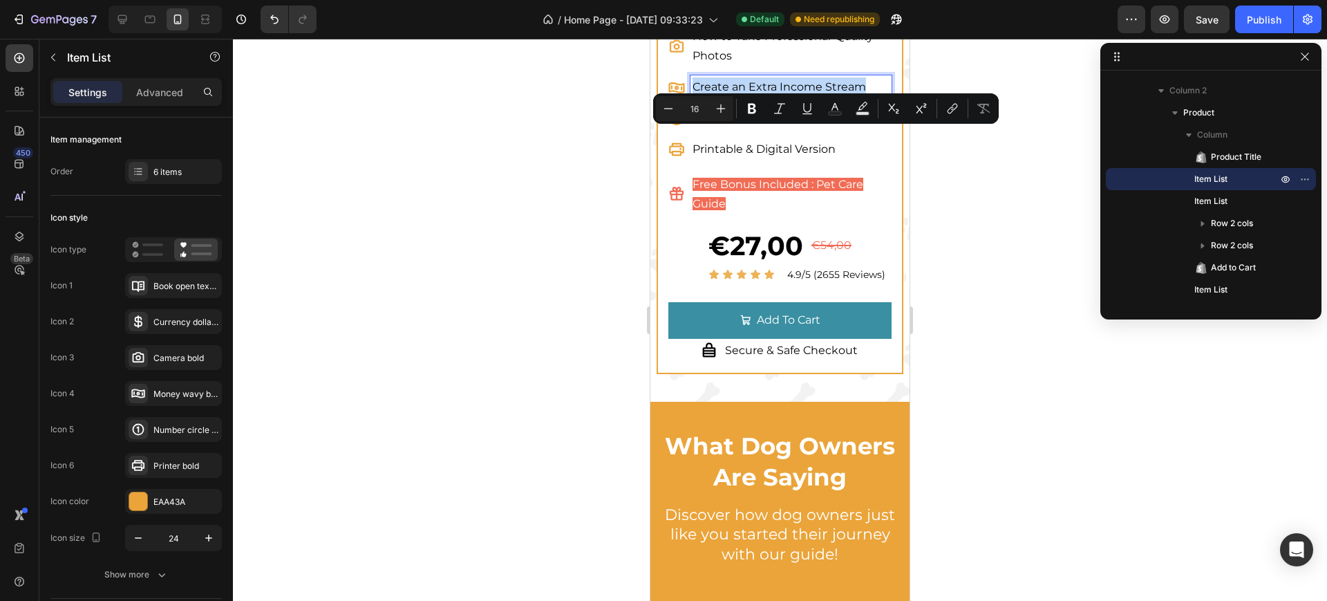
scroll to position [778, 0]
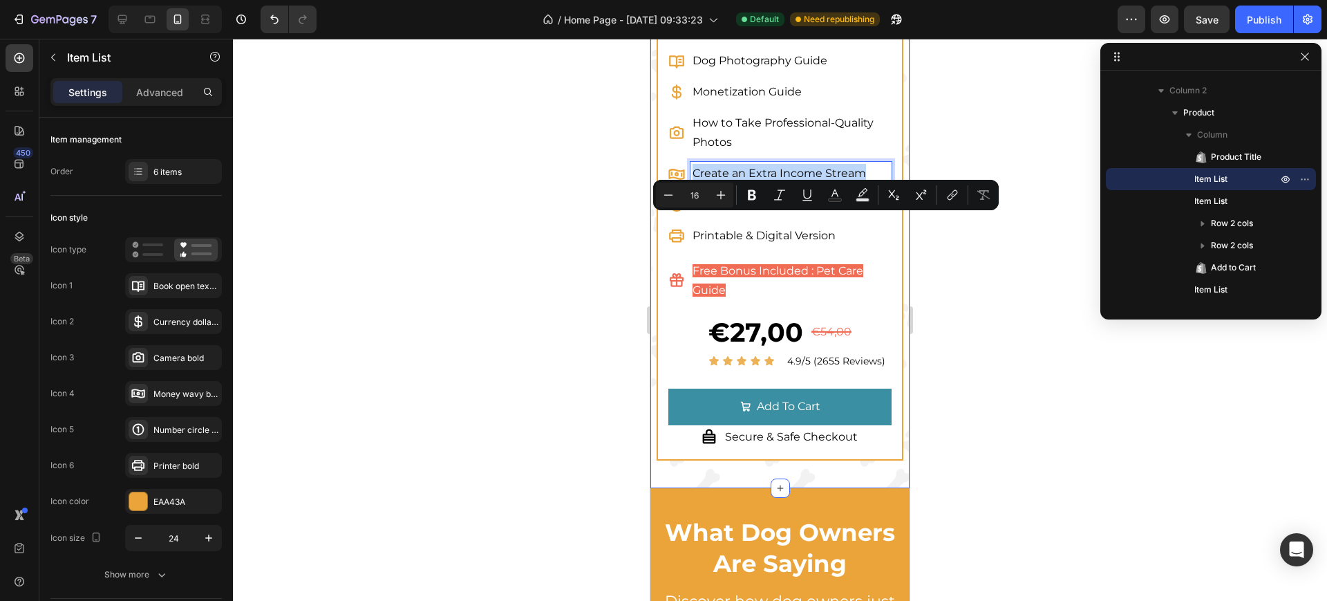
copy p "Create an Extra Income Stream"
click at [731, 153] on p "How to Take Professional-Quality Photos" at bounding box center [791, 133] width 196 height 40
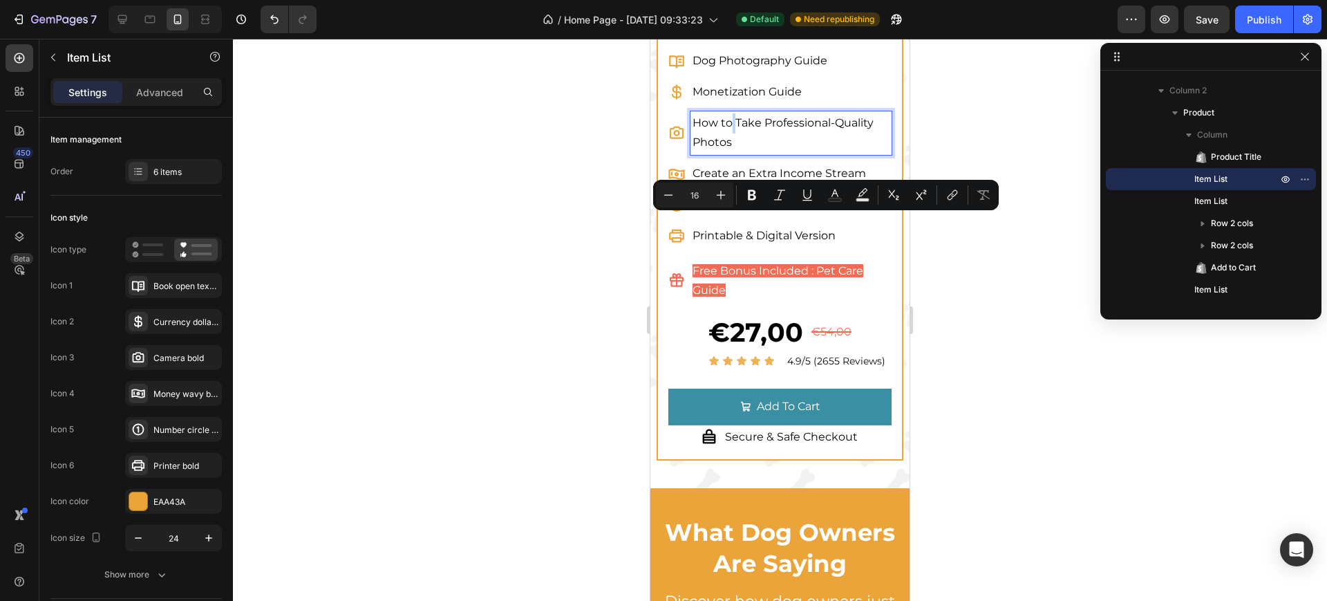
click at [731, 153] on p "How to Take Professional-Quality Photos" at bounding box center [791, 133] width 196 height 40
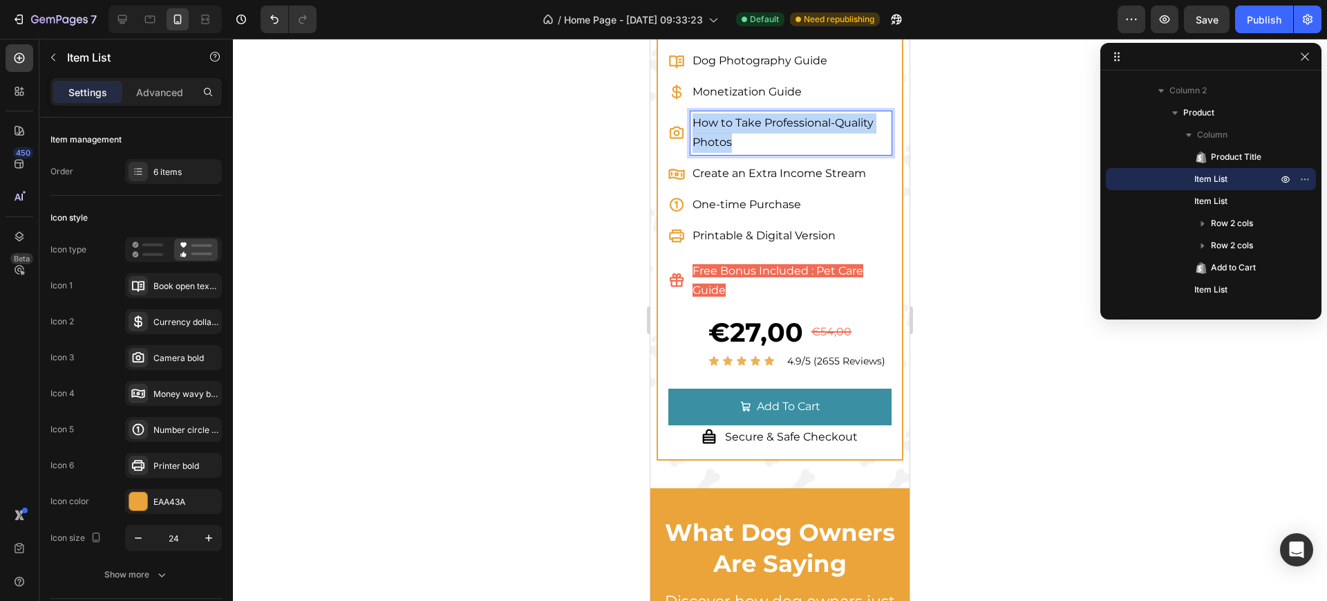
click at [731, 153] on p "How to Take Professional-Quality Photos" at bounding box center [791, 133] width 196 height 40
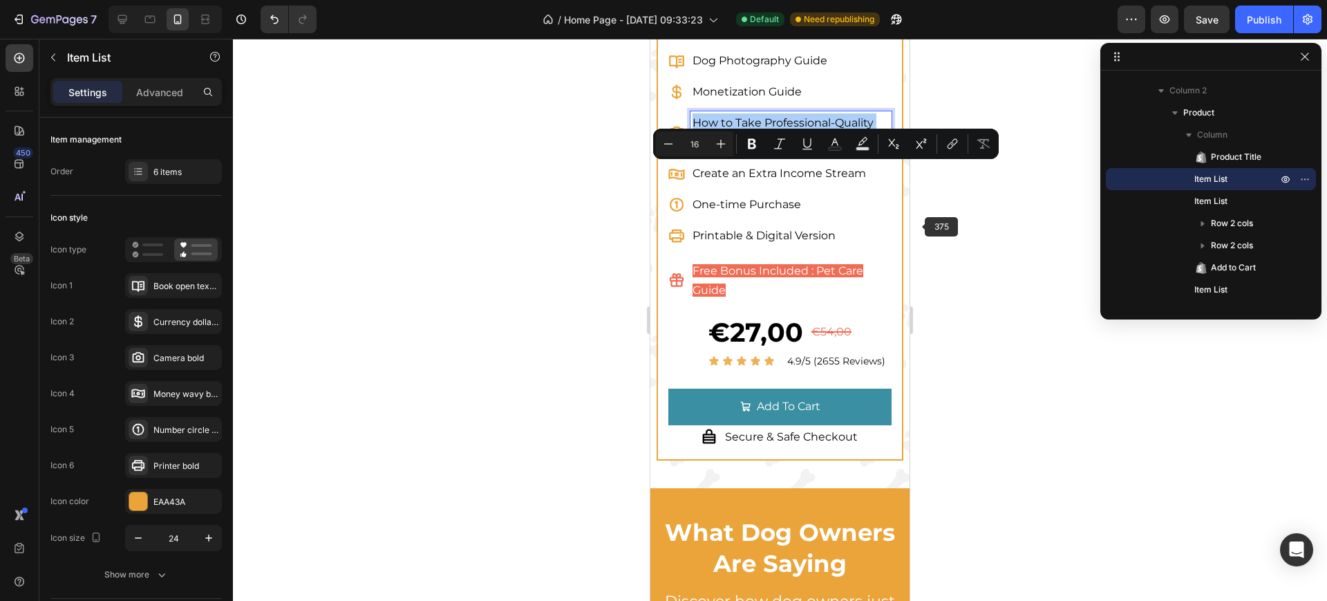
click at [983, 230] on div at bounding box center [780, 320] width 1094 height 562
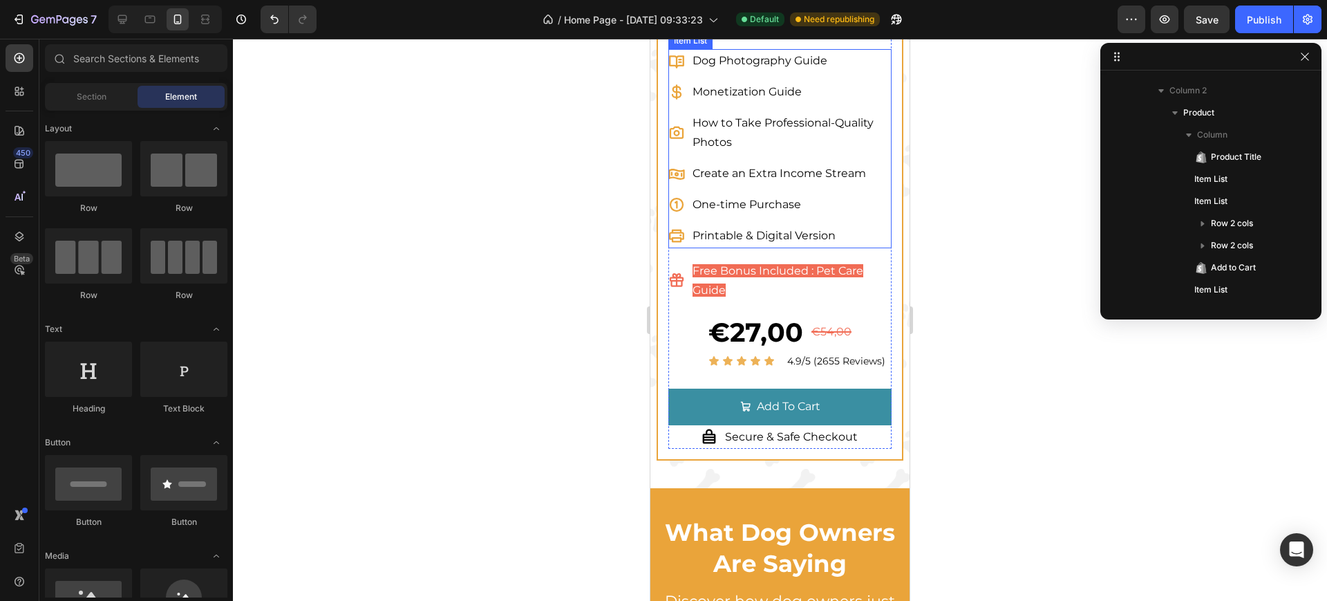
click at [763, 184] on p "Create an Extra Income Stream" at bounding box center [791, 174] width 196 height 20
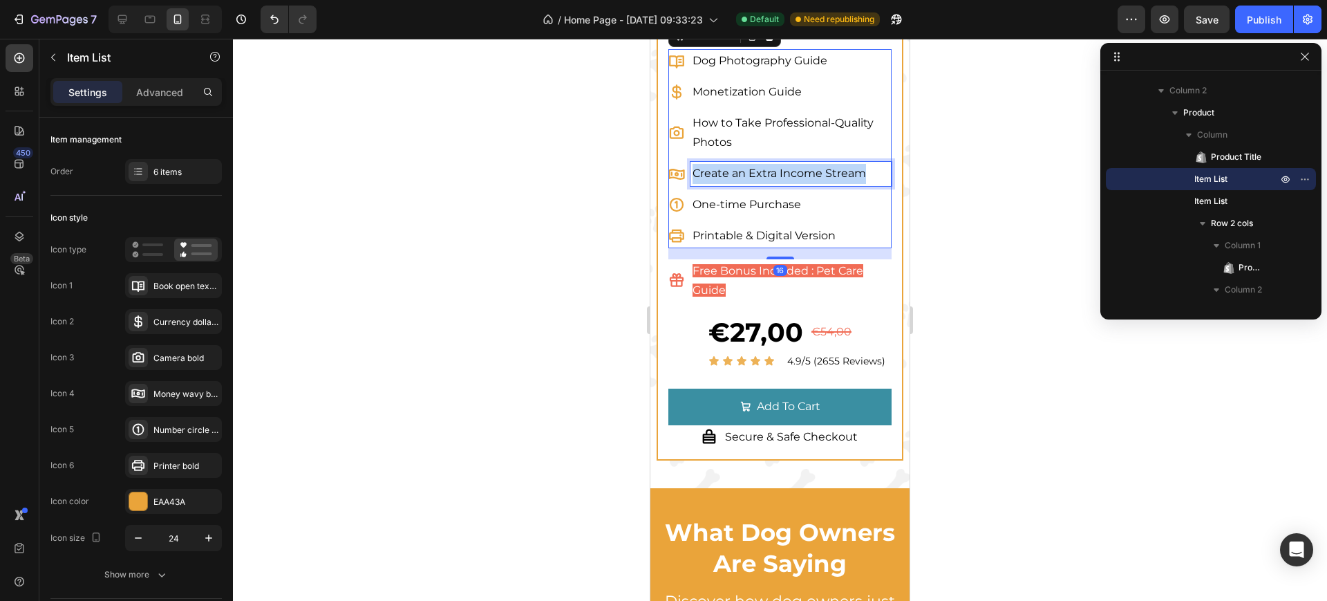
click at [763, 184] on p "Create an Extra Income Stream" at bounding box center [791, 174] width 196 height 20
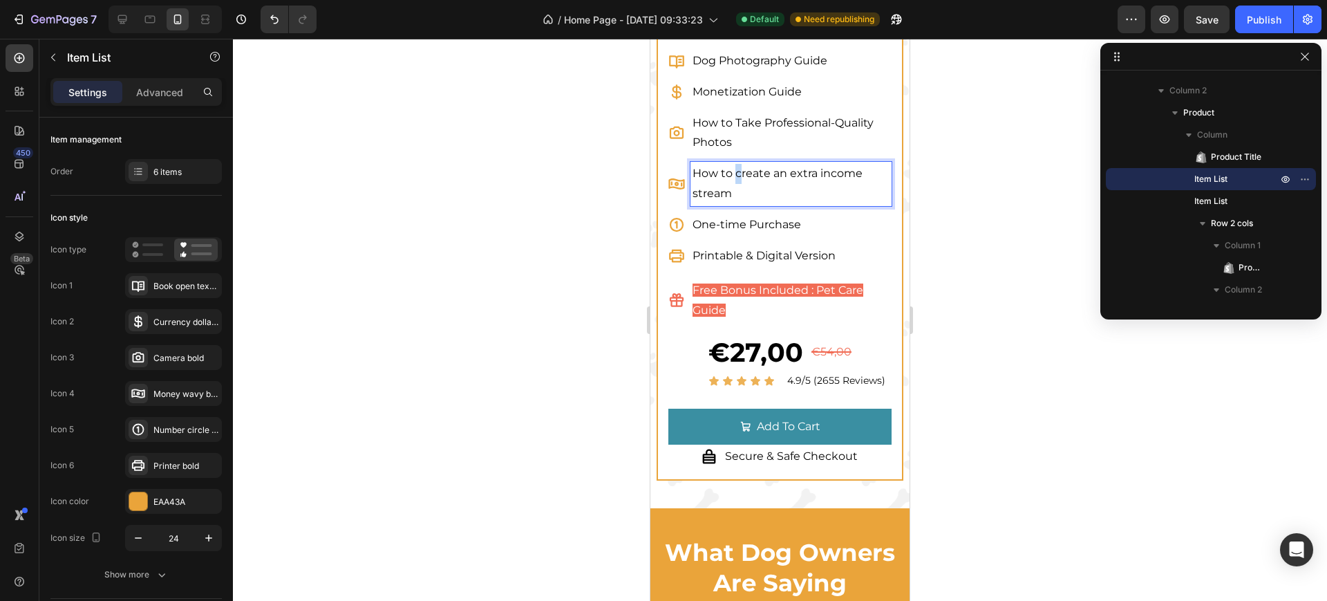
click at [740, 204] on p "How to create an extra income stream" at bounding box center [791, 184] width 196 height 40
click at [794, 204] on p "How to Create an extra income stream" at bounding box center [791, 184] width 196 height 40
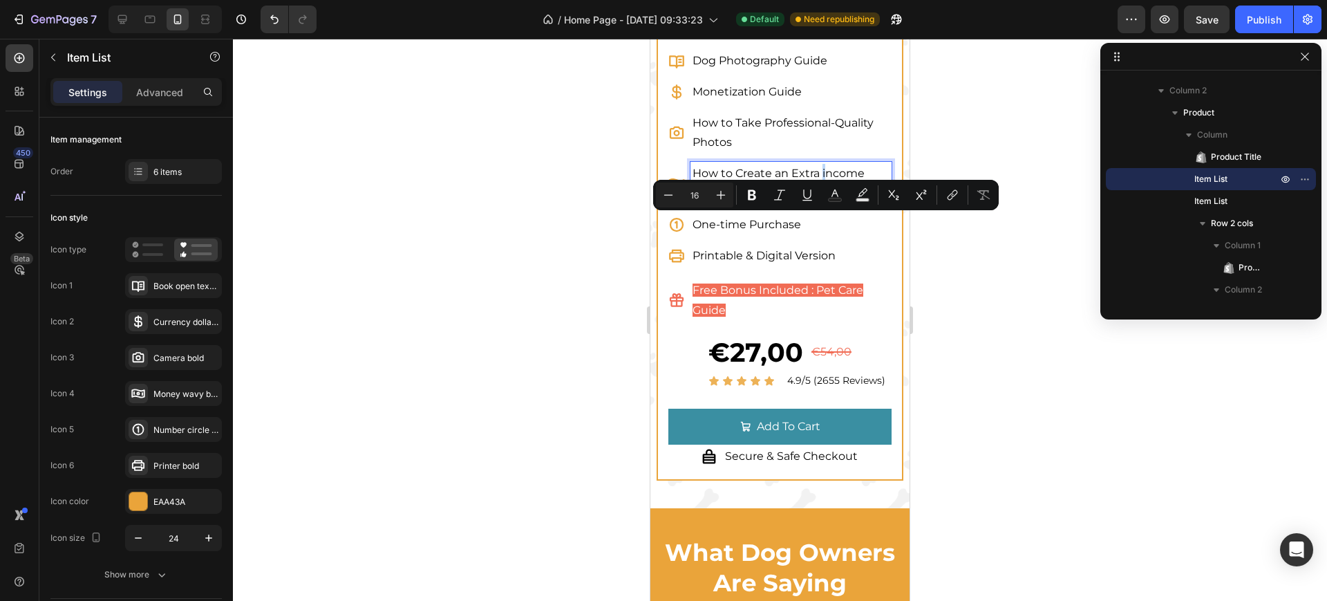
click at [822, 204] on p "How to Create an Extra income stream" at bounding box center [791, 184] width 196 height 40
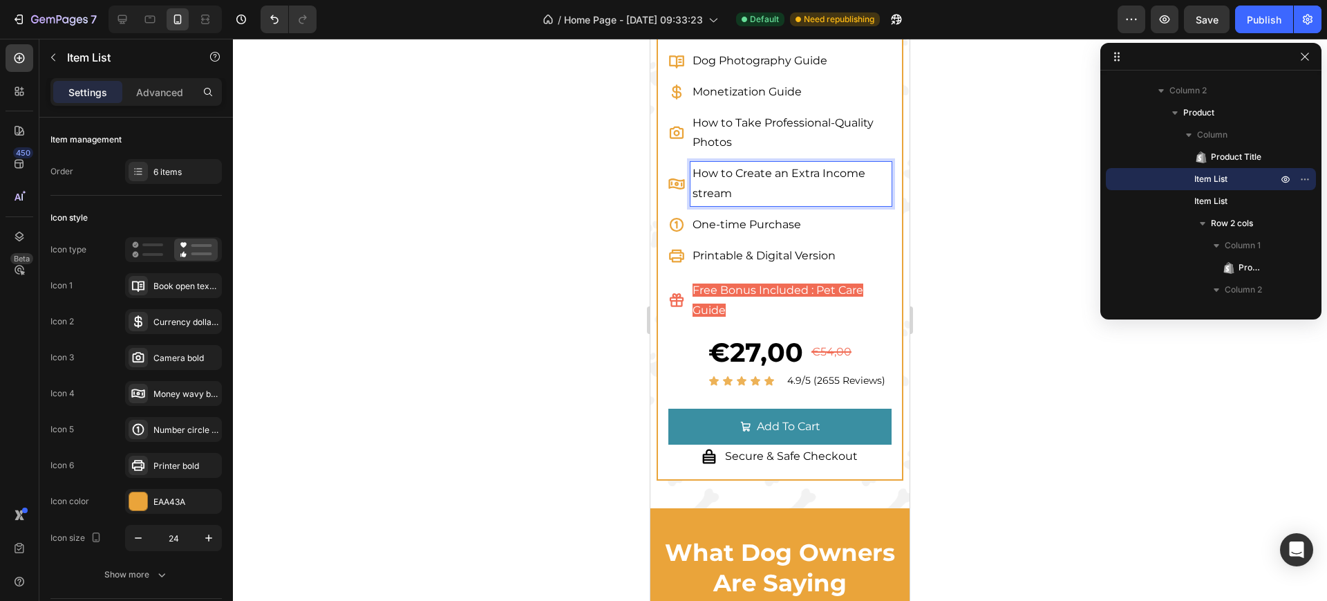
click at [698, 204] on p "How to Create an Extra Income stream" at bounding box center [791, 184] width 196 height 40
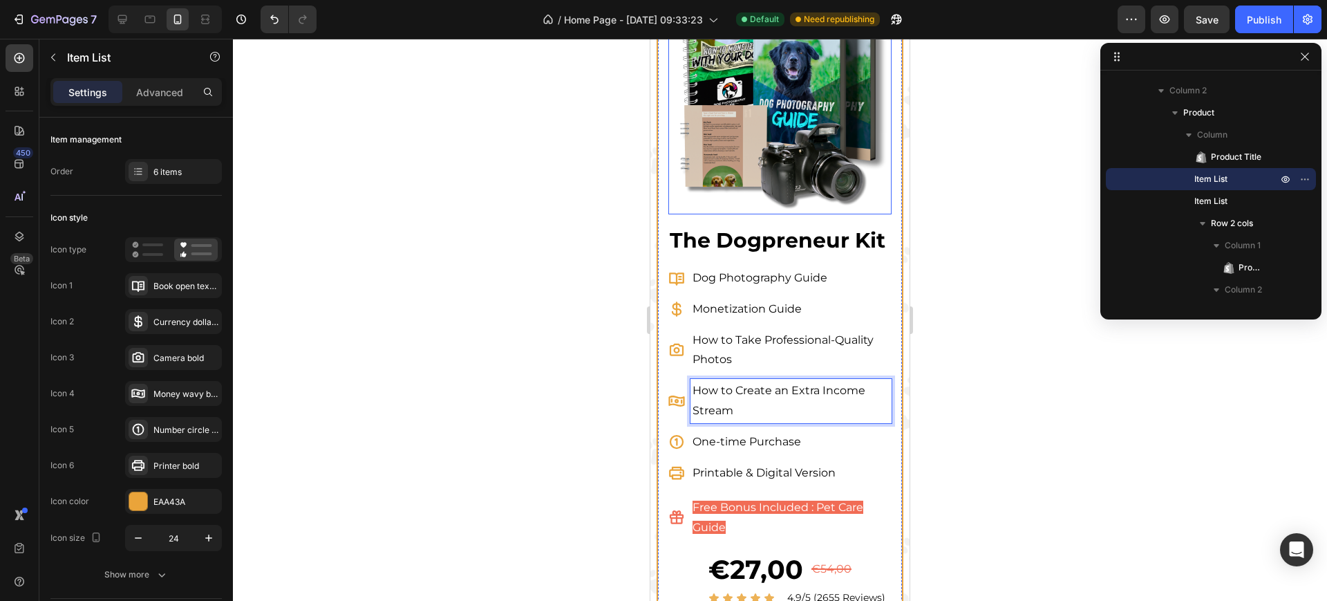
scroll to position [691, 0]
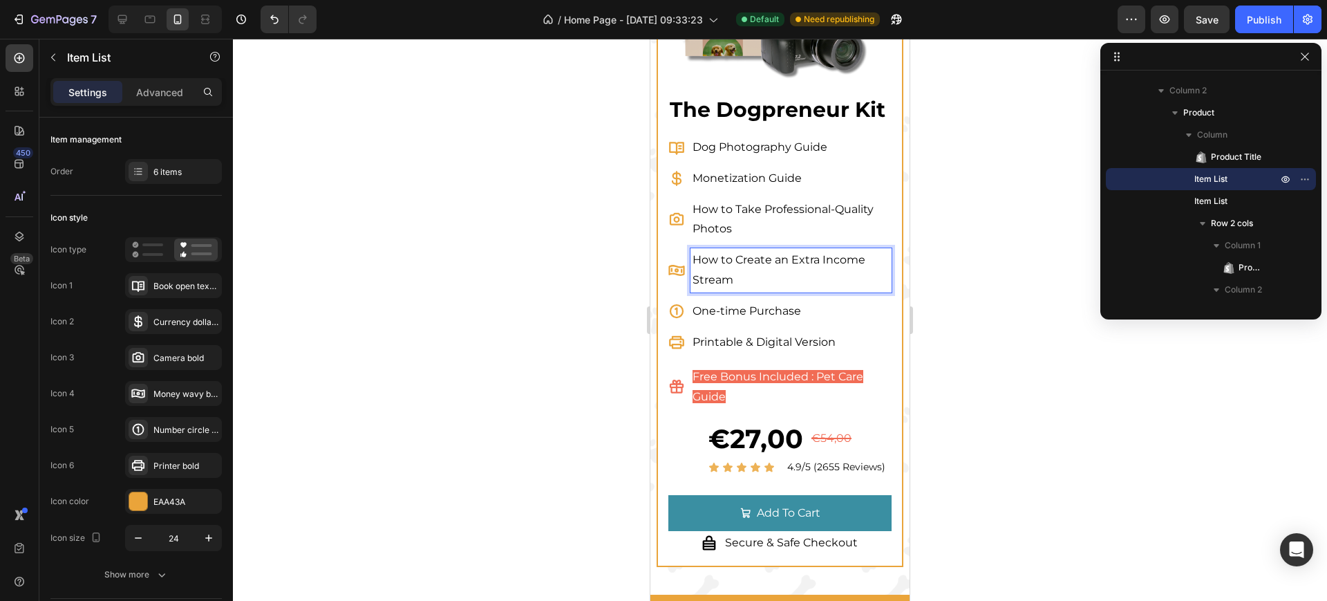
click at [745, 240] on p "How to Take Professional-Quality Photos" at bounding box center [791, 220] width 196 height 40
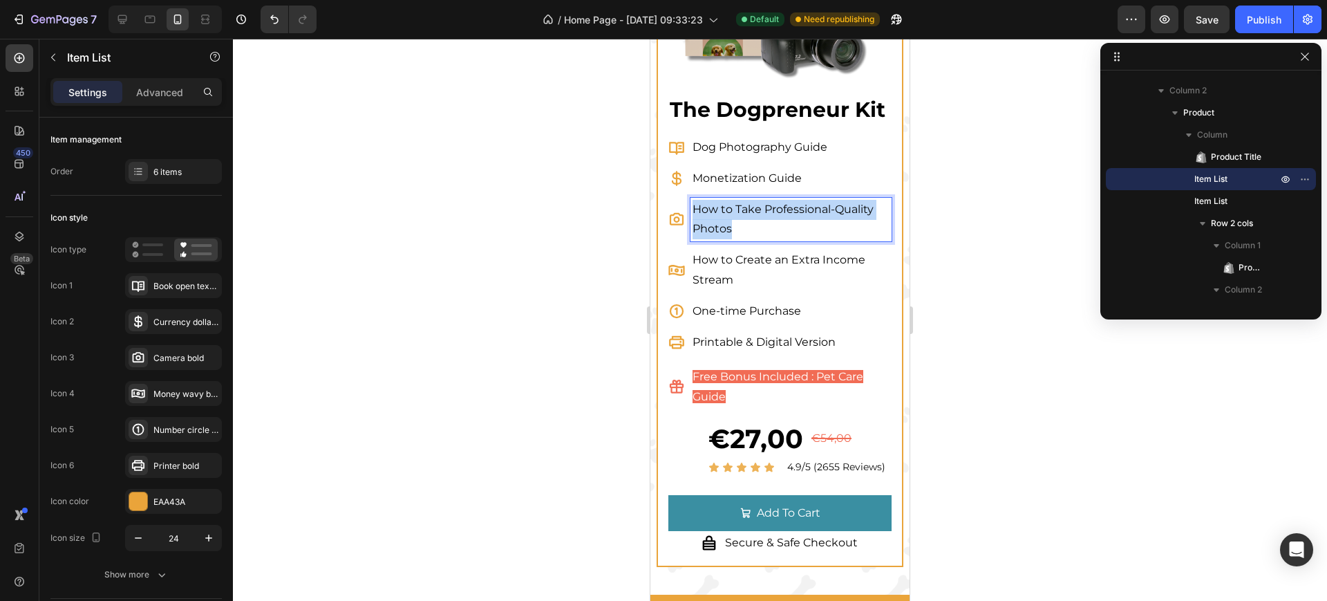
click at [745, 240] on p "How to Take Professional-Quality Photos" at bounding box center [791, 220] width 196 height 40
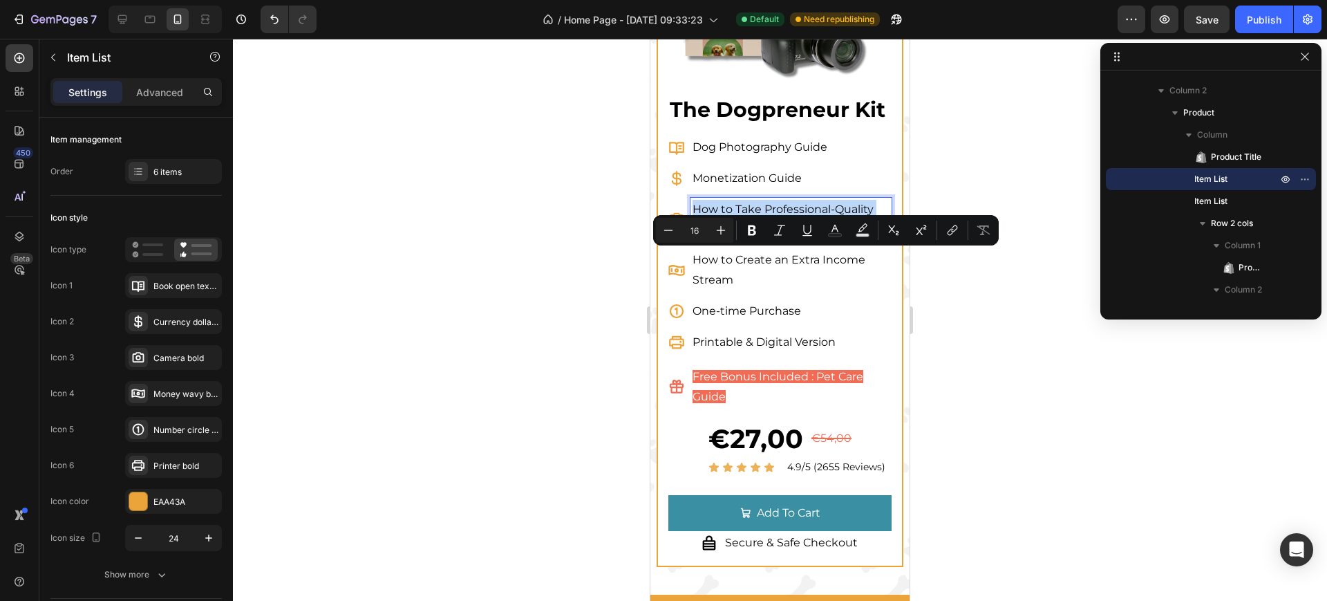
copy p "How to Take Professional-Quality Photos"
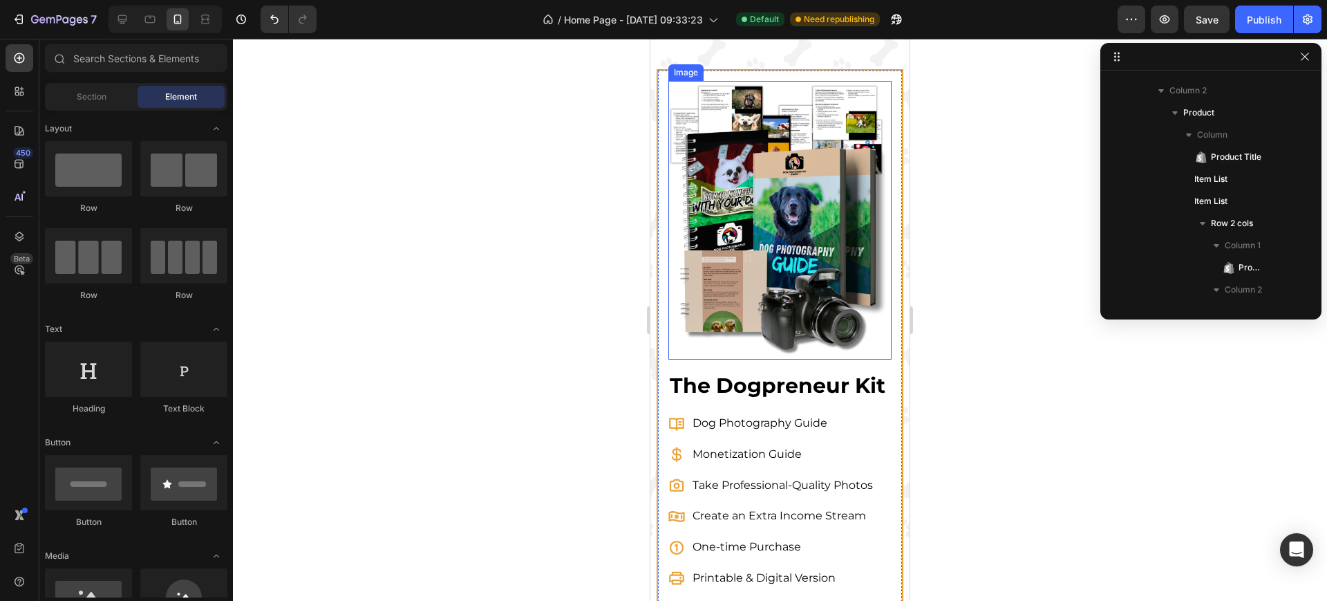
scroll to position [7342, 0]
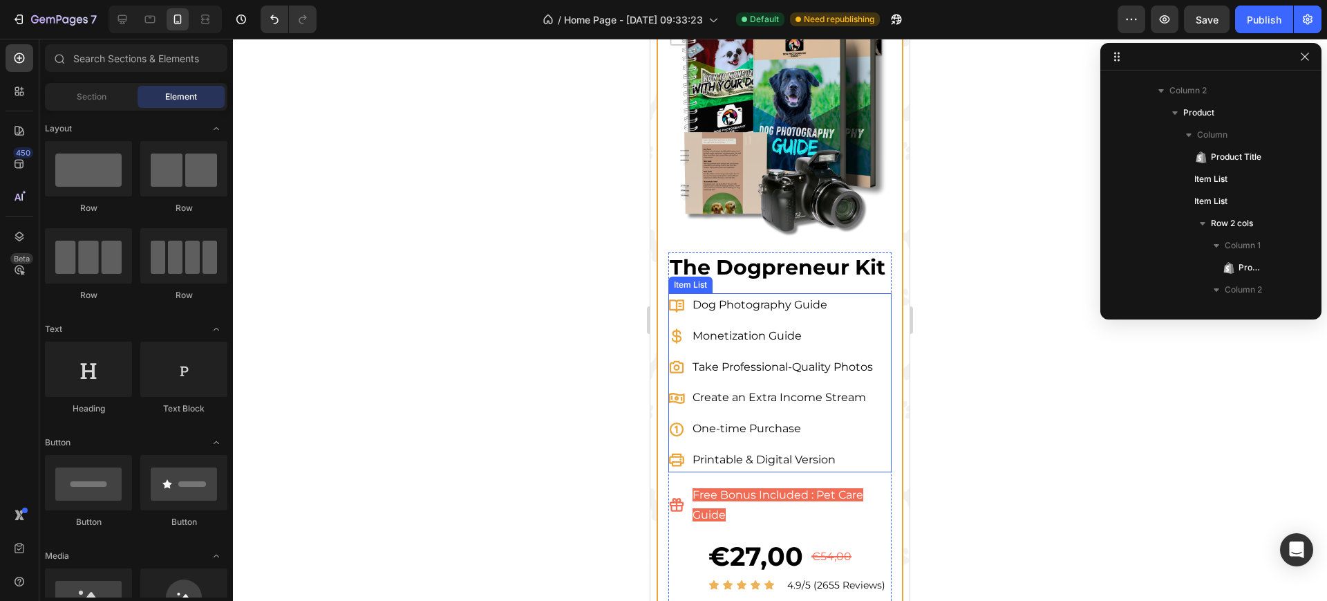
click at [747, 400] on p "Create an Extra Income Stream" at bounding box center [783, 398] width 180 height 20
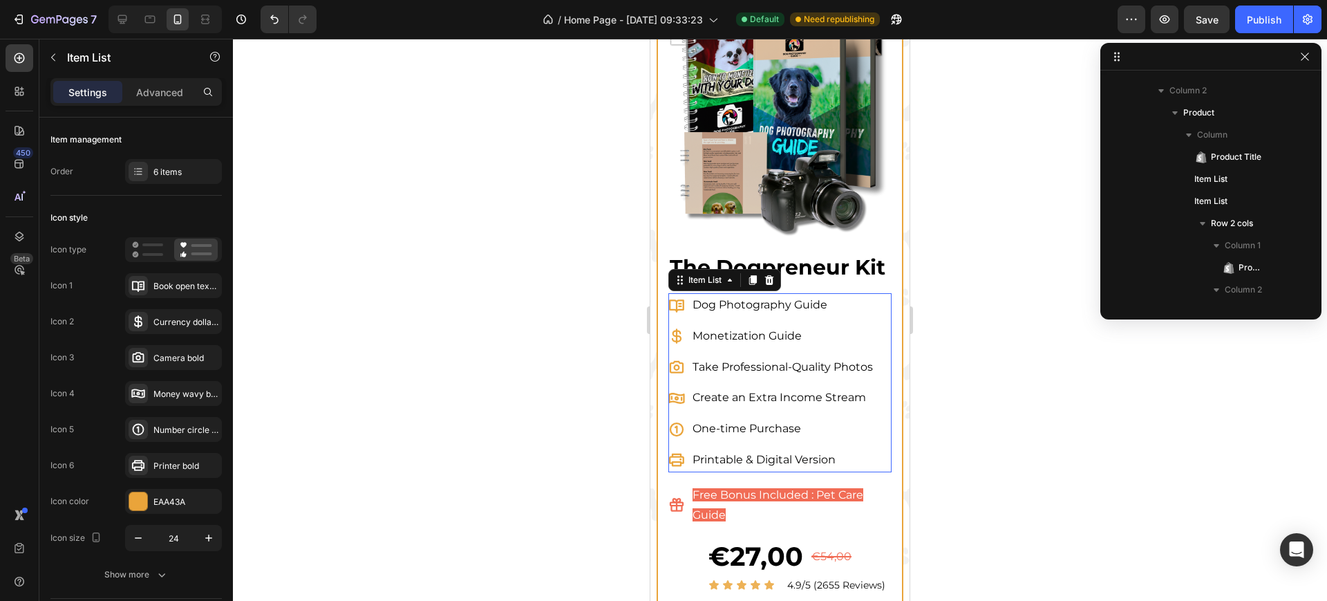
scroll to position [1744, 0]
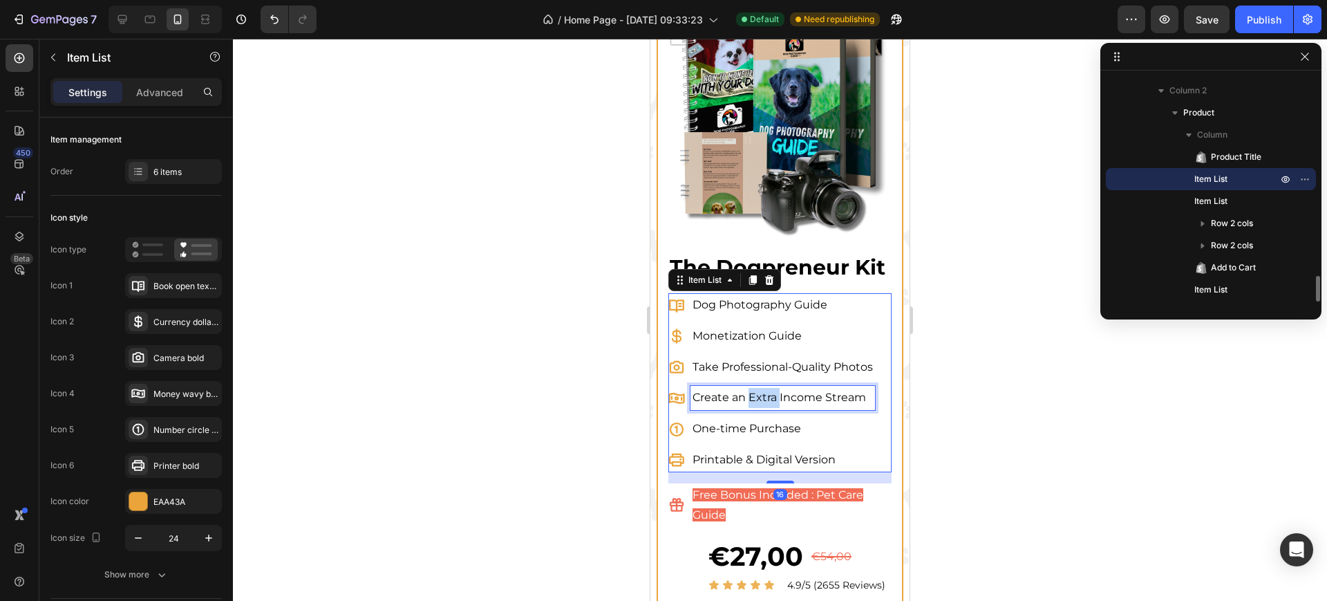
click at [747, 400] on p "Create an Extra Income Stream" at bounding box center [783, 398] width 180 height 20
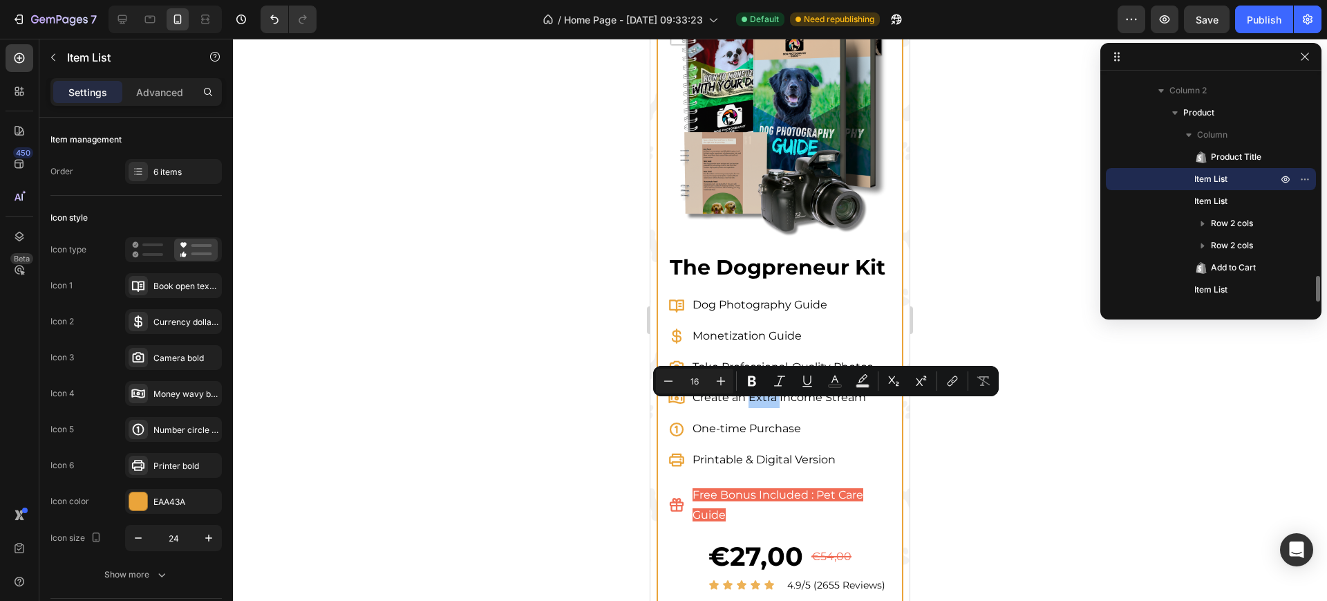
click at [612, 422] on div at bounding box center [780, 320] width 1094 height 562
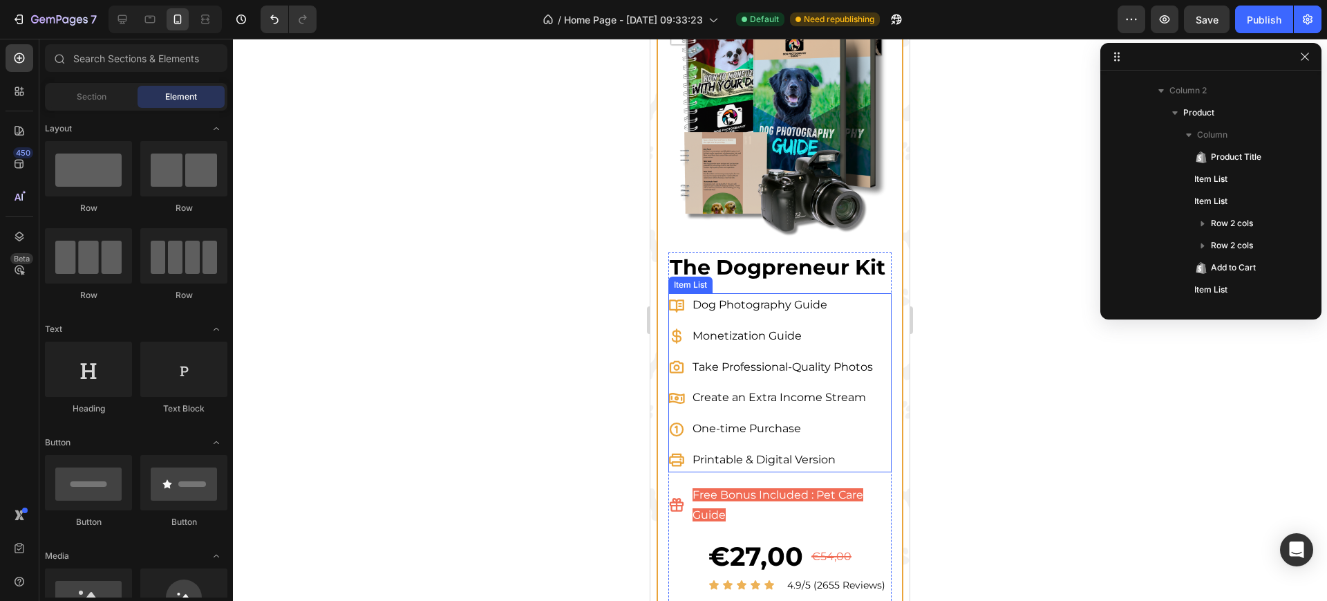
click at [733, 377] on p "Take Professional-Quality Photos" at bounding box center [783, 367] width 180 height 20
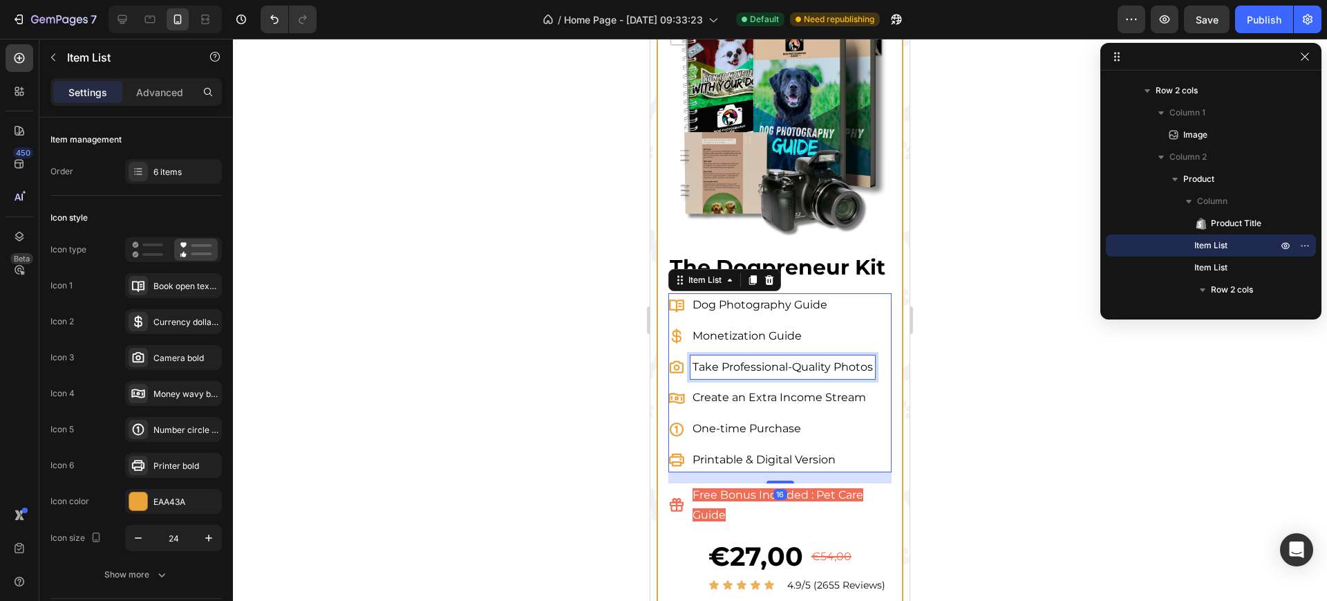
click at [733, 377] on p "Take Professional-Quality Photos" at bounding box center [783, 367] width 180 height 20
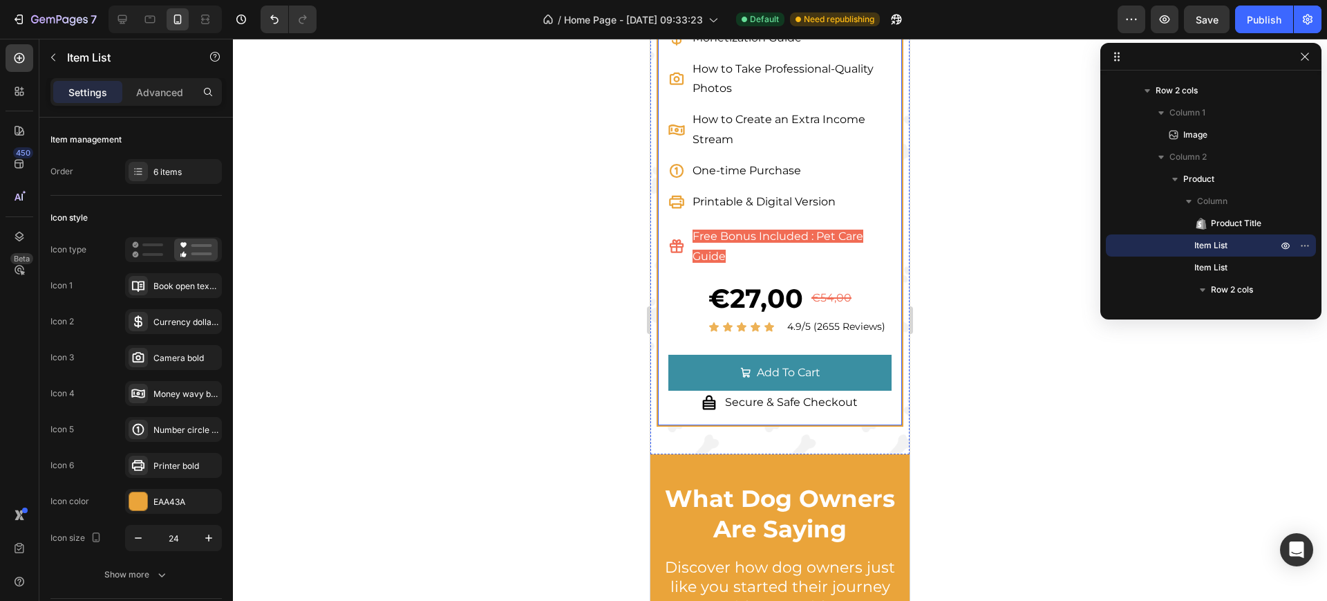
scroll to position [774, 0]
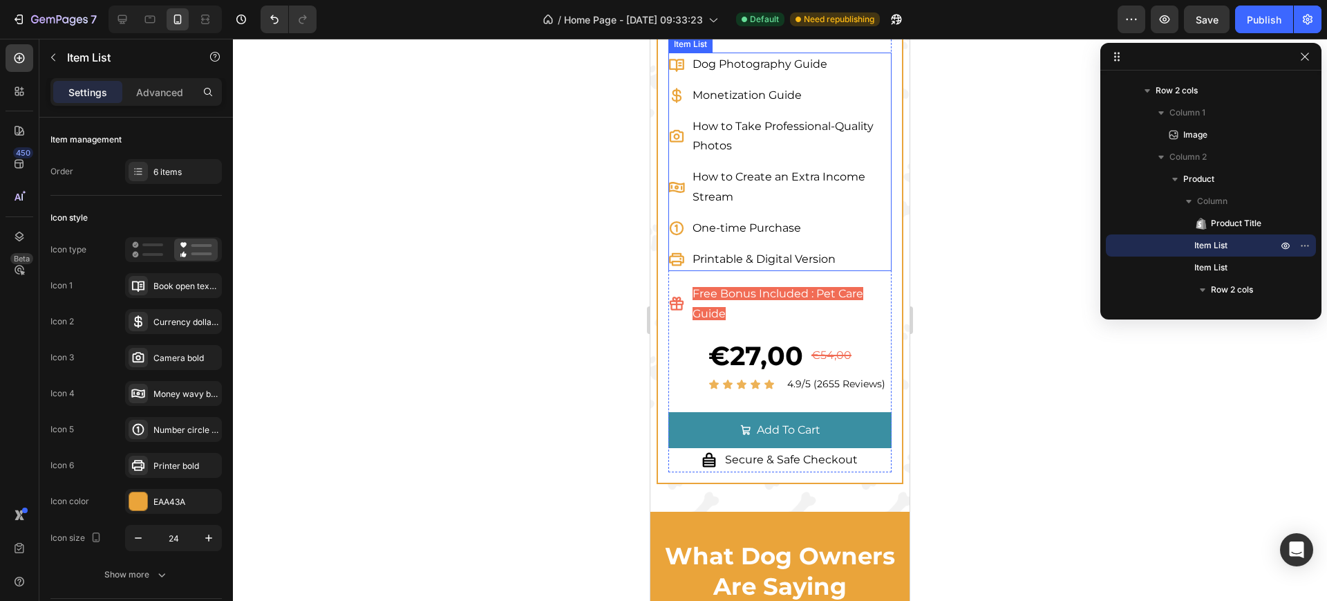
click at [744, 207] on p "How to Create an Extra Income Stream" at bounding box center [791, 187] width 196 height 40
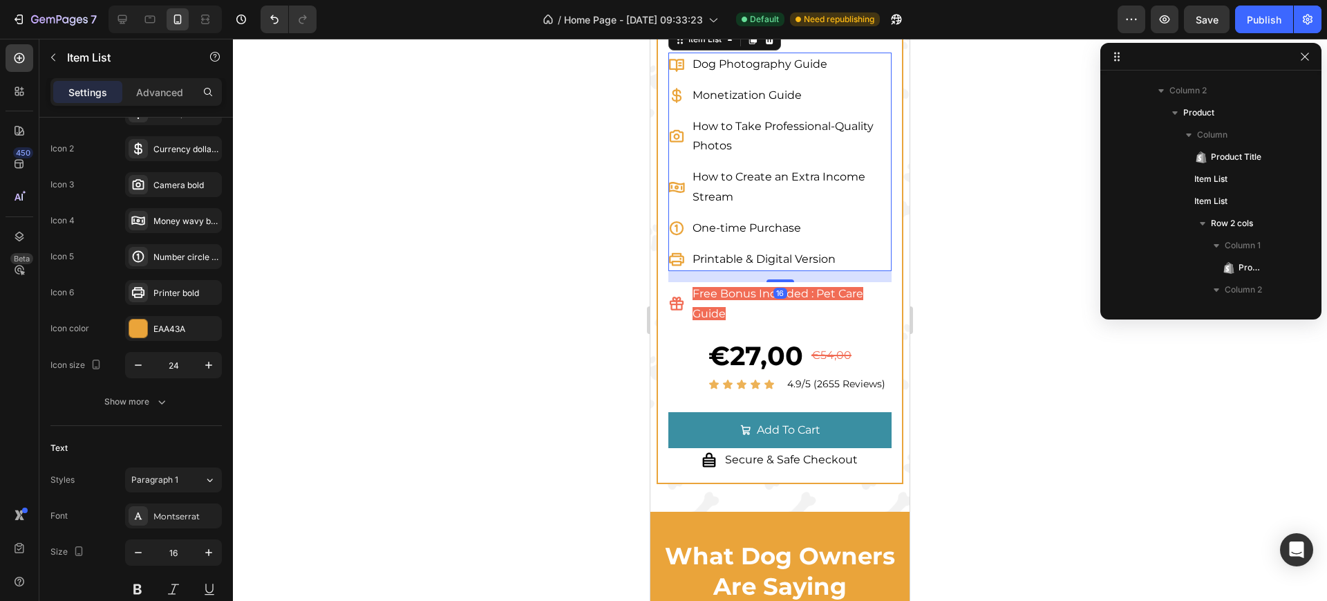
click at [744, 207] on p "How to Create an Extra Income Stream" at bounding box center [791, 187] width 196 height 40
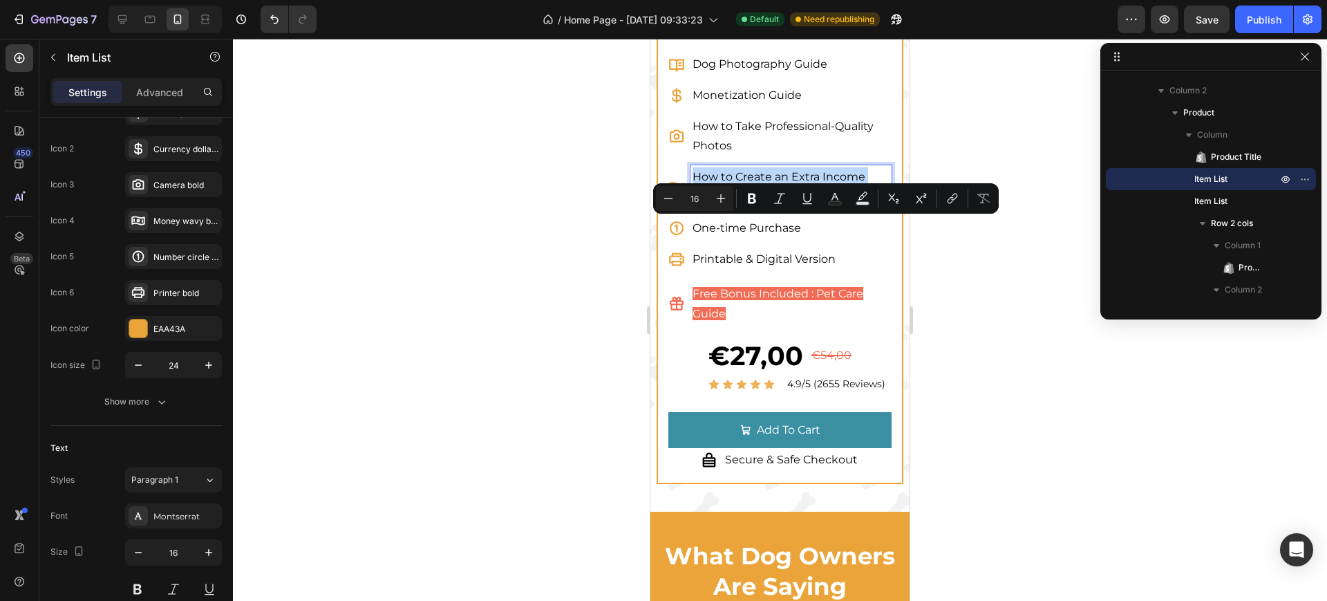
copy p "How to Create an Extra Income Stream"
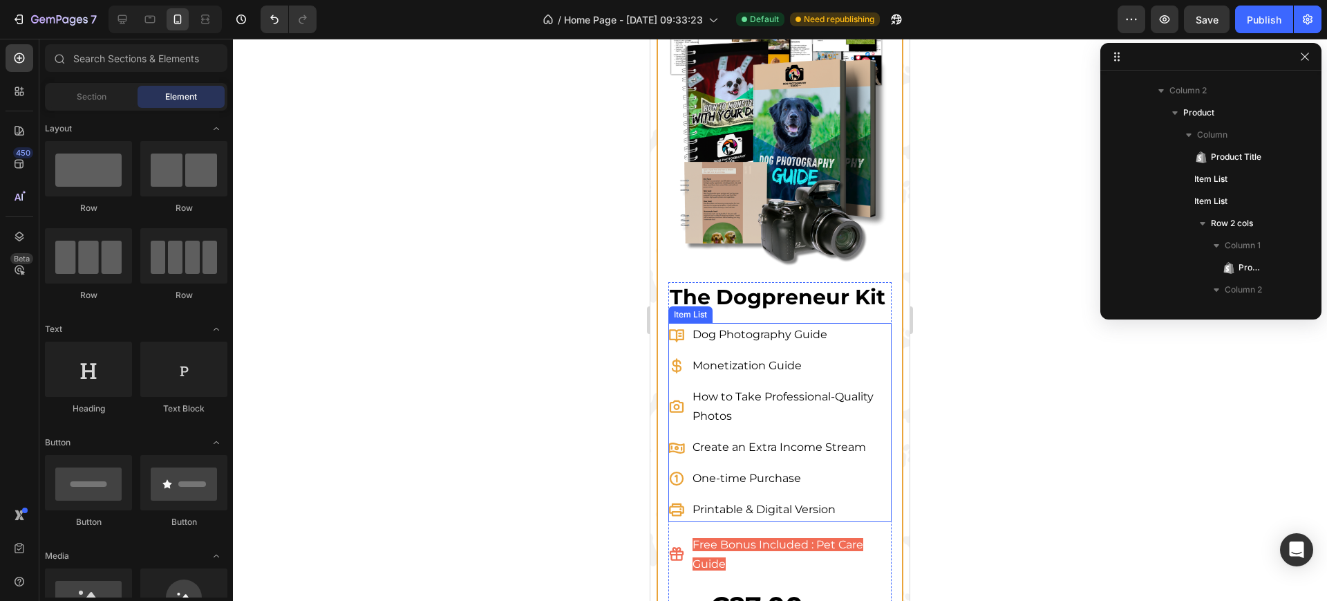
scroll to position [7340, 0]
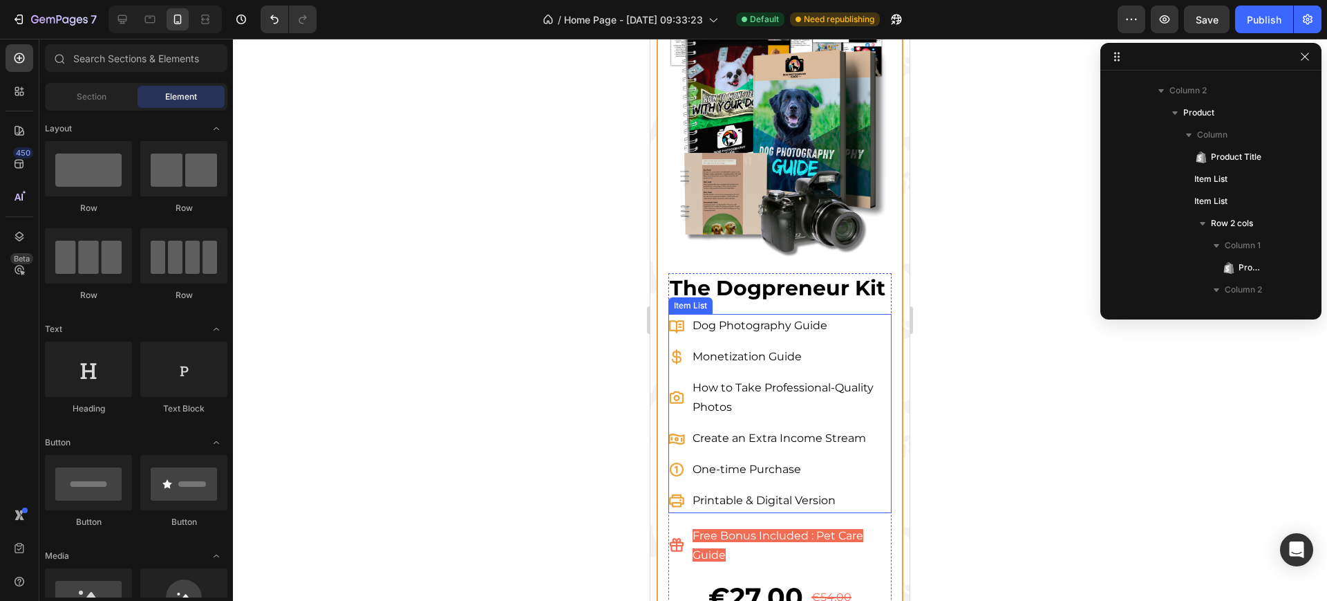
click at [805, 449] on p "Create an Extra Income Stream" at bounding box center [791, 439] width 196 height 20
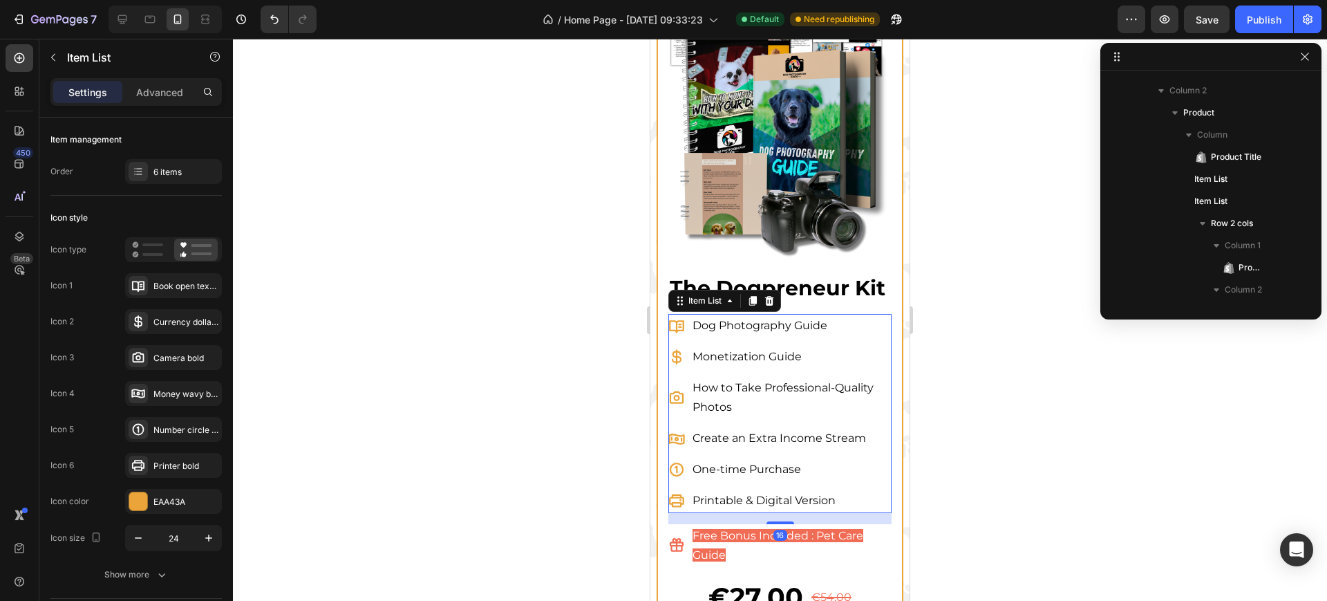
scroll to position [2032, 0]
click at [805, 449] on p "Create an Extra Income Stream" at bounding box center [791, 439] width 196 height 20
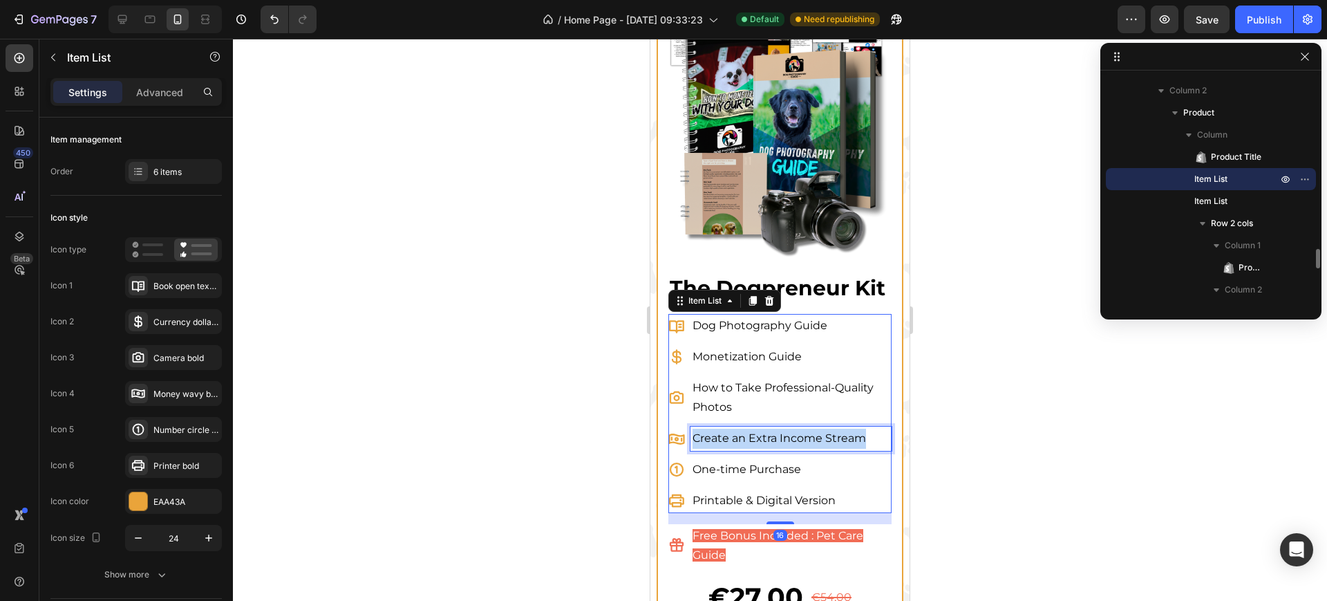
click at [805, 449] on p "Create an Extra Income Stream" at bounding box center [791, 439] width 196 height 20
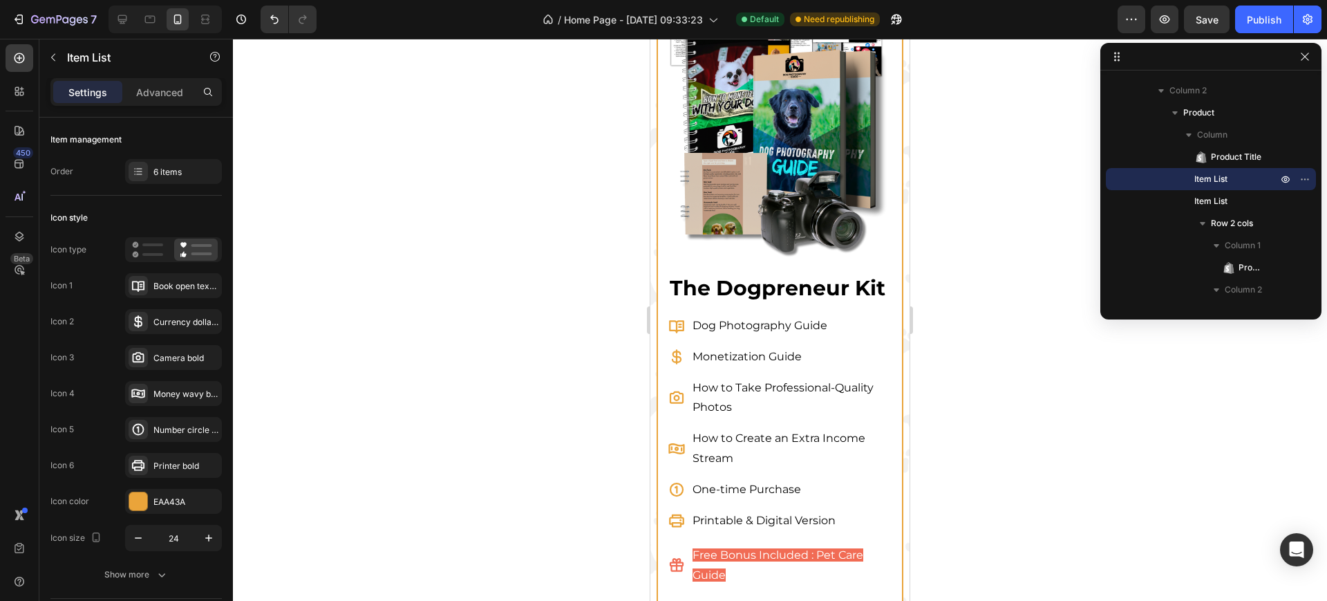
click at [806, 436] on div "Dog Photography Guide Monetization Guide How to Take Professional-Quality Photo…" at bounding box center [779, 423] width 223 height 218
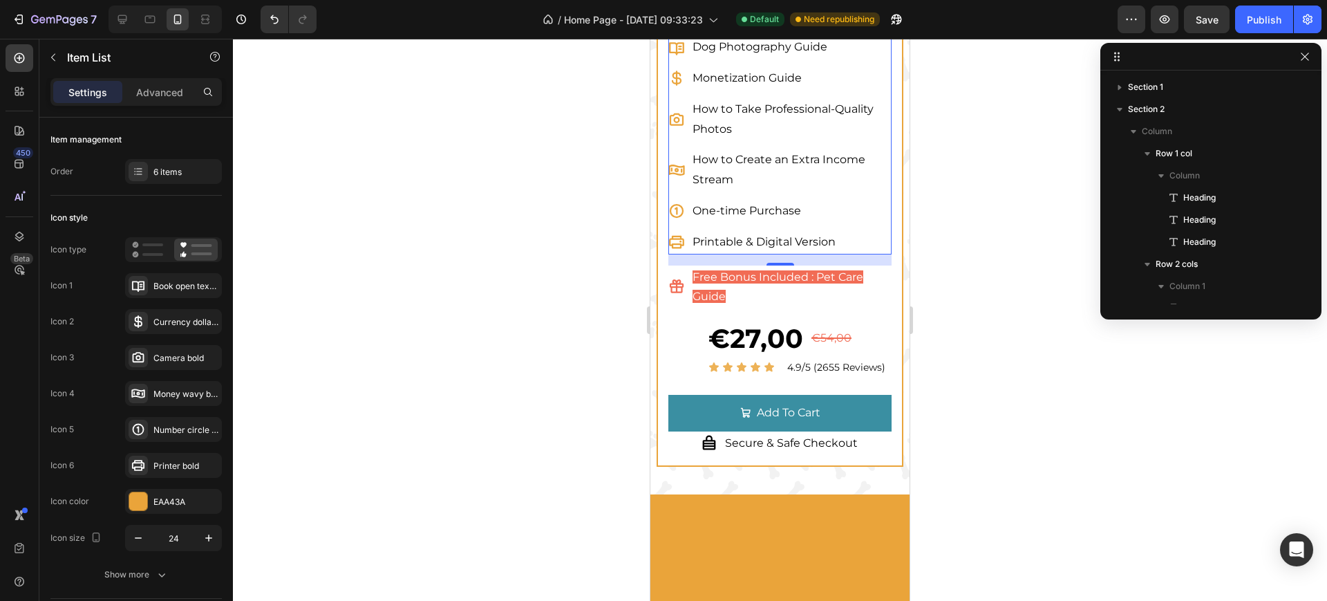
scroll to position [2032, 0]
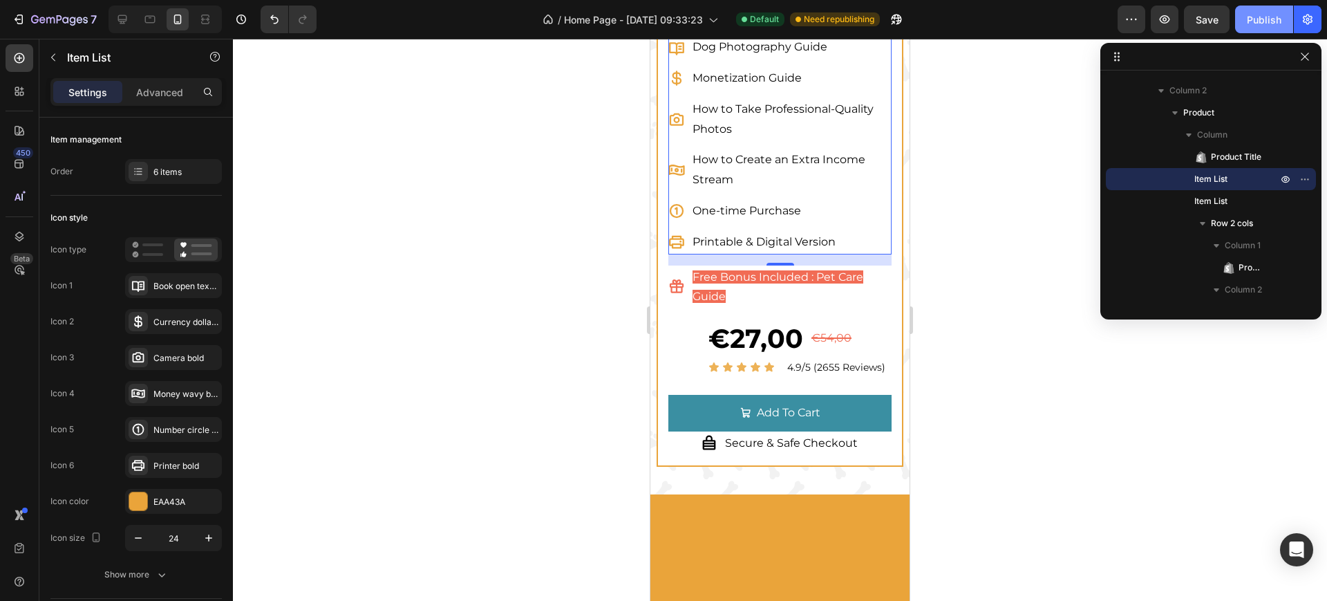
click at [1274, 26] on button "Publish" at bounding box center [1264, 20] width 58 height 28
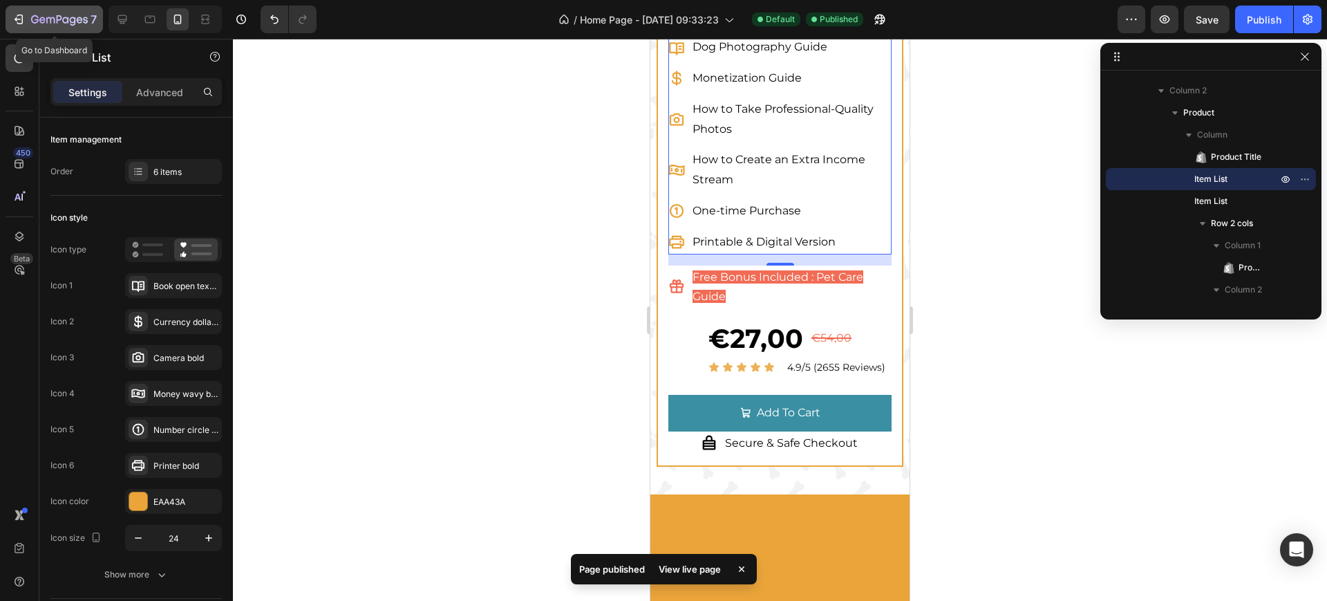
click at [31, 31] on button "7" at bounding box center [54, 20] width 97 height 28
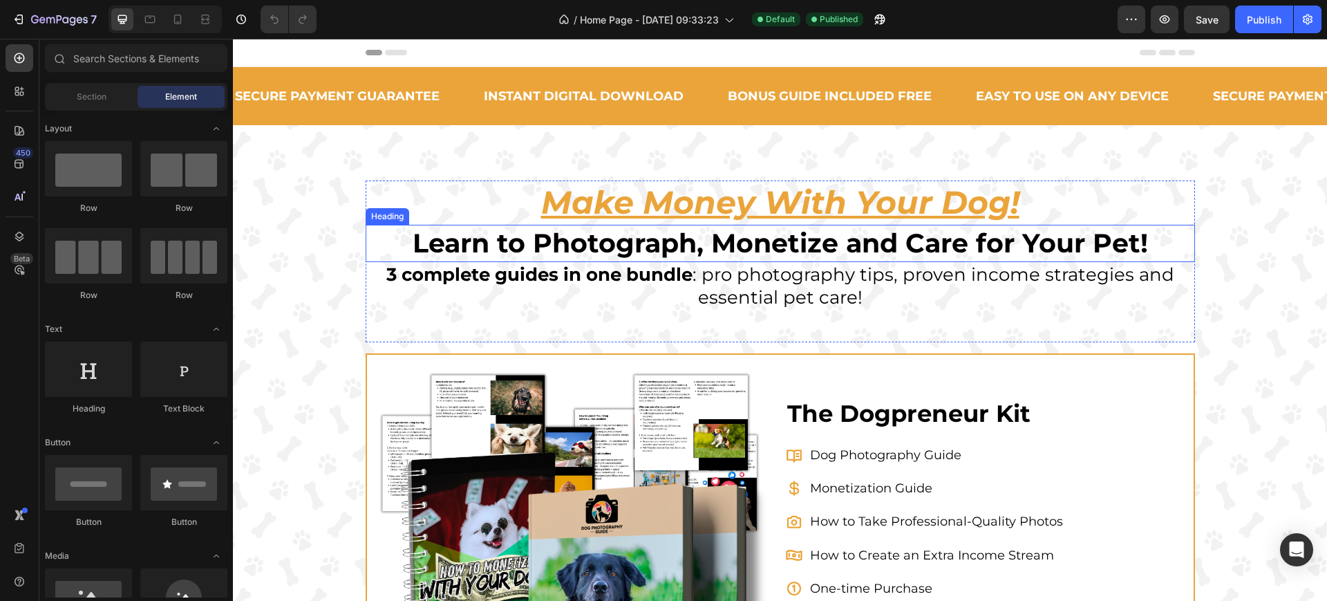
click at [564, 209] on u "Make Money With Your Dog!" at bounding box center [780, 202] width 478 height 39
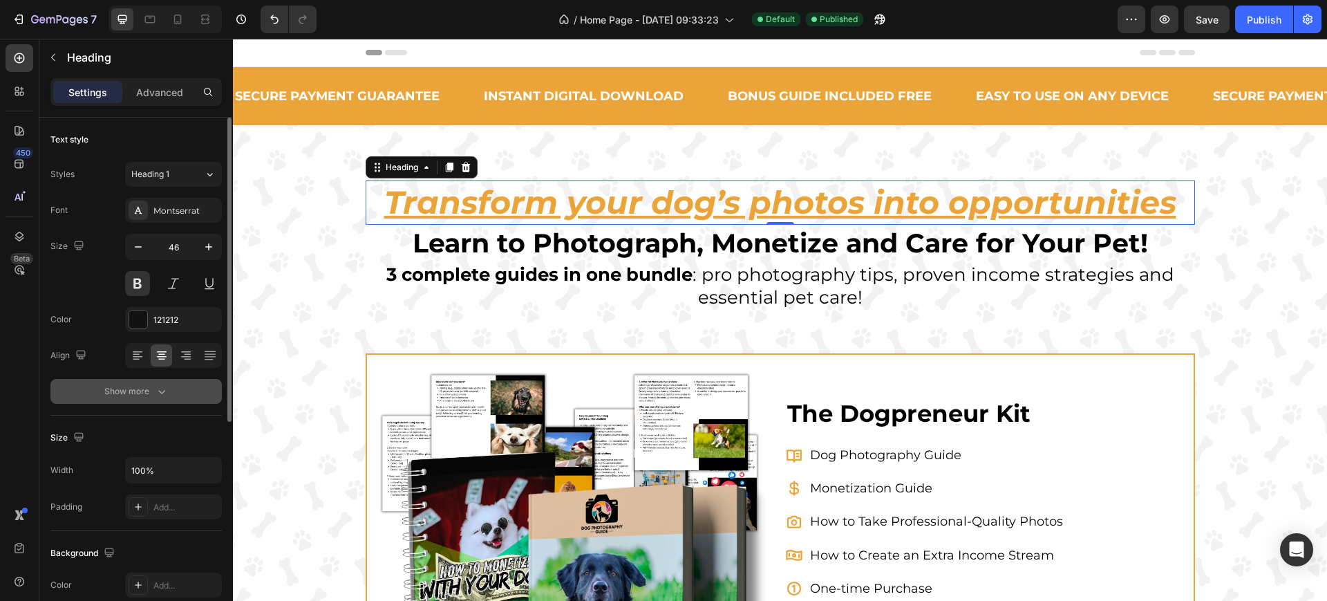
click at [153, 391] on div "Show more" at bounding box center [136, 391] width 64 height 14
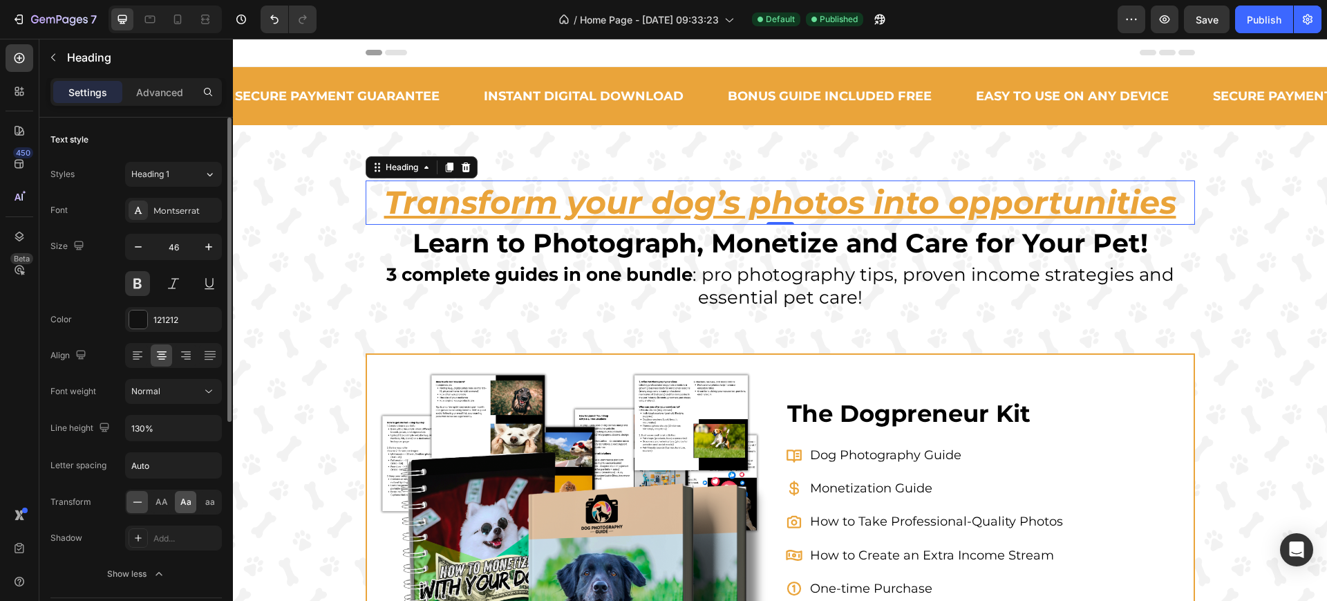
click at [185, 504] on span "Aa" at bounding box center [185, 502] width 11 height 12
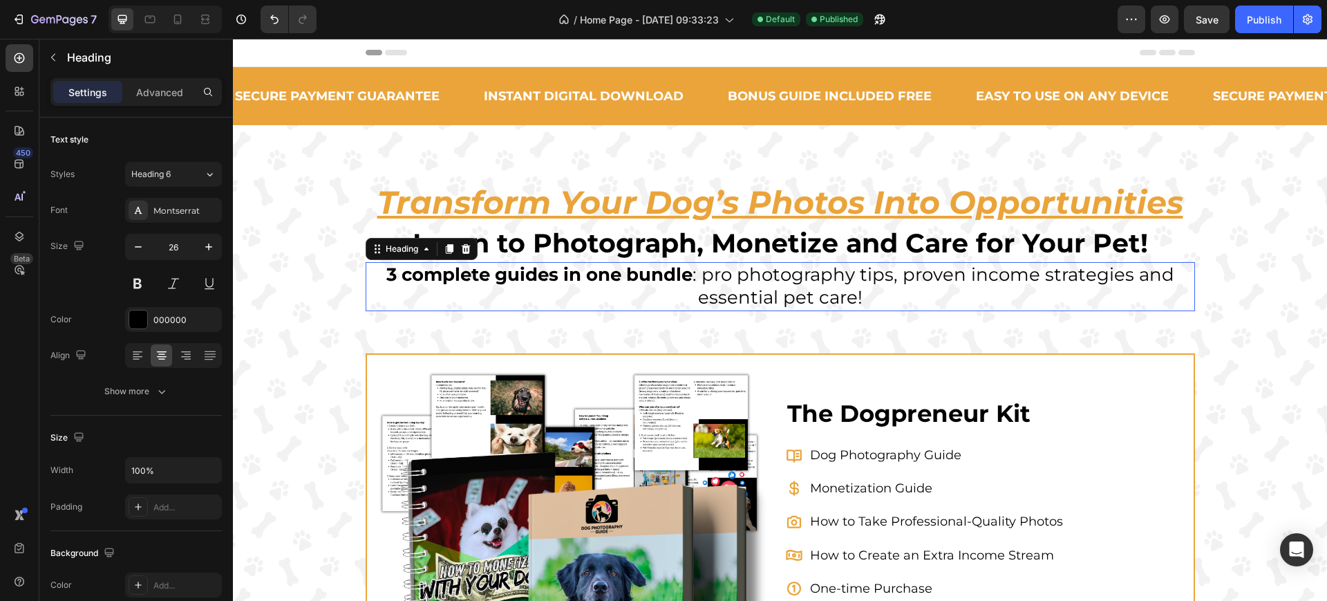
click at [1186, 279] on h2 "3 complete guides in one bundle : pro photography tips, proven income strategie…" at bounding box center [781, 287] width 830 height 50
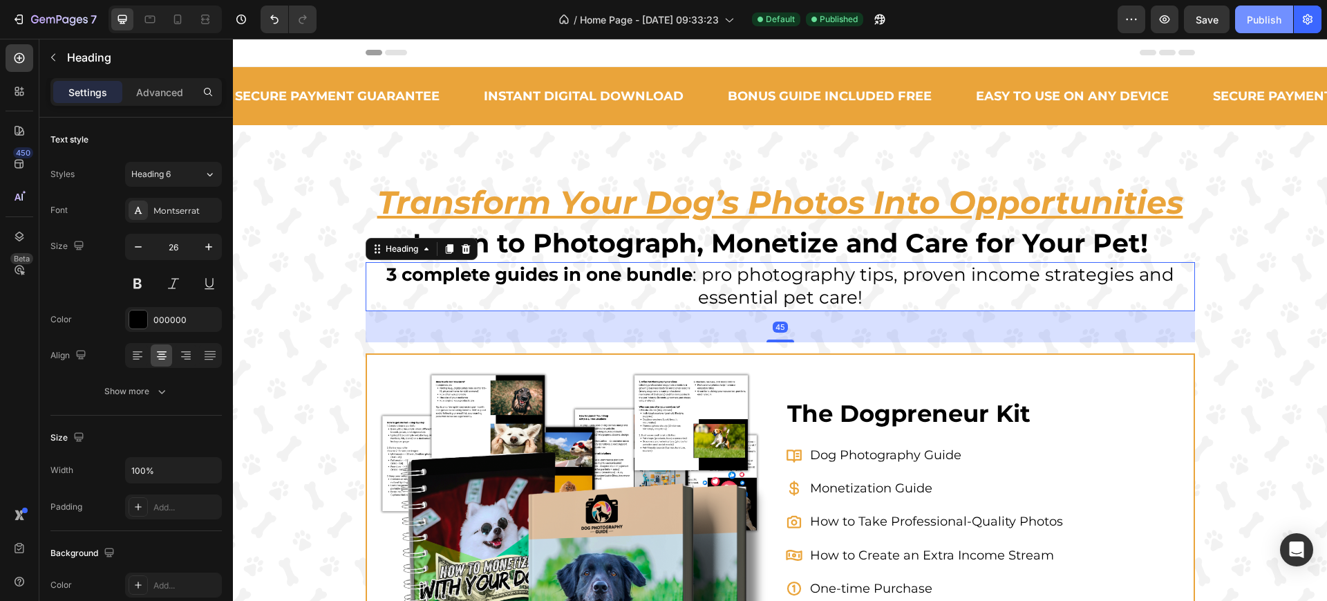
drag, startPoint x: 1229, startPoint y: 19, endPoint x: 1258, endPoint y: 21, distance: 29.1
click at [1258, 21] on div "Preview Save Publish" at bounding box center [1220, 20] width 204 height 28
click at [1258, 21] on div "Publish" at bounding box center [1264, 19] width 35 height 15
click at [37, 11] on div "7" at bounding box center [64, 19] width 66 height 17
